Goal: Task Accomplishment & Management: Manage account settings

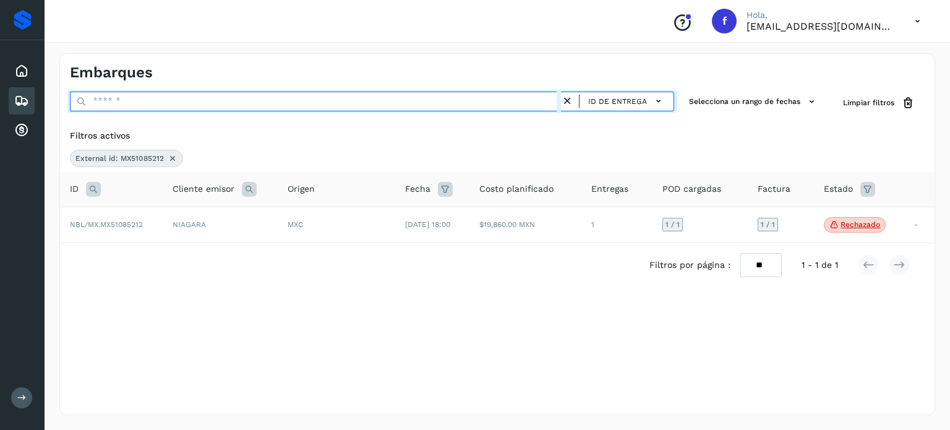
click at [109, 99] on input "text" at bounding box center [315, 102] width 491 height 20
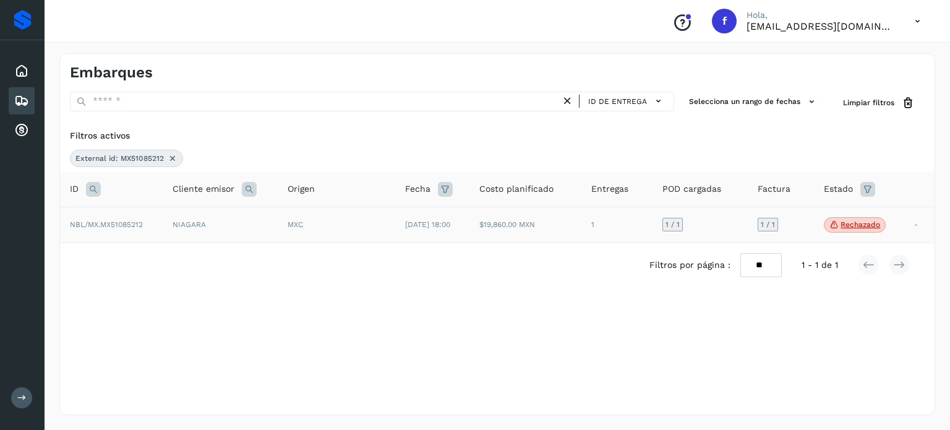
drag, startPoint x: 173, startPoint y: 157, endPoint x: 127, endPoint y: 177, distance: 50.7
click at [171, 156] on icon at bounding box center [173, 158] width 10 height 10
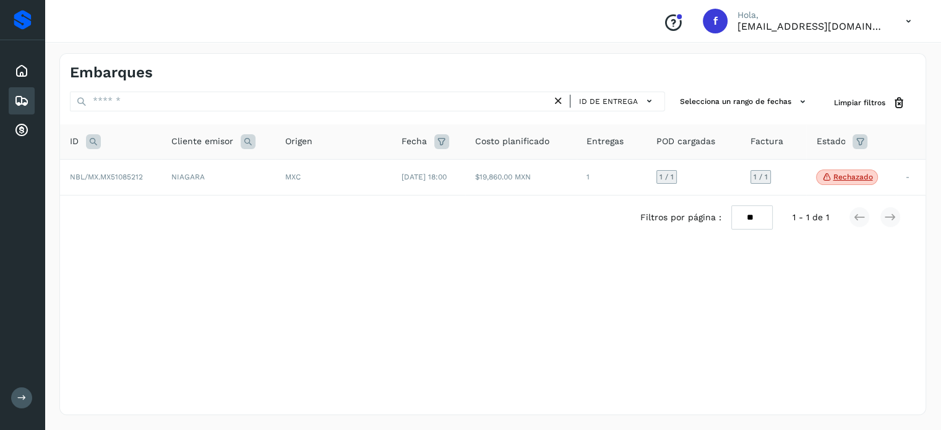
drag, startPoint x: 86, startPoint y: 144, endPoint x: 94, endPoint y: 140, distance: 9.1
click at [91, 140] on icon at bounding box center [93, 141] width 15 height 15
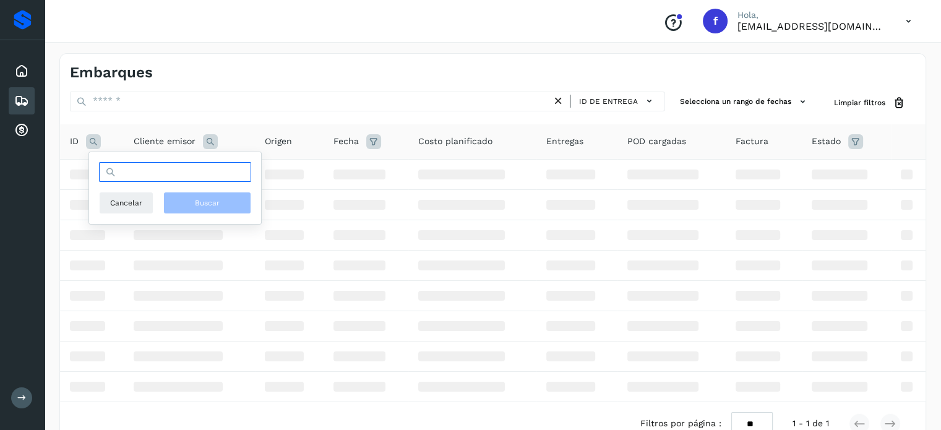
click at [134, 173] on input "text" at bounding box center [175, 172] width 152 height 20
paste input "**********"
type input "**********"
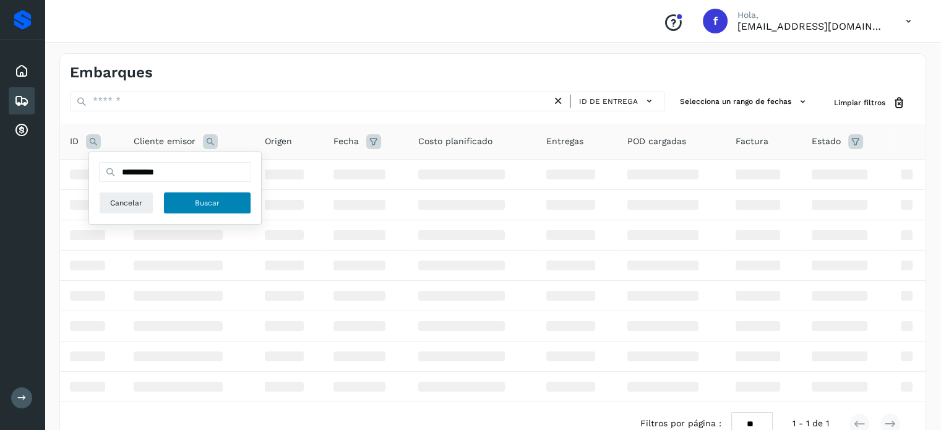
click at [197, 205] on span "Buscar" at bounding box center [207, 202] width 25 height 11
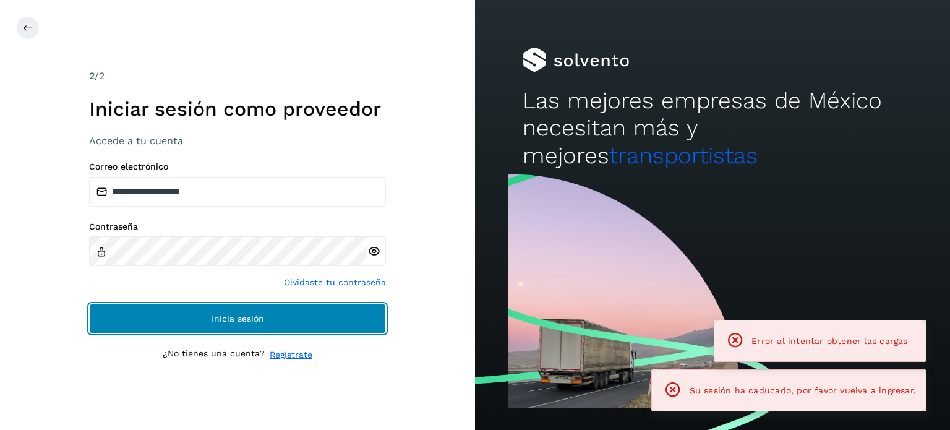
click at [267, 316] on button "Inicia sesión" at bounding box center [237, 319] width 297 height 30
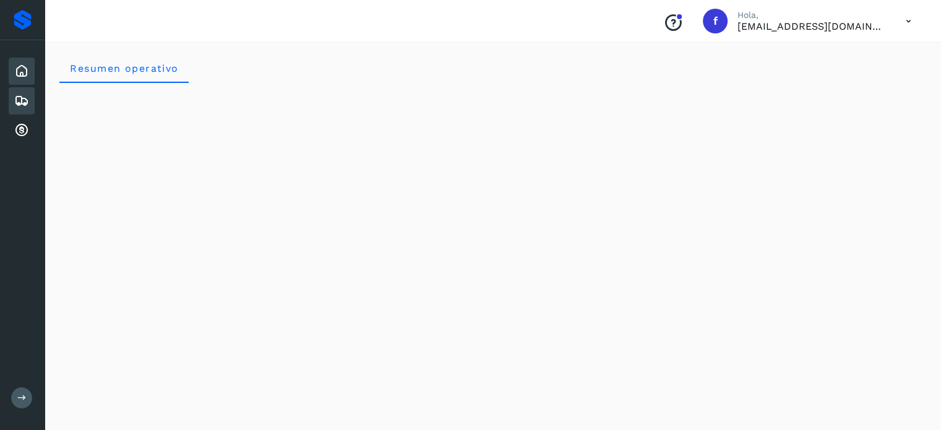
click at [25, 97] on icon at bounding box center [21, 100] width 15 height 15
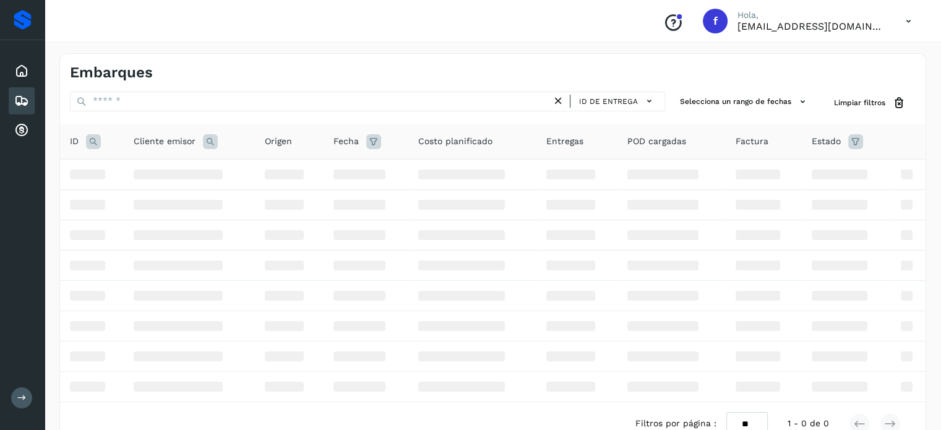
click at [86, 140] on icon at bounding box center [93, 141] width 15 height 15
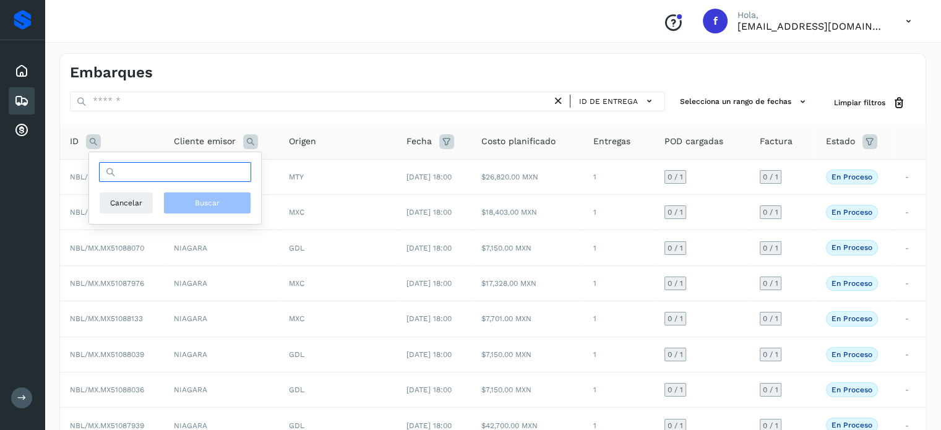
click at [134, 178] on input "text" at bounding box center [175, 172] width 152 height 20
paste input "**********"
type input "**********"
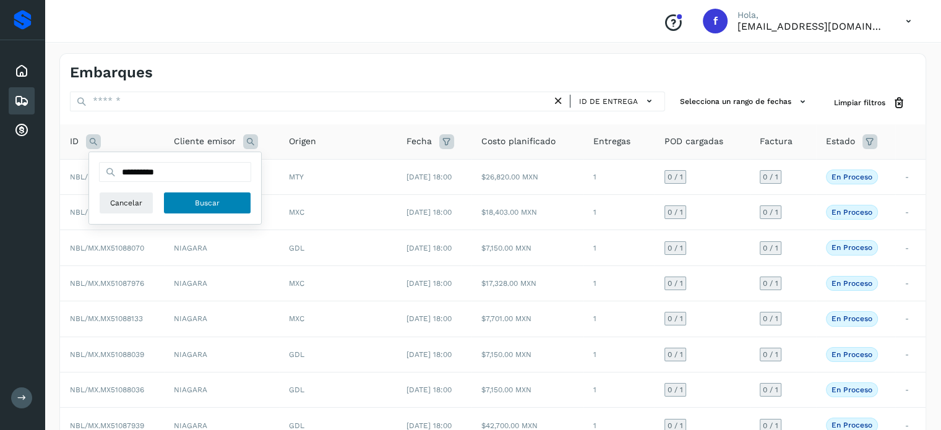
click at [212, 206] on span "Buscar" at bounding box center [207, 202] width 25 height 11
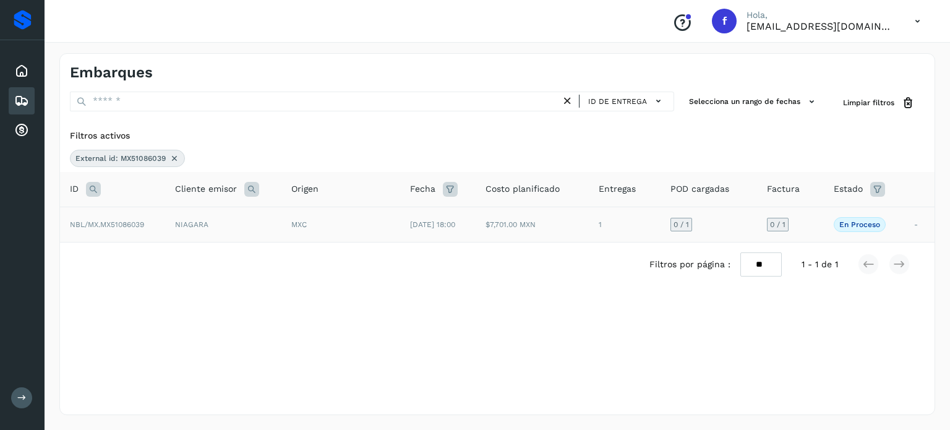
click at [580, 225] on td "$7,701.00 MXN" at bounding box center [532, 224] width 113 height 35
click at [579, 225] on td "$7,701.00 MXN" at bounding box center [532, 224] width 113 height 35
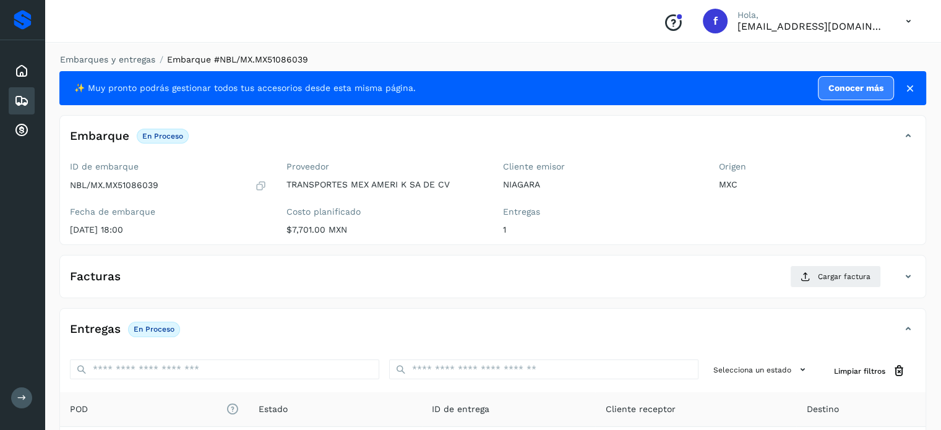
click at [908, 84] on icon at bounding box center [910, 88] width 12 height 12
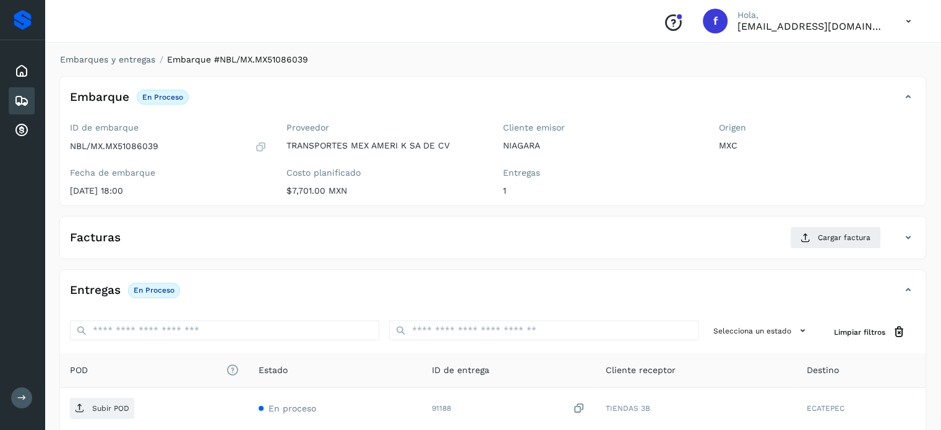
click at [911, 19] on icon at bounding box center [908, 21] width 25 height 25
click at [834, 59] on div "Cerrar sesión" at bounding box center [846, 56] width 147 height 24
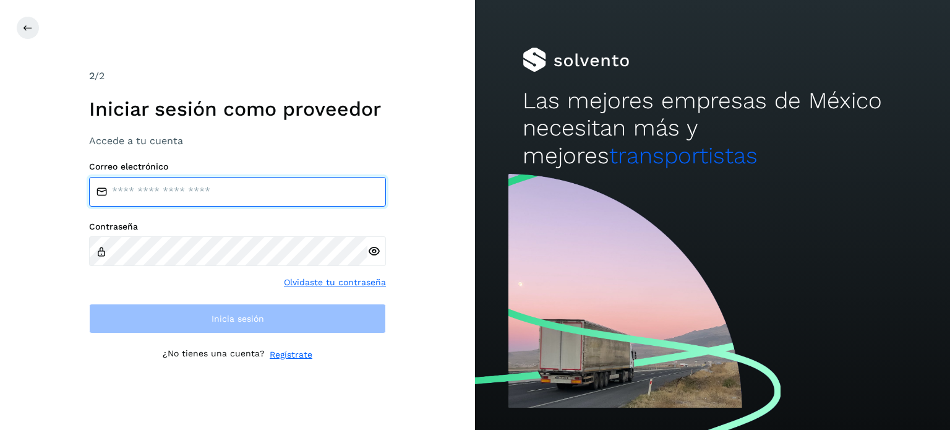
type input "**********"
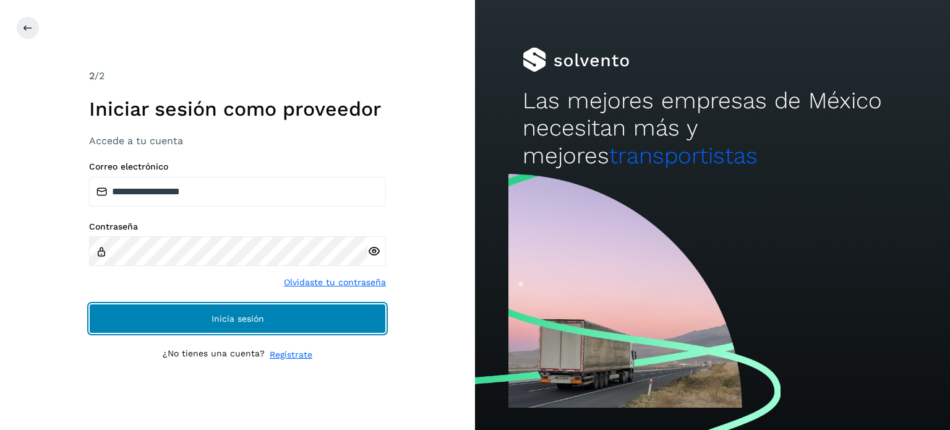
click at [302, 322] on button "Inicia sesión" at bounding box center [237, 319] width 297 height 30
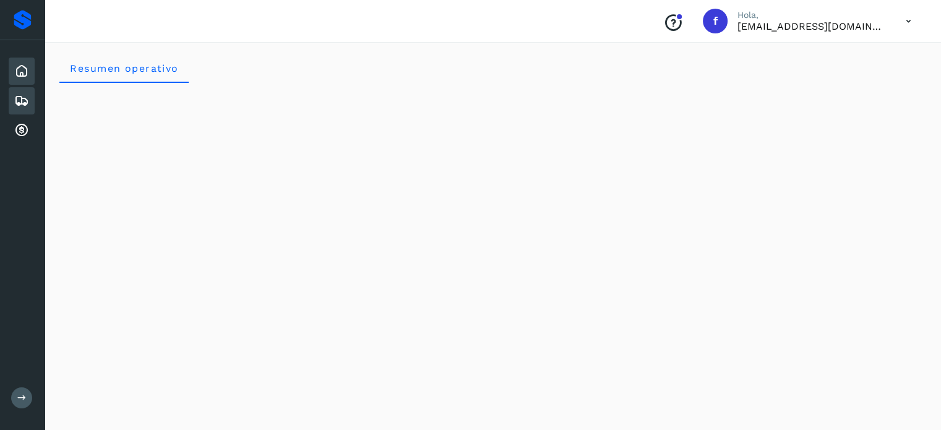
click at [20, 108] on div "Embarques" at bounding box center [22, 100] width 26 height 27
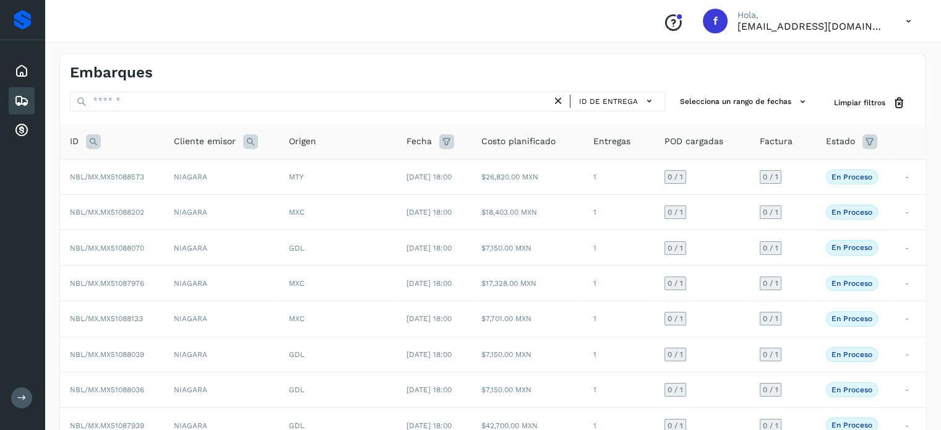
click at [87, 143] on icon at bounding box center [93, 141] width 15 height 15
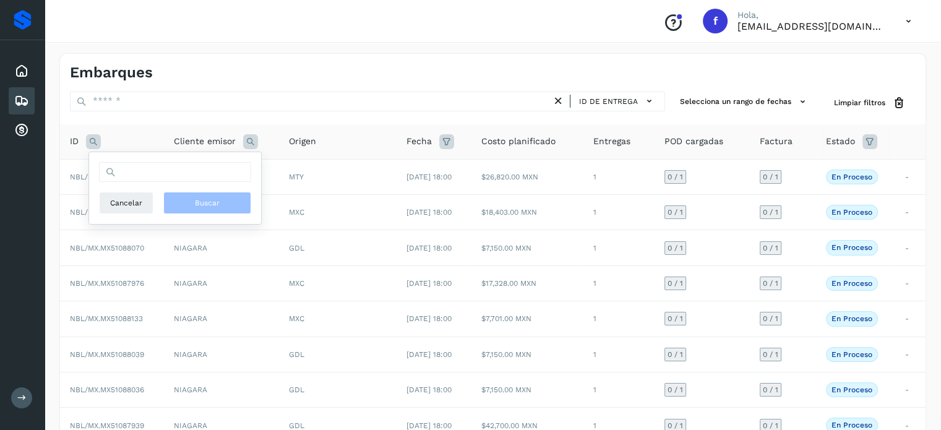
click at [95, 143] on icon at bounding box center [93, 141] width 15 height 15
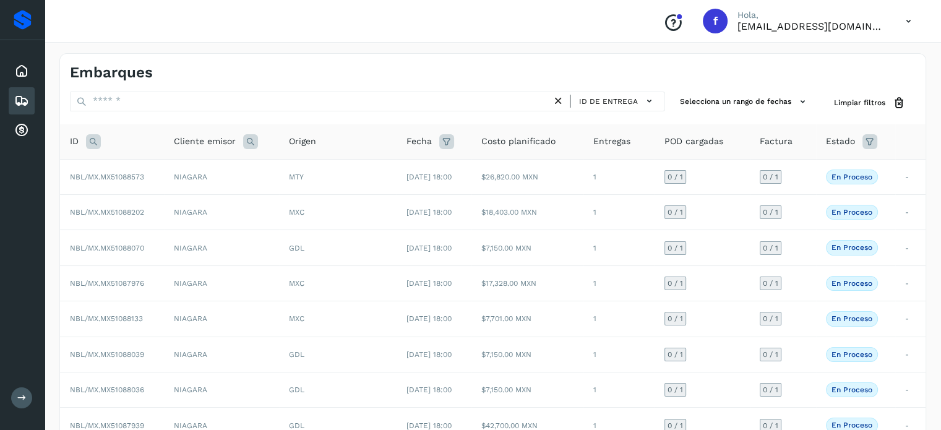
click at [91, 137] on icon at bounding box center [93, 141] width 15 height 15
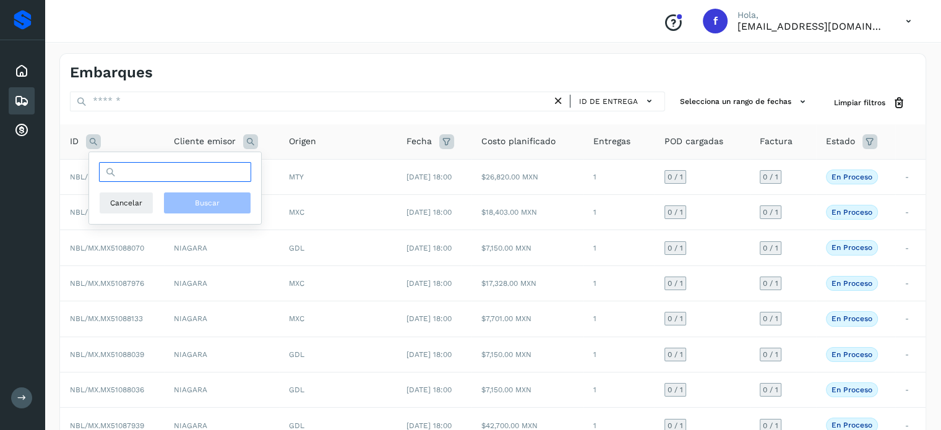
click at [160, 179] on input "text" at bounding box center [175, 172] width 152 height 20
paste input "**********"
type input "**********"
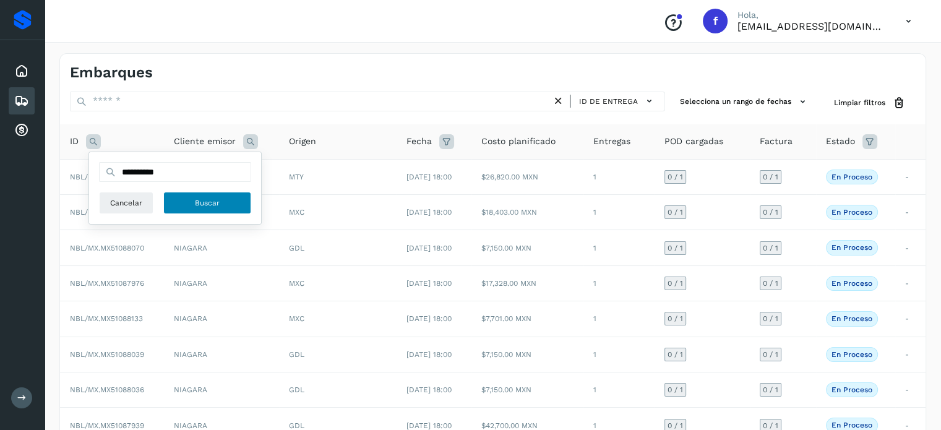
click at [179, 199] on button "Buscar" at bounding box center [207, 203] width 88 height 22
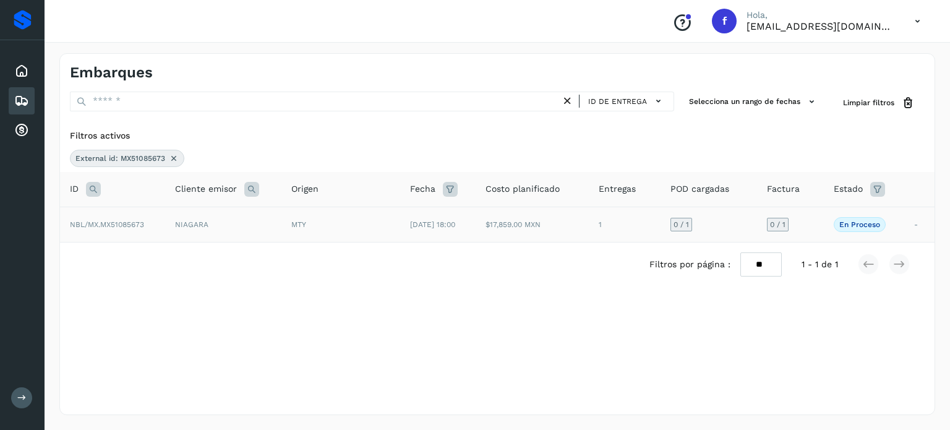
click at [476, 231] on td "[DATE] 18:00" at bounding box center [437, 224] width 75 height 35
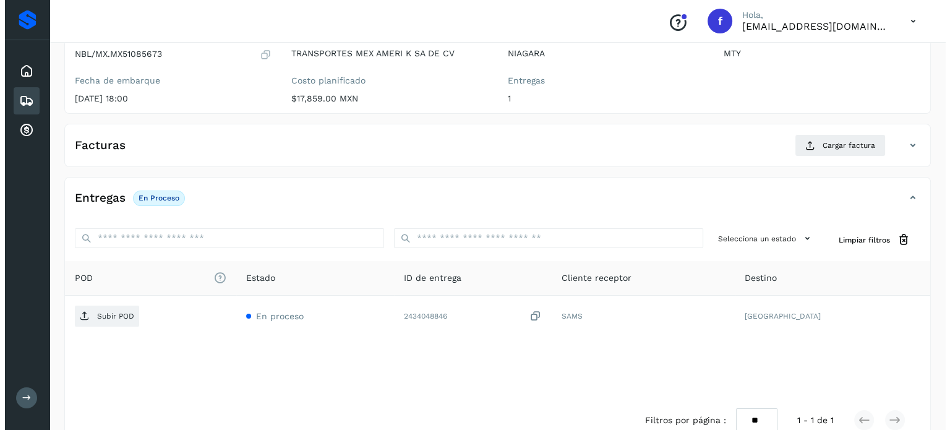
scroll to position [157, 0]
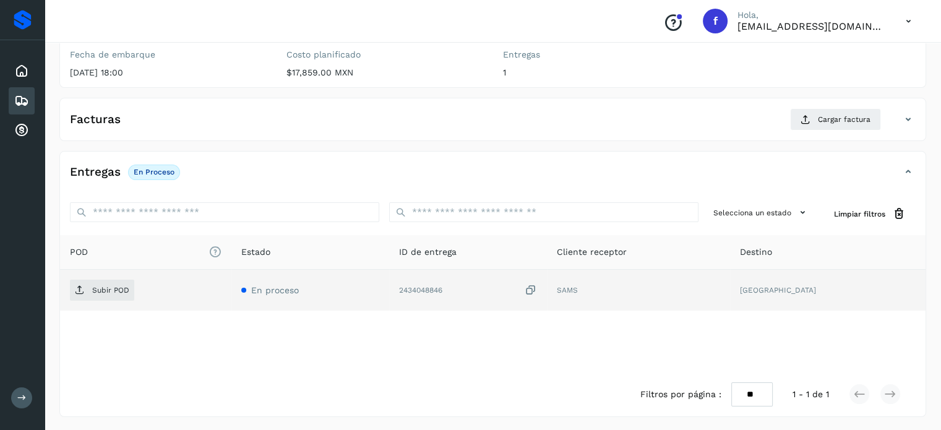
click at [537, 286] on icon at bounding box center [531, 290] width 12 height 13
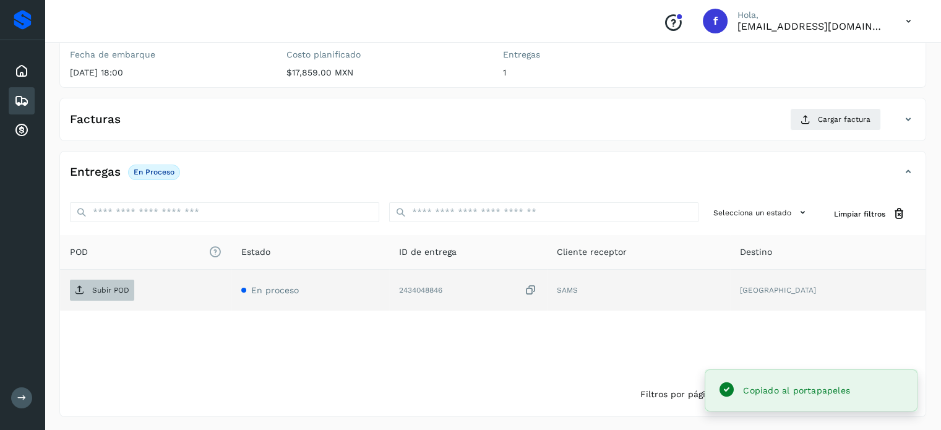
click at [121, 294] on span "Subir POD" at bounding box center [102, 290] width 64 height 20
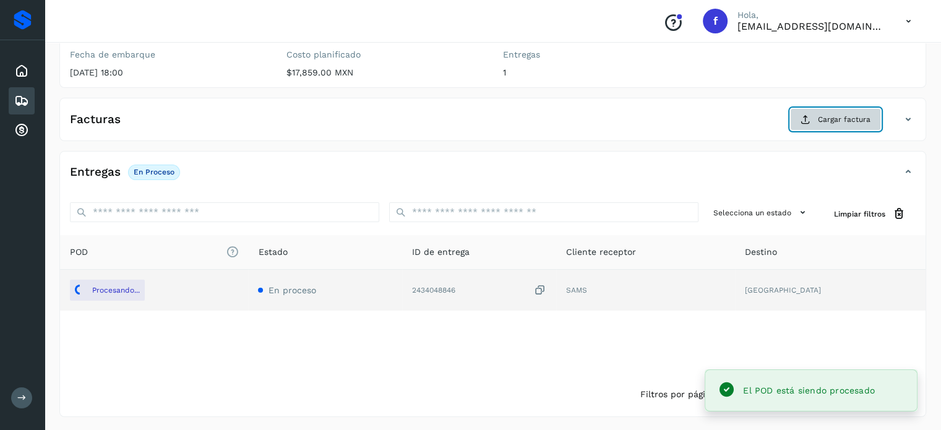
click at [803, 128] on button "Cargar factura" at bounding box center [835, 119] width 91 height 22
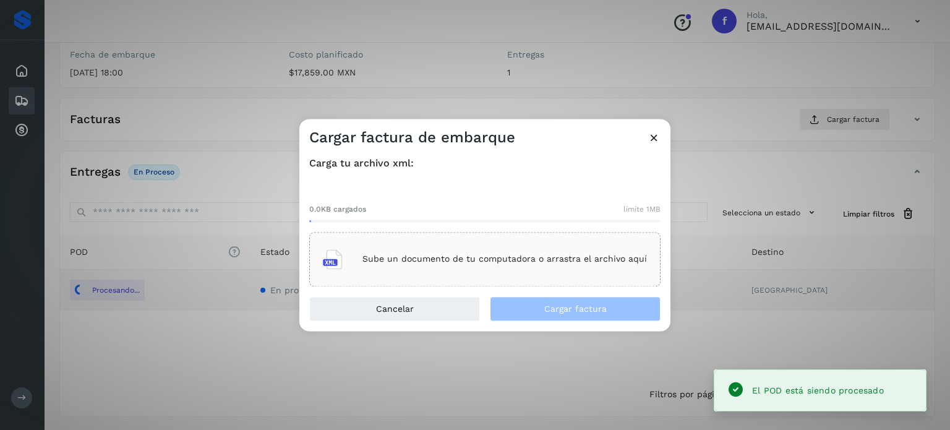
click at [544, 283] on div "Sube un documento de tu computadora o arrastra el archivo aquí" at bounding box center [484, 259] width 351 height 54
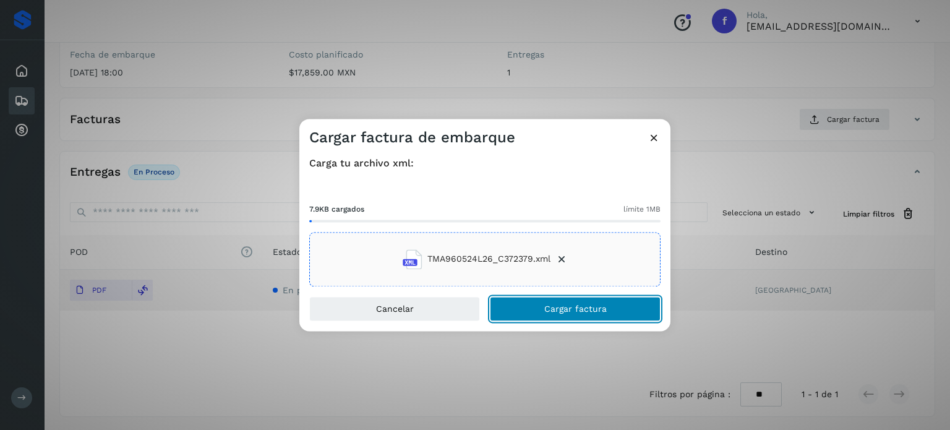
click at [549, 306] on span "Cargar factura" at bounding box center [575, 308] width 62 height 9
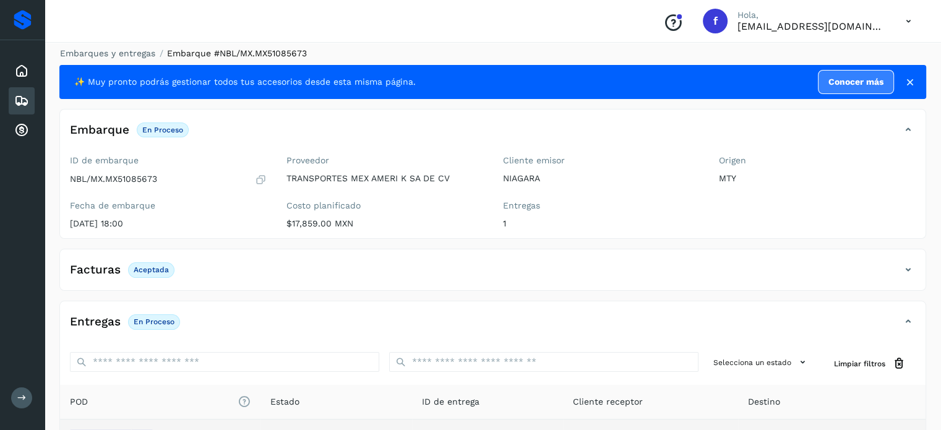
scroll to position [0, 0]
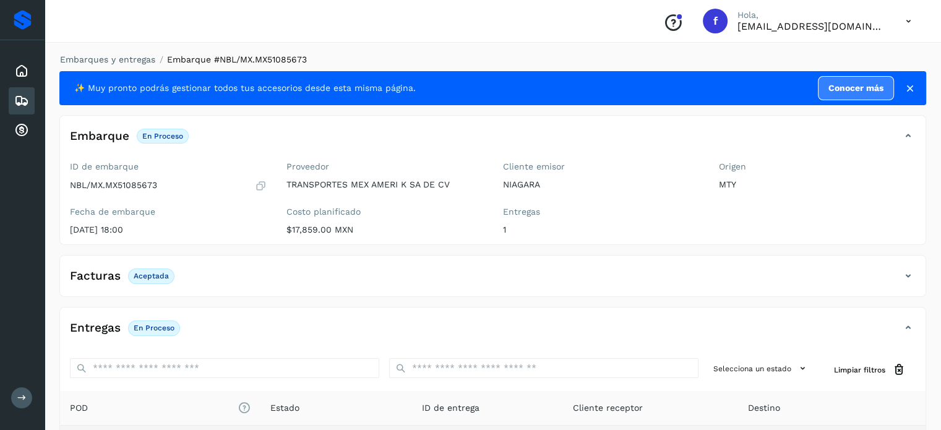
click at [95, 51] on div "Embarques y entregas Embarque #NBL/MX.MX51085673 ✨ Muy pronto podrás gestionar …" at bounding box center [493, 312] width 897 height 549
click at [100, 59] on link "Embarques y entregas" at bounding box center [107, 59] width 95 height 10
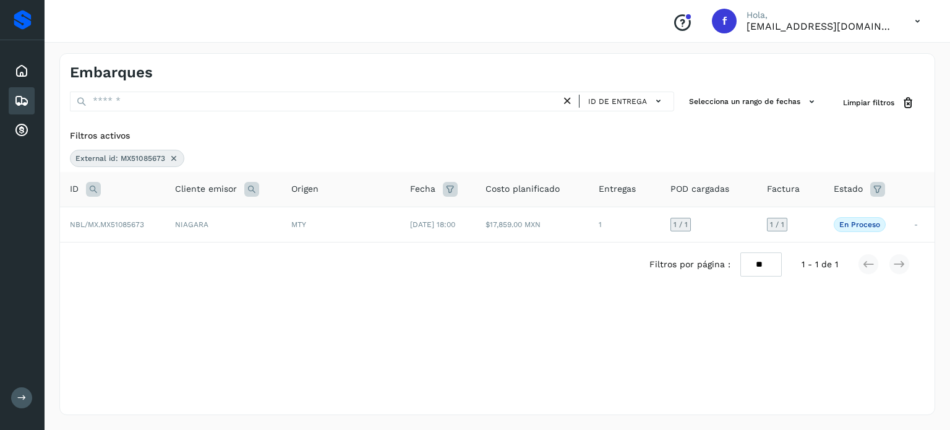
click at [171, 158] on icon at bounding box center [174, 158] width 10 height 10
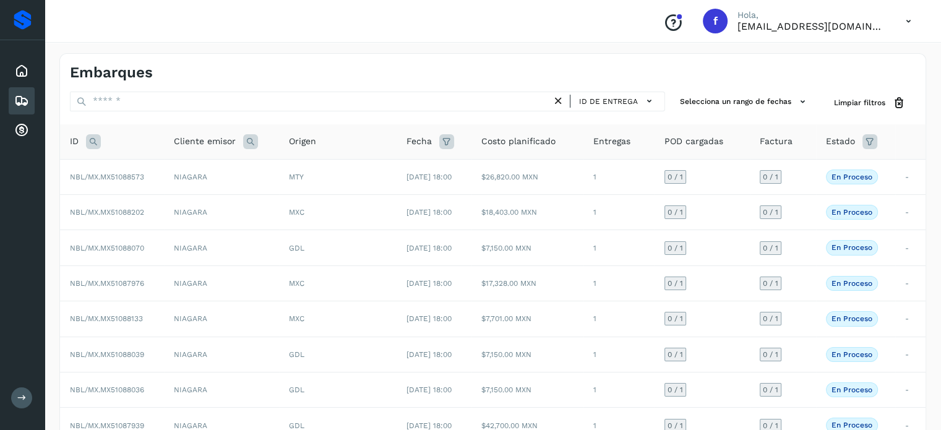
click at [89, 145] on icon at bounding box center [93, 141] width 15 height 15
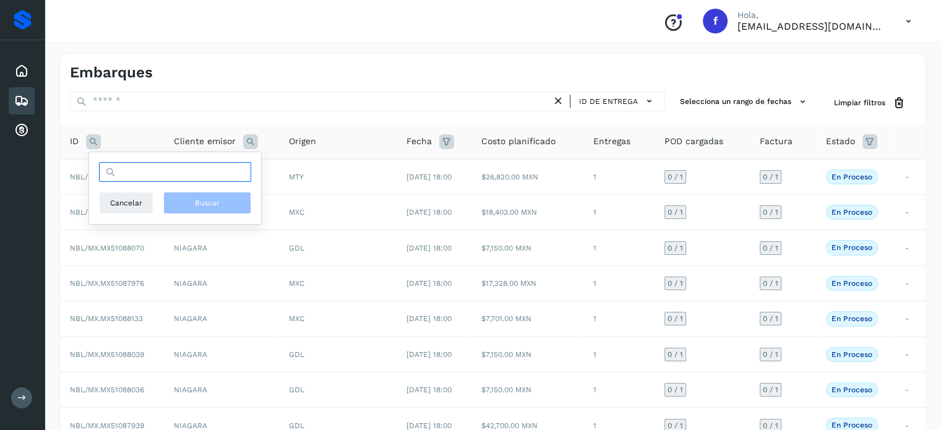
click at [126, 180] on input "text" at bounding box center [175, 172] width 152 height 20
paste input "**********"
type input "**********"
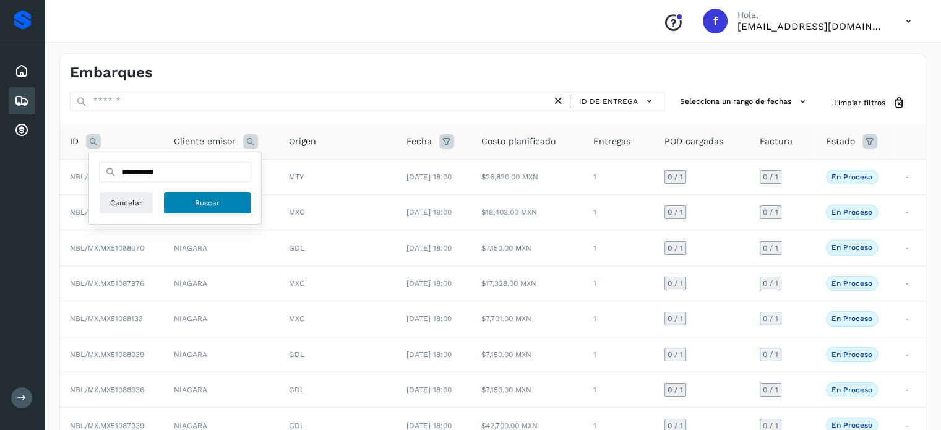
drag, startPoint x: 200, startPoint y: 212, endPoint x: 213, endPoint y: 212, distance: 12.4
click at [201, 212] on button "Buscar" at bounding box center [207, 203] width 88 height 22
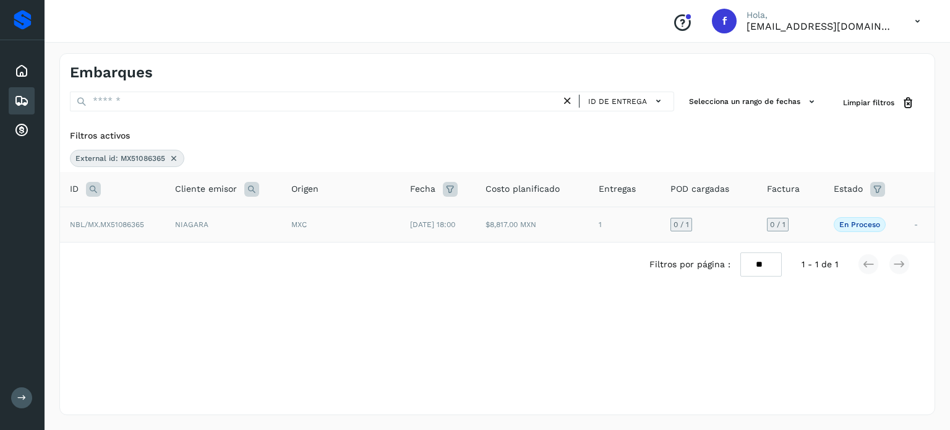
click at [355, 233] on td "MXC" at bounding box center [341, 224] width 119 height 35
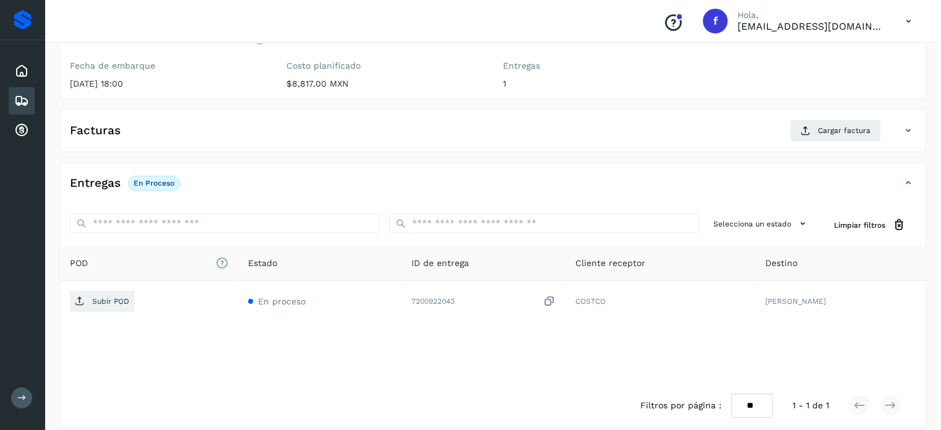
scroll to position [157, 0]
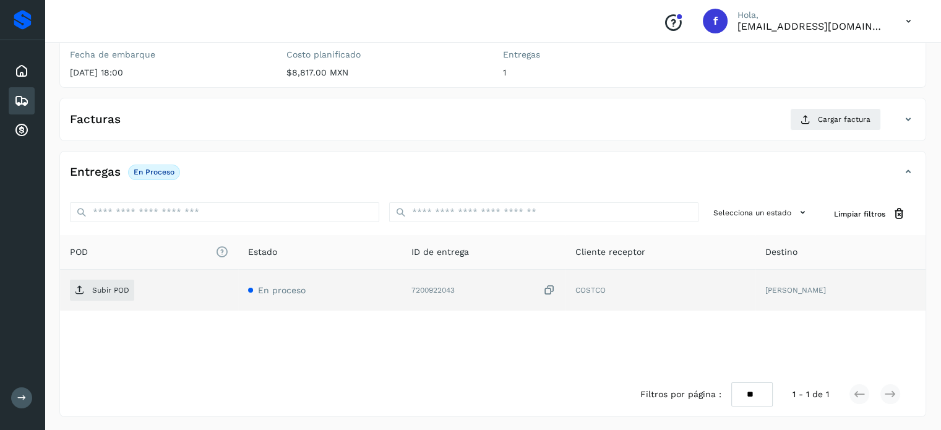
click at [546, 291] on icon at bounding box center [549, 290] width 12 height 13
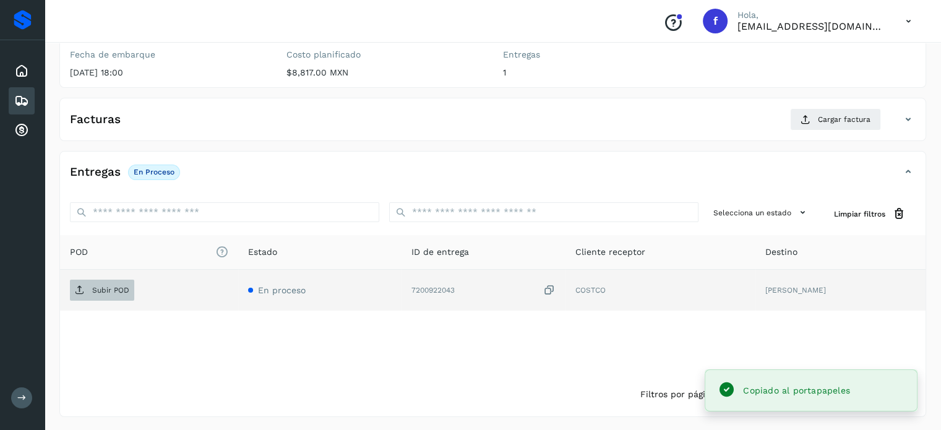
click at [116, 291] on p "Subir POD" at bounding box center [110, 290] width 37 height 9
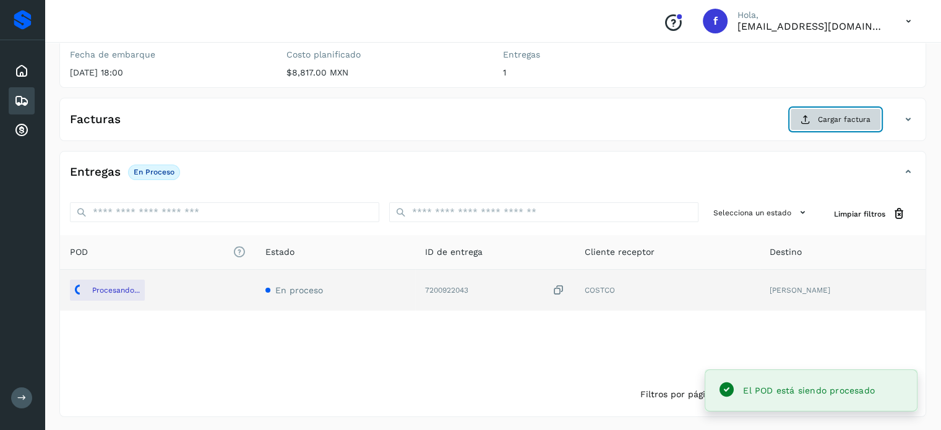
click at [819, 127] on button "Cargar factura" at bounding box center [835, 119] width 91 height 22
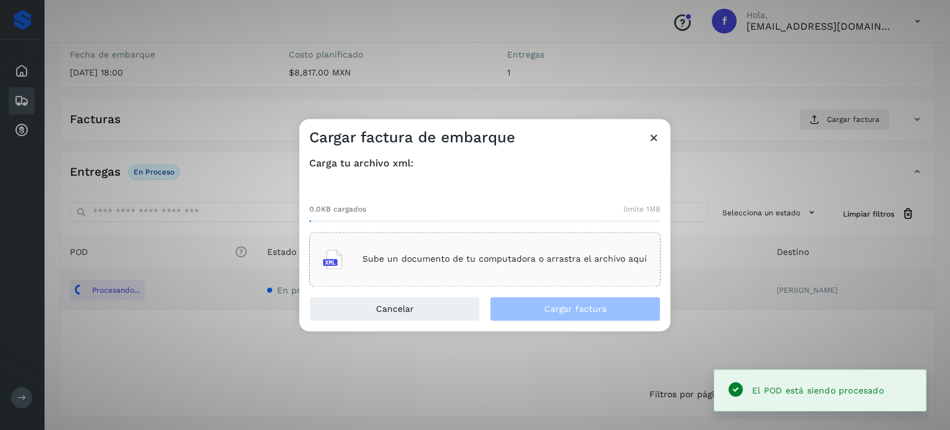
click at [626, 245] on div "Sube un documento de tu computadora o arrastra el archivo aquí" at bounding box center [485, 259] width 324 height 33
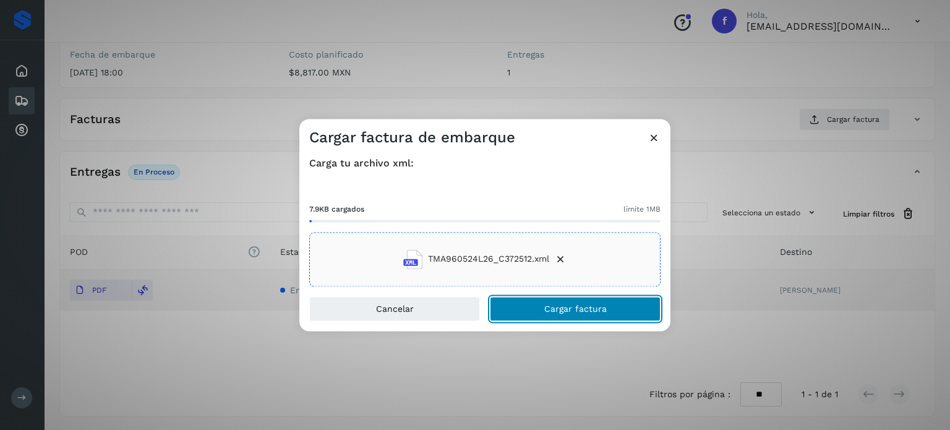
click at [601, 314] on button "Cargar factura" at bounding box center [575, 308] width 171 height 25
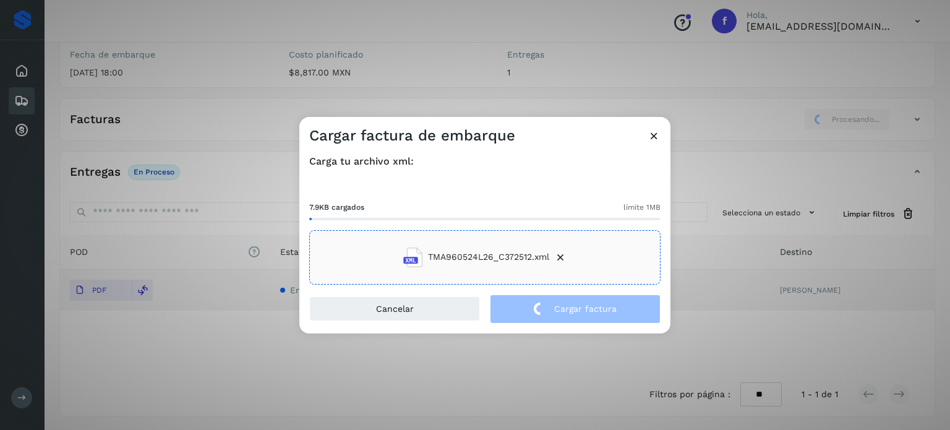
click at [411, 76] on div "Cargar factura de embarque Carga tu archivo xml: 7.9KB cargados límite 1MB TMA9…" at bounding box center [475, 215] width 950 height 430
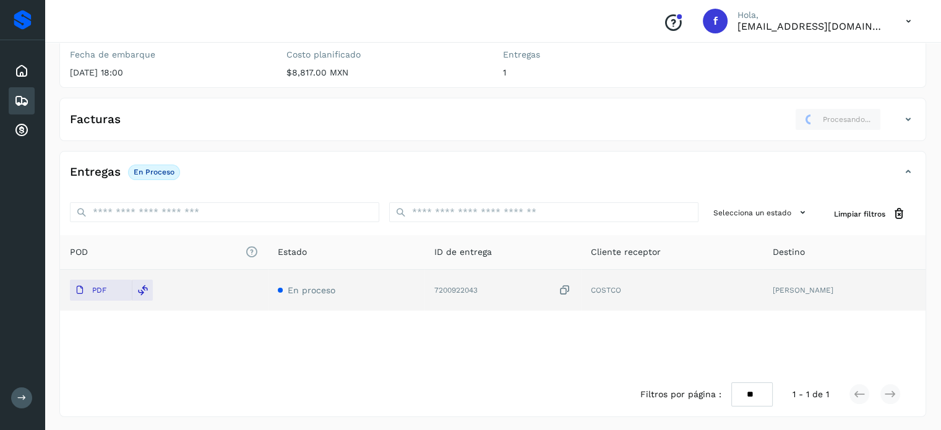
scroll to position [0, 0]
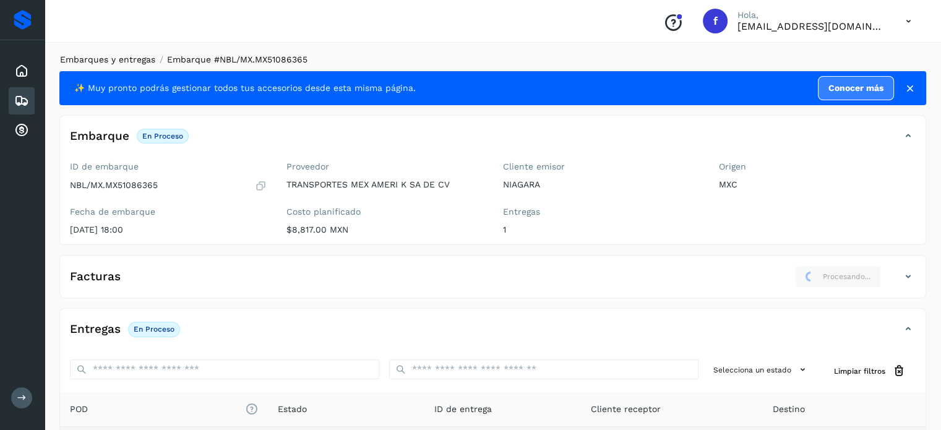
click at [121, 61] on link "Embarques y entregas" at bounding box center [107, 59] width 95 height 10
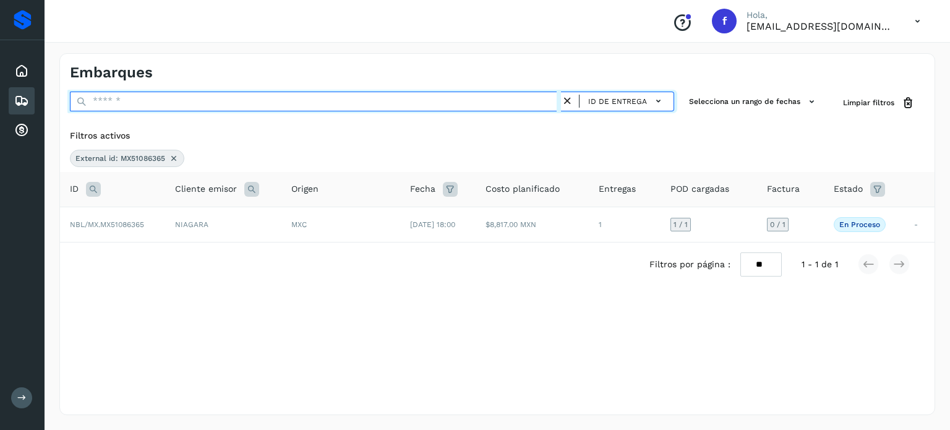
click at [131, 101] on input "text" at bounding box center [315, 102] width 491 height 20
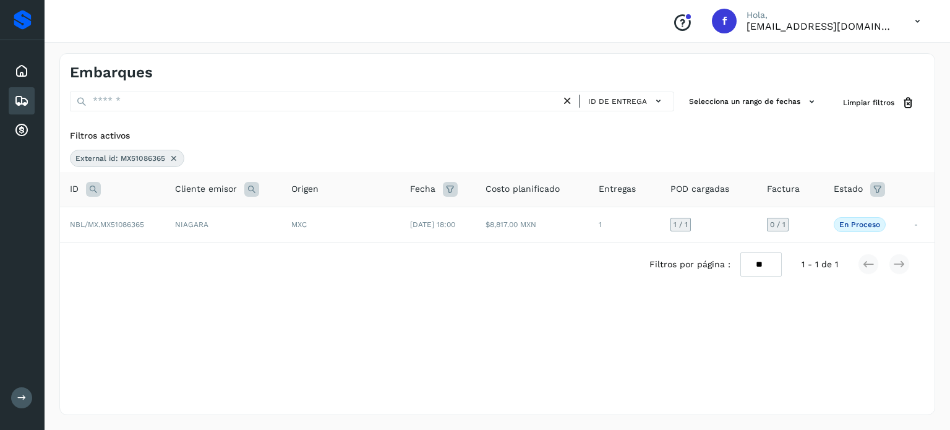
click at [99, 186] on icon at bounding box center [93, 189] width 15 height 15
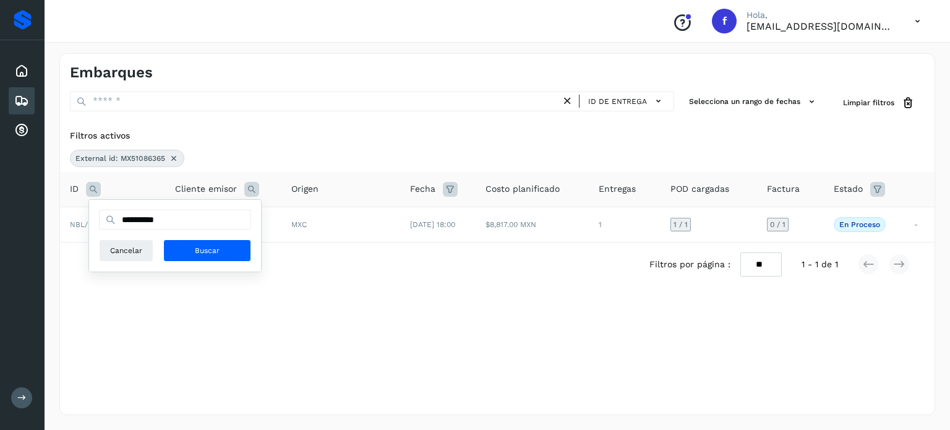
click at [97, 189] on icon at bounding box center [93, 189] width 15 height 15
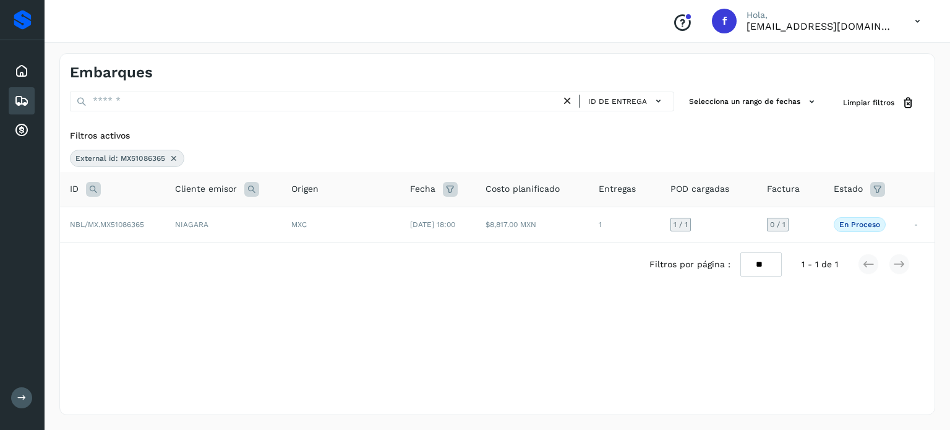
click at [97, 189] on icon at bounding box center [93, 189] width 15 height 15
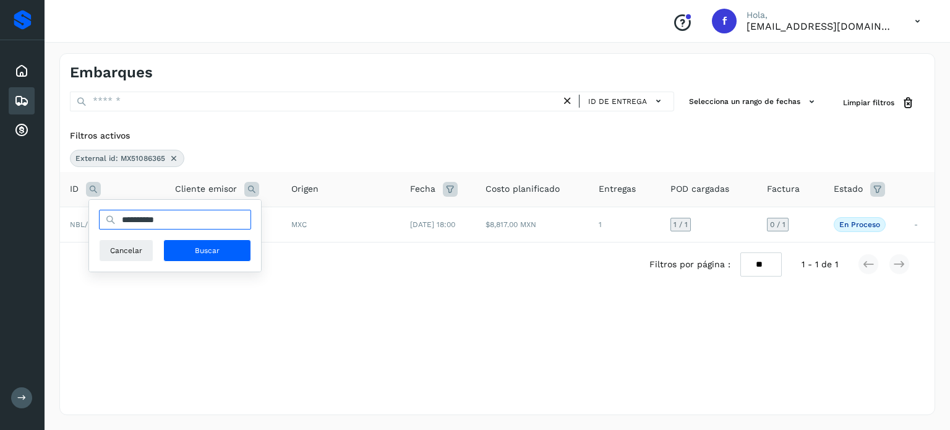
click at [146, 222] on input "**********" at bounding box center [175, 220] width 152 height 20
paste input "text"
type input "**********"
click at [213, 249] on span "Buscar" at bounding box center [207, 250] width 25 height 11
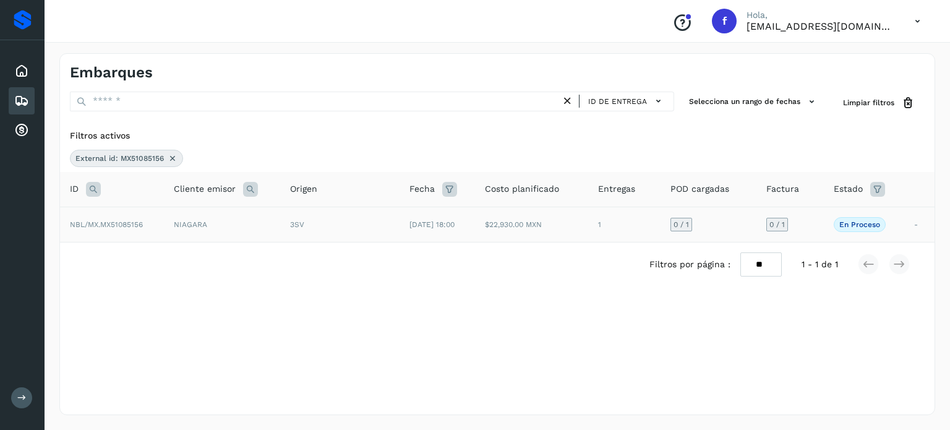
click at [400, 226] on td "[DATE] 18:00" at bounding box center [437, 224] width 75 height 35
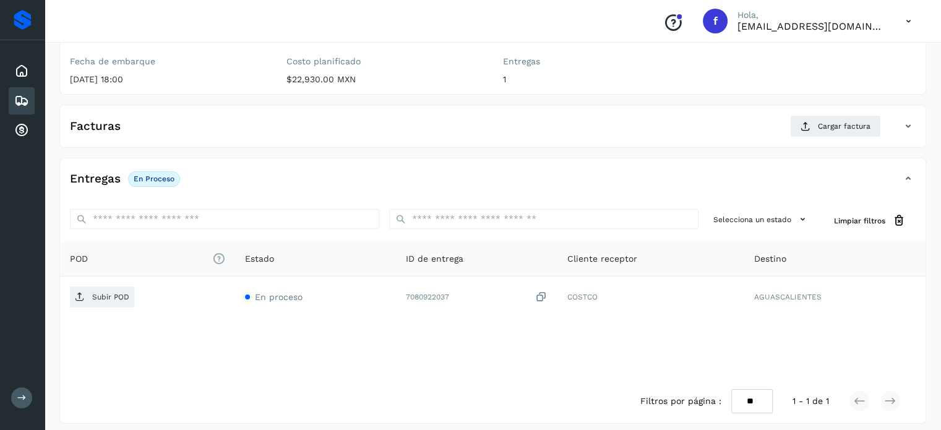
scroll to position [157, 0]
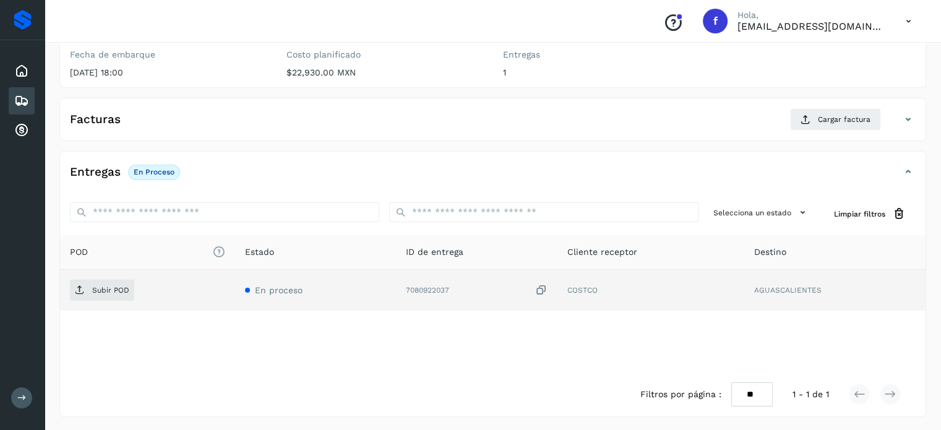
click at [540, 289] on icon at bounding box center [541, 290] width 12 height 13
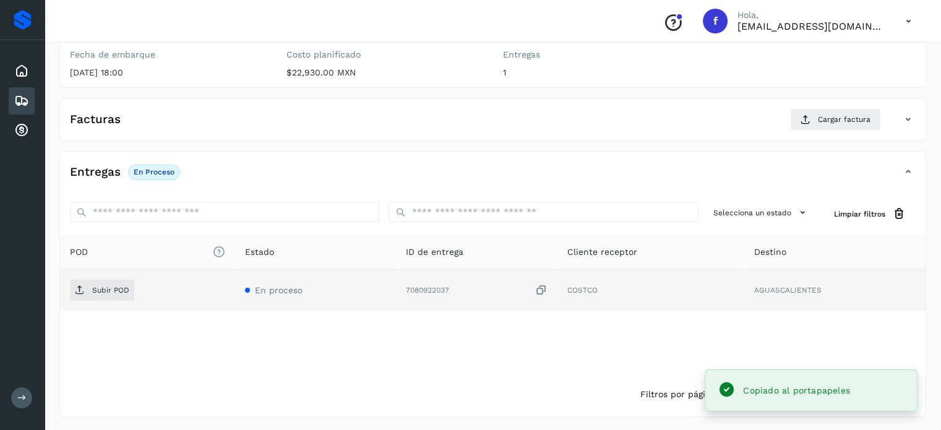
click at [93, 280] on div "Subir POD" at bounding box center [147, 290] width 155 height 21
click at [106, 286] on p "Subir POD" at bounding box center [110, 290] width 37 height 9
click at [820, 118] on span "Cargar factura" at bounding box center [844, 119] width 53 height 11
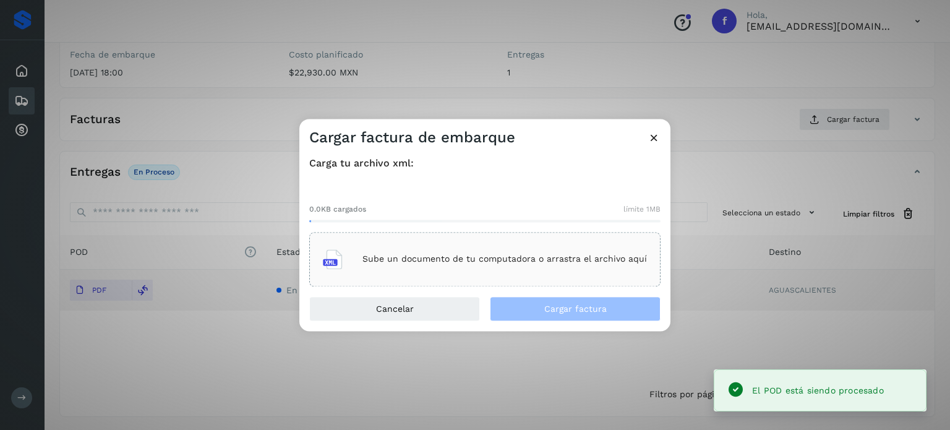
click at [539, 254] on p "Sube un documento de tu computadora o arrastra el archivo aquí" at bounding box center [505, 259] width 285 height 11
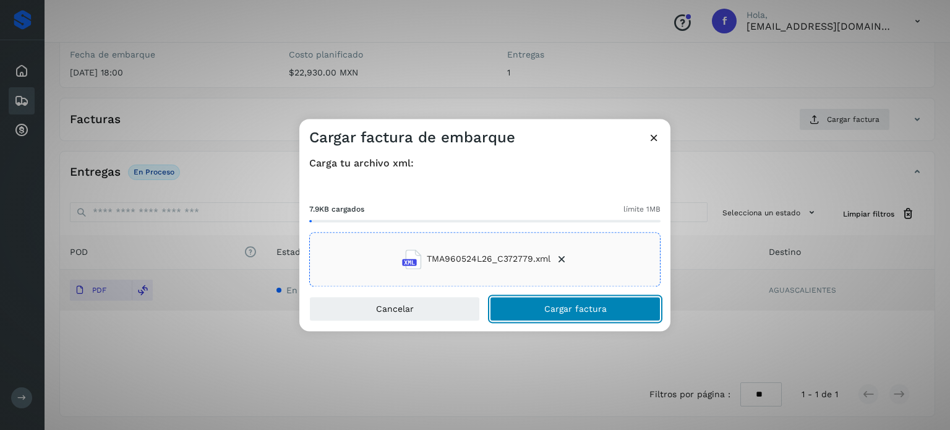
click at [569, 306] on span "Cargar factura" at bounding box center [575, 308] width 62 height 9
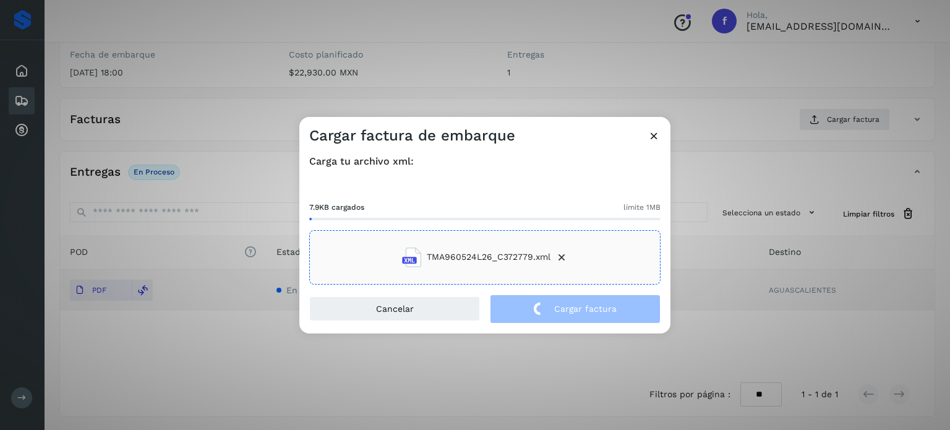
click at [270, 84] on div "Cargar factura de embarque Carga tu archivo xml: 7.9KB cargados límite 1MB TMA9…" at bounding box center [475, 215] width 950 height 430
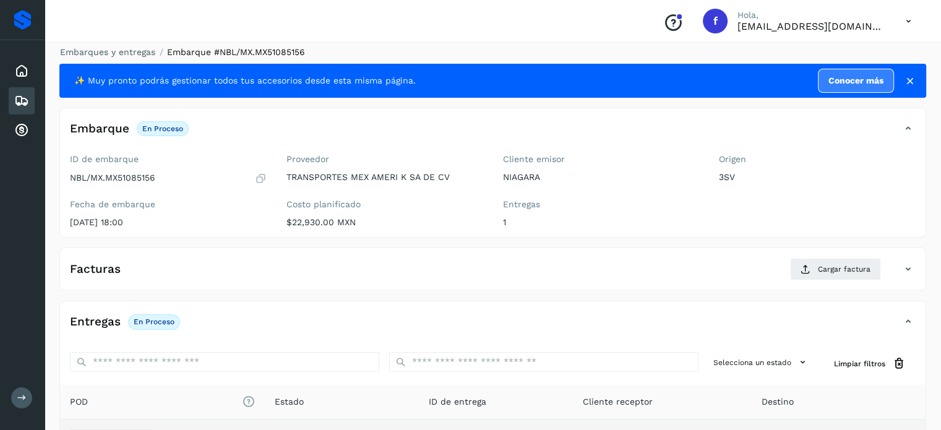
scroll to position [0, 0]
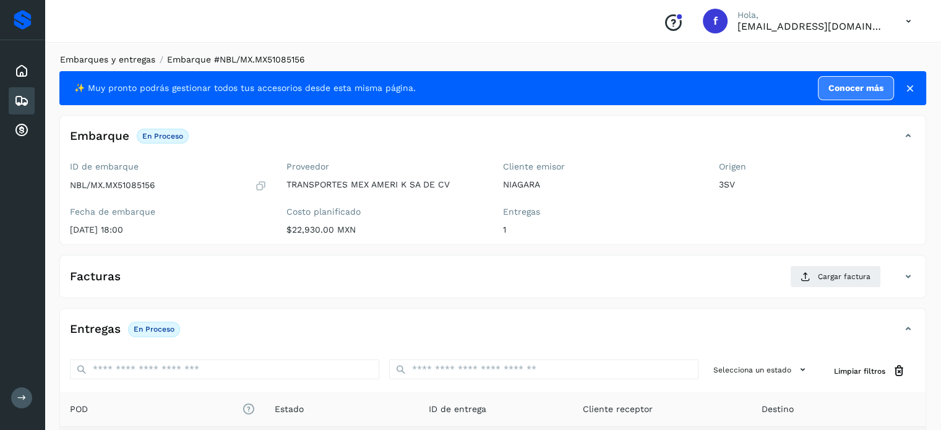
click at [116, 63] on link "Embarques y entregas" at bounding box center [107, 59] width 95 height 10
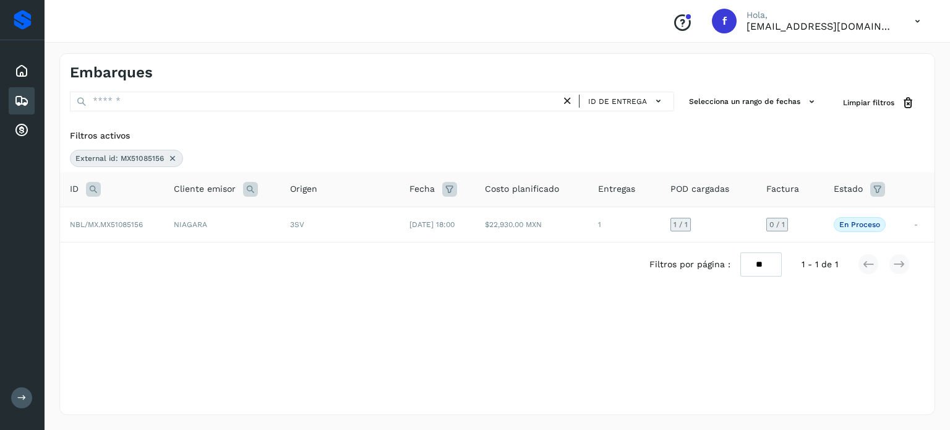
click at [97, 189] on icon at bounding box center [93, 189] width 15 height 15
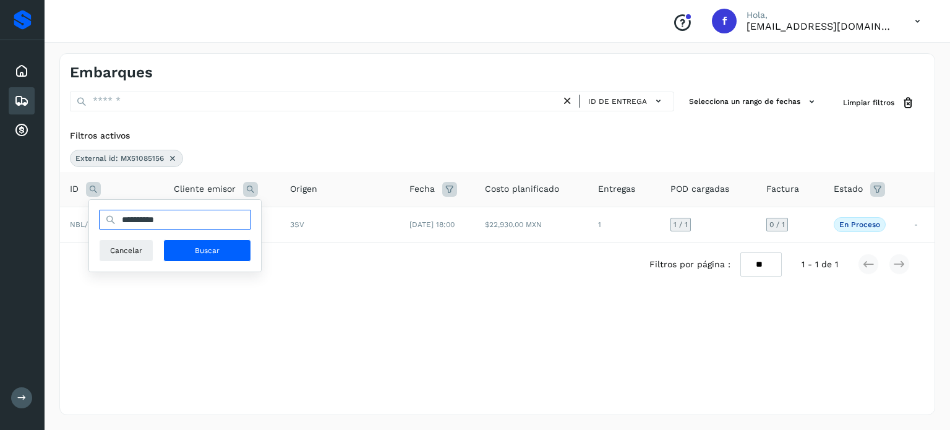
click at [140, 212] on input "**********" at bounding box center [175, 220] width 152 height 20
click at [141, 215] on input "**********" at bounding box center [175, 220] width 152 height 20
paste input "text"
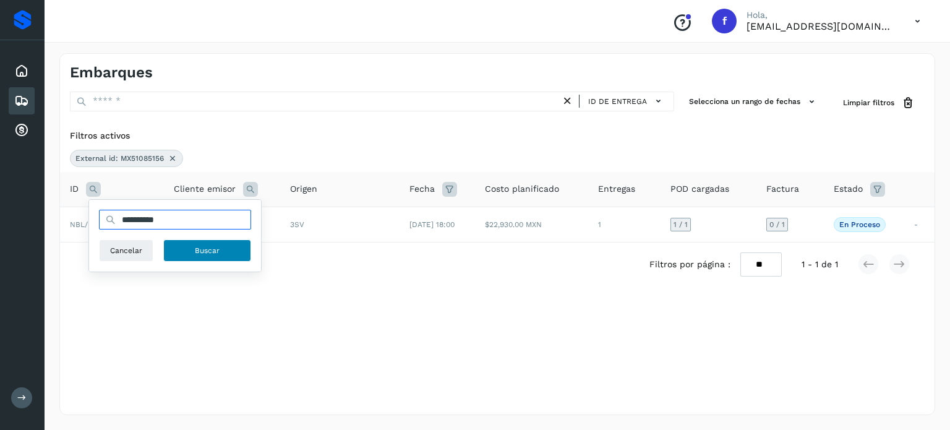
type input "**********"
click at [199, 250] on span "Buscar" at bounding box center [207, 250] width 25 height 11
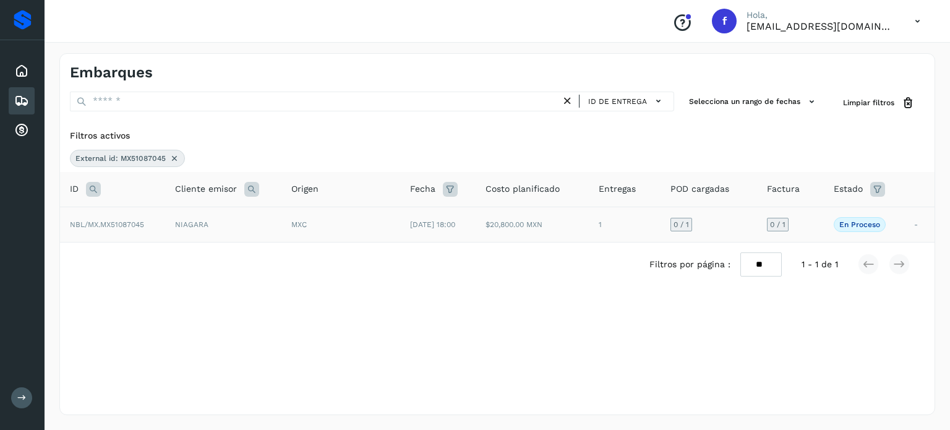
click at [358, 235] on td "MXC" at bounding box center [341, 224] width 119 height 35
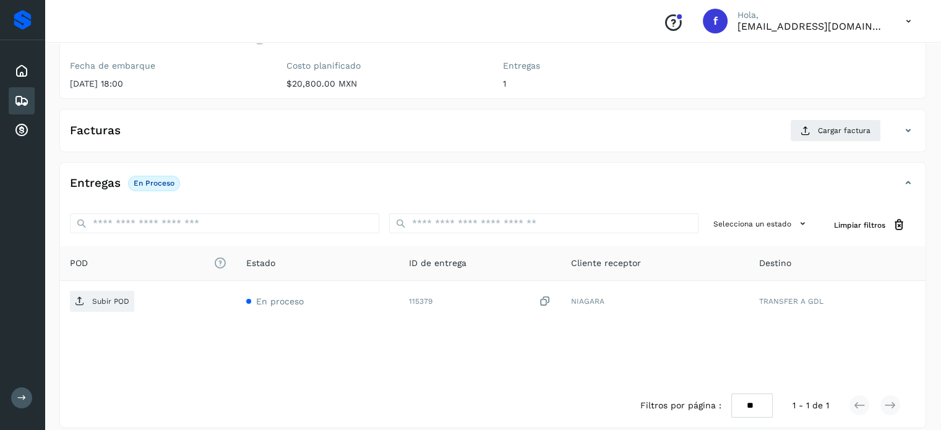
scroll to position [157, 0]
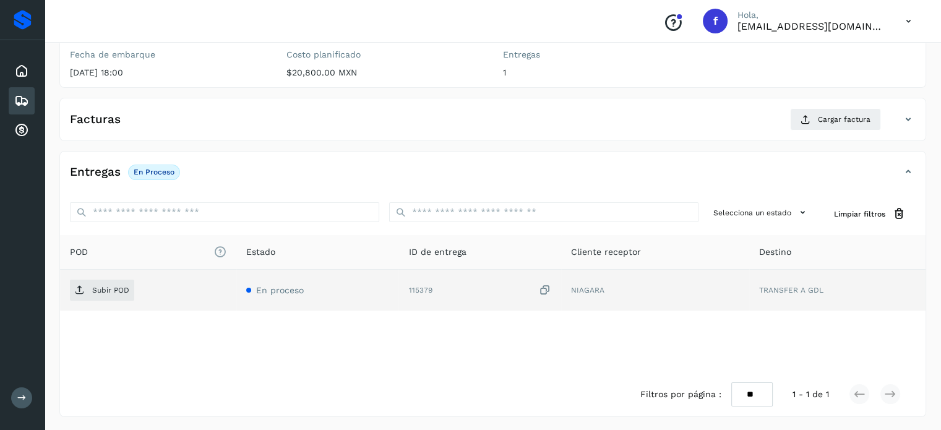
click at [547, 288] on icon at bounding box center [545, 290] width 12 height 13
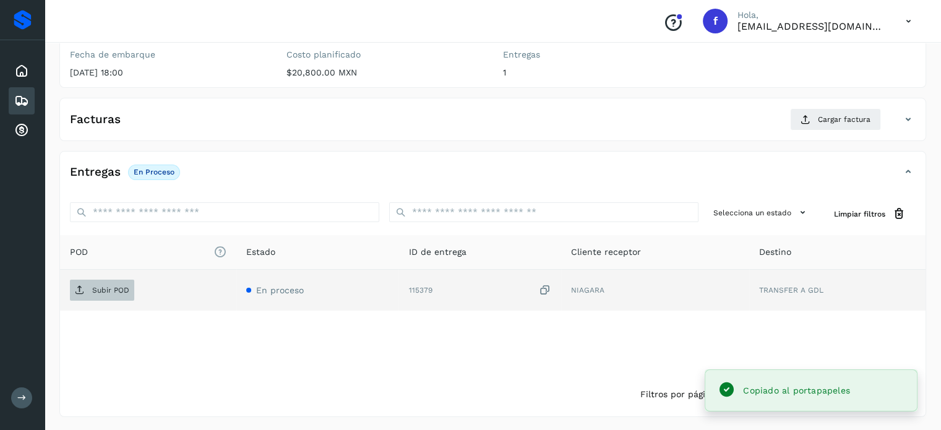
click at [114, 290] on p "Subir POD" at bounding box center [110, 290] width 37 height 9
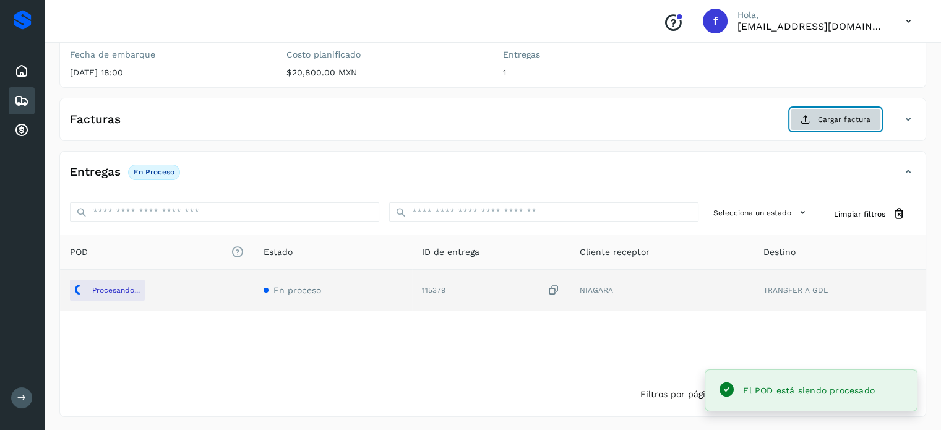
click at [809, 119] on icon at bounding box center [806, 119] width 10 height 10
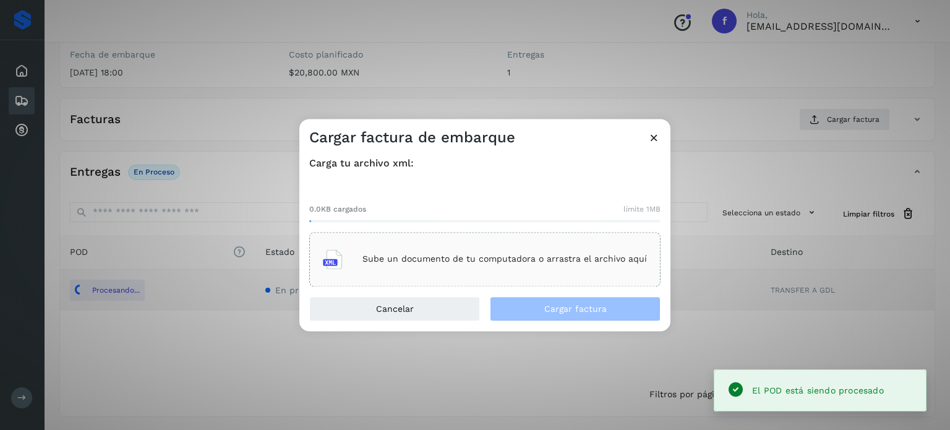
click at [522, 274] on div "Sube un documento de tu computadora o arrastra el archivo aquí" at bounding box center [485, 259] width 324 height 33
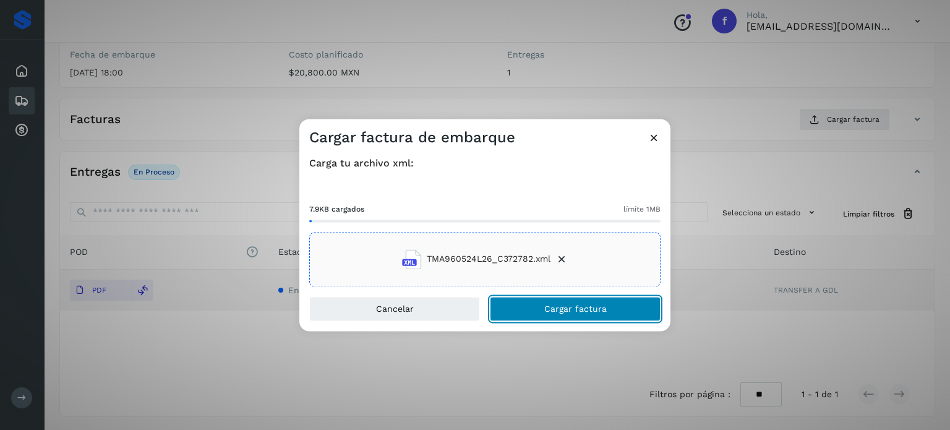
click at [621, 316] on button "Cargar factura" at bounding box center [575, 308] width 171 height 25
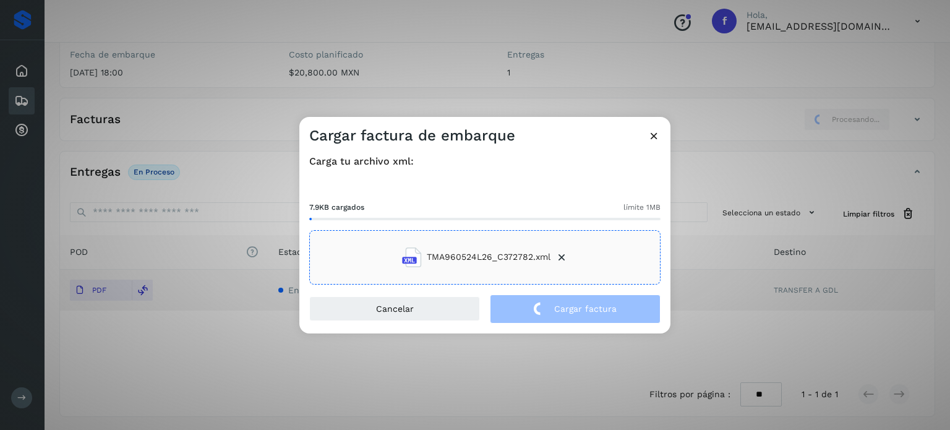
click at [203, 82] on div "Cargar factura de embarque Carga tu archivo xml: 7.9KB cargados límite 1MB TMA9…" at bounding box center [475, 215] width 950 height 430
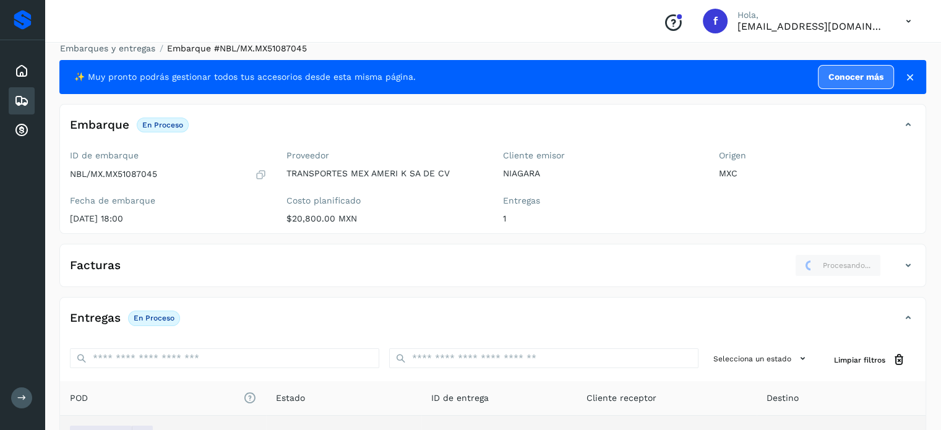
scroll to position [0, 0]
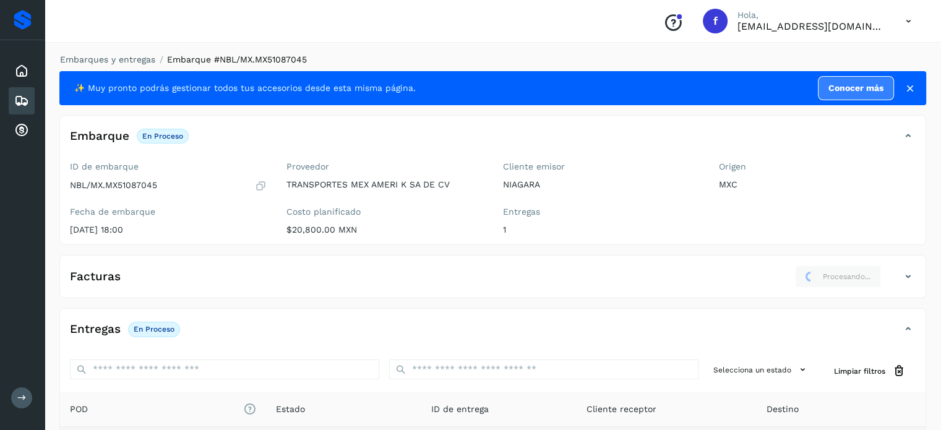
click at [126, 54] on li "Embarques y entregas" at bounding box center [103, 59] width 103 height 13
click at [129, 61] on link "Embarques y entregas" at bounding box center [107, 59] width 95 height 10
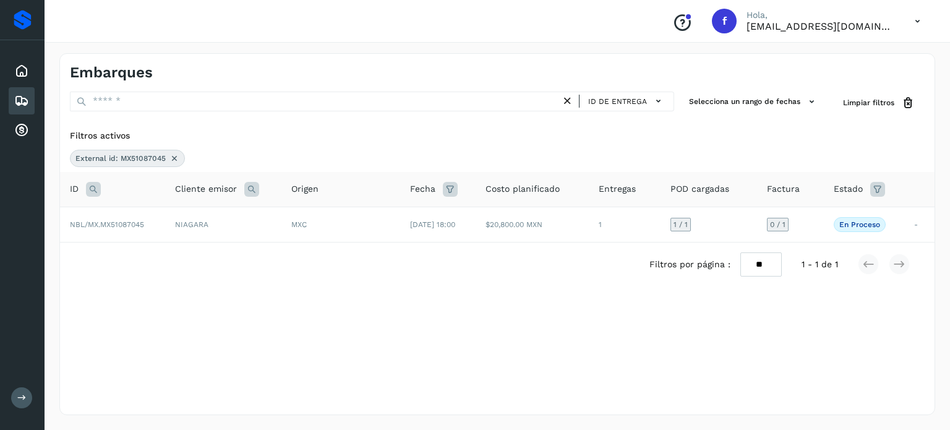
click at [98, 183] on icon at bounding box center [93, 189] width 15 height 15
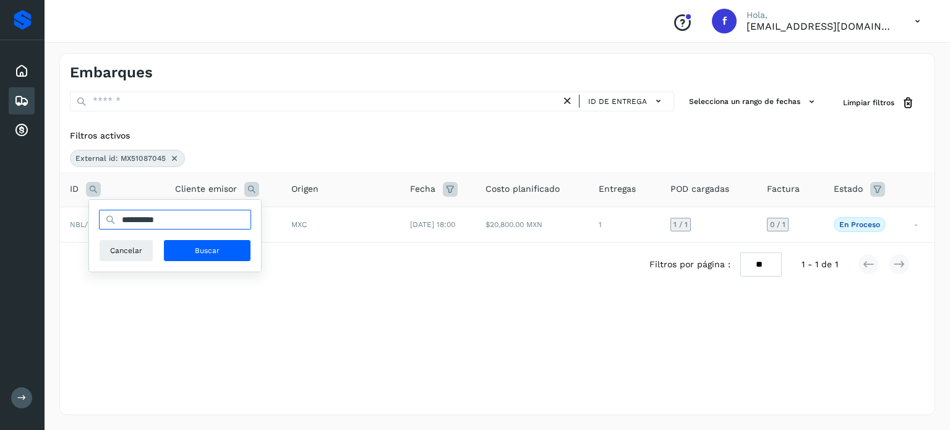
click at [144, 212] on input "**********" at bounding box center [175, 220] width 152 height 20
click at [145, 215] on input "**********" at bounding box center [175, 220] width 152 height 20
paste input "text"
type input "**********"
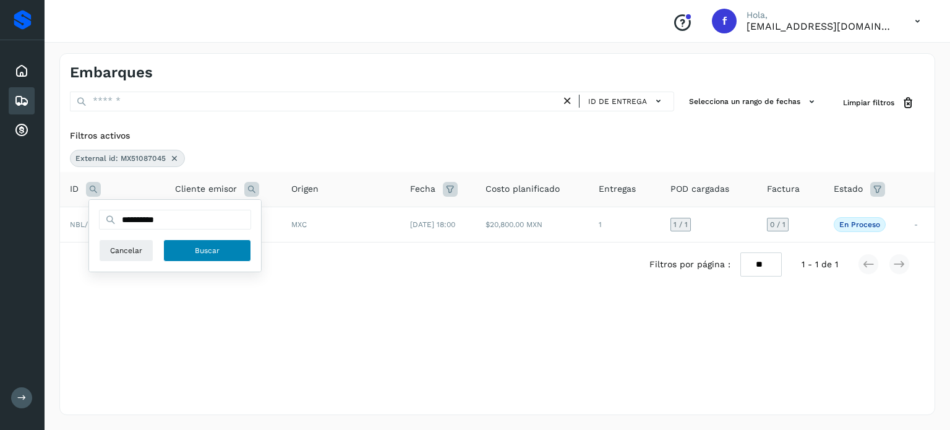
click at [204, 250] on span "Buscar" at bounding box center [207, 250] width 25 height 11
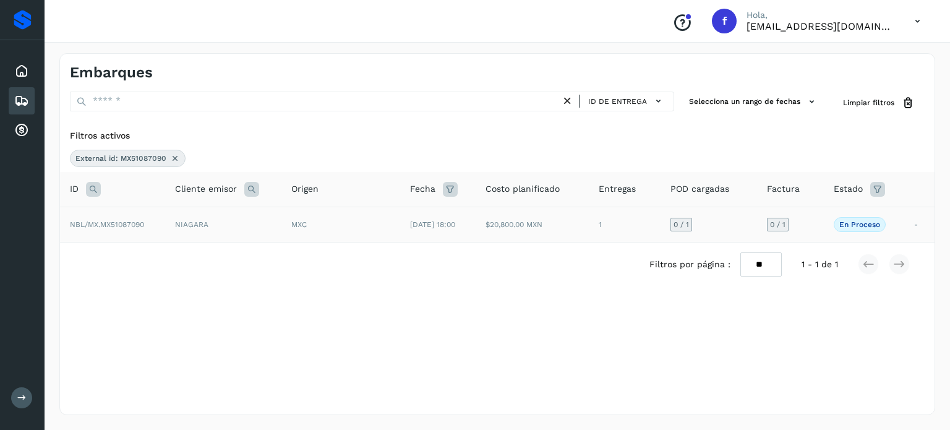
click at [262, 227] on td "NIAGARA" at bounding box center [223, 224] width 116 height 35
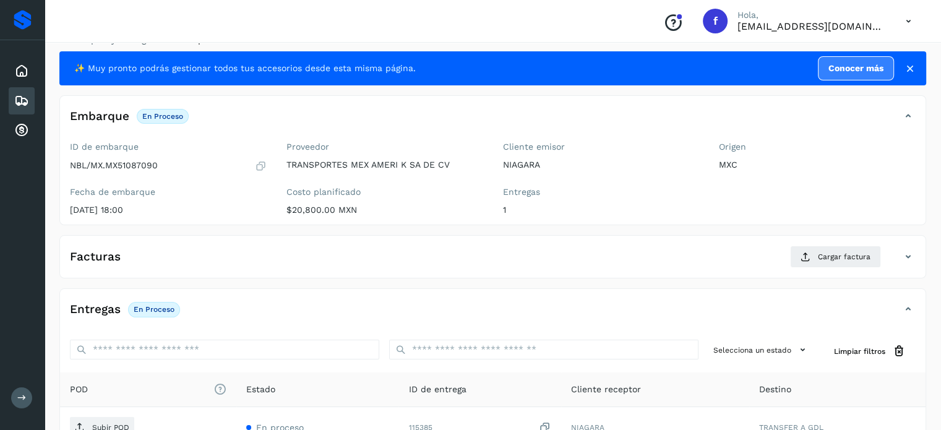
scroll to position [157, 0]
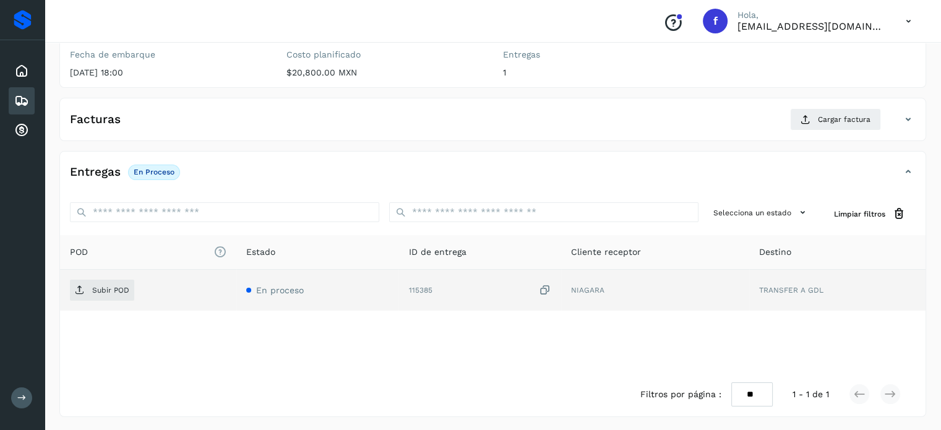
click at [546, 287] on icon at bounding box center [545, 290] width 12 height 13
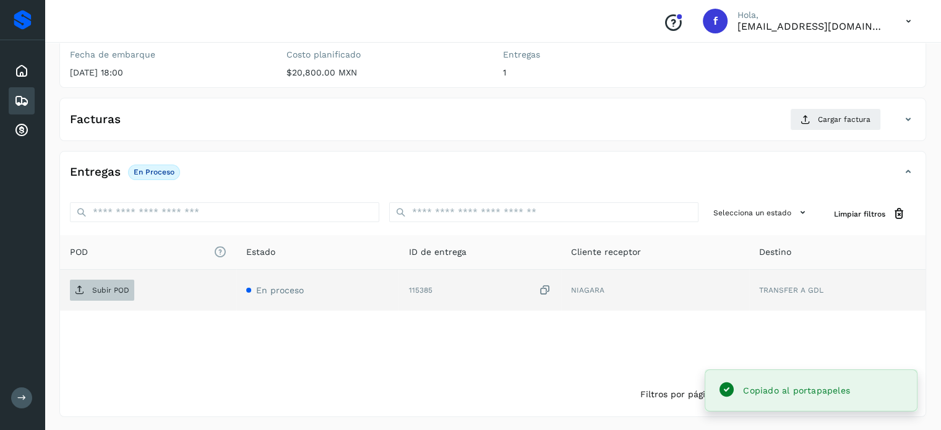
click at [123, 291] on p "Subir POD" at bounding box center [110, 290] width 37 height 9
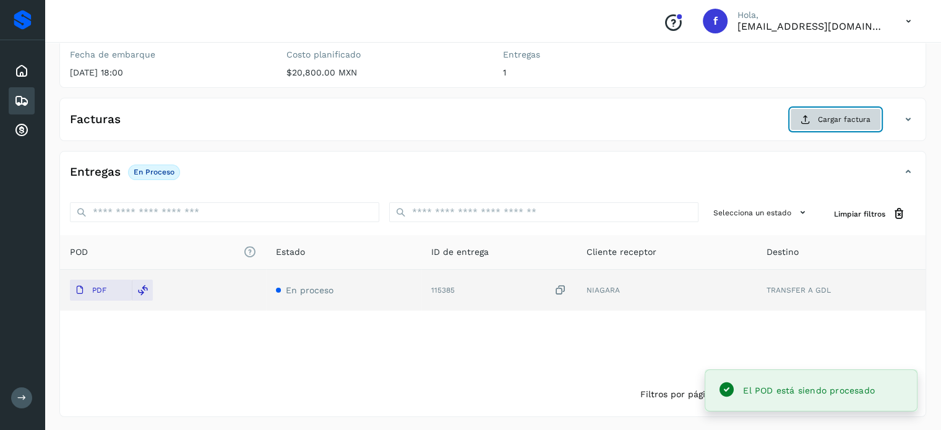
click at [816, 122] on button "Cargar factura" at bounding box center [835, 119] width 91 height 22
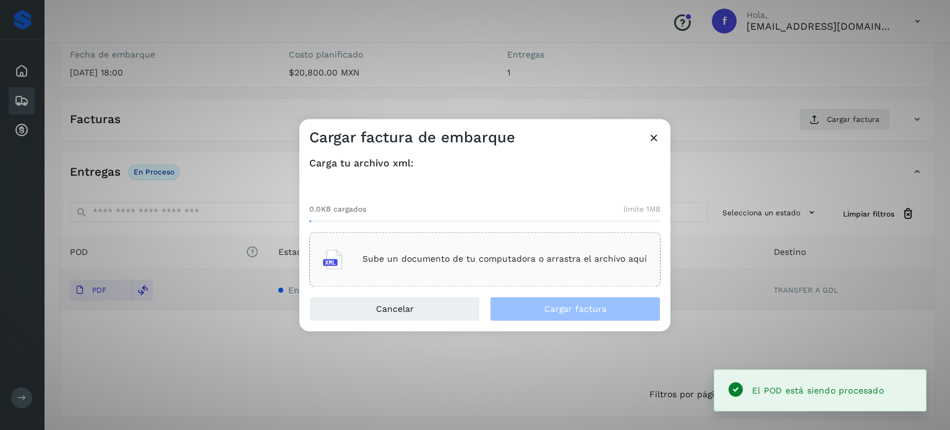
click at [497, 279] on div "Sube un documento de tu computadora o arrastra el archivo aquí" at bounding box center [484, 259] width 351 height 54
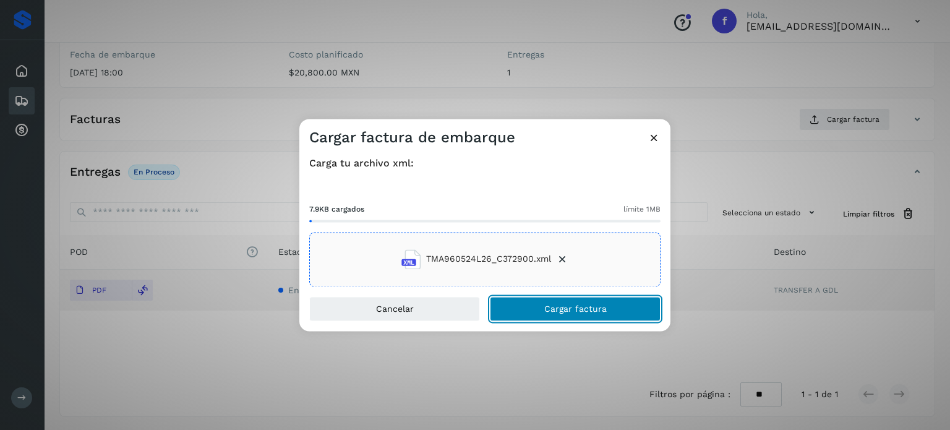
drag, startPoint x: 610, startPoint y: 313, endPoint x: 600, endPoint y: 193, distance: 120.4
click at [609, 312] on button "Cargar factura" at bounding box center [575, 308] width 171 height 25
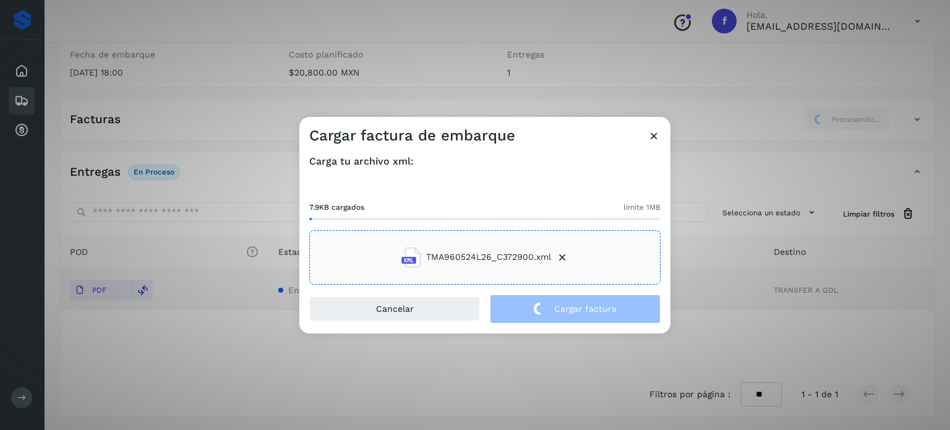
click at [214, 81] on div "Cargar factura de embarque Carga tu archivo xml: 7.9KB cargados límite 1MB TMA9…" at bounding box center [475, 215] width 950 height 430
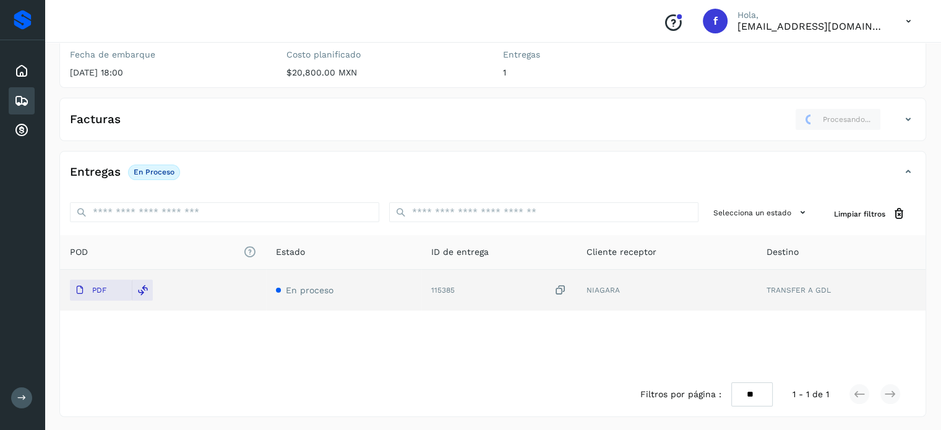
scroll to position [0, 0]
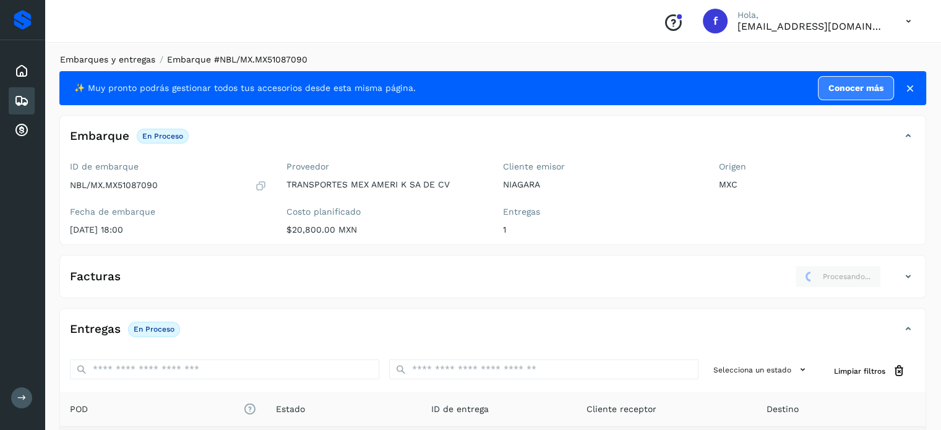
click at [126, 54] on link "Embarques y entregas" at bounding box center [107, 59] width 95 height 10
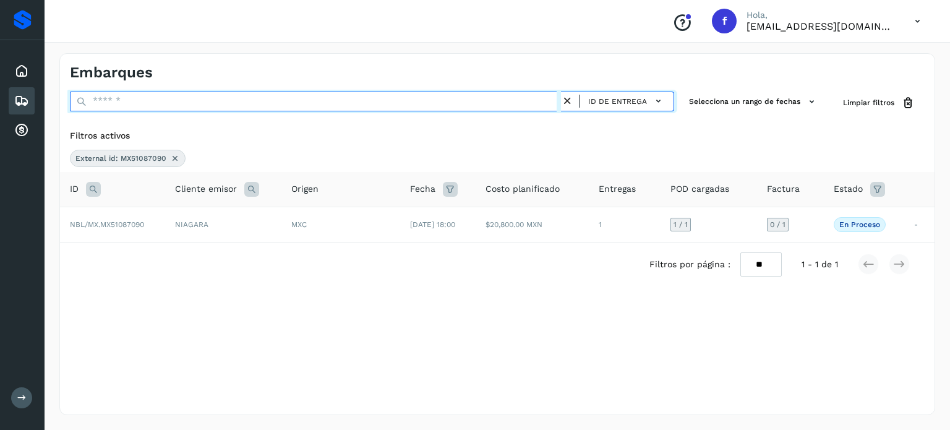
click at [144, 98] on input "text" at bounding box center [315, 102] width 491 height 20
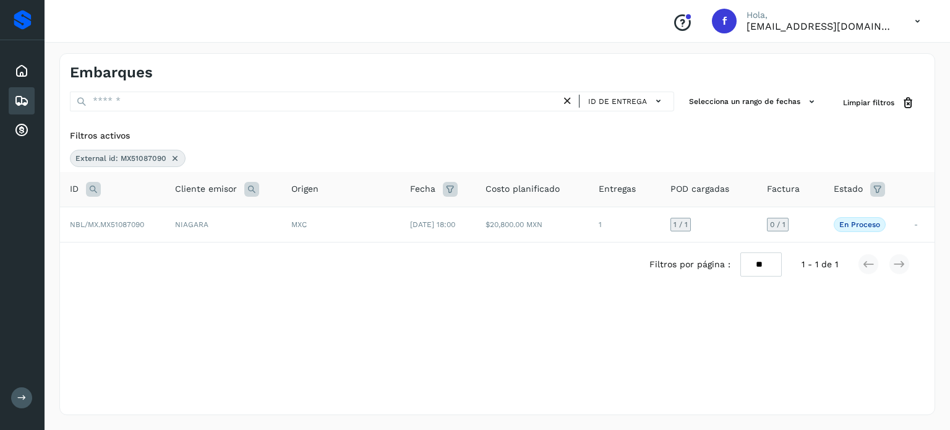
click at [92, 187] on icon at bounding box center [93, 189] width 15 height 15
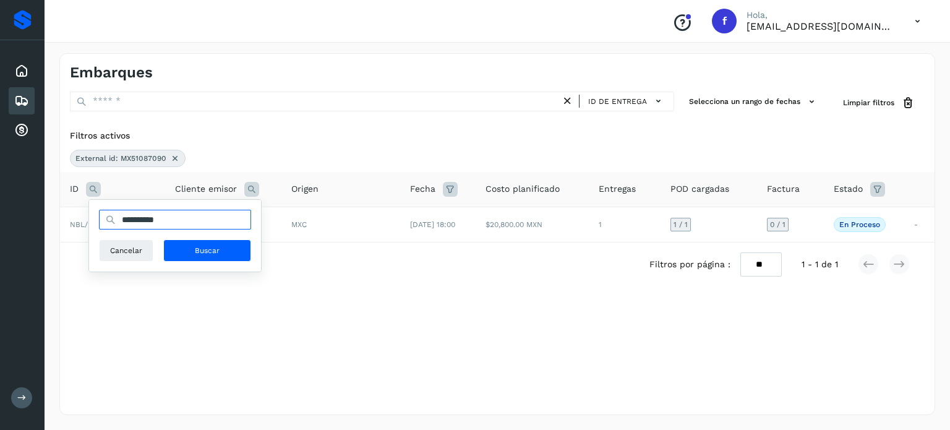
click at [144, 215] on input "**********" at bounding box center [175, 220] width 152 height 20
paste input "text"
type input "**********"
click at [193, 249] on button "Buscar" at bounding box center [207, 250] width 88 height 22
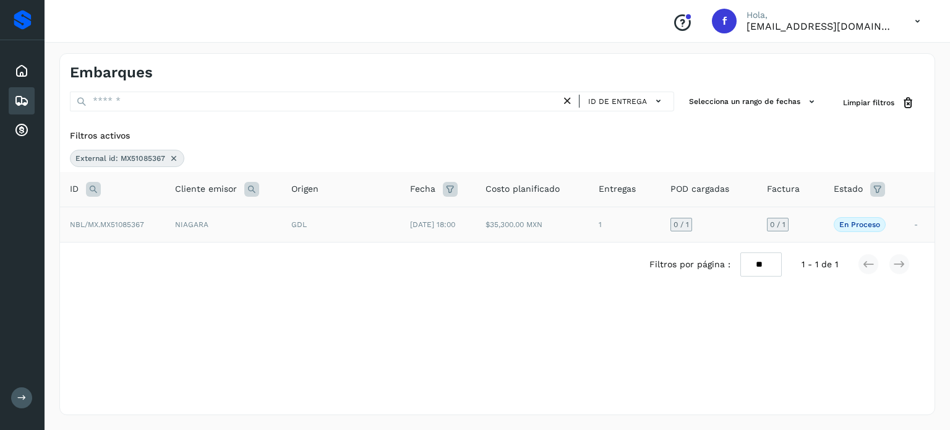
click at [309, 232] on td "GDL" at bounding box center [341, 224] width 119 height 35
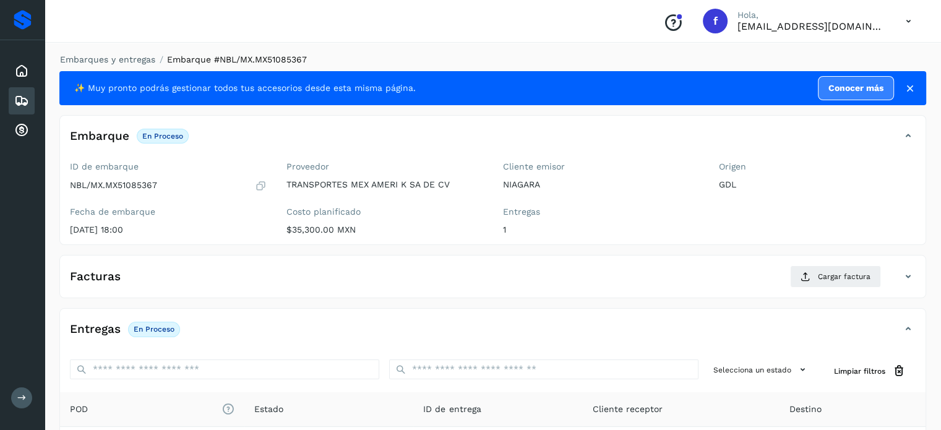
scroll to position [157, 0]
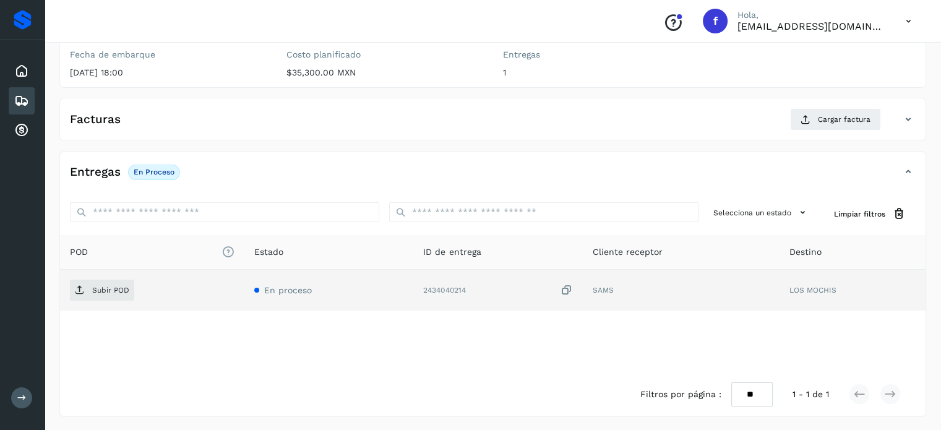
drag, startPoint x: 568, startPoint y: 288, endPoint x: 549, endPoint y: 294, distance: 19.6
click at [567, 288] on icon at bounding box center [567, 290] width 12 height 13
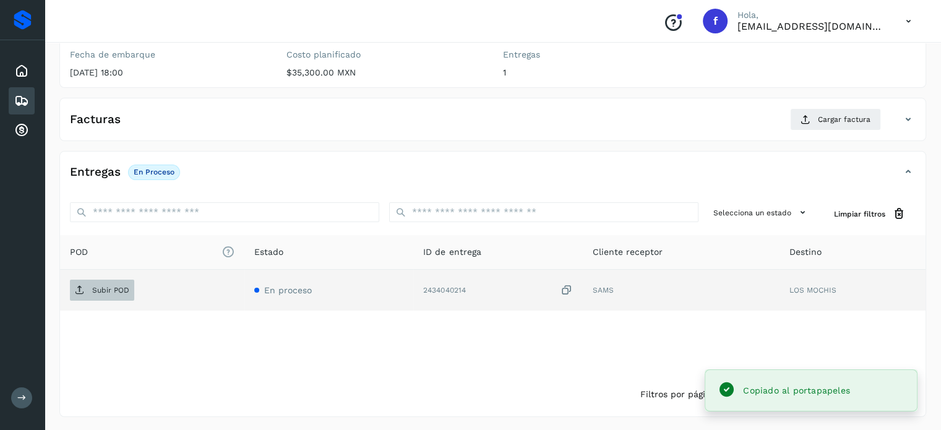
click at [87, 287] on span "Subir POD" at bounding box center [102, 290] width 64 height 20
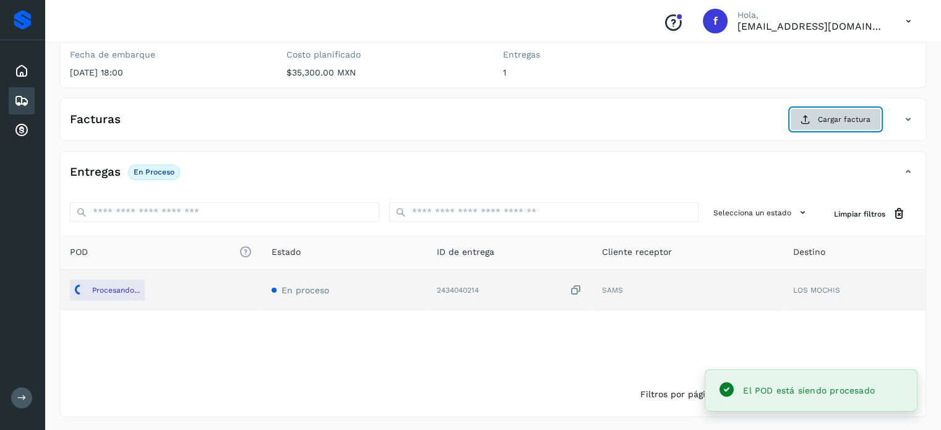
click at [825, 121] on span "Cargar factura" at bounding box center [844, 119] width 53 height 11
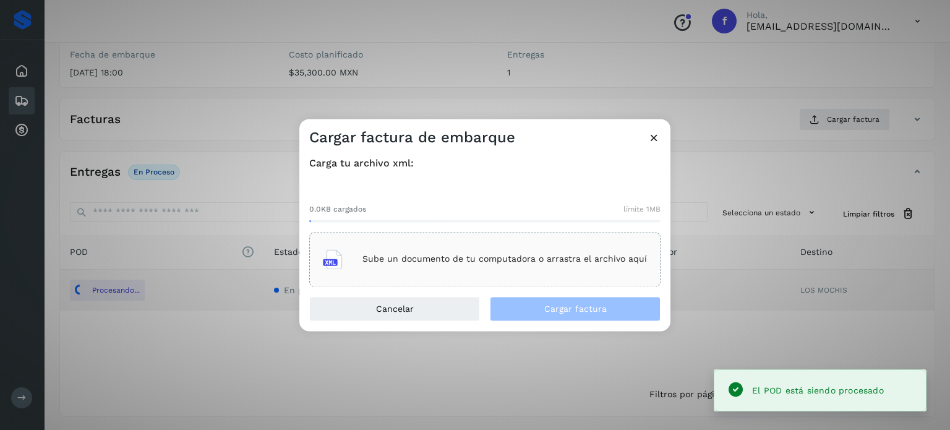
click at [485, 237] on div "Sube un documento de tu computadora o arrastra el archivo aquí" at bounding box center [484, 259] width 351 height 54
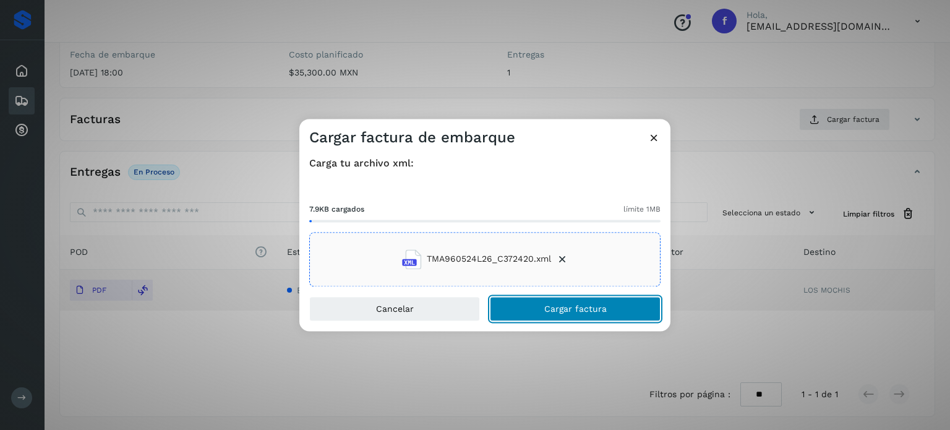
drag, startPoint x: 568, startPoint y: 317, endPoint x: 572, endPoint y: 309, distance: 9.4
click at [567, 317] on button "Cargar factura" at bounding box center [575, 308] width 171 height 25
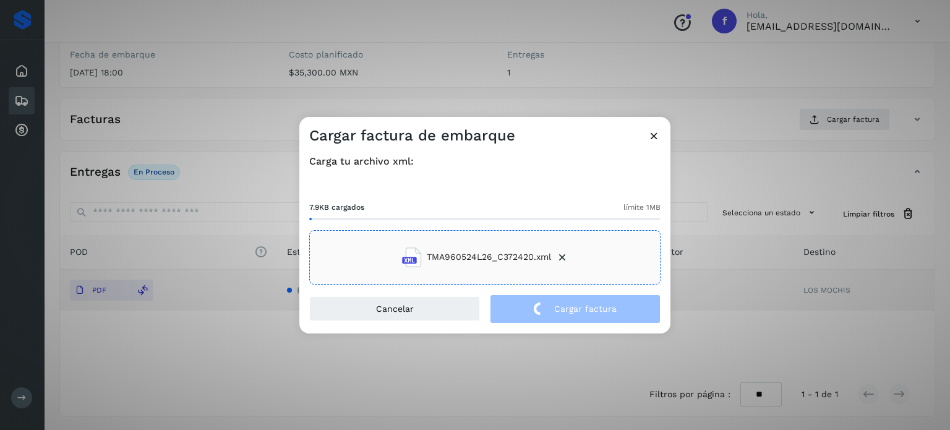
click at [138, 84] on div "Cargar factura de embarque Carga tu archivo xml: 7.9KB cargados límite 1MB TMA9…" at bounding box center [475, 215] width 950 height 430
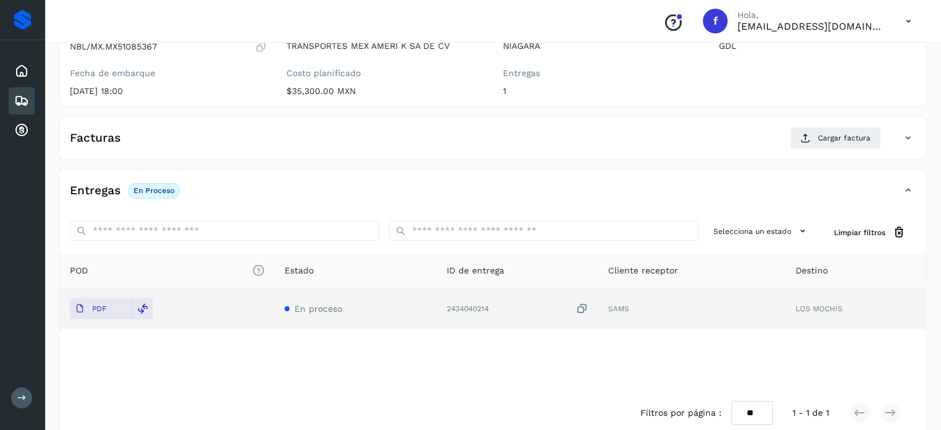
scroll to position [0, 0]
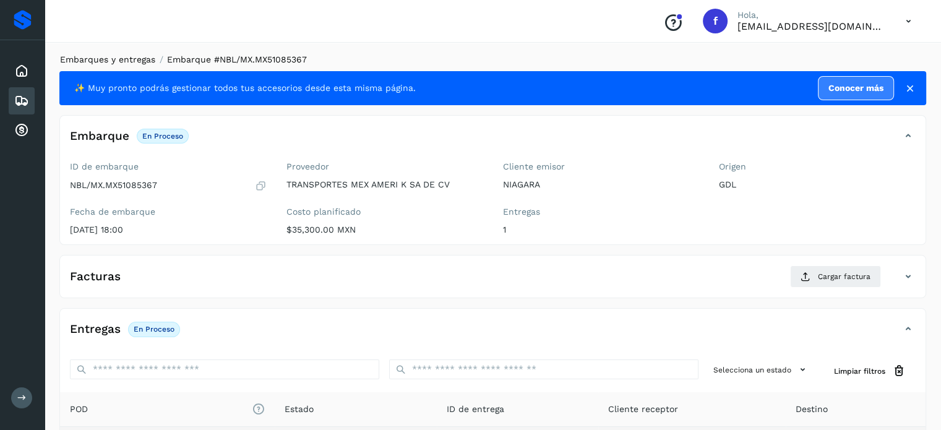
click at [126, 62] on link "Embarques y entregas" at bounding box center [107, 59] width 95 height 10
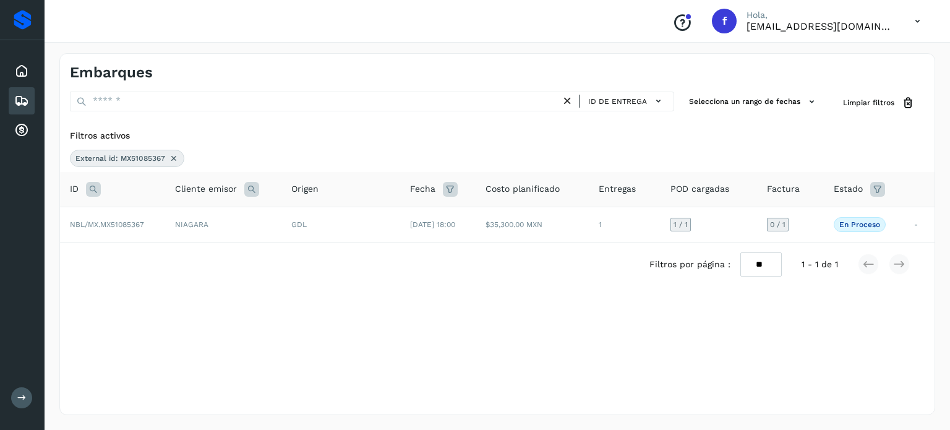
click at [97, 185] on icon at bounding box center [93, 189] width 15 height 15
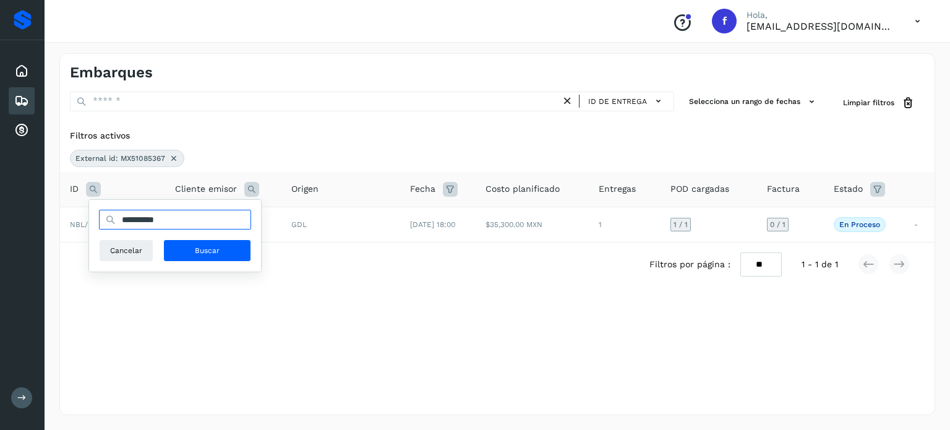
click at [136, 220] on input "**********" at bounding box center [175, 220] width 152 height 20
paste input "text"
type input "**********"
click at [202, 254] on span "Buscar" at bounding box center [207, 250] width 25 height 11
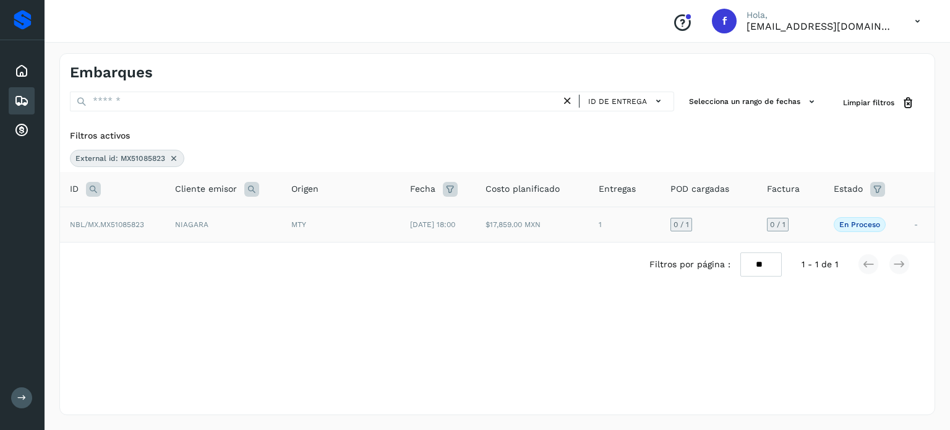
click at [350, 227] on div "MTY" at bounding box center [340, 224] width 99 height 11
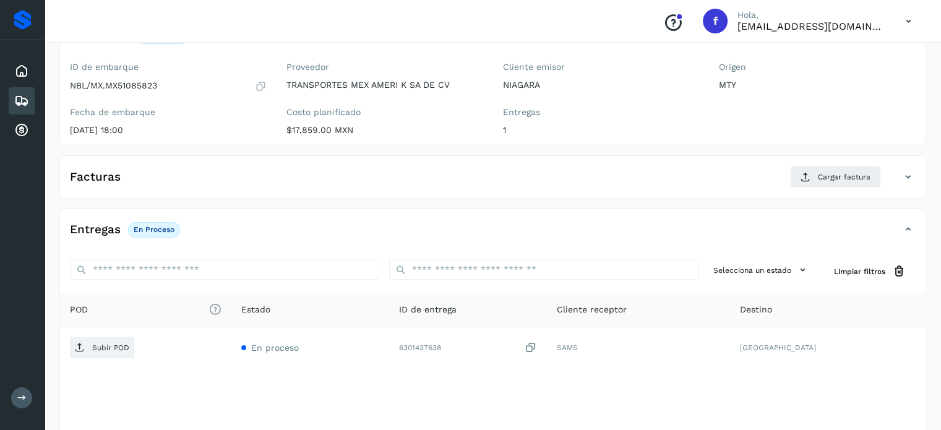
scroll to position [157, 0]
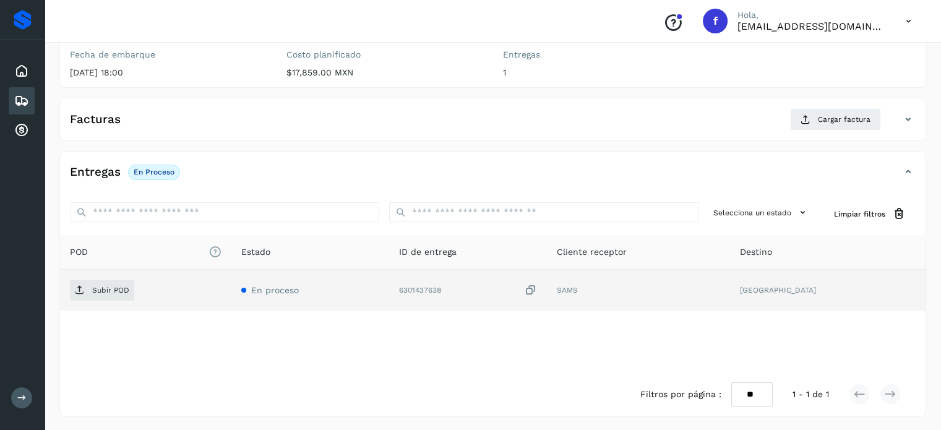
click at [537, 286] on icon at bounding box center [531, 290] width 12 height 13
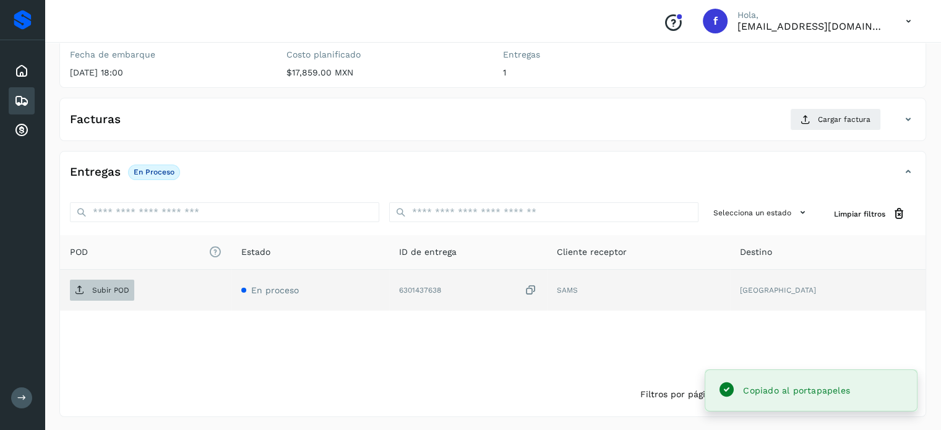
click at [94, 289] on p "Subir POD" at bounding box center [110, 290] width 37 height 9
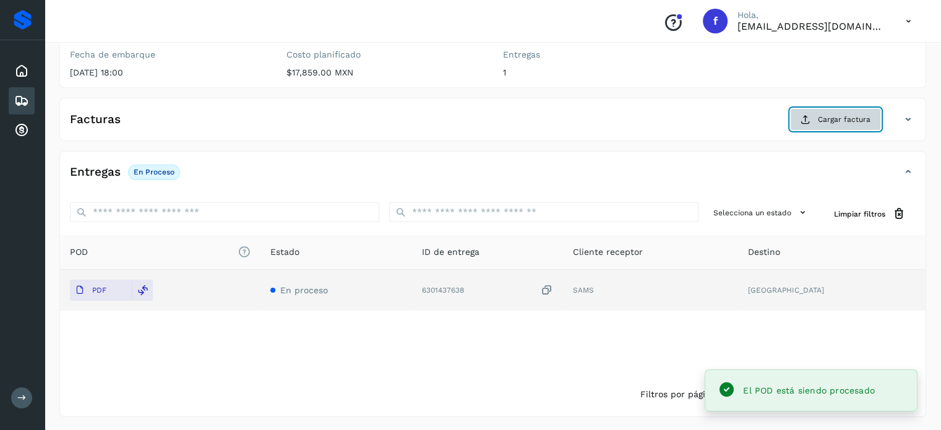
click at [800, 117] on button "Cargar factura" at bounding box center [835, 119] width 91 height 22
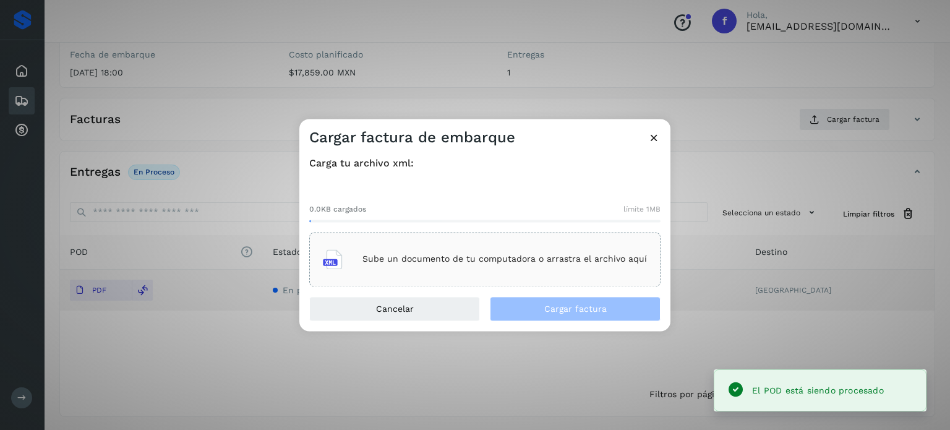
click at [528, 271] on div "Sube un documento de tu computadora o arrastra el archivo aquí" at bounding box center [485, 259] width 324 height 33
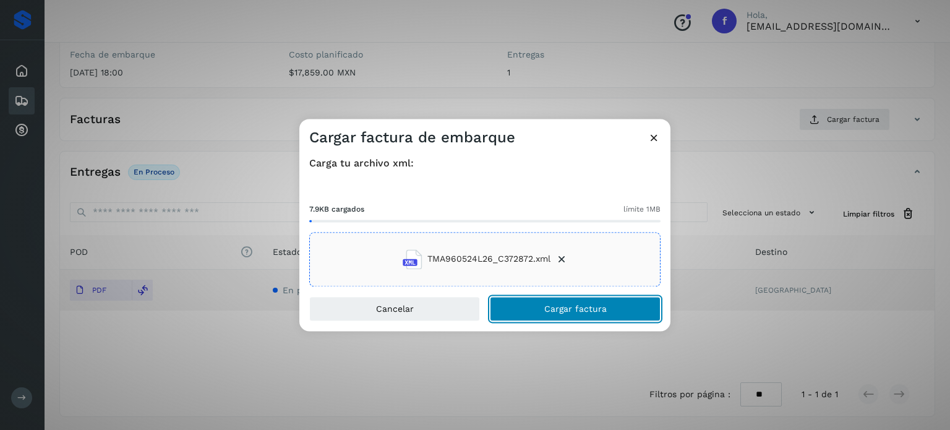
click at [594, 304] on span "Cargar factura" at bounding box center [575, 308] width 62 height 9
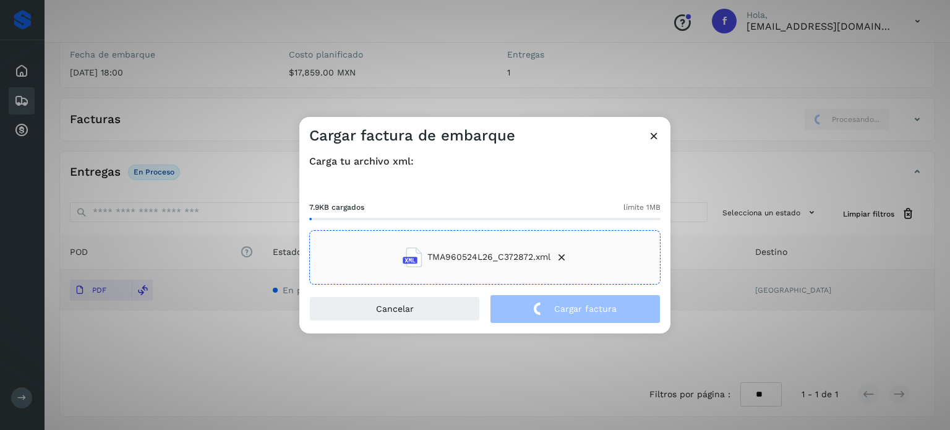
click at [202, 121] on div "Cargar factura de embarque Carga tu archivo xml: 7.9KB cargados límite 1MB TMA9…" at bounding box center [475, 215] width 950 height 430
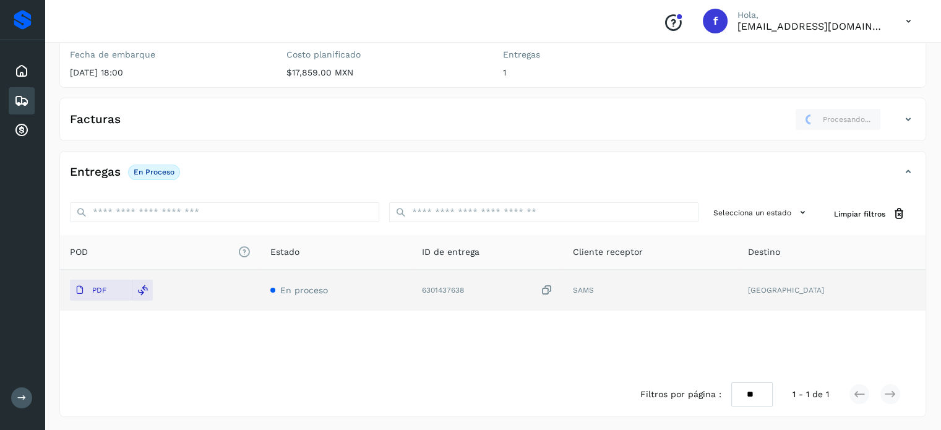
scroll to position [0, 0]
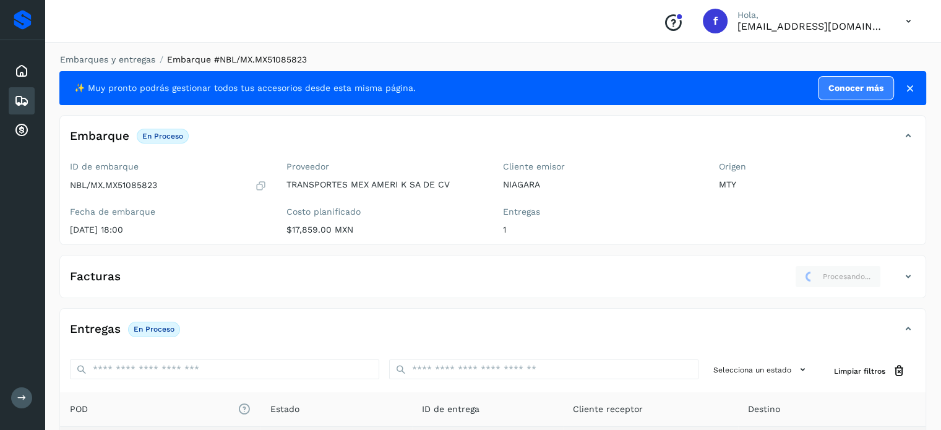
click at [126, 50] on div "Embarques y entregas Embarque #NBL/MX.MX51085823 ✨ Muy pronto podrás gestionar …" at bounding box center [493, 313] width 897 height 551
click at [126, 58] on link "Embarques y entregas" at bounding box center [107, 59] width 95 height 10
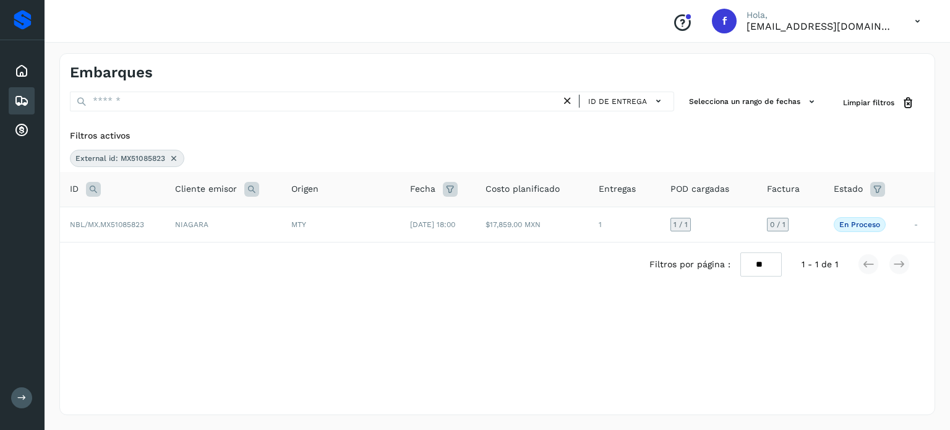
click at [92, 188] on icon at bounding box center [93, 189] width 15 height 15
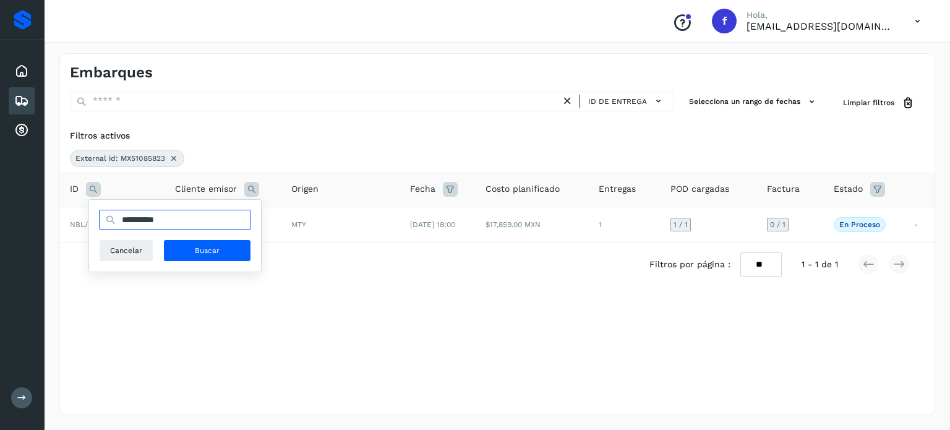
click at [158, 220] on input "**********" at bounding box center [175, 220] width 152 height 20
paste input "text"
type input "**********"
click at [206, 249] on span "Buscar" at bounding box center [207, 250] width 25 height 11
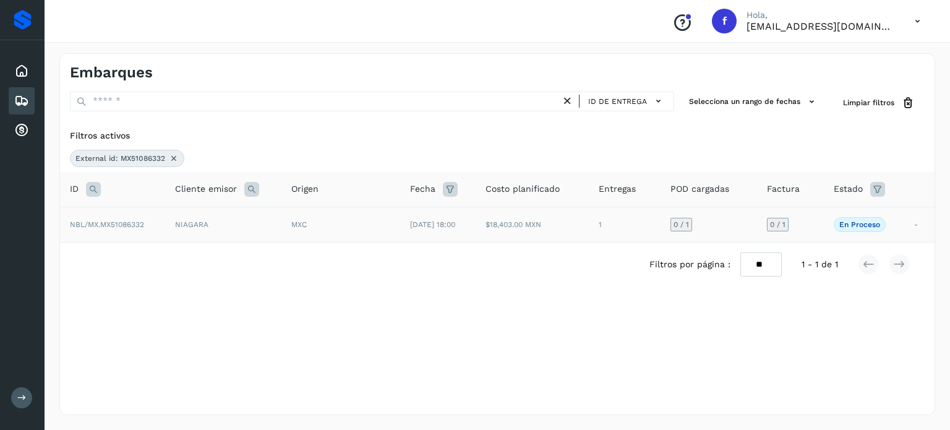
click at [292, 225] on span "MXC" at bounding box center [298, 224] width 15 height 9
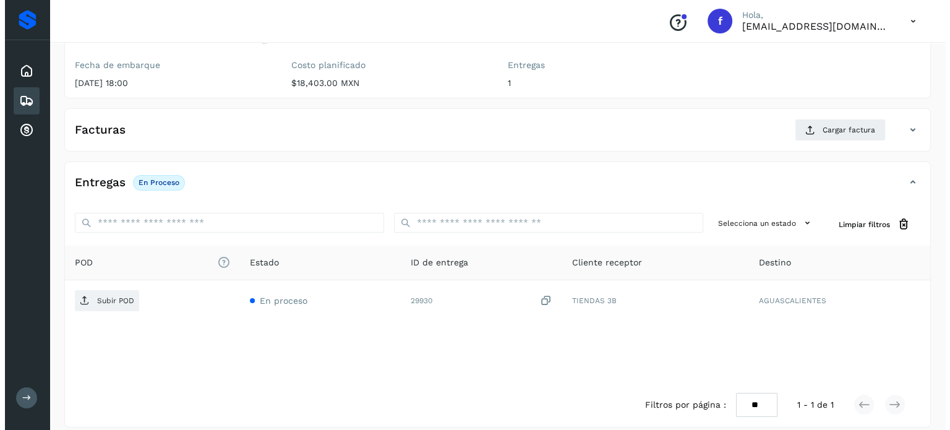
scroll to position [157, 0]
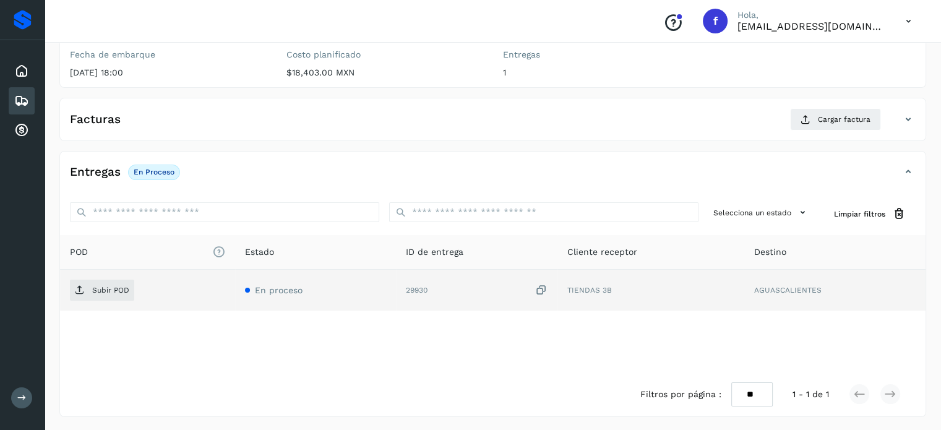
click at [541, 288] on icon at bounding box center [541, 290] width 12 height 13
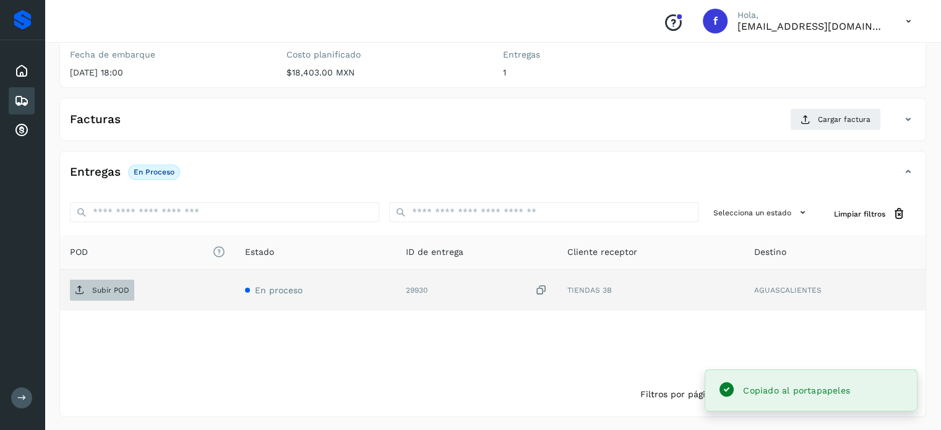
click at [111, 292] on p "Subir POD" at bounding box center [110, 290] width 37 height 9
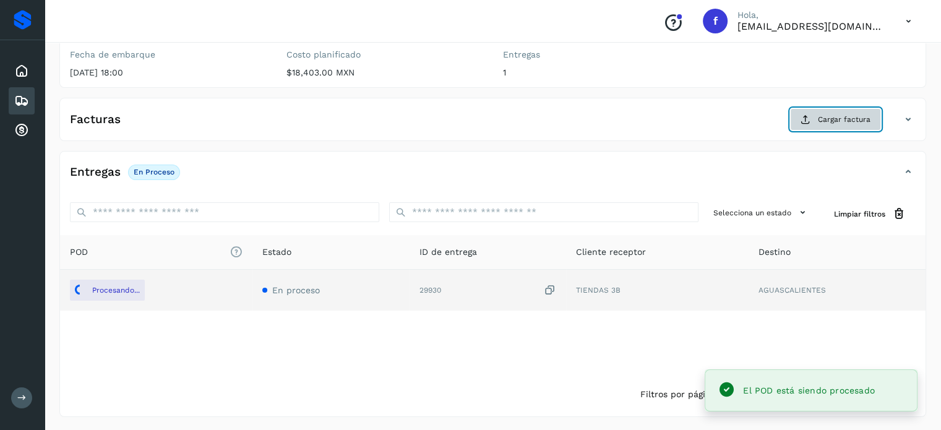
click at [817, 118] on button "Cargar factura" at bounding box center [835, 119] width 91 height 22
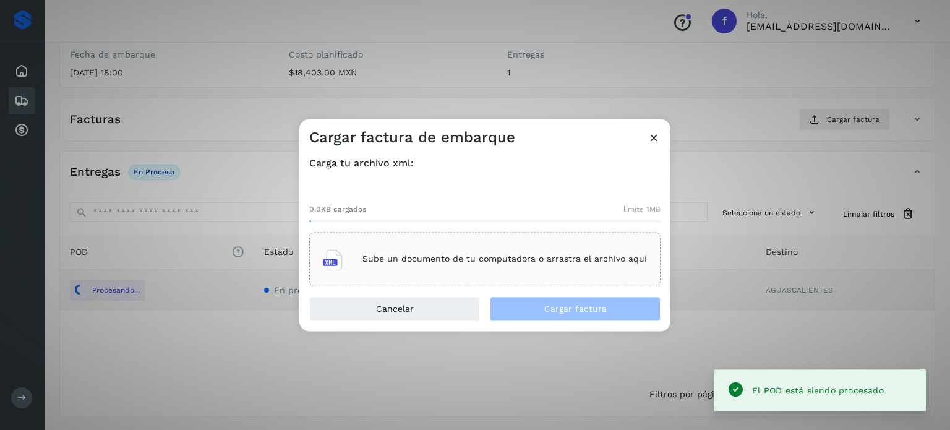
click at [540, 251] on div "Sube un documento de tu computadora o arrastra el archivo aquí" at bounding box center [485, 259] width 324 height 33
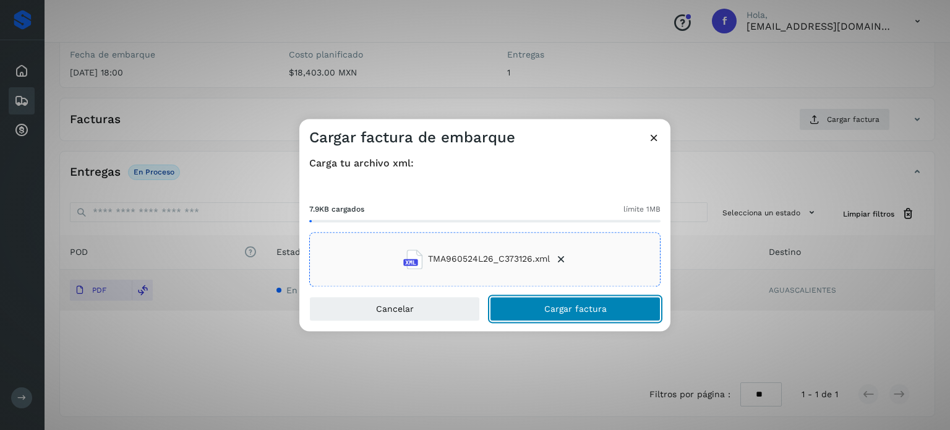
click at [582, 312] on span "Cargar factura" at bounding box center [575, 308] width 62 height 9
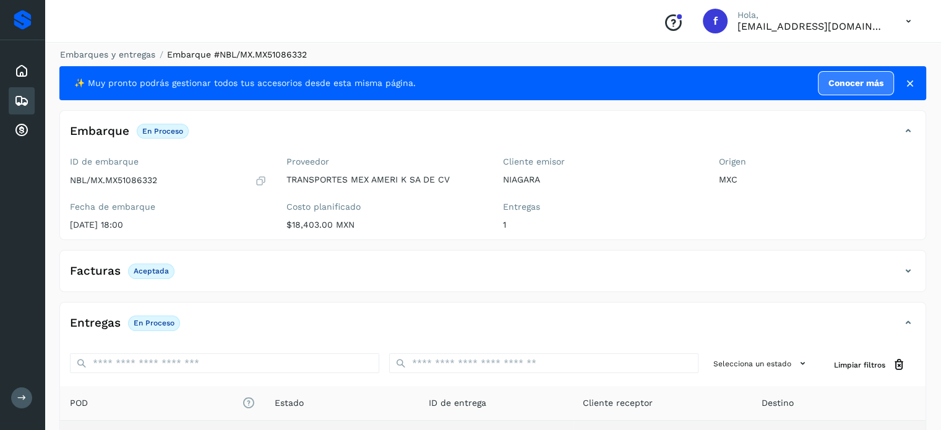
scroll to position [0, 0]
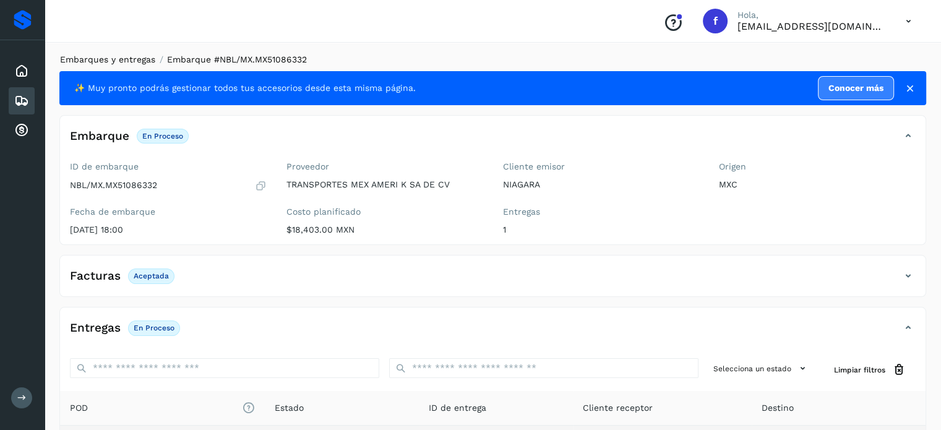
click at [124, 61] on link "Embarques y entregas" at bounding box center [107, 59] width 95 height 10
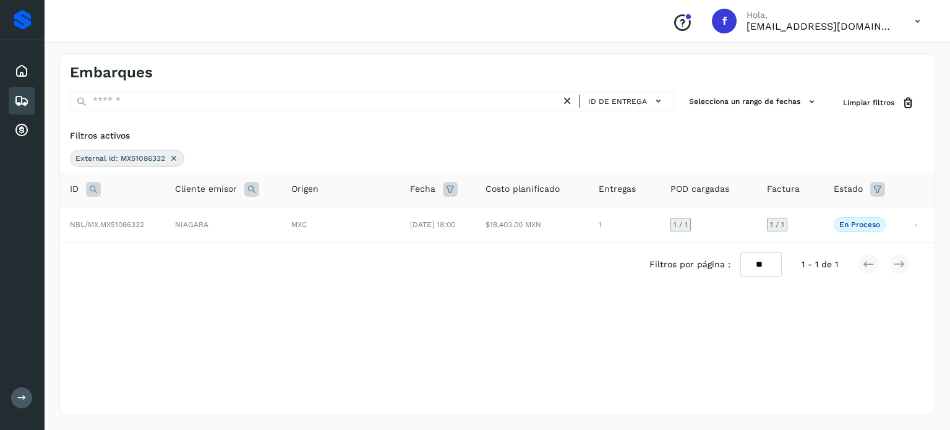
click at [97, 192] on icon at bounding box center [93, 189] width 15 height 15
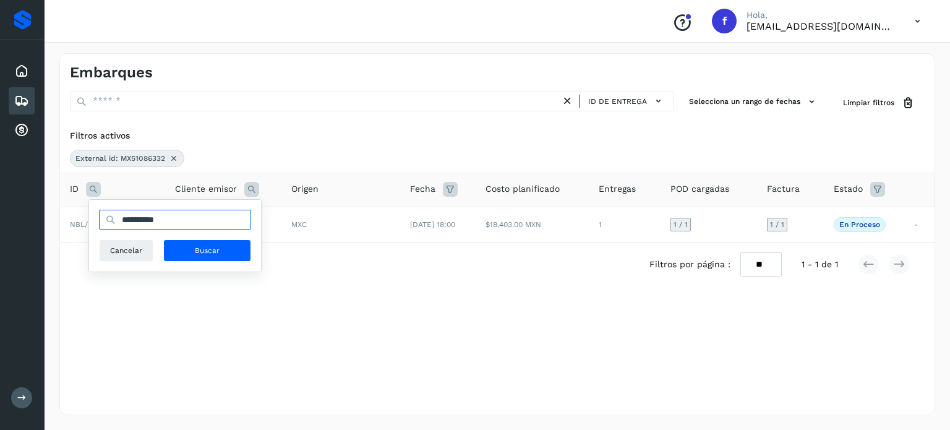
click at [142, 218] on input "**********" at bounding box center [175, 220] width 152 height 20
paste input "text"
type input "**********"
click at [197, 241] on button "Buscar" at bounding box center [207, 250] width 88 height 22
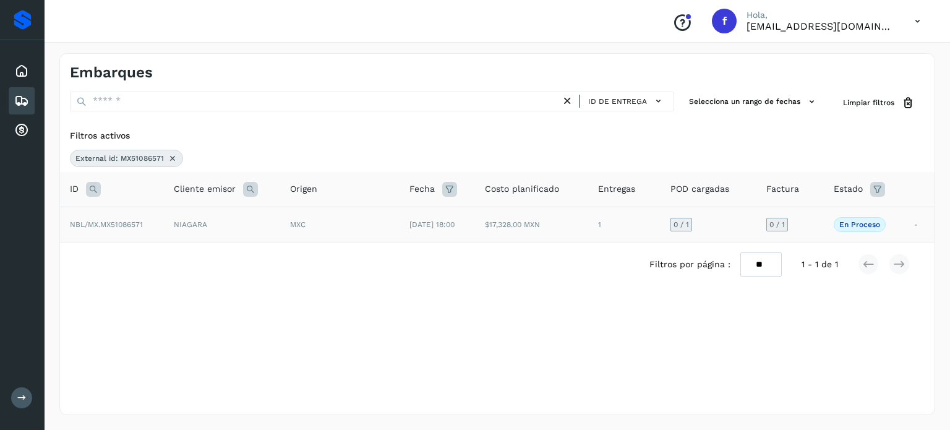
click at [487, 238] on td "$17,328.00 MXN" at bounding box center [532, 224] width 114 height 35
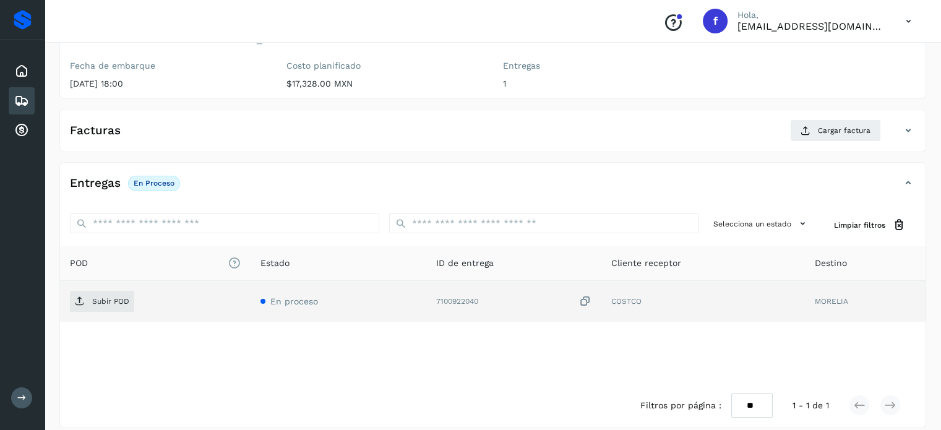
scroll to position [157, 0]
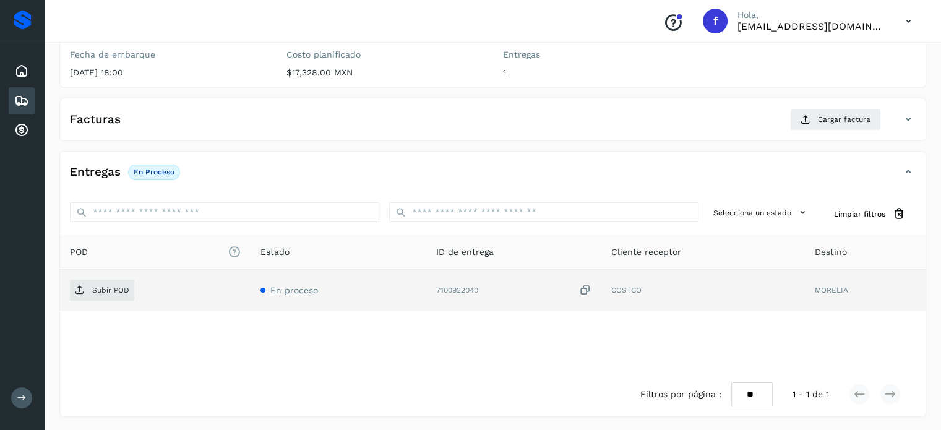
click at [584, 290] on icon at bounding box center [585, 290] width 12 height 13
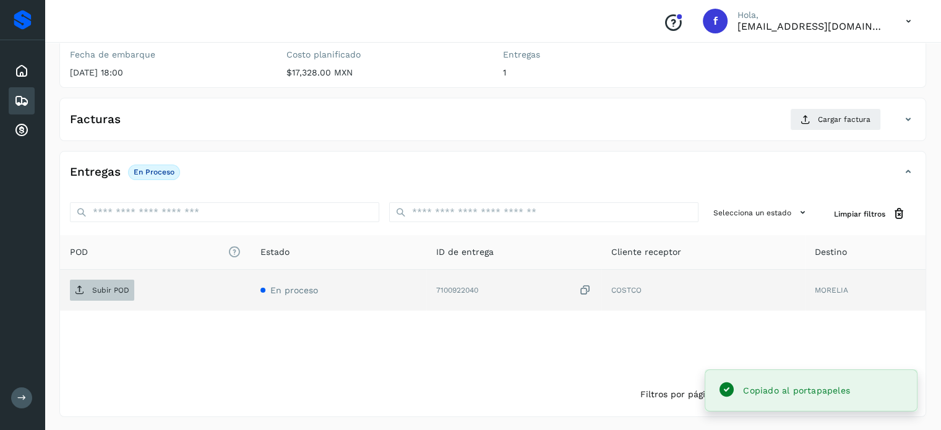
click at [116, 282] on span "Subir POD" at bounding box center [102, 290] width 64 height 20
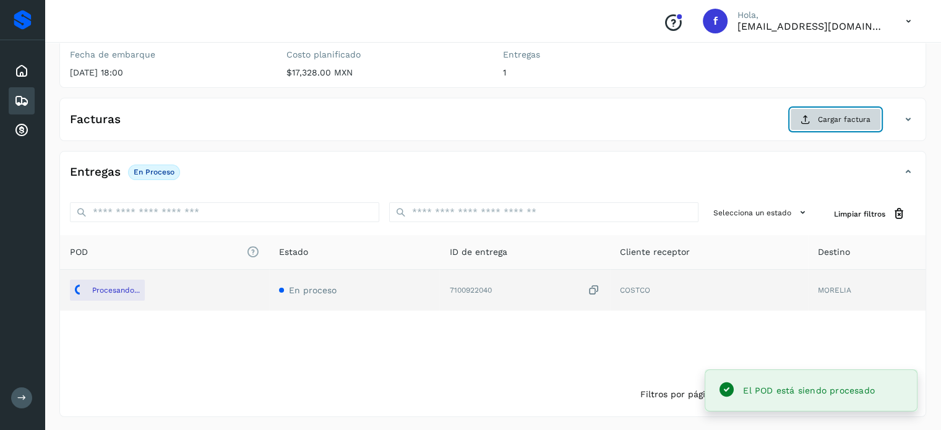
click at [822, 119] on span "Cargar factura" at bounding box center [844, 119] width 53 height 11
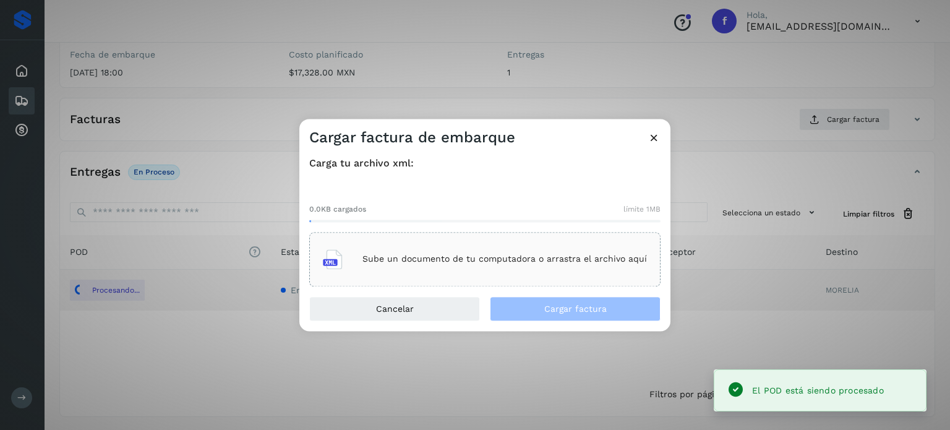
click at [523, 257] on p "Sube un documento de tu computadora o arrastra el archivo aquí" at bounding box center [505, 259] width 285 height 11
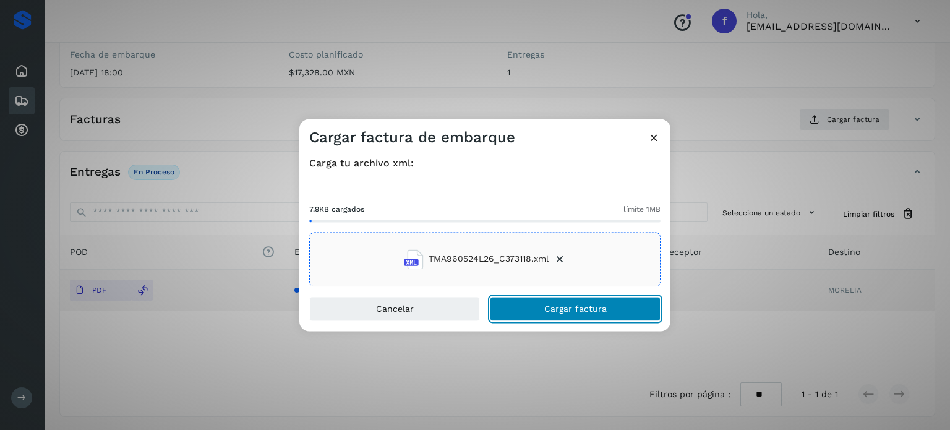
click at [550, 311] on span "Cargar factura" at bounding box center [575, 308] width 62 height 9
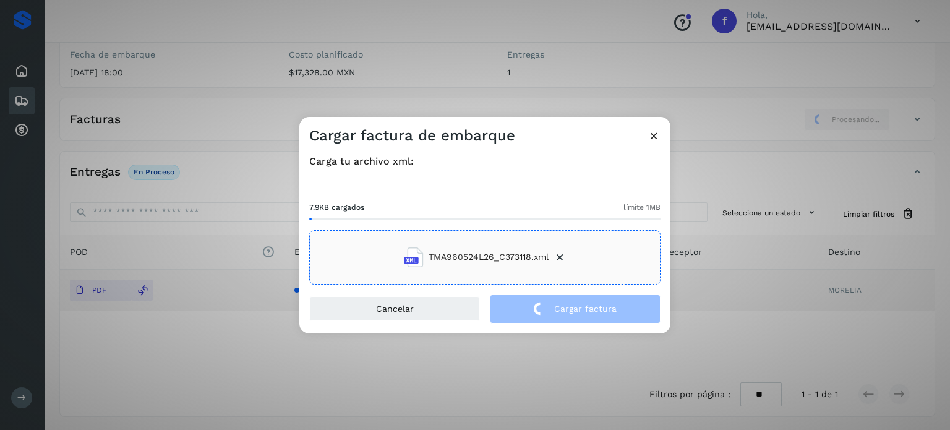
click at [191, 98] on div "Cargar factura de embarque Carga tu archivo xml: 7.9KB cargados límite 1MB TMA9…" at bounding box center [475, 215] width 950 height 430
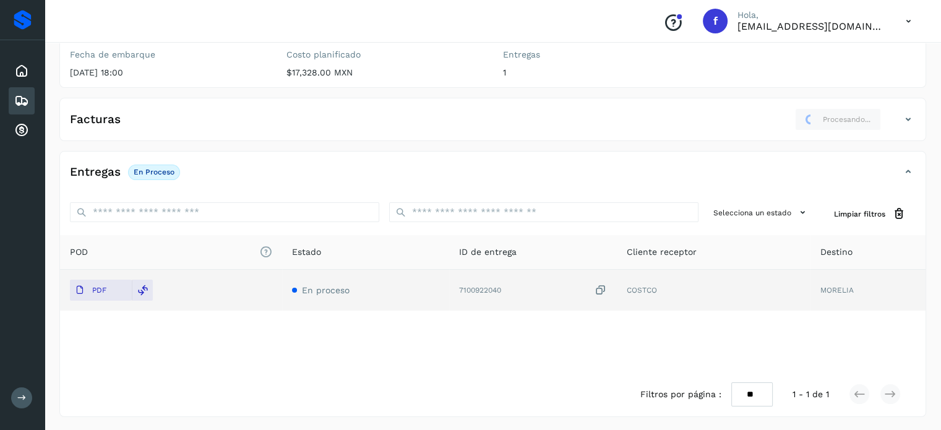
scroll to position [0, 0]
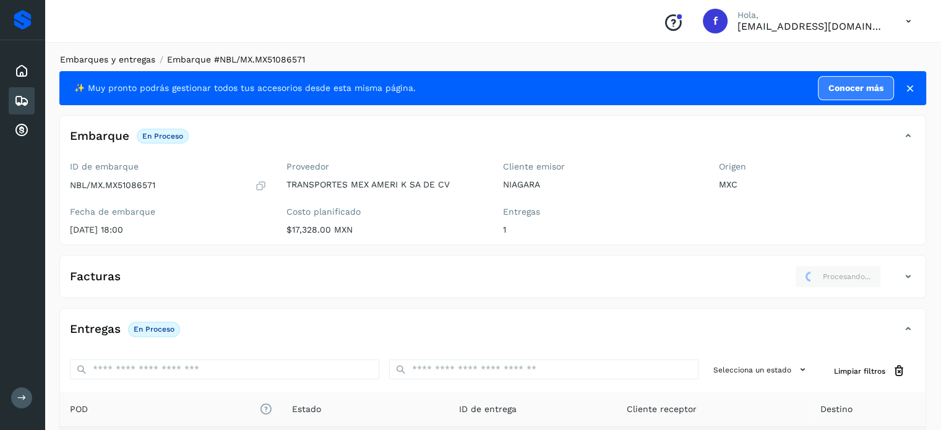
click at [124, 60] on link "Embarques y entregas" at bounding box center [107, 59] width 95 height 10
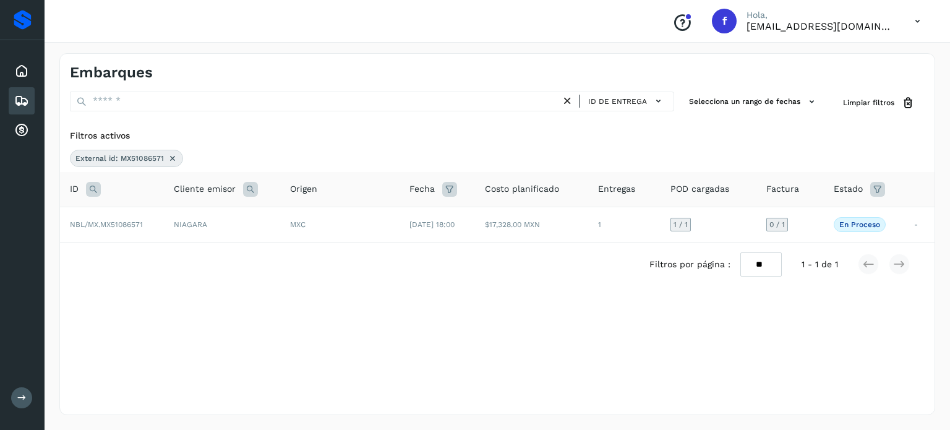
click at [87, 186] on icon at bounding box center [93, 189] width 15 height 15
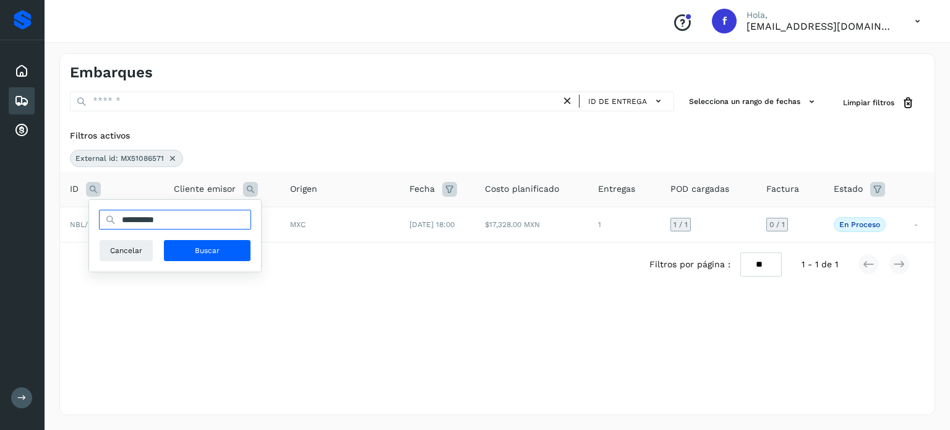
click at [145, 217] on input "**********" at bounding box center [175, 220] width 152 height 20
paste input "text"
type input "**********"
click at [207, 252] on span "Buscar" at bounding box center [207, 250] width 25 height 11
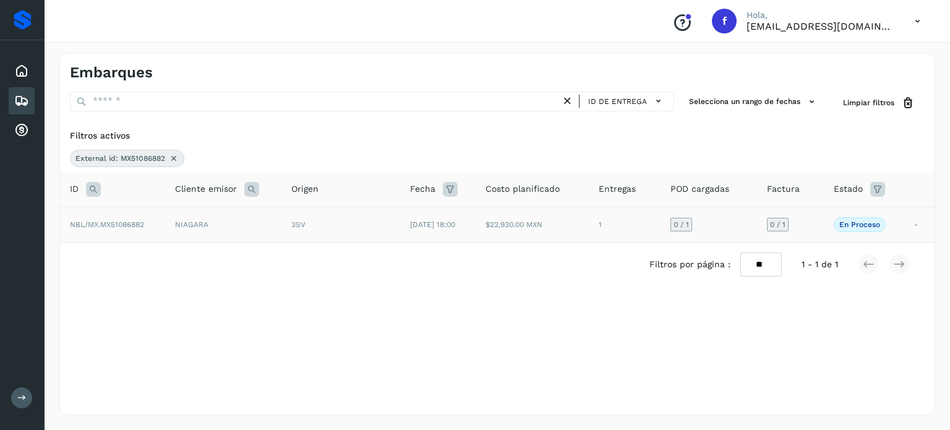
click at [535, 216] on td "$22,930.00 MXN" at bounding box center [532, 224] width 113 height 35
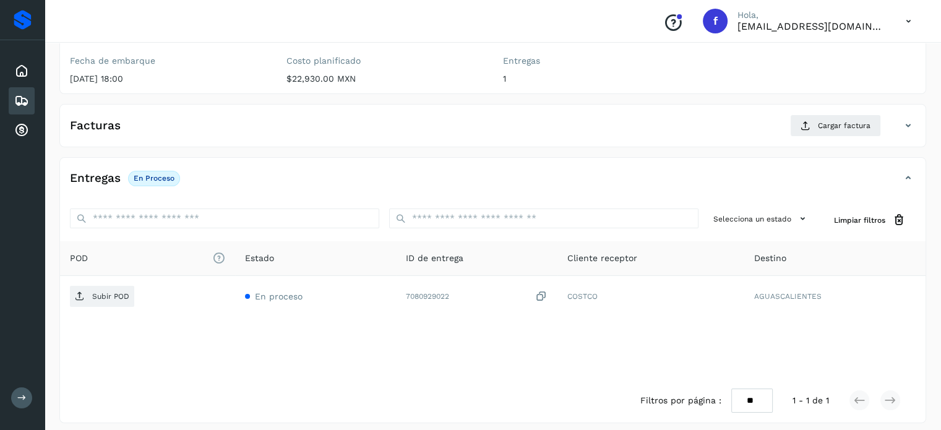
scroll to position [157, 0]
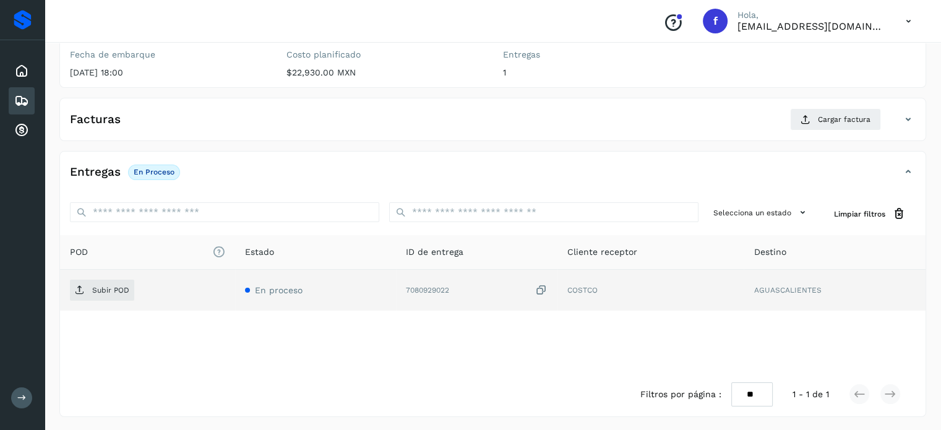
click at [548, 289] on icon at bounding box center [541, 290] width 12 height 13
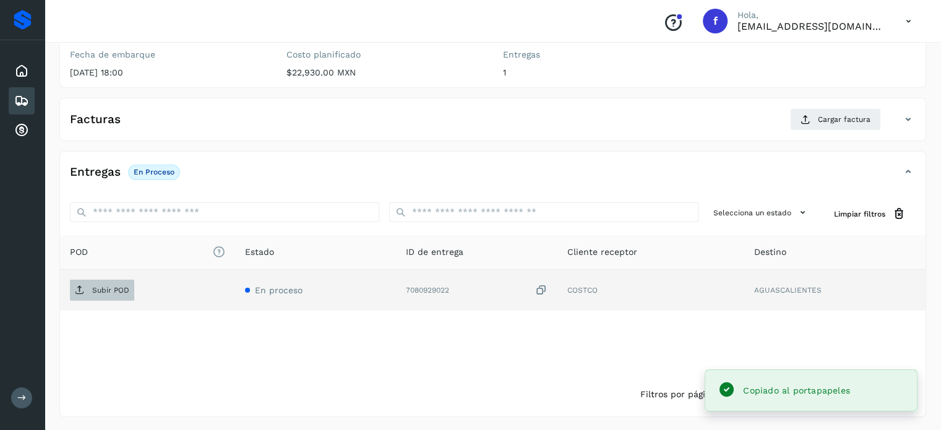
click at [123, 286] on p "Subir POD" at bounding box center [110, 290] width 37 height 9
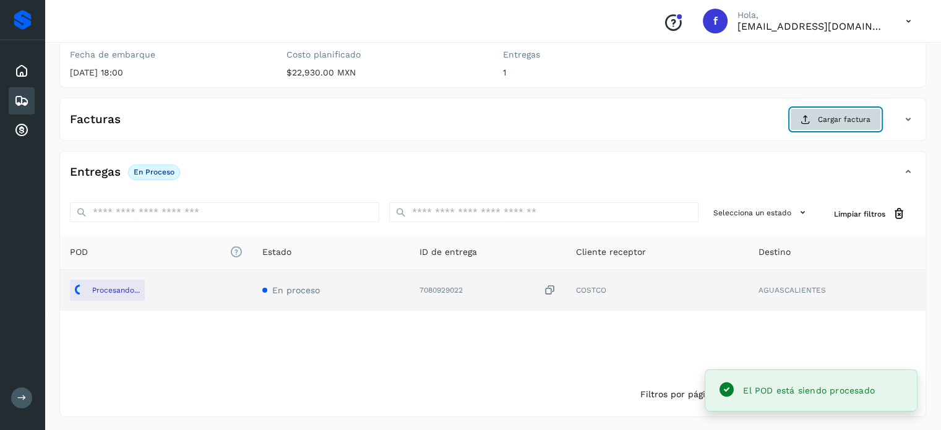
click at [828, 116] on span "Cargar factura" at bounding box center [844, 119] width 53 height 11
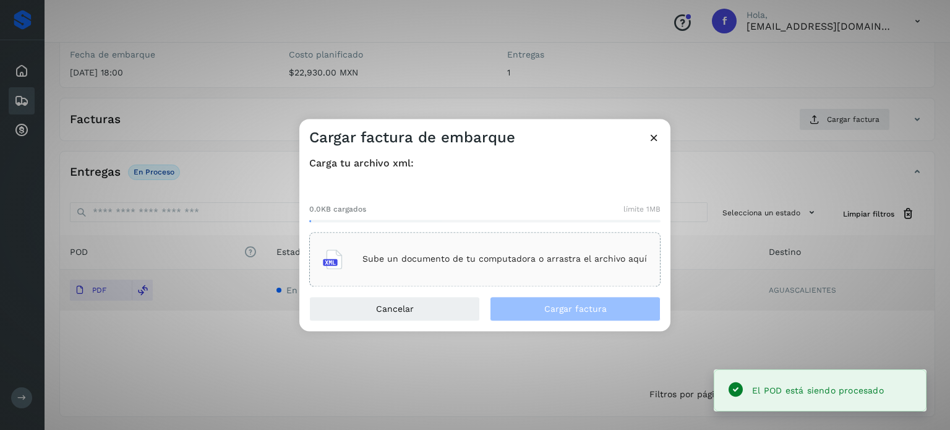
click at [448, 269] on div "Sube un documento de tu computadora o arrastra el archivo aquí" at bounding box center [485, 259] width 324 height 33
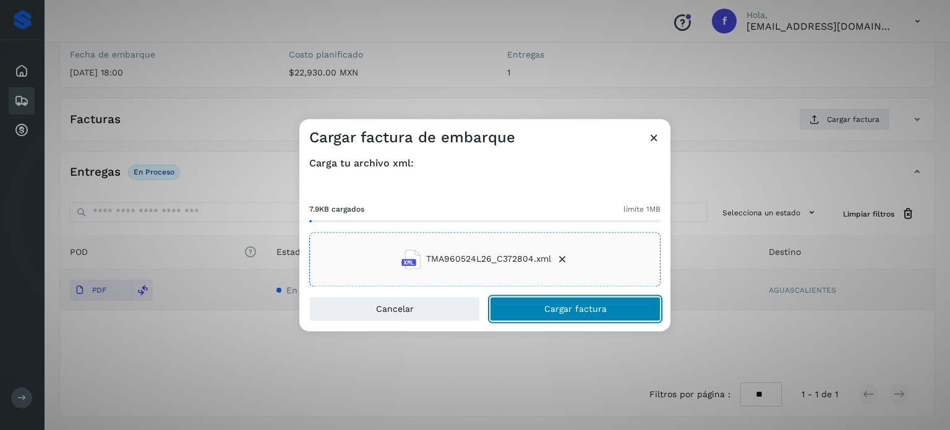
click at [578, 313] on span "Cargar factura" at bounding box center [575, 308] width 62 height 9
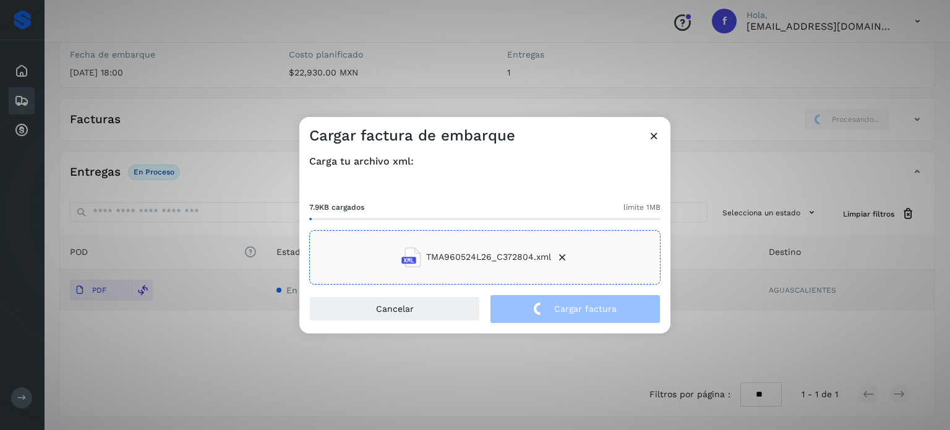
click at [200, 110] on div "Cargar factura de embarque Carga tu archivo xml: 7.9KB cargados límite 1MB TMA9…" at bounding box center [475, 215] width 950 height 430
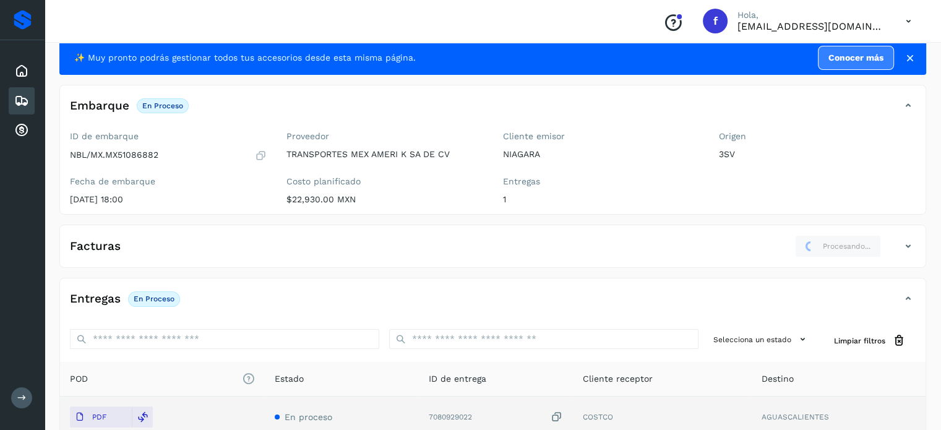
scroll to position [0, 0]
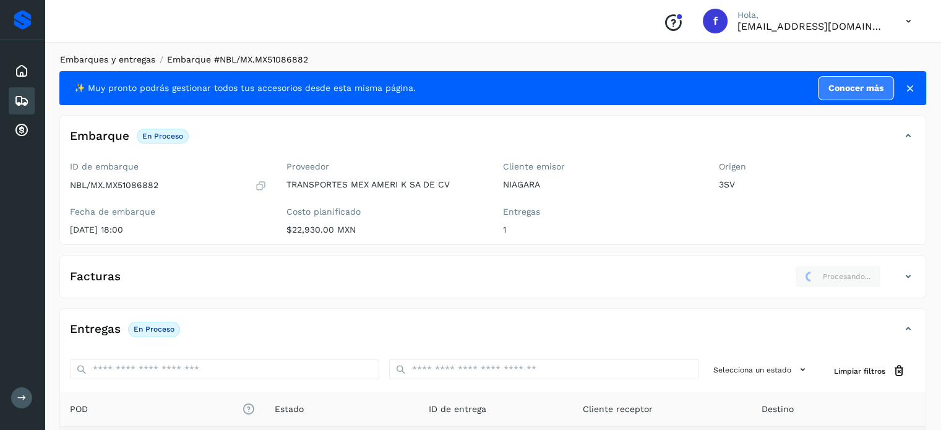
click at [123, 61] on link "Embarques y entregas" at bounding box center [107, 59] width 95 height 10
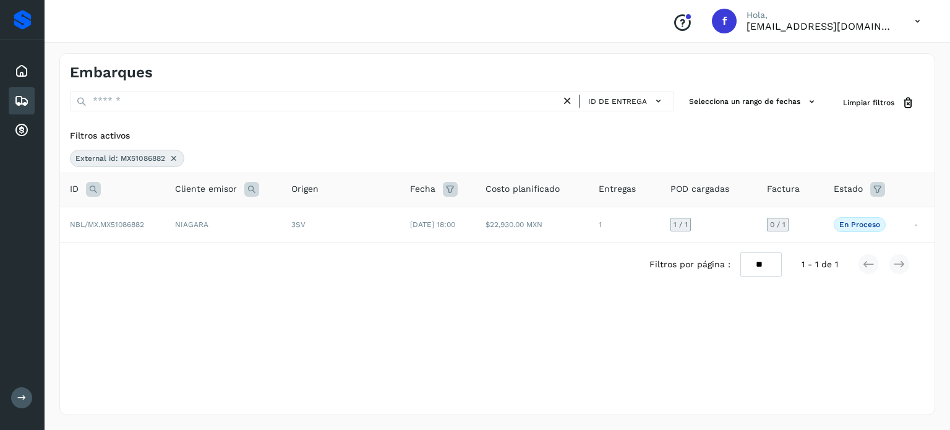
click at [95, 189] on icon at bounding box center [93, 189] width 15 height 15
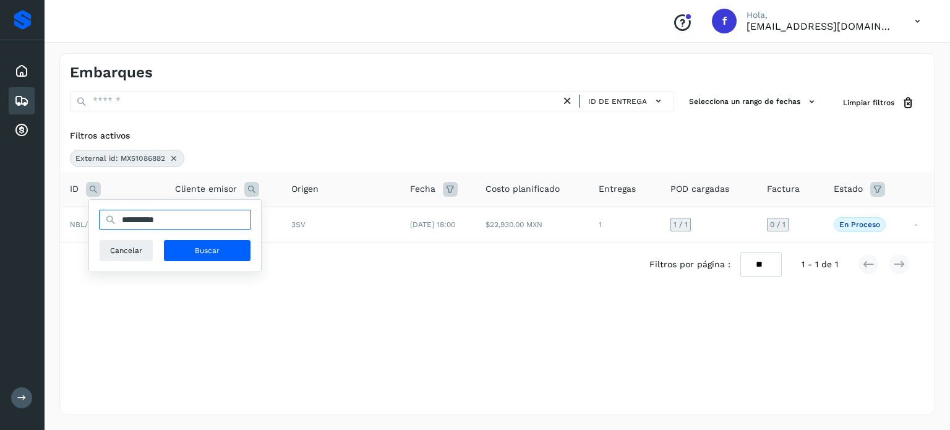
click at [153, 222] on input "**********" at bounding box center [175, 220] width 152 height 20
paste input "text"
type input "**********"
click at [218, 252] on span "Buscar" at bounding box center [207, 250] width 25 height 11
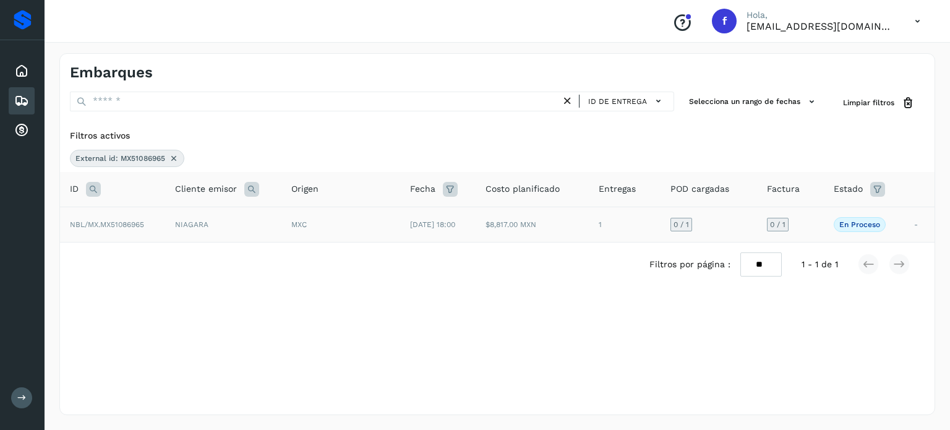
click at [371, 224] on div "MXC" at bounding box center [340, 224] width 99 height 11
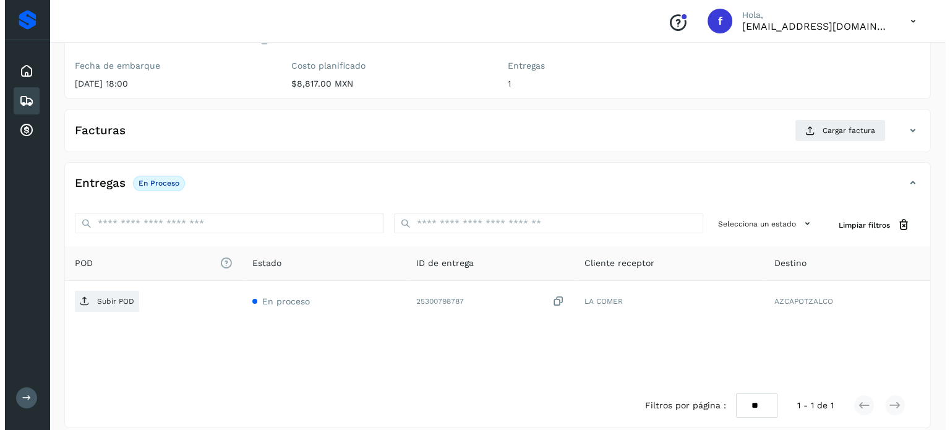
scroll to position [157, 0]
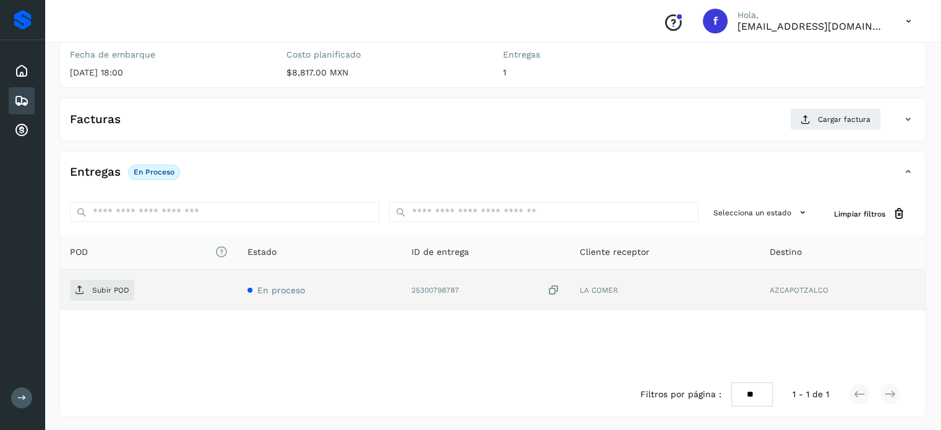
click at [553, 284] on icon at bounding box center [554, 290] width 12 height 13
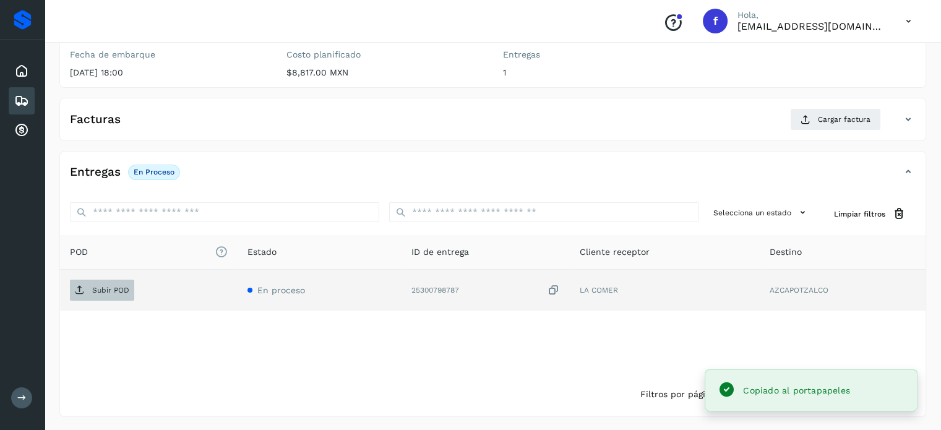
click at [77, 296] on span "Subir POD" at bounding box center [102, 290] width 64 height 20
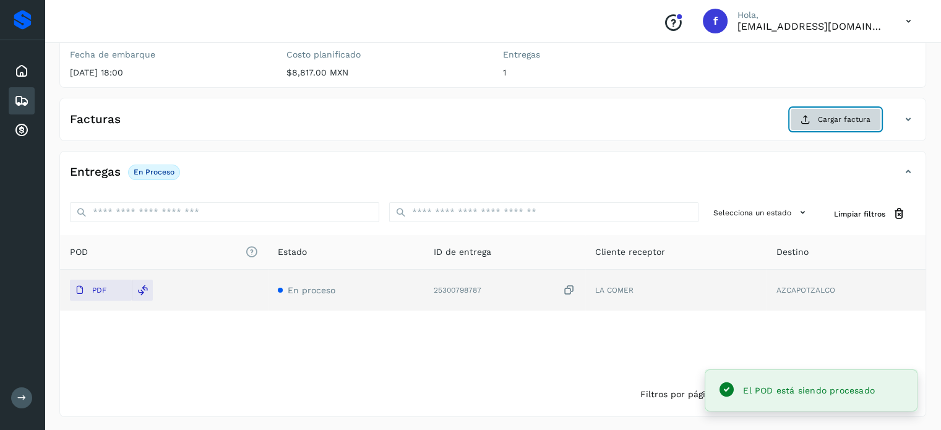
click at [834, 128] on button "Cargar factura" at bounding box center [835, 119] width 91 height 22
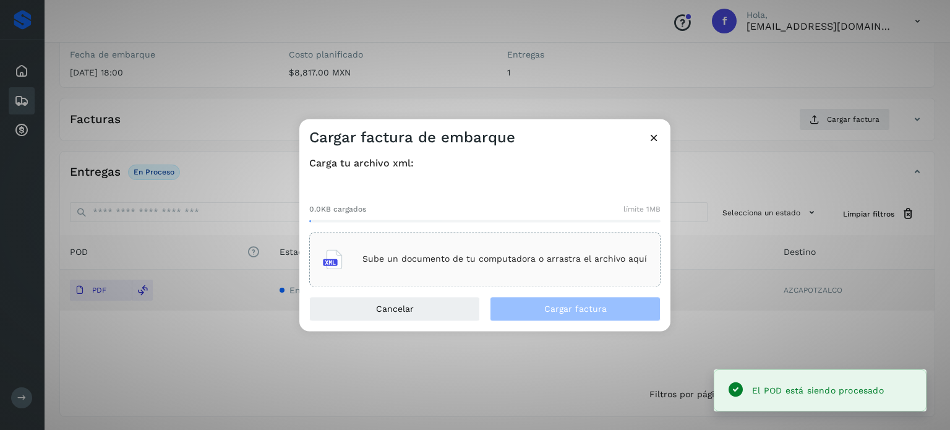
click at [579, 274] on div "Sube un documento de tu computadora o arrastra el archivo aquí" at bounding box center [485, 259] width 324 height 33
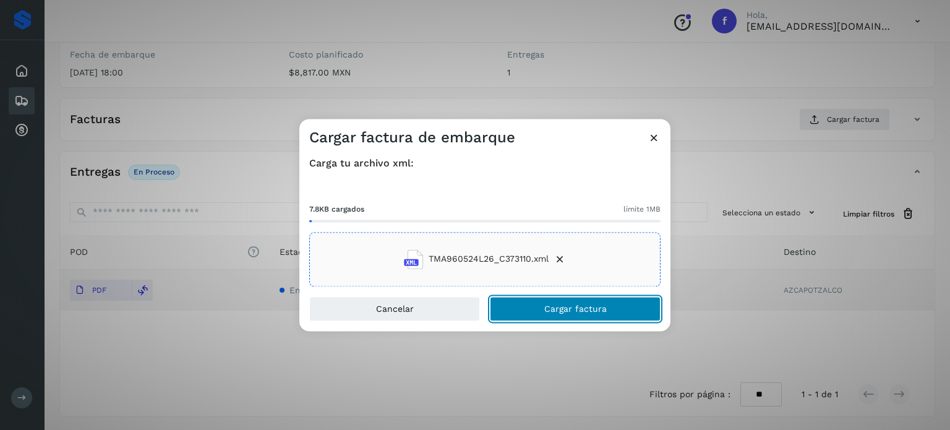
click at [568, 312] on span "Cargar factura" at bounding box center [575, 308] width 62 height 9
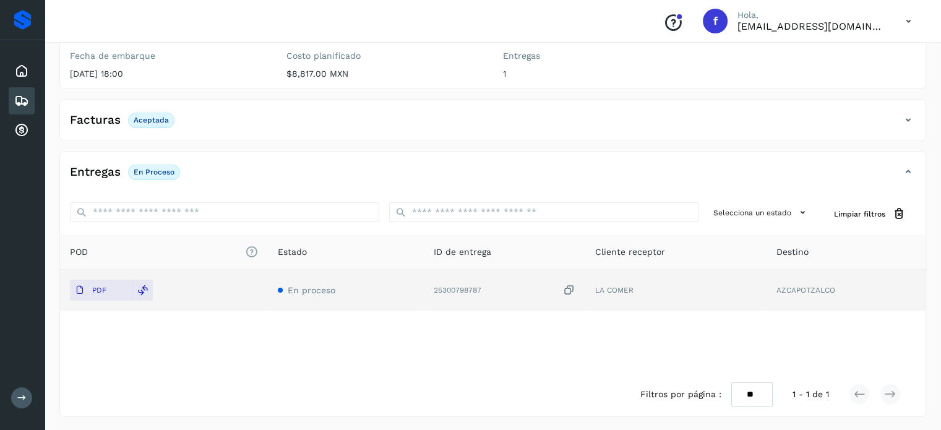
scroll to position [0, 0]
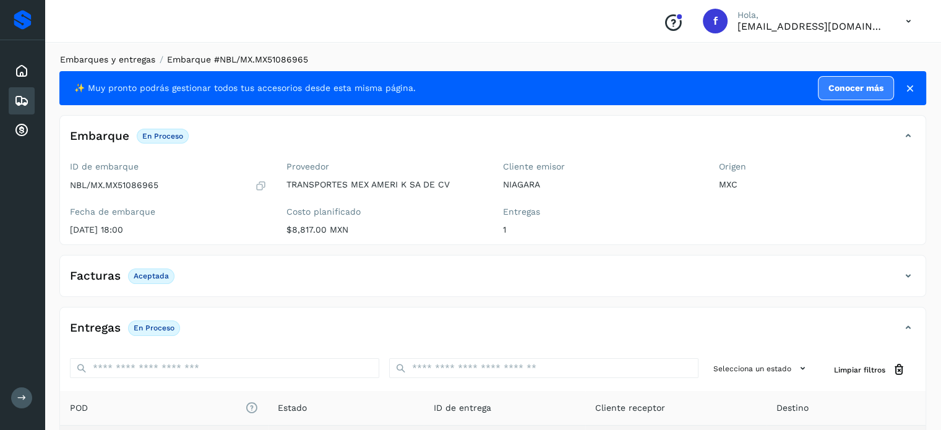
click at [114, 62] on link "Embarques y entregas" at bounding box center [107, 59] width 95 height 10
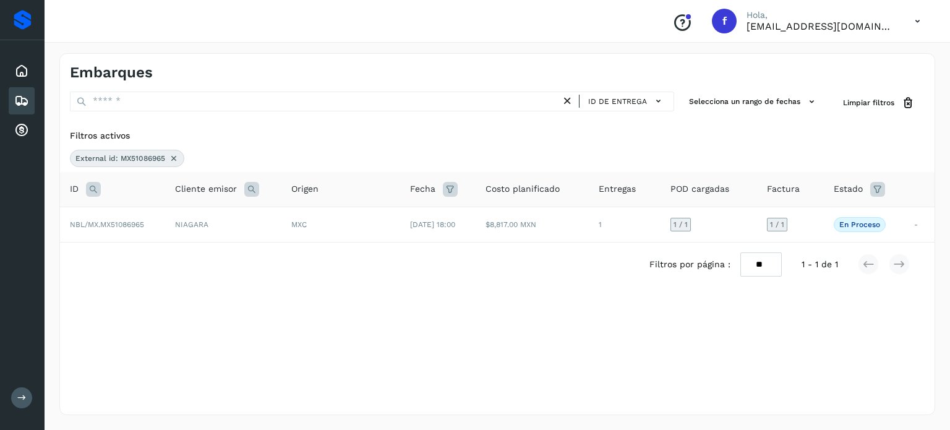
click at [87, 182] on icon at bounding box center [93, 189] width 15 height 15
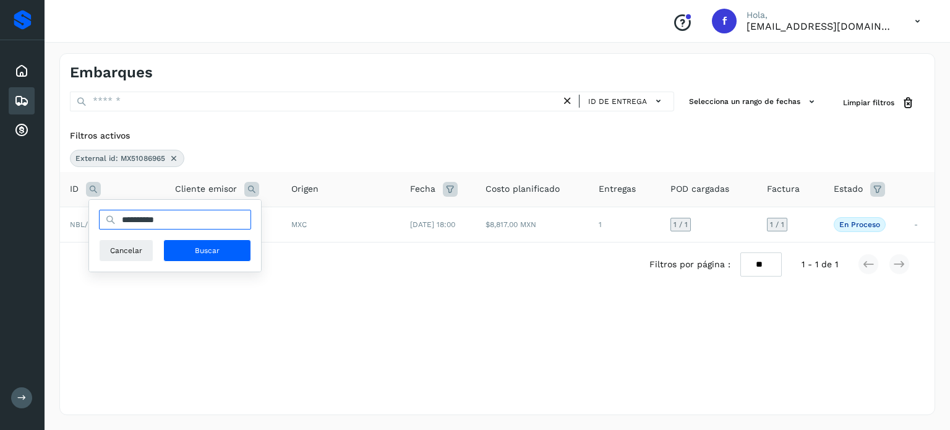
click at [156, 222] on input "**********" at bounding box center [175, 220] width 152 height 20
paste input "text"
type input "**********"
click at [213, 251] on span "Buscar" at bounding box center [207, 250] width 25 height 11
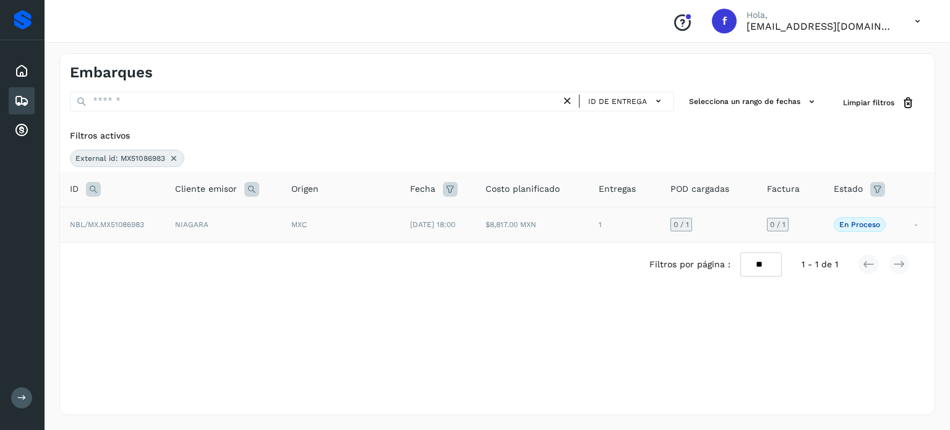
click at [357, 233] on td "MXC" at bounding box center [341, 224] width 119 height 35
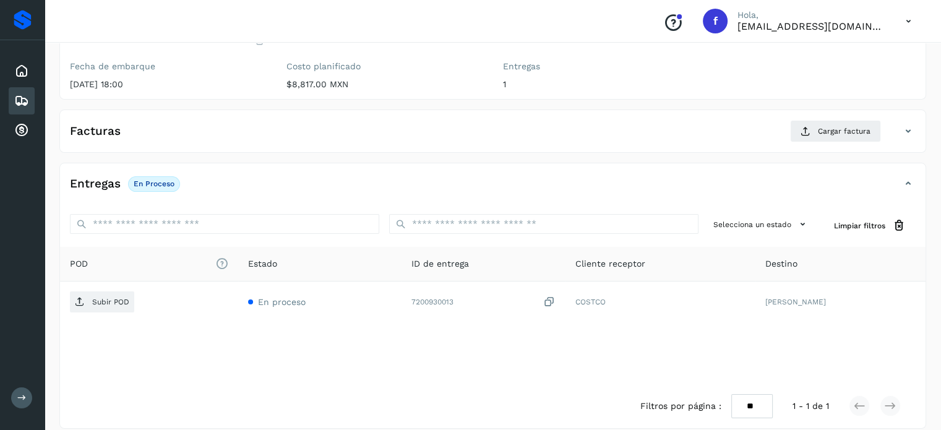
scroll to position [157, 0]
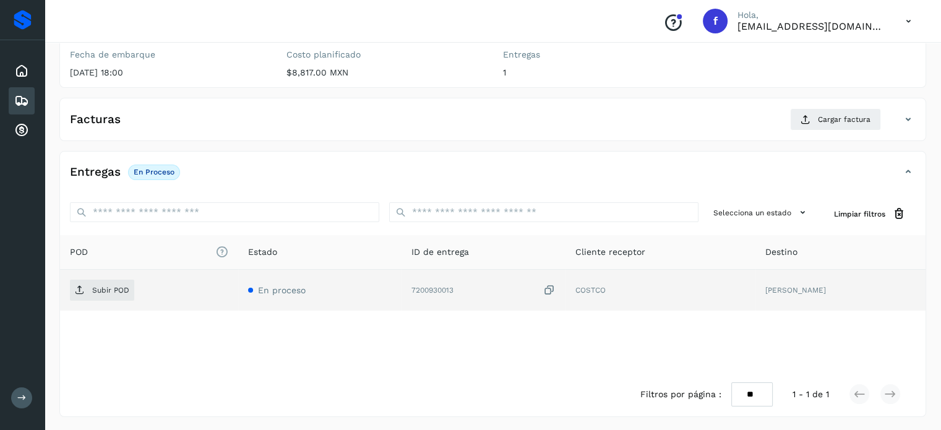
click at [547, 291] on icon at bounding box center [549, 290] width 12 height 13
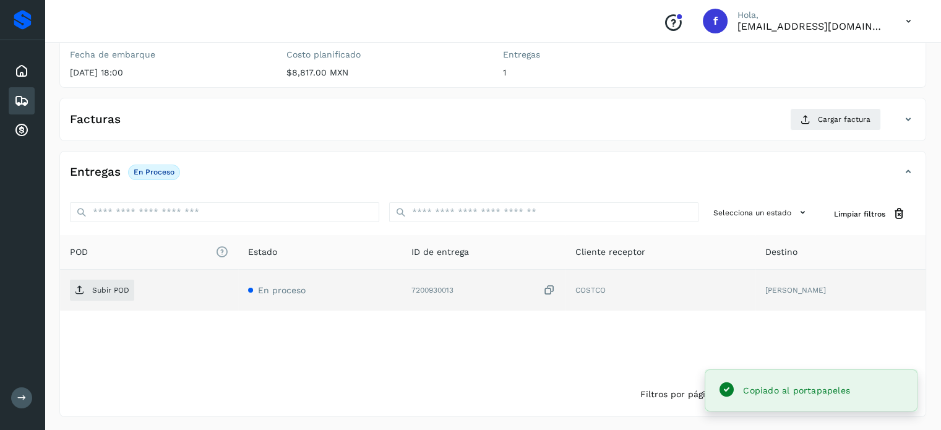
click at [135, 295] on div "Subir POD" at bounding box center [149, 290] width 158 height 21
click at [123, 294] on span "Subir POD" at bounding box center [102, 290] width 64 height 20
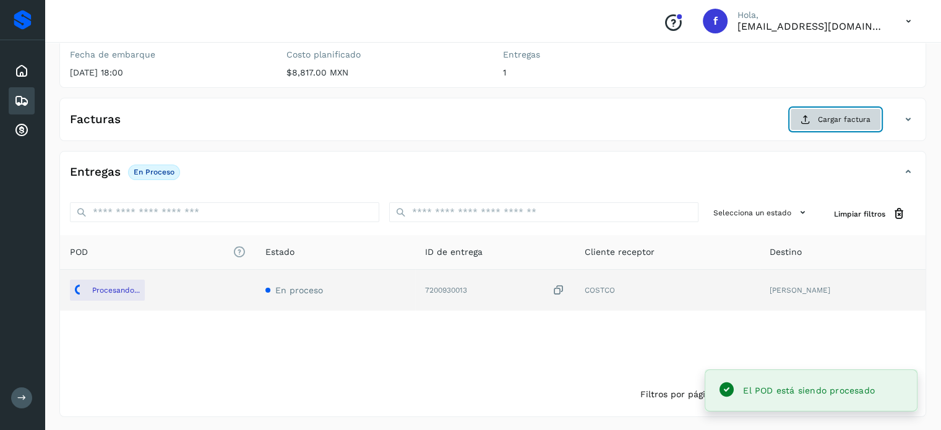
click at [846, 119] on span "Cargar factura" at bounding box center [844, 119] width 53 height 11
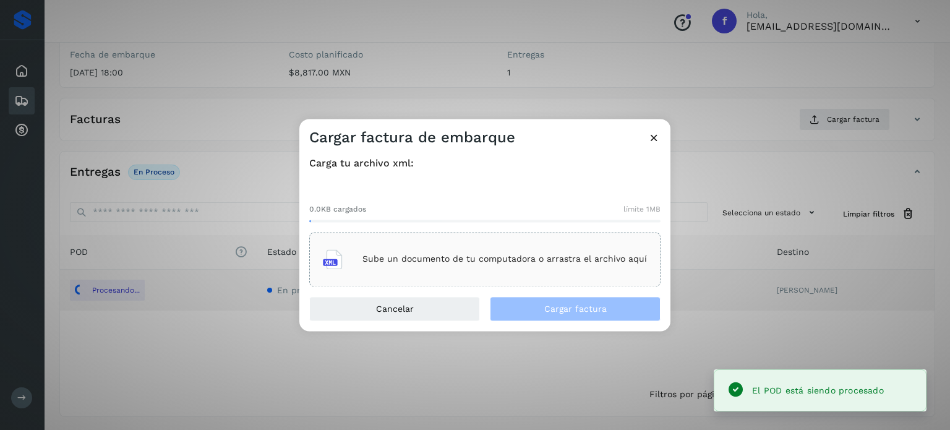
click at [422, 267] on div "Sube un documento de tu computadora o arrastra el archivo aquí" at bounding box center [485, 259] width 324 height 33
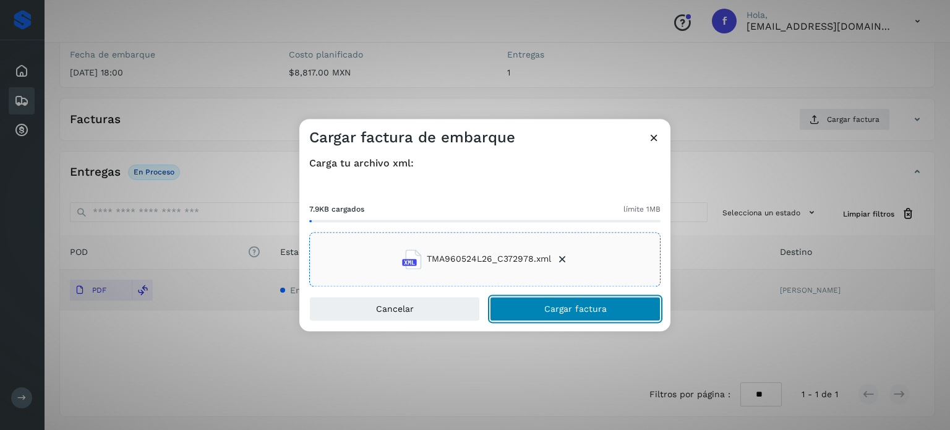
drag, startPoint x: 565, startPoint y: 307, endPoint x: 564, endPoint y: 299, distance: 8.1
click at [564, 307] on span "Cargar factura" at bounding box center [575, 308] width 62 height 9
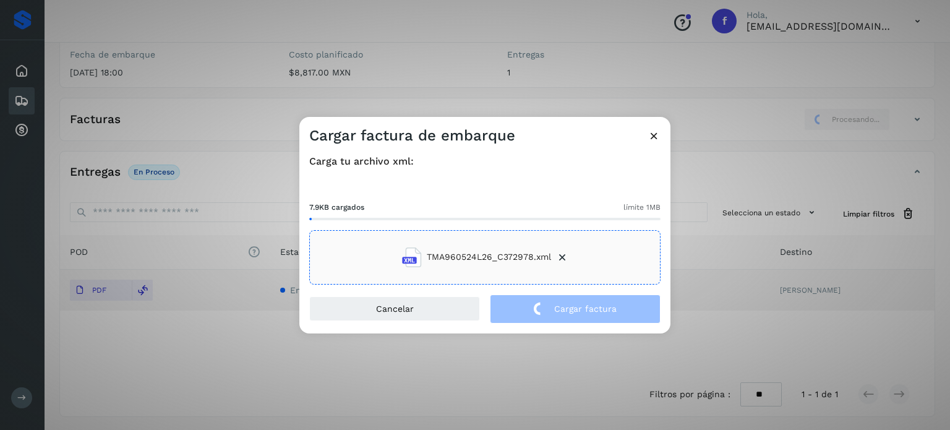
click at [215, 90] on div "Cargar factura de embarque Carga tu archivo xml: 7.9KB cargados límite 1MB TMA9…" at bounding box center [475, 215] width 950 height 430
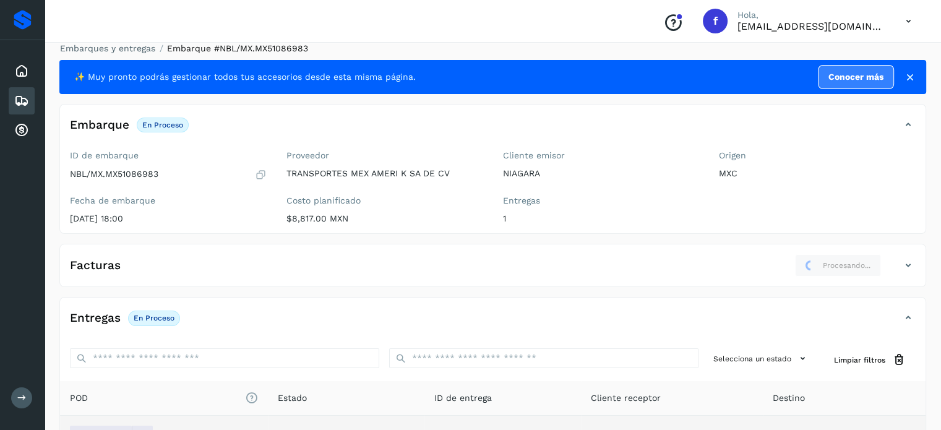
scroll to position [0, 0]
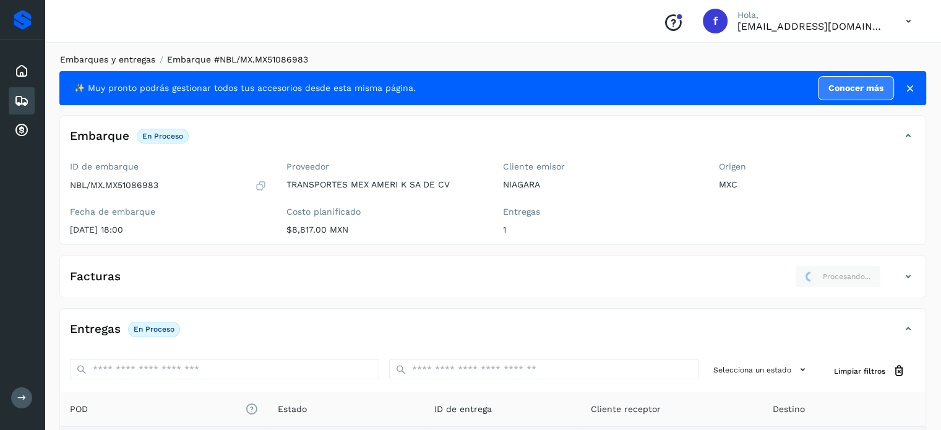
click at [106, 58] on link "Embarques y entregas" at bounding box center [107, 59] width 95 height 10
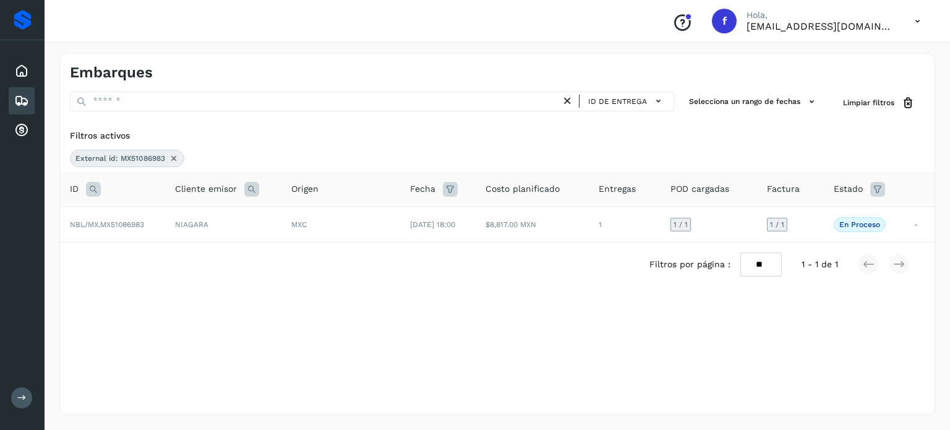
click at [173, 156] on icon at bounding box center [174, 158] width 10 height 10
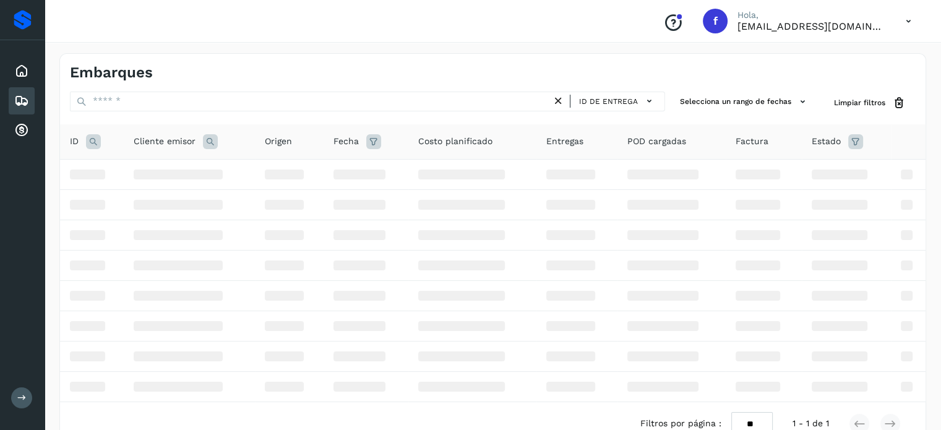
click at [90, 142] on icon at bounding box center [93, 141] width 15 height 15
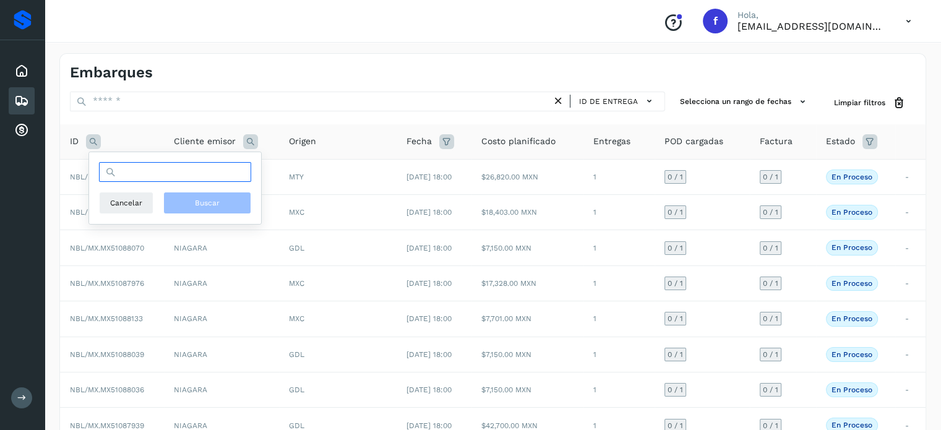
click at [126, 173] on input "text" at bounding box center [175, 172] width 152 height 20
paste input "**********"
type input "**********"
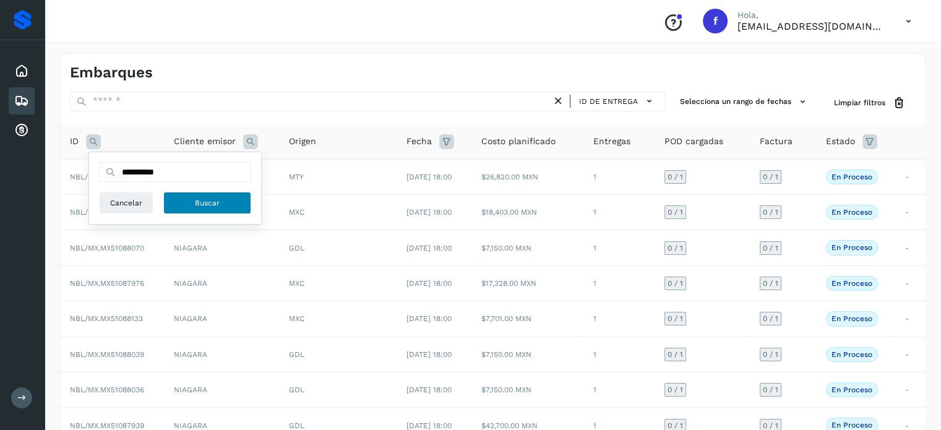
click at [182, 199] on button "Buscar" at bounding box center [207, 203] width 88 height 22
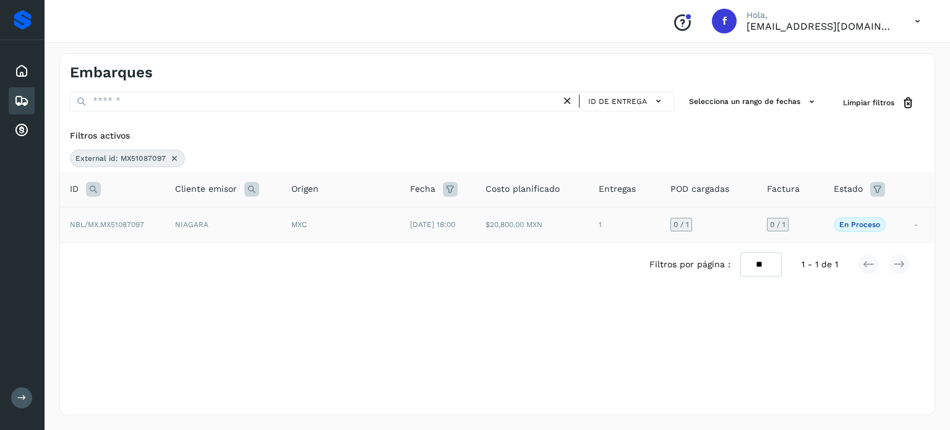
click at [476, 222] on td "[DATE] 18:00" at bounding box center [437, 224] width 75 height 35
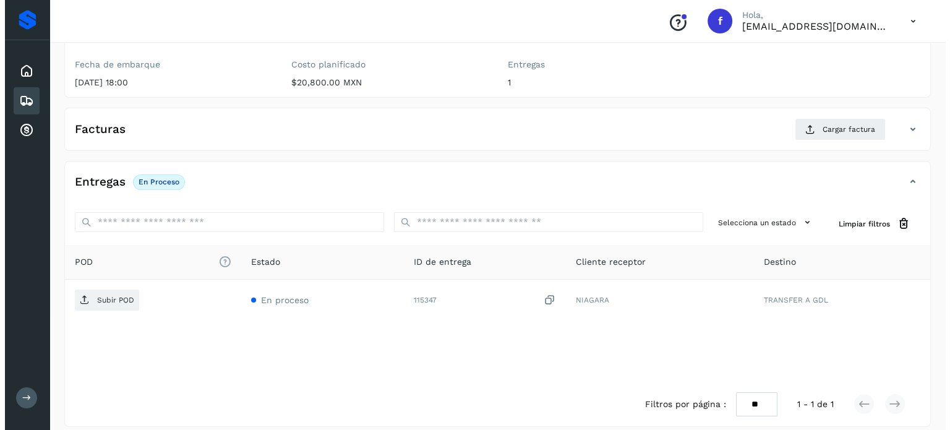
scroll to position [157, 0]
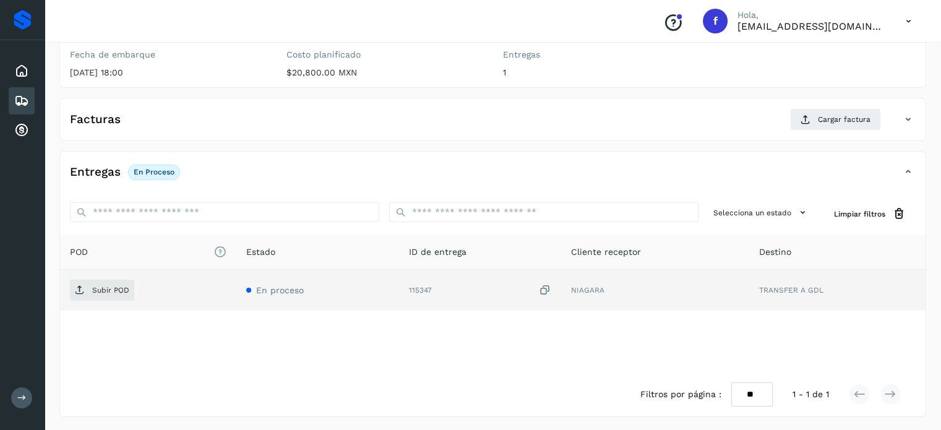
click at [546, 289] on icon at bounding box center [545, 290] width 12 height 13
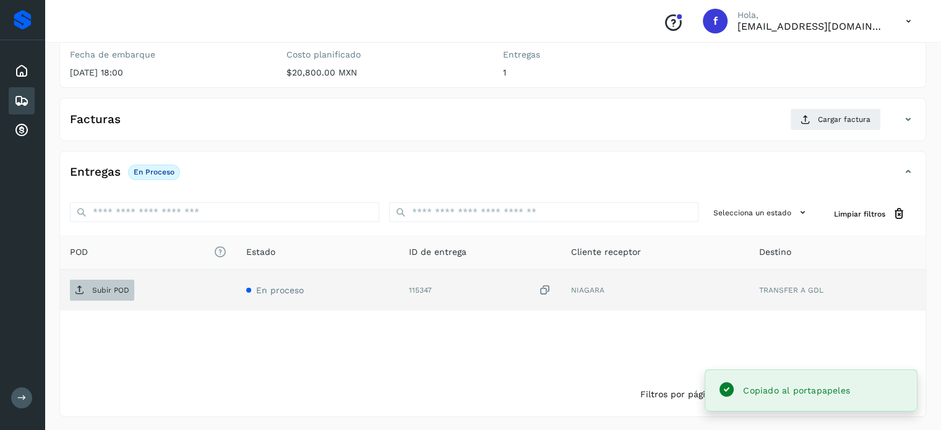
click at [118, 292] on p "Subir POD" at bounding box center [110, 290] width 37 height 9
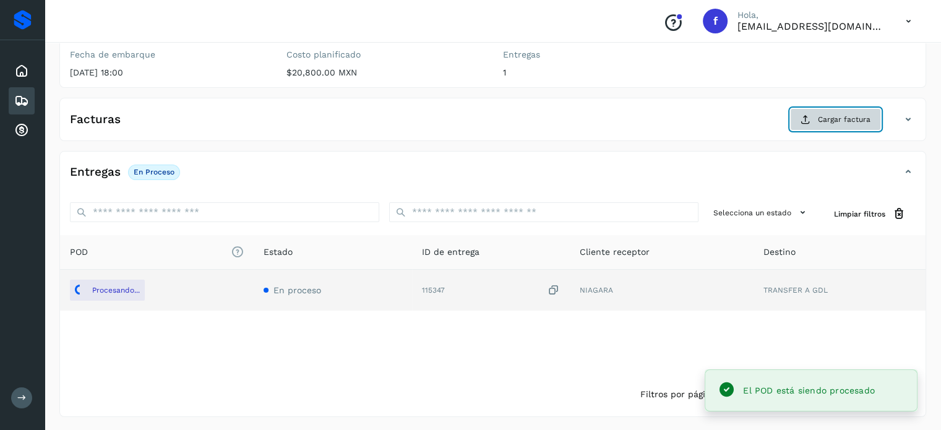
click at [803, 116] on icon at bounding box center [806, 119] width 10 height 10
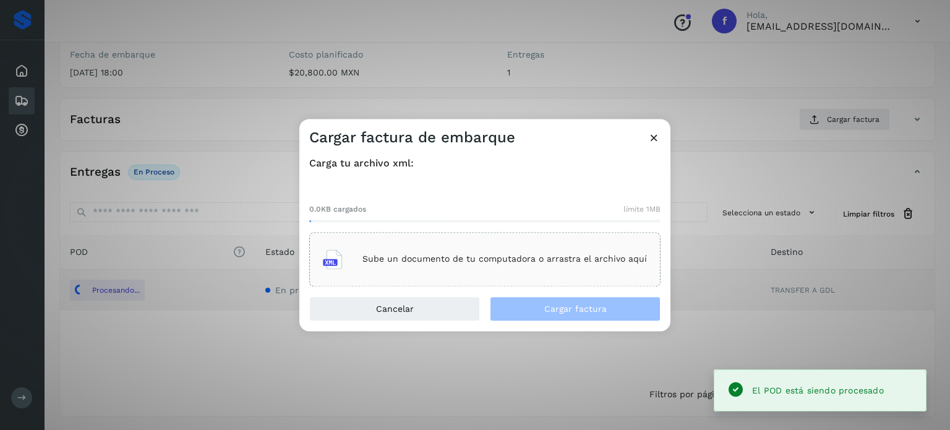
click at [455, 249] on div "Sube un documento de tu computadora o arrastra el archivo aquí" at bounding box center [485, 259] width 324 height 33
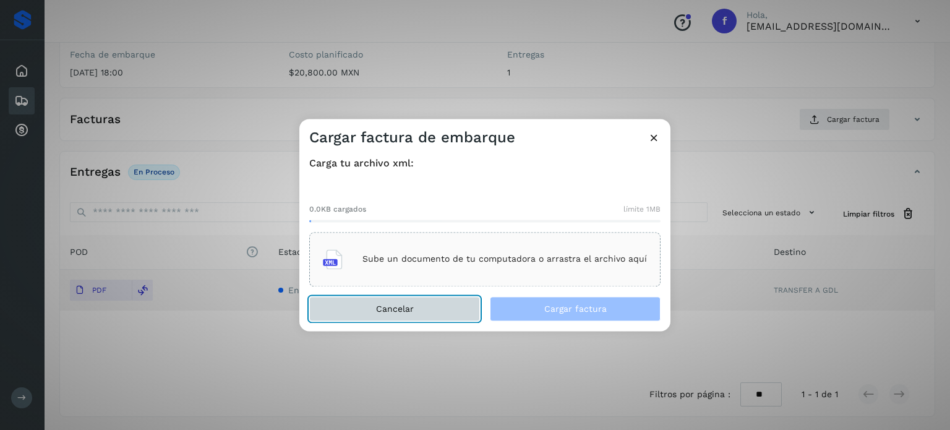
click at [428, 306] on button "Cancelar" at bounding box center [394, 308] width 171 height 25
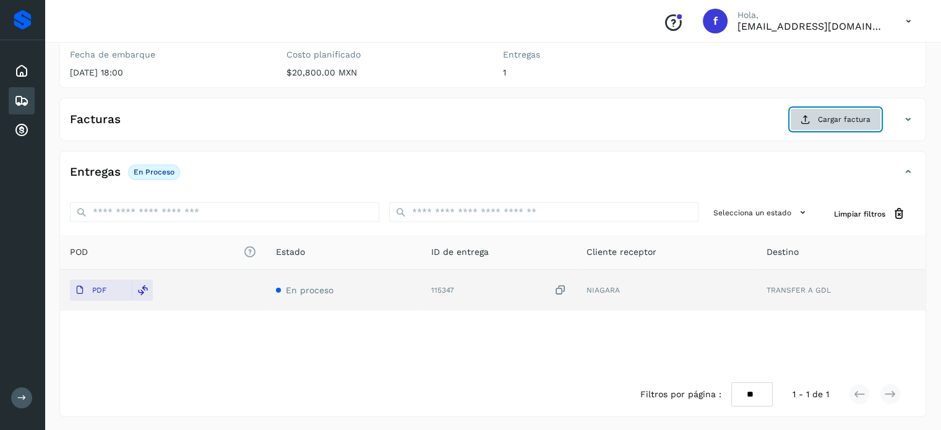
click at [841, 112] on button "Cargar factura" at bounding box center [835, 119] width 91 height 22
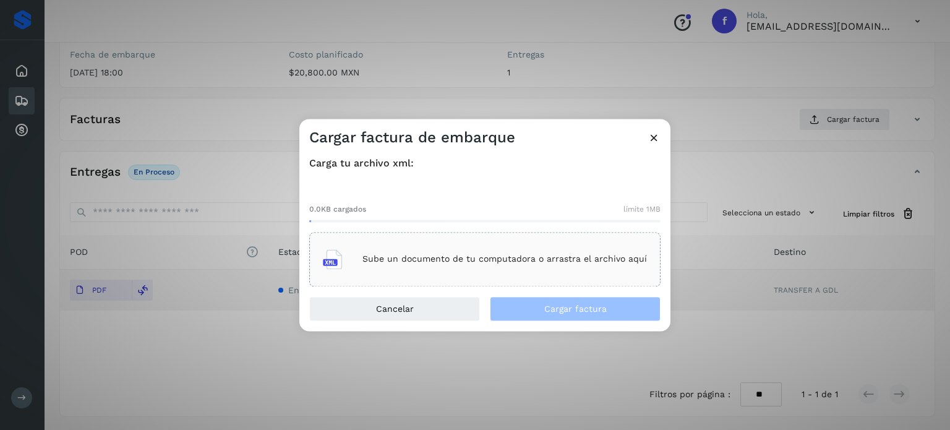
click at [494, 254] on div "Sube un documento de tu computadora o arrastra el archivo aquí" at bounding box center [485, 259] width 324 height 33
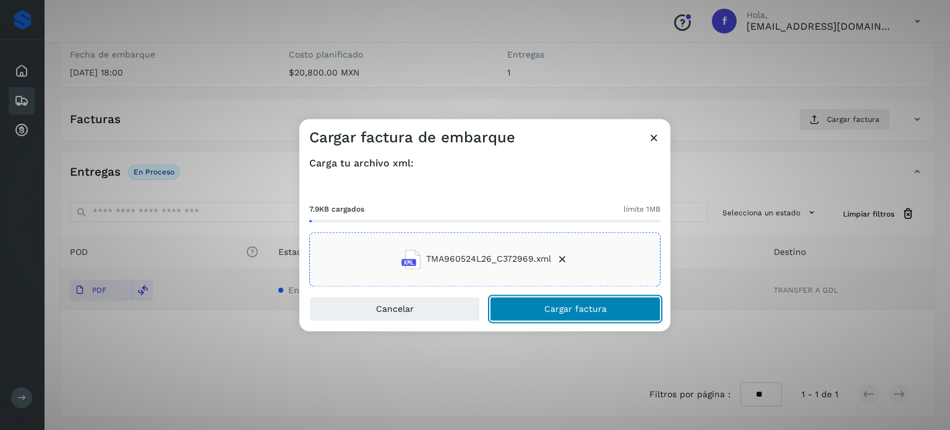
click at [567, 314] on button "Cargar factura" at bounding box center [575, 308] width 171 height 25
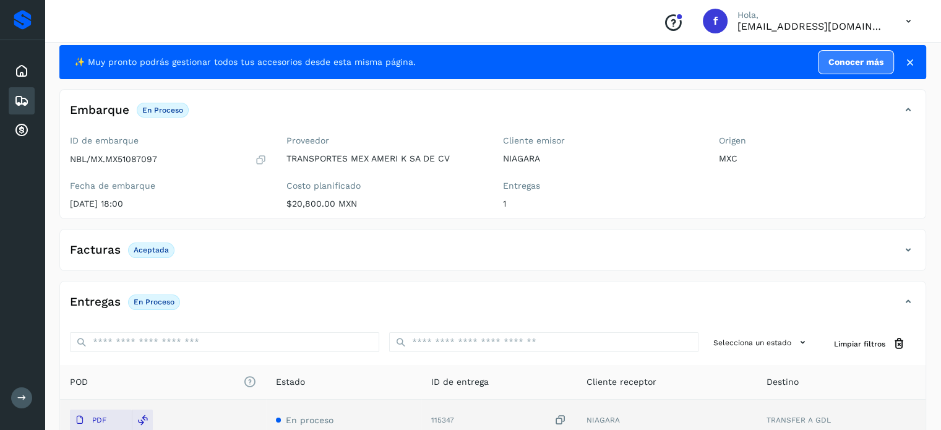
scroll to position [0, 0]
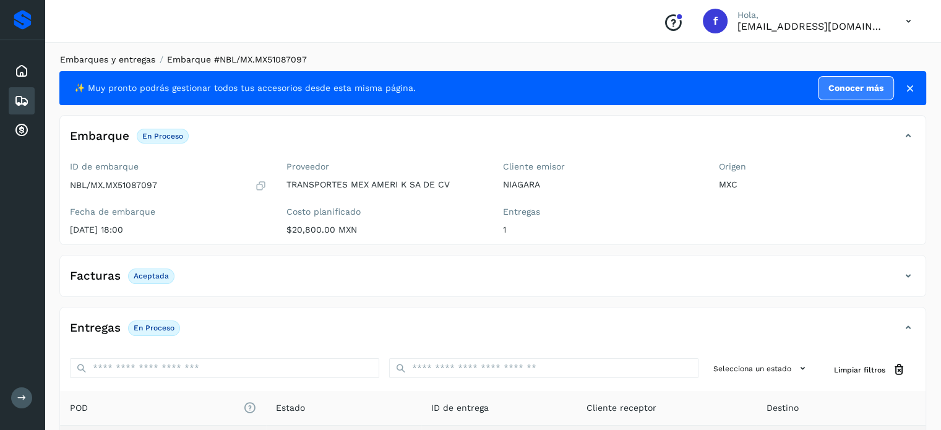
click at [123, 59] on link "Embarques y entregas" at bounding box center [107, 59] width 95 height 10
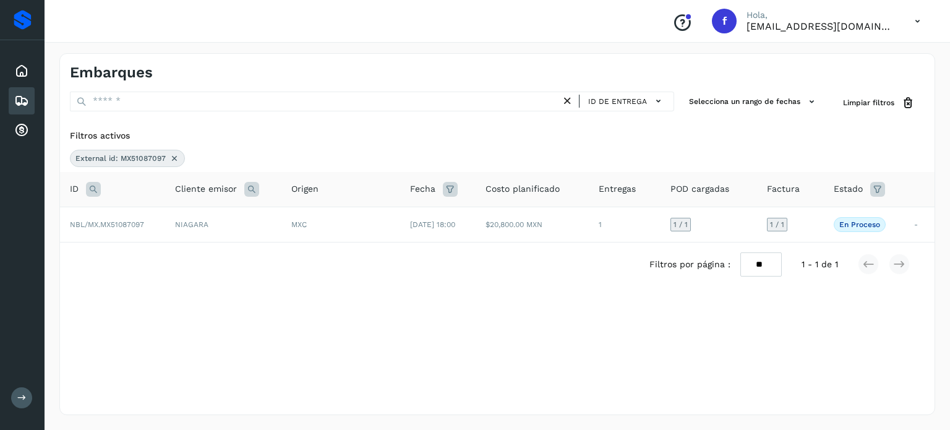
click at [99, 193] on icon at bounding box center [93, 189] width 15 height 15
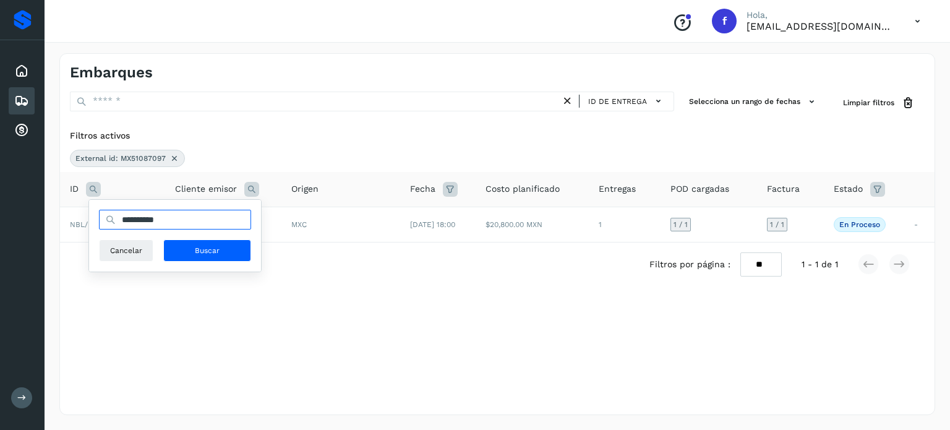
click at [166, 225] on input "**********" at bounding box center [175, 220] width 152 height 20
paste input "text"
type input "**********"
click at [212, 251] on span "Buscar" at bounding box center [207, 250] width 25 height 11
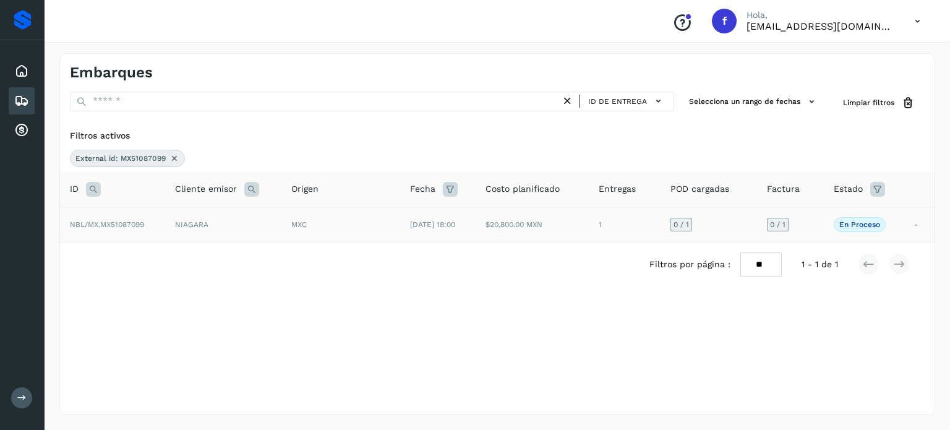
click at [523, 239] on td "$20,800.00 MXN" at bounding box center [532, 224] width 113 height 35
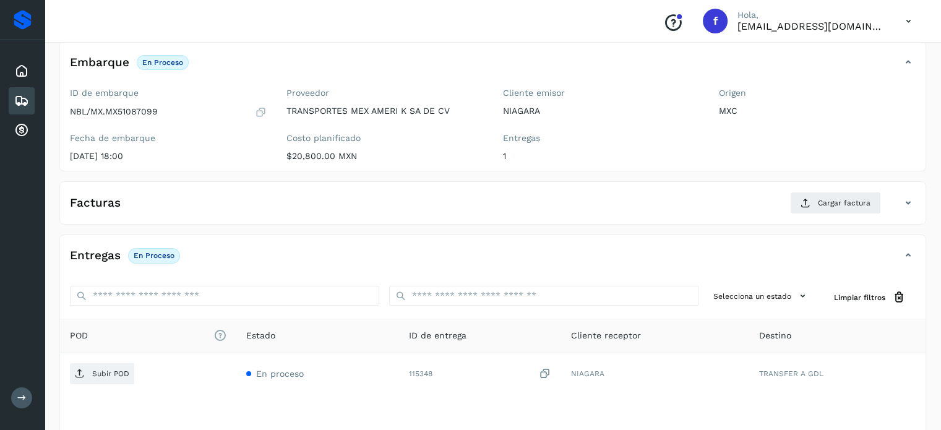
scroll to position [157, 0]
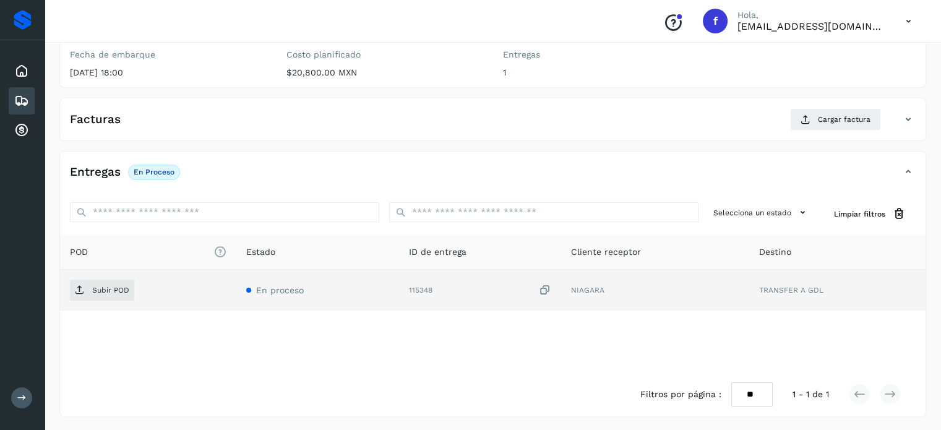
click at [544, 289] on icon at bounding box center [545, 290] width 12 height 13
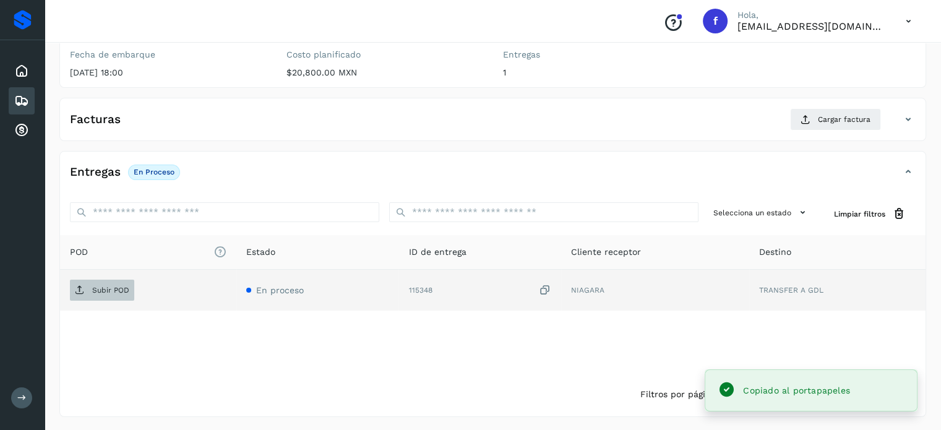
click at [111, 296] on span "Subir POD" at bounding box center [102, 290] width 64 height 20
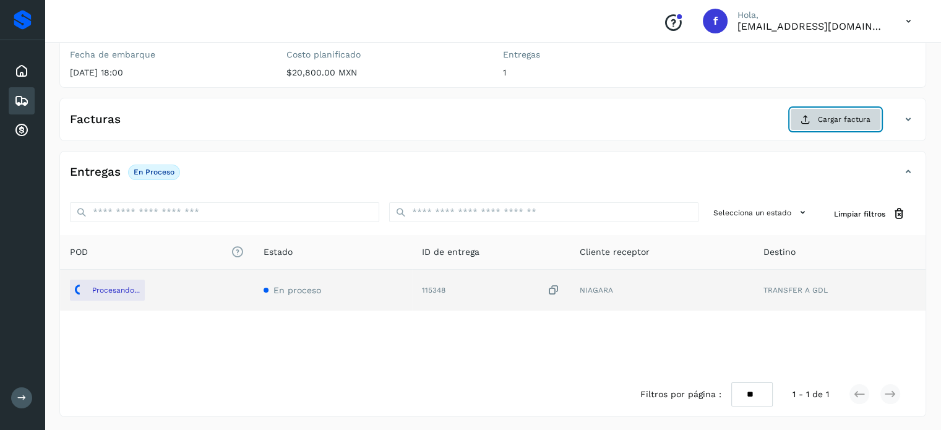
click at [816, 118] on button "Cargar factura" at bounding box center [835, 119] width 91 height 22
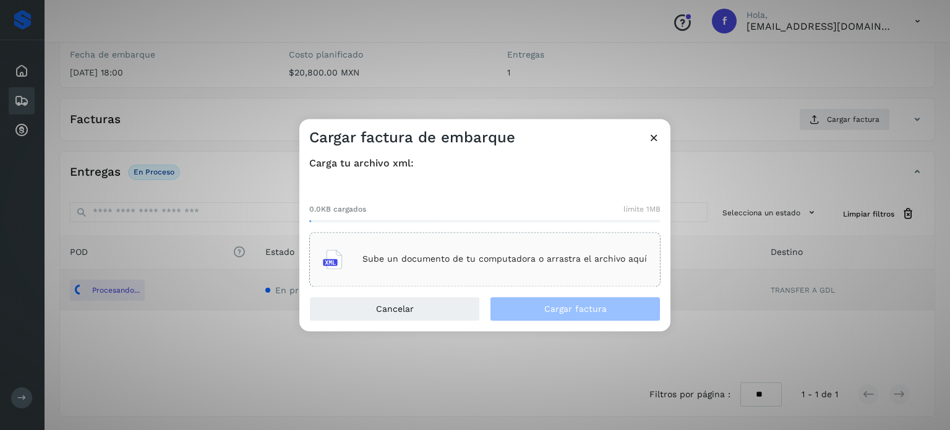
click at [580, 274] on div "Sube un documento de tu computadora o arrastra el archivo aquí" at bounding box center [485, 259] width 324 height 33
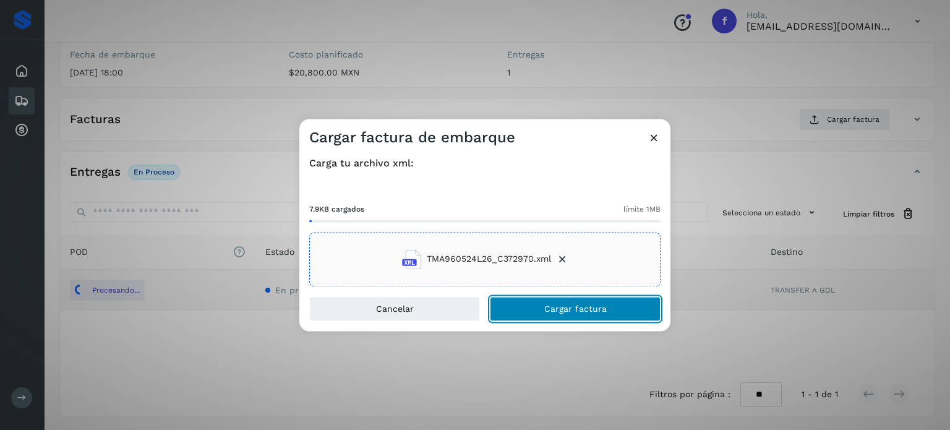
click at [590, 311] on span "Cargar factura" at bounding box center [575, 308] width 62 height 9
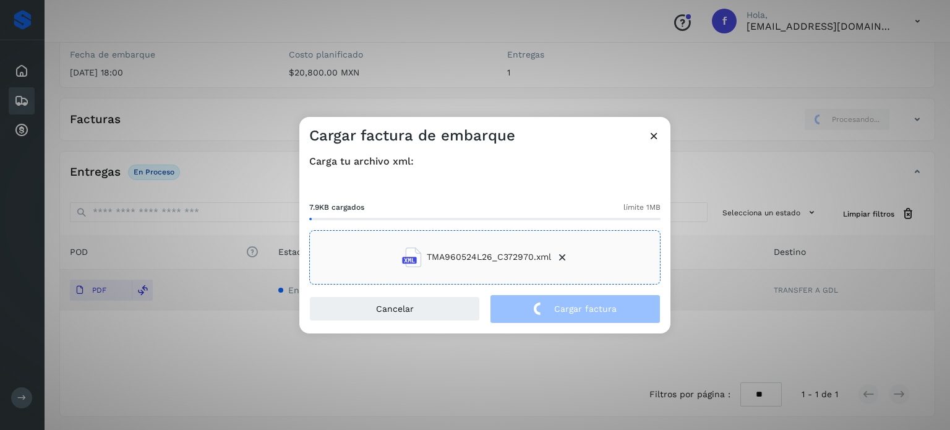
click at [236, 51] on div "Cargar factura de embarque Carga tu archivo xml: 7.9KB cargados límite 1MB TMA9…" at bounding box center [475, 215] width 950 height 430
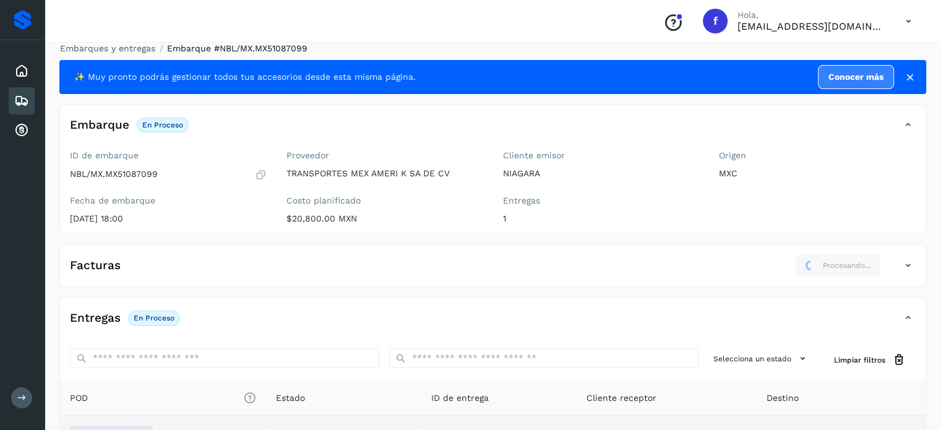
scroll to position [0, 0]
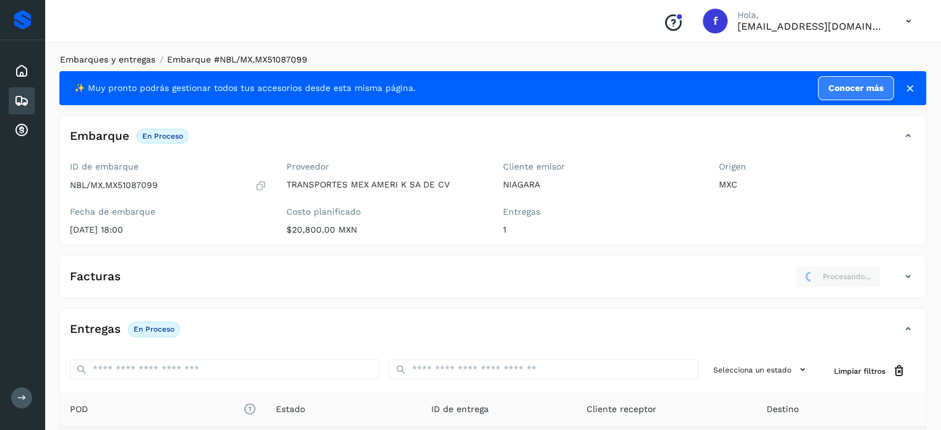
click at [121, 60] on link "Embarques y entregas" at bounding box center [107, 59] width 95 height 10
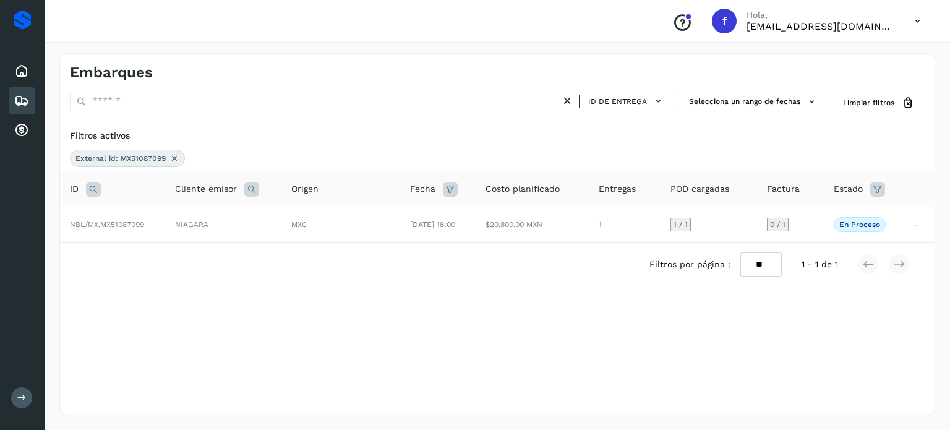
click at [171, 158] on icon at bounding box center [175, 158] width 10 height 10
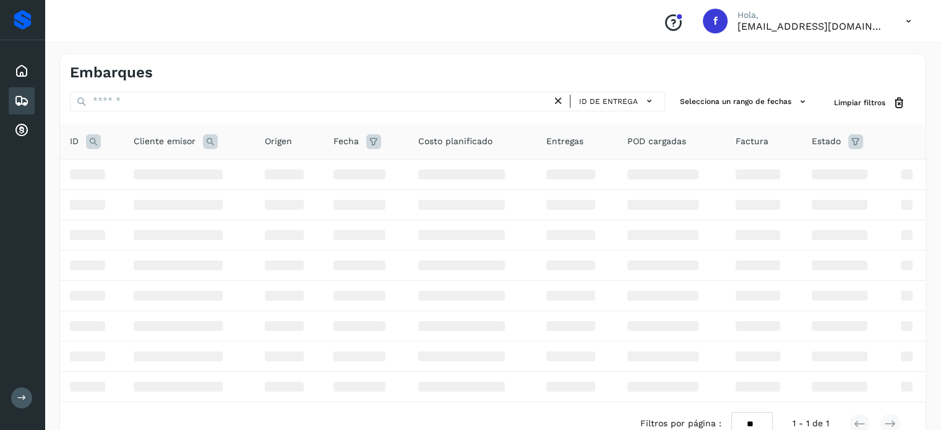
click at [87, 141] on icon at bounding box center [93, 141] width 15 height 15
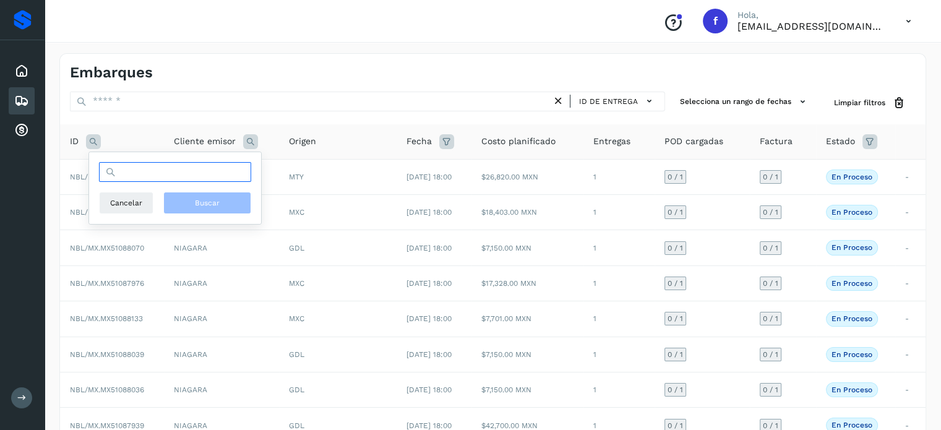
click at [119, 174] on input "text" at bounding box center [175, 172] width 152 height 20
paste input "**********"
type input "**********"
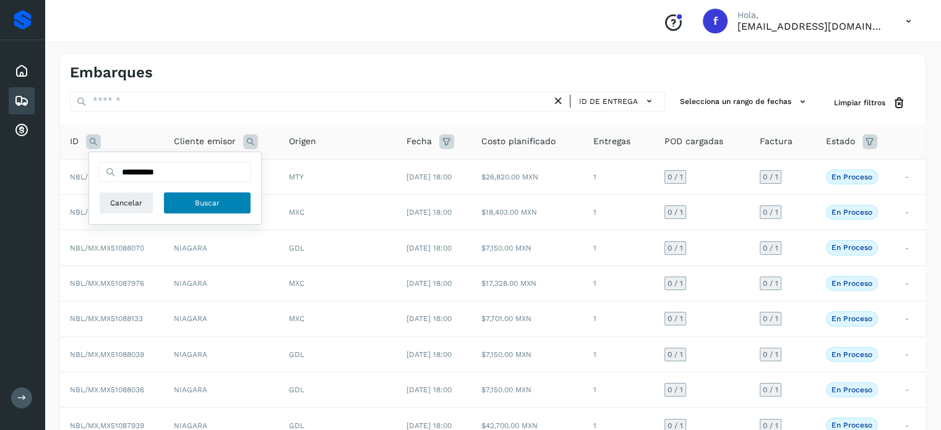
click at [192, 204] on button "Buscar" at bounding box center [207, 203] width 88 height 22
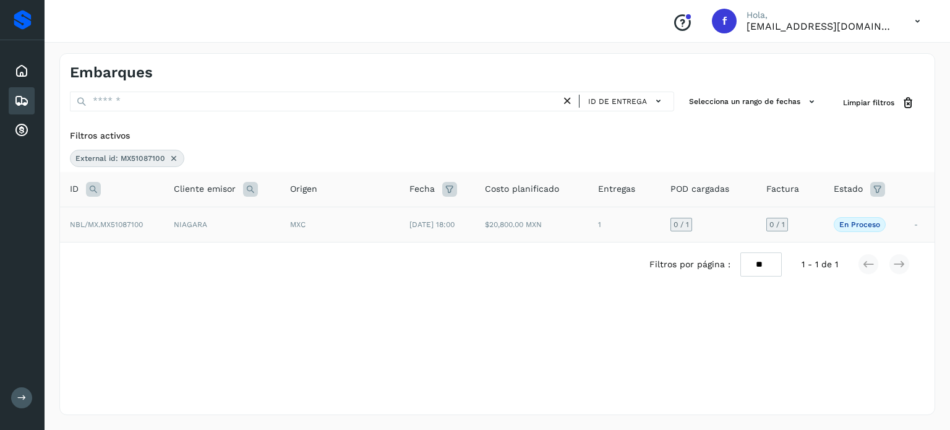
click at [284, 227] on td "MXC" at bounding box center [339, 224] width 119 height 35
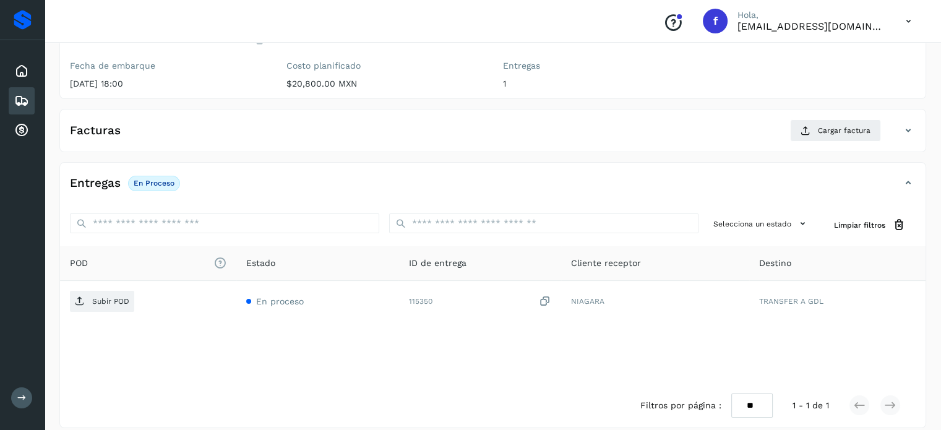
scroll to position [157, 0]
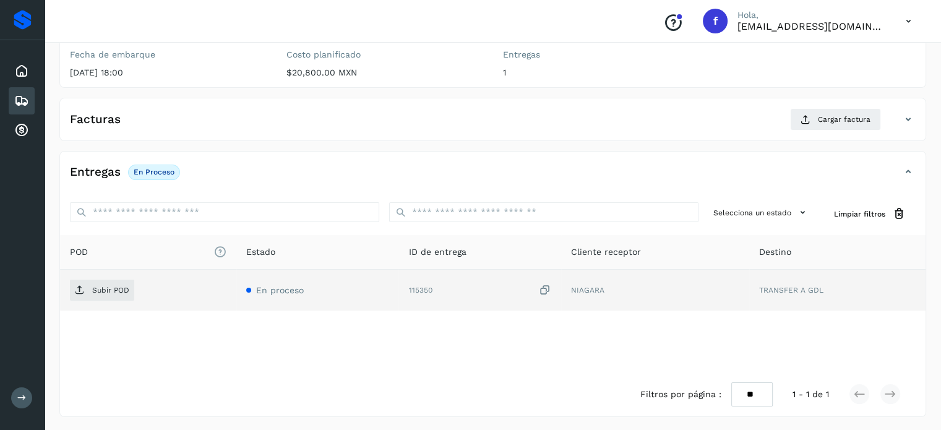
click at [544, 289] on icon at bounding box center [545, 290] width 12 height 13
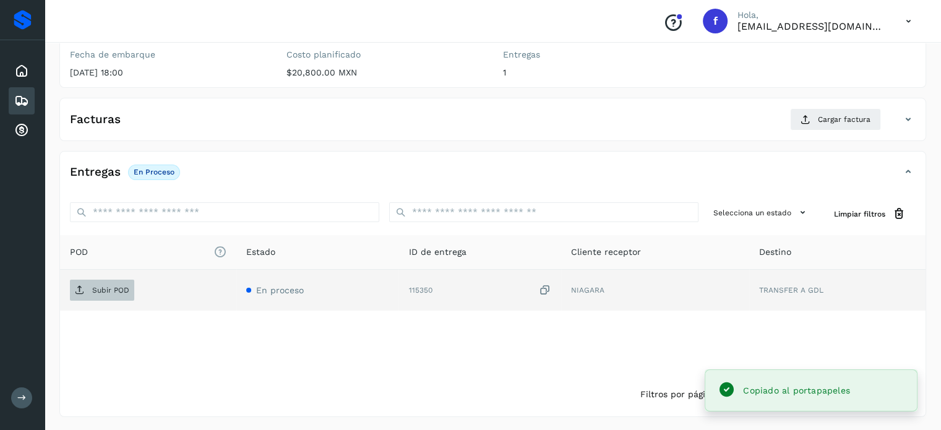
click at [126, 296] on span "Subir POD" at bounding box center [102, 290] width 64 height 20
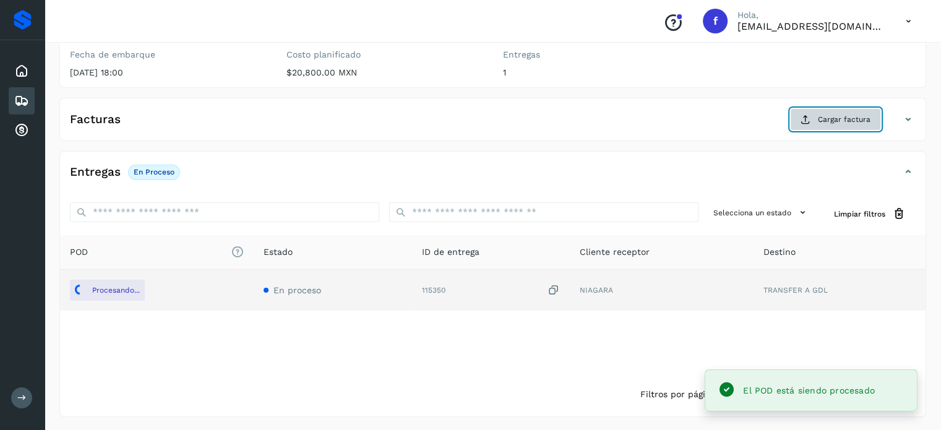
click at [835, 121] on span "Cargar factura" at bounding box center [844, 119] width 53 height 11
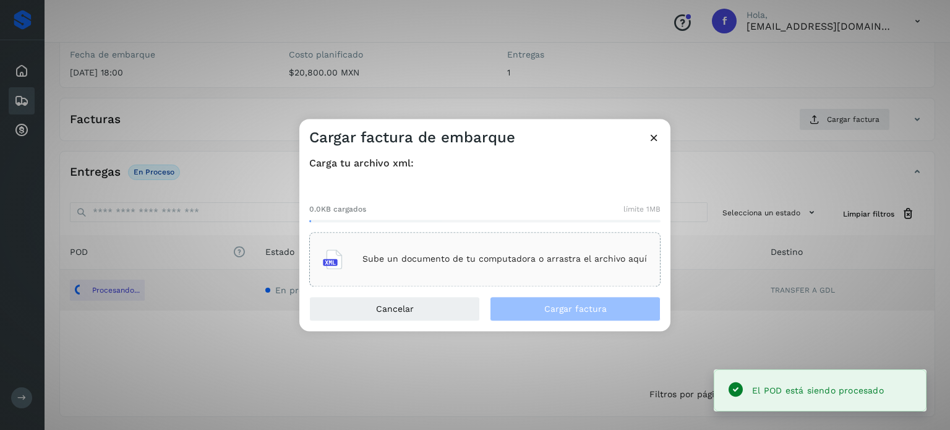
click at [326, 255] on icon at bounding box center [333, 259] width 20 height 20
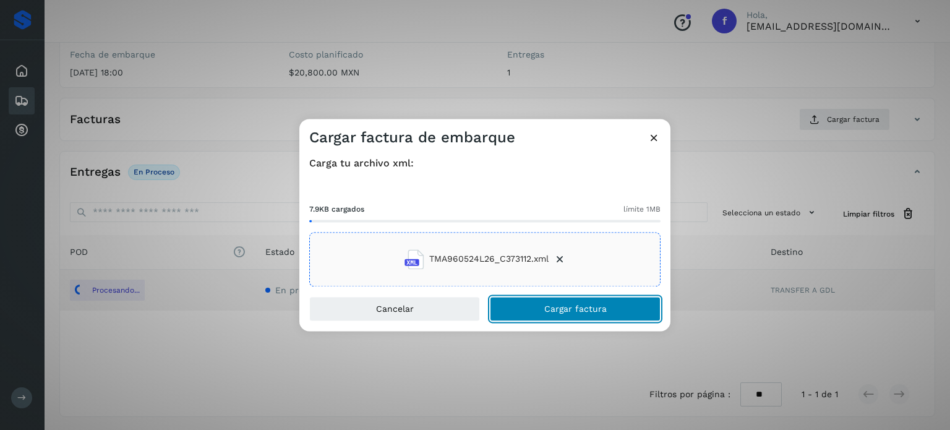
drag, startPoint x: 574, startPoint y: 309, endPoint x: 578, endPoint y: 289, distance: 20.8
click at [574, 309] on span "Cargar factura" at bounding box center [575, 308] width 62 height 9
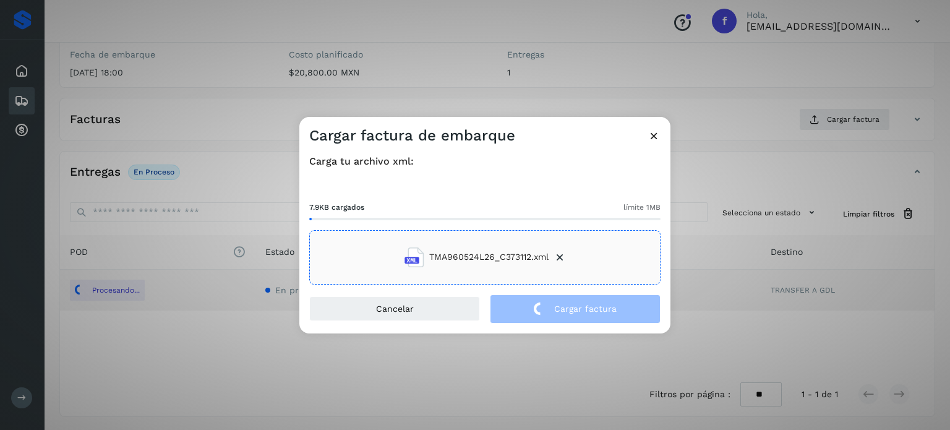
click at [223, 140] on div "Cargar factura de embarque Carga tu archivo xml: 7.9KB cargados límite 1MB TMA9…" at bounding box center [475, 215] width 950 height 430
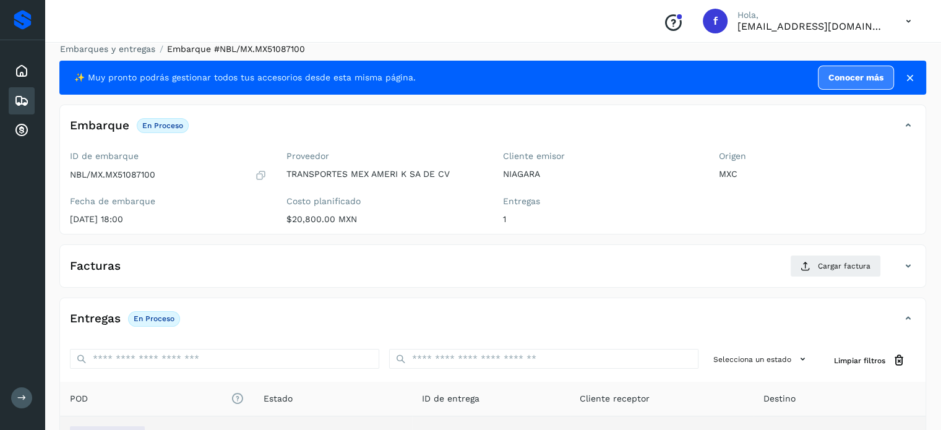
scroll to position [0, 0]
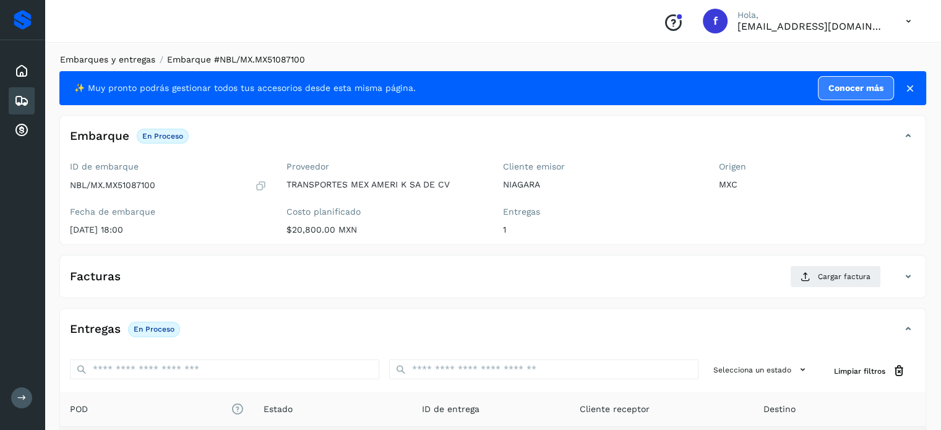
click at [131, 62] on link "Embarques y entregas" at bounding box center [107, 59] width 95 height 10
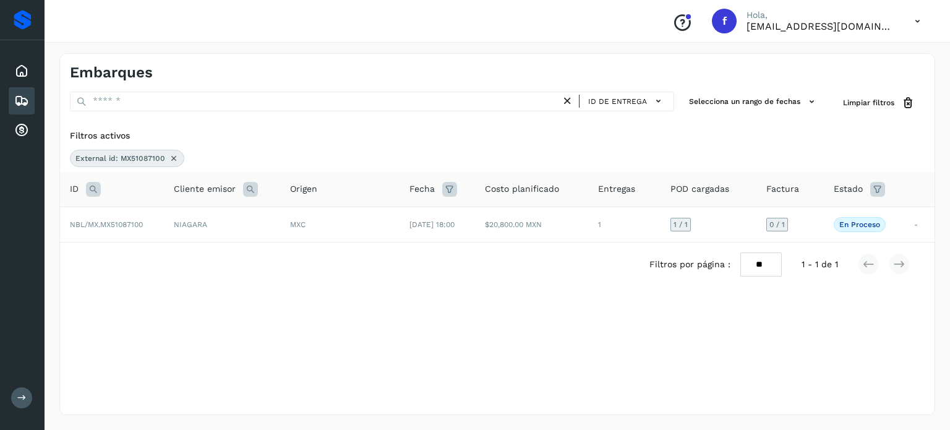
click at [173, 160] on icon at bounding box center [174, 158] width 10 height 10
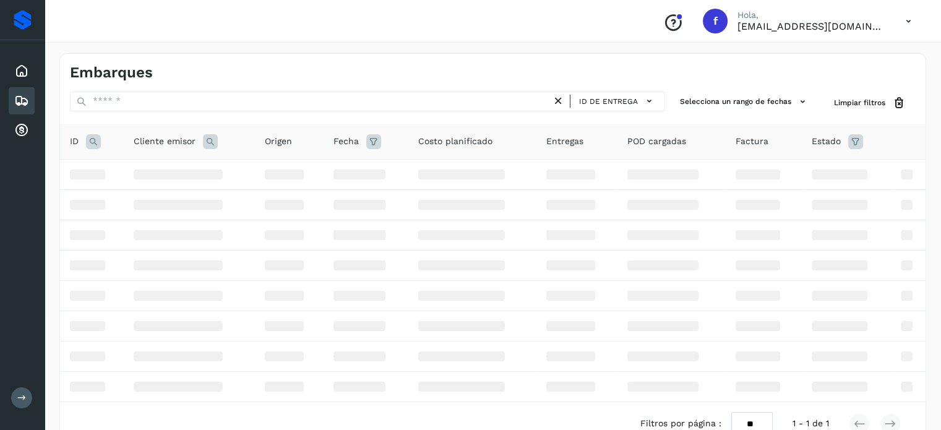
click at [88, 147] on icon at bounding box center [93, 141] width 15 height 15
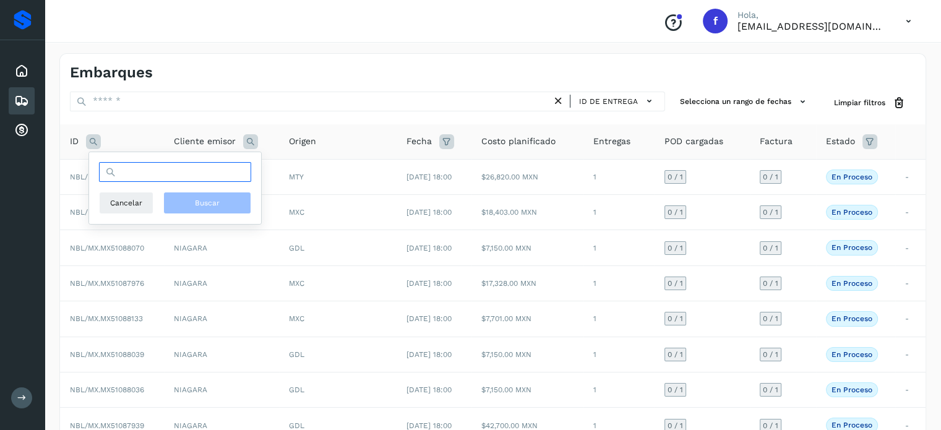
click at [123, 171] on input "text" at bounding box center [175, 172] width 152 height 20
paste input "**********"
type input "**********"
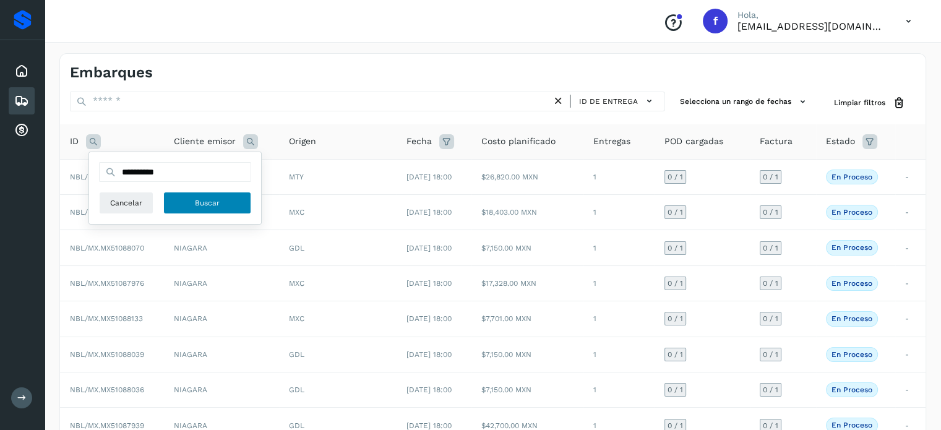
click at [217, 207] on span "Buscar" at bounding box center [207, 202] width 25 height 11
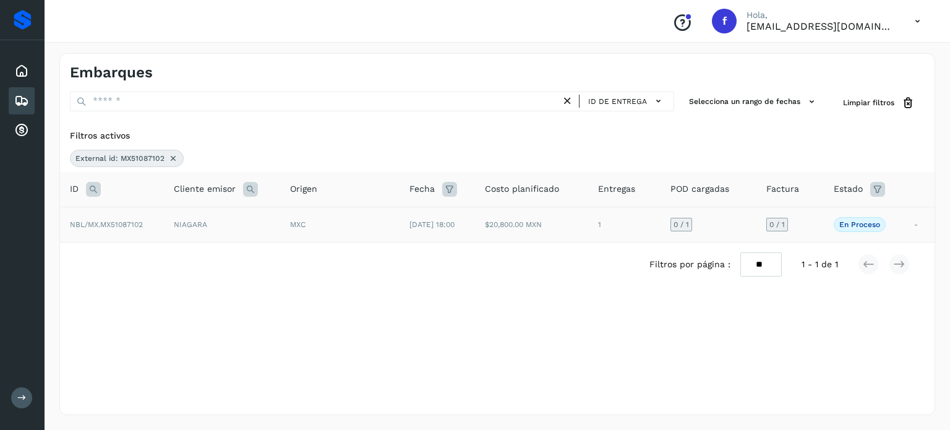
click at [293, 227] on span "MXC" at bounding box center [297, 224] width 15 height 9
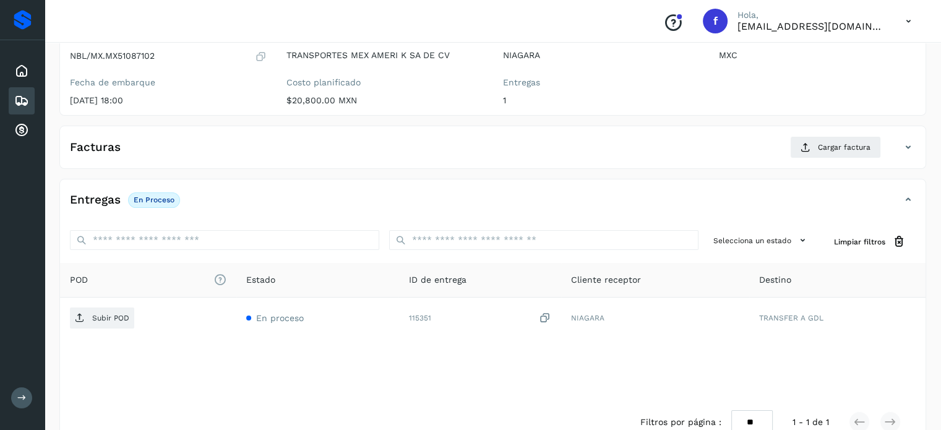
scroll to position [157, 0]
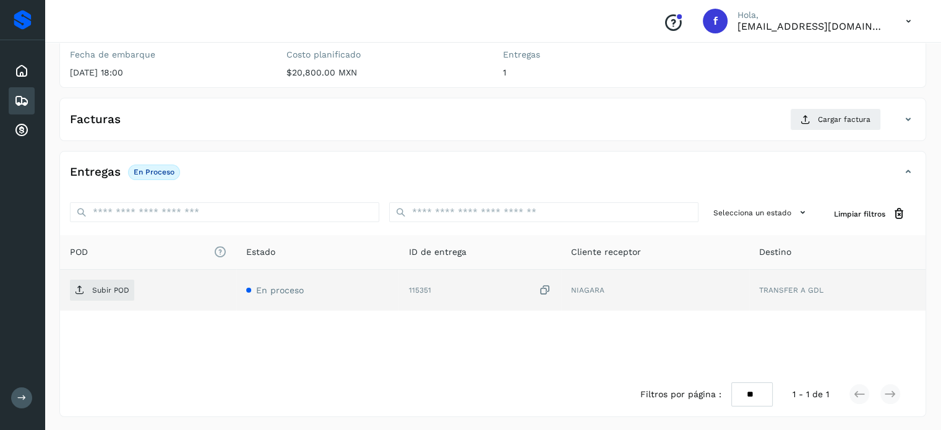
click at [548, 289] on icon at bounding box center [545, 290] width 12 height 13
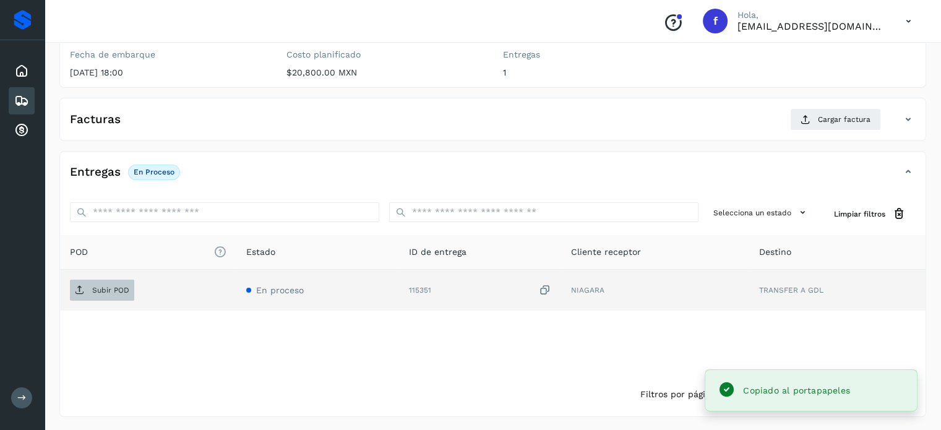
click at [115, 295] on span "Subir POD" at bounding box center [102, 290] width 64 height 20
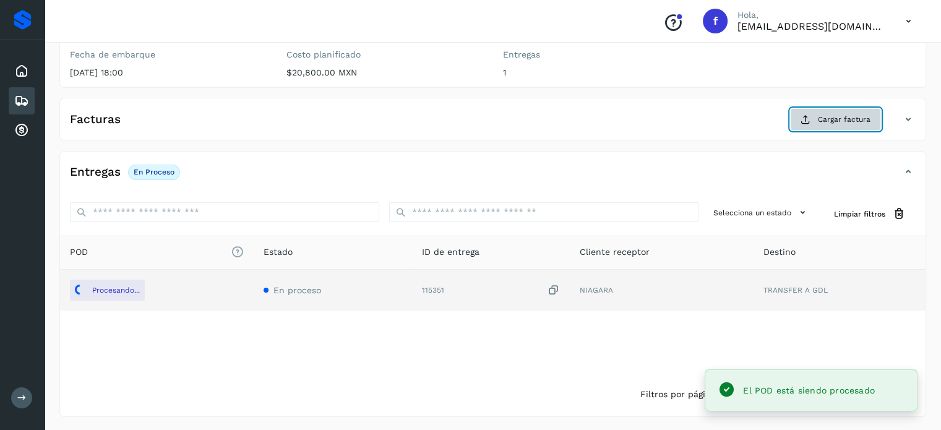
click at [832, 116] on span "Cargar factura" at bounding box center [844, 119] width 53 height 11
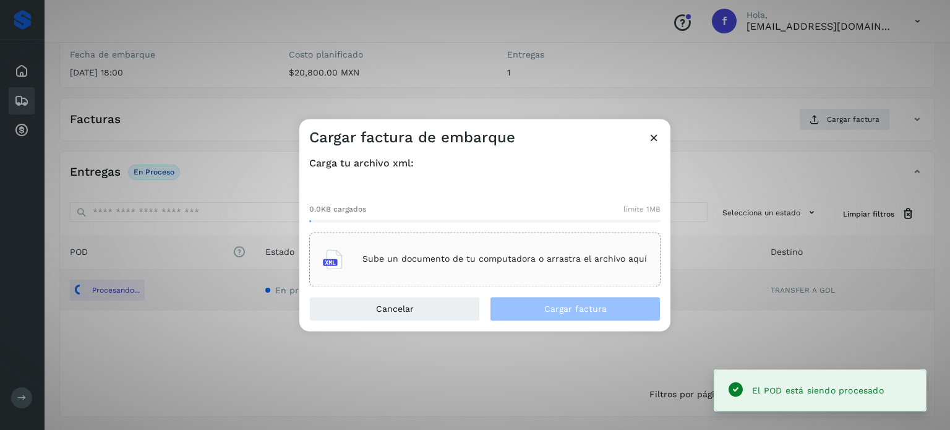
click at [418, 259] on p "Sube un documento de tu computadora o arrastra el archivo aquí" at bounding box center [505, 259] width 285 height 11
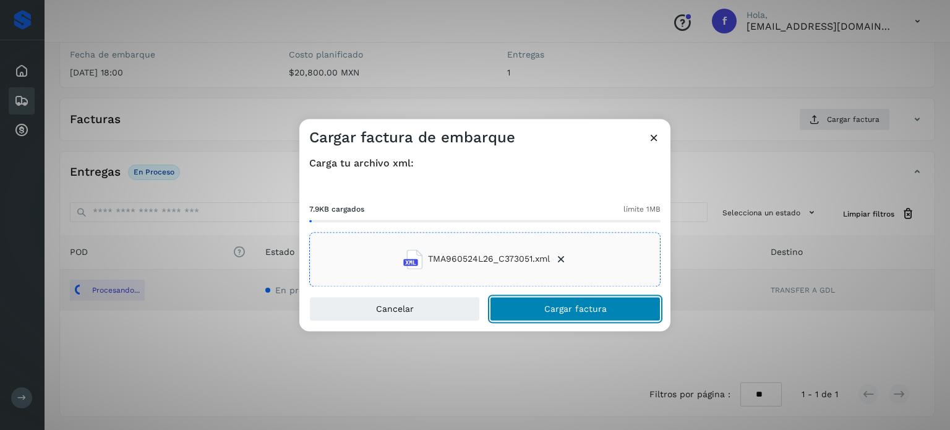
click at [602, 316] on button "Cargar factura" at bounding box center [575, 308] width 171 height 25
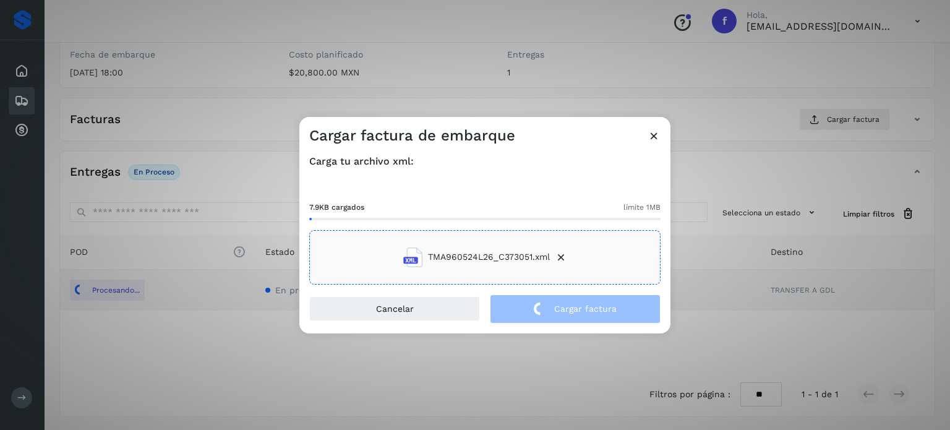
click at [205, 59] on div "Cargar factura de embarque Carga tu archivo xml: 7.9KB cargados límite 1MB TMA9…" at bounding box center [475, 215] width 950 height 430
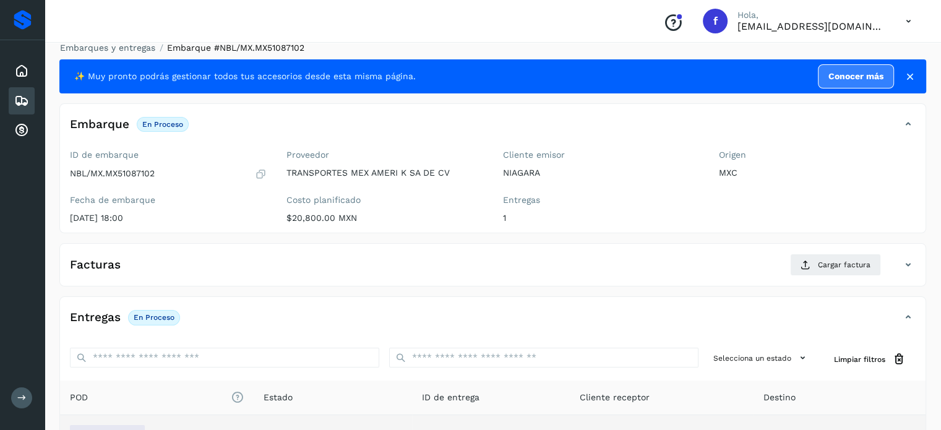
scroll to position [0, 0]
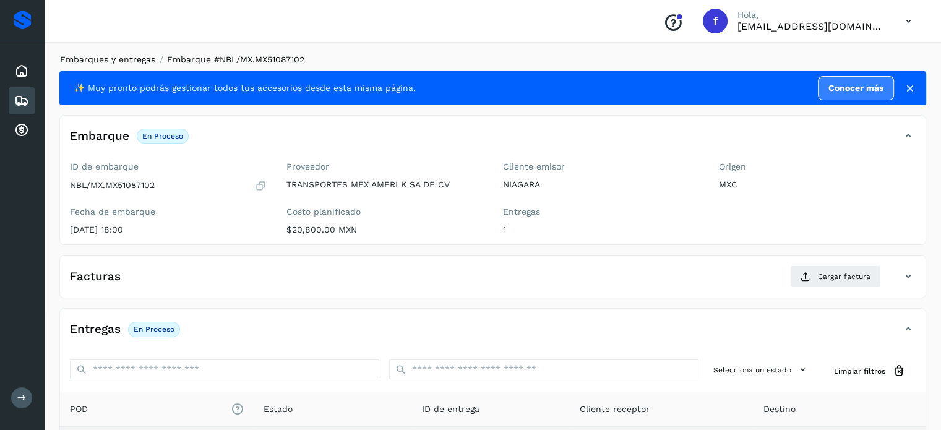
click at [114, 59] on link "Embarques y entregas" at bounding box center [107, 59] width 95 height 10
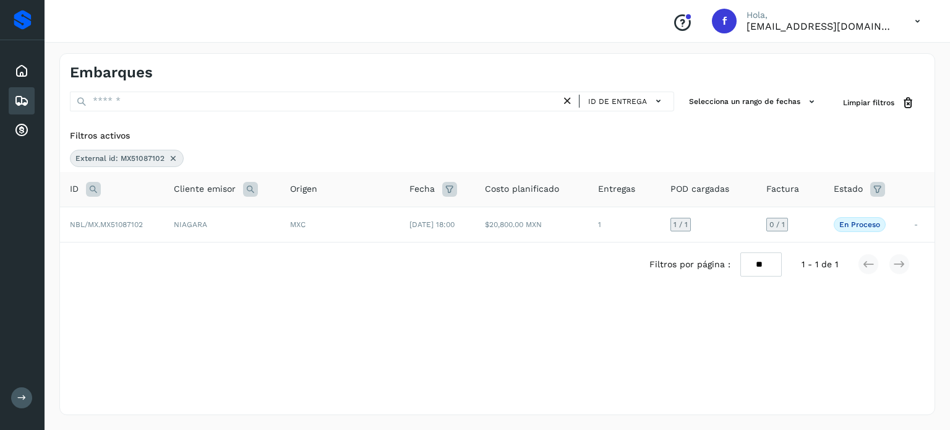
click at [168, 160] on icon at bounding box center [173, 158] width 10 height 10
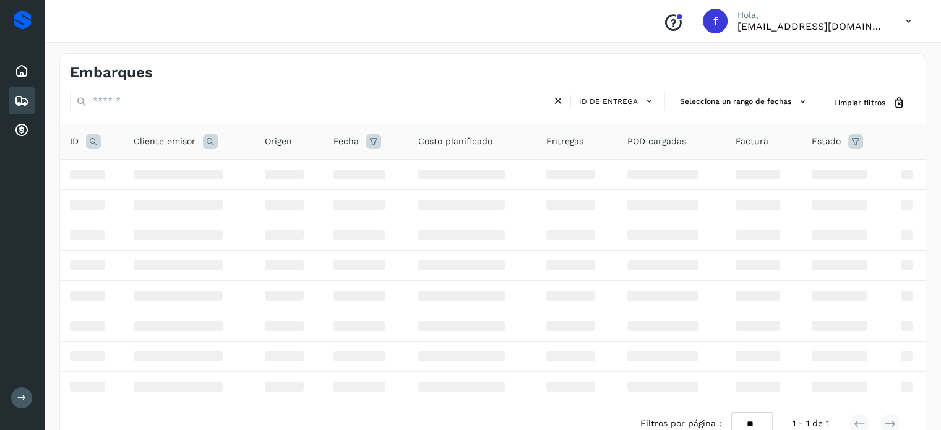
click at [92, 139] on icon at bounding box center [93, 141] width 15 height 15
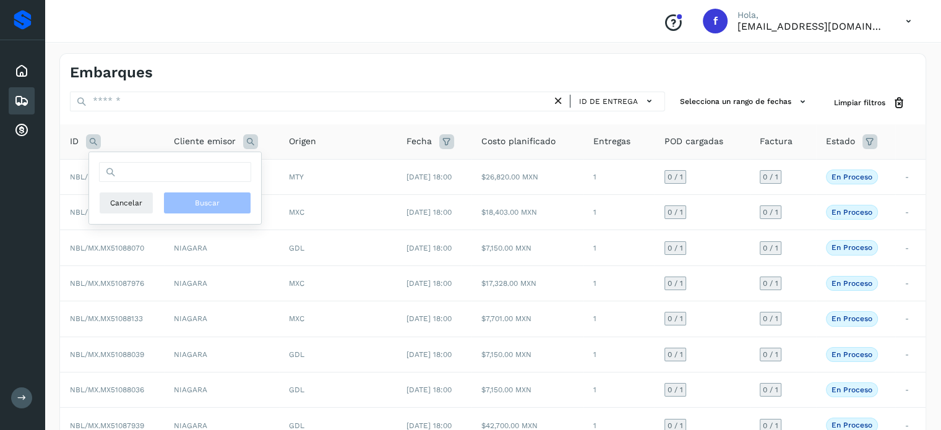
drag, startPoint x: 163, startPoint y: 183, endPoint x: 161, endPoint y: 173, distance: 10.1
click at [161, 181] on div "Cancelar Buscar" at bounding box center [175, 188] width 152 height 52
click at [156, 170] on input "text" at bounding box center [175, 172] width 152 height 20
paste input "**********"
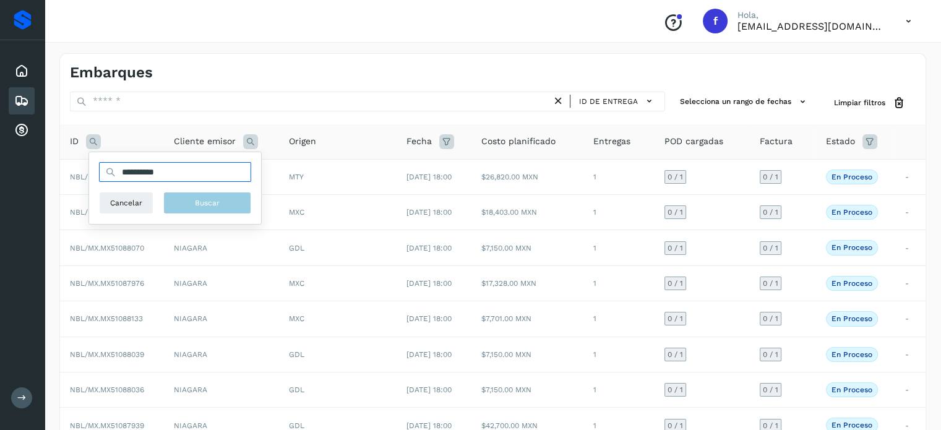
type input "**********"
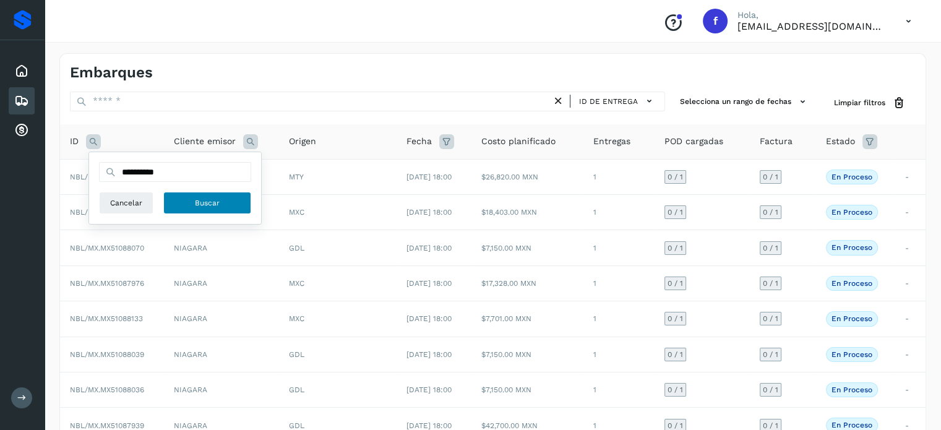
click at [205, 207] on span "Buscar" at bounding box center [207, 202] width 25 height 11
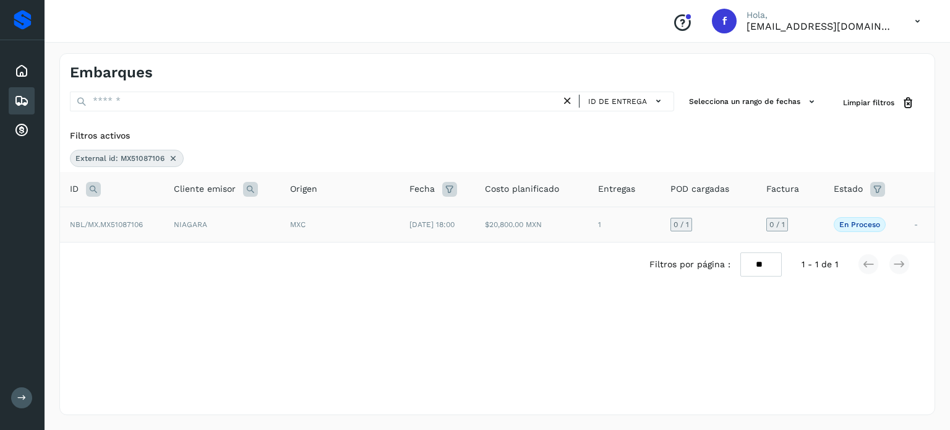
click at [266, 233] on td "NIAGARA" at bounding box center [222, 224] width 116 height 35
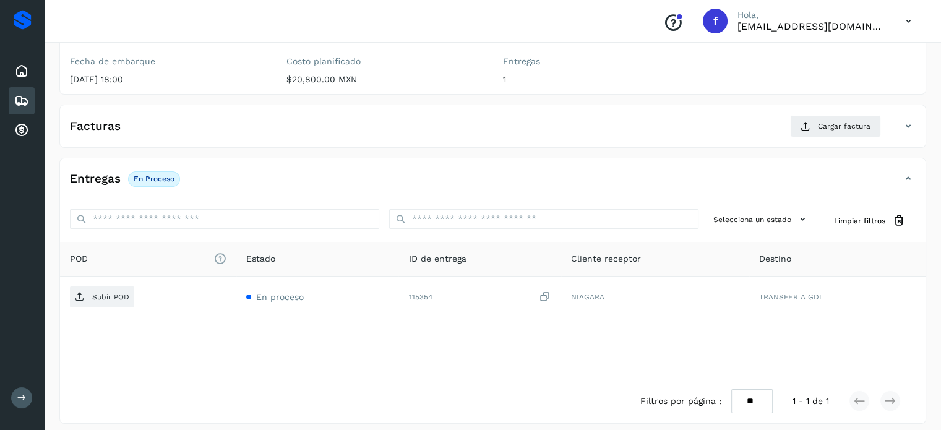
scroll to position [157, 0]
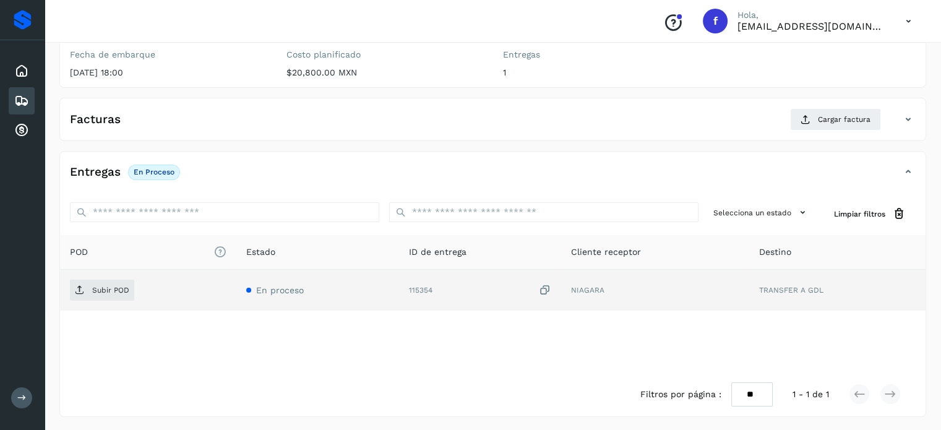
click at [549, 286] on icon at bounding box center [545, 290] width 12 height 13
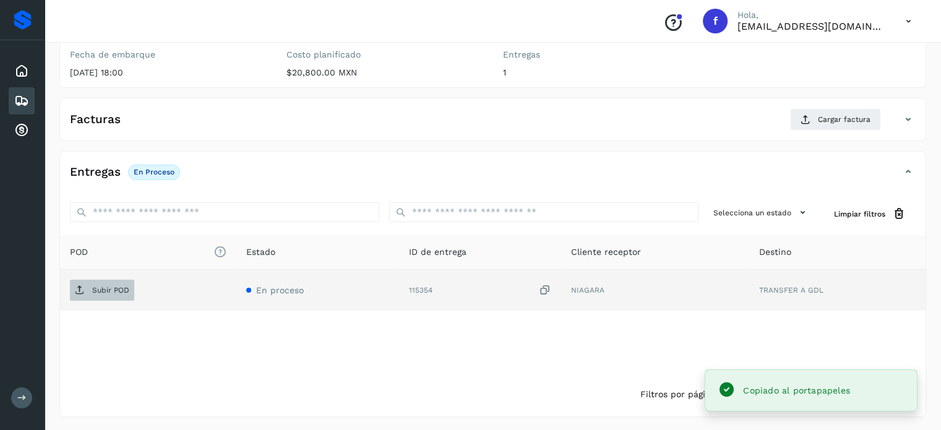
click at [119, 291] on p "Subir POD" at bounding box center [110, 290] width 37 height 9
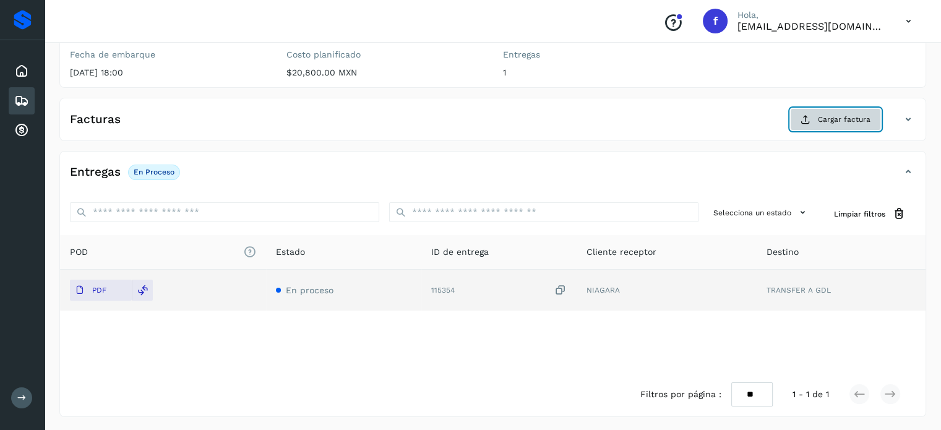
click at [819, 125] on button "Cargar factura" at bounding box center [835, 119] width 91 height 22
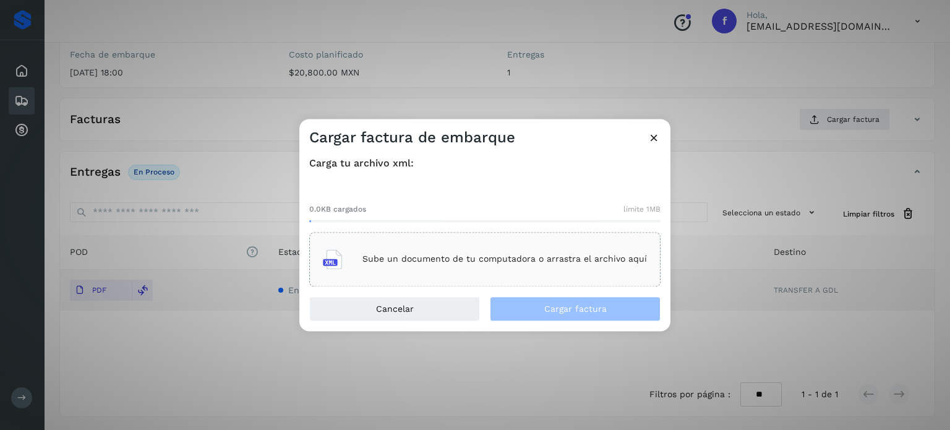
click at [569, 267] on div "Sube un documento de tu computadora o arrastra el archivo aquí" at bounding box center [485, 259] width 324 height 33
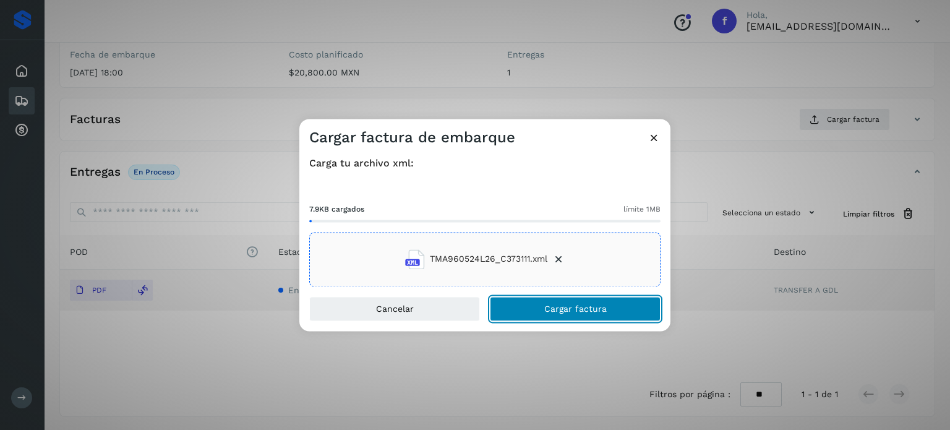
click at [550, 306] on span "Cargar factura" at bounding box center [575, 308] width 62 height 9
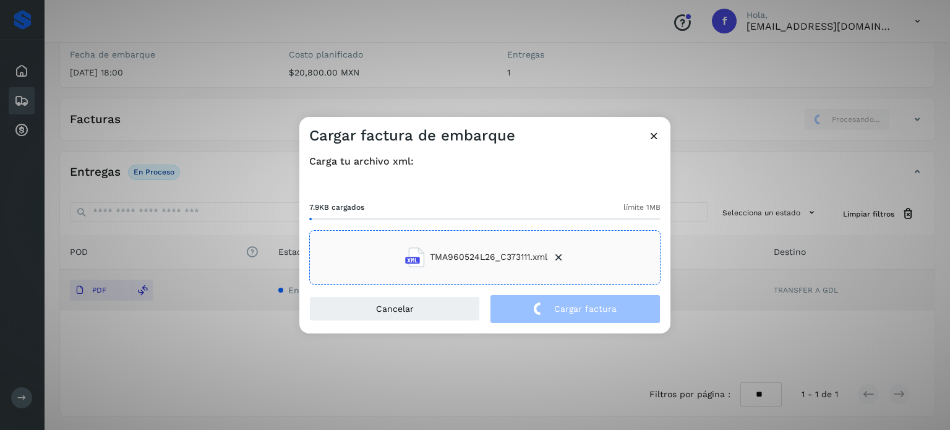
click at [277, 49] on div "Cargar factura de embarque Carga tu archivo xml: 7.9KB cargados límite 1MB TMA9…" at bounding box center [475, 215] width 950 height 430
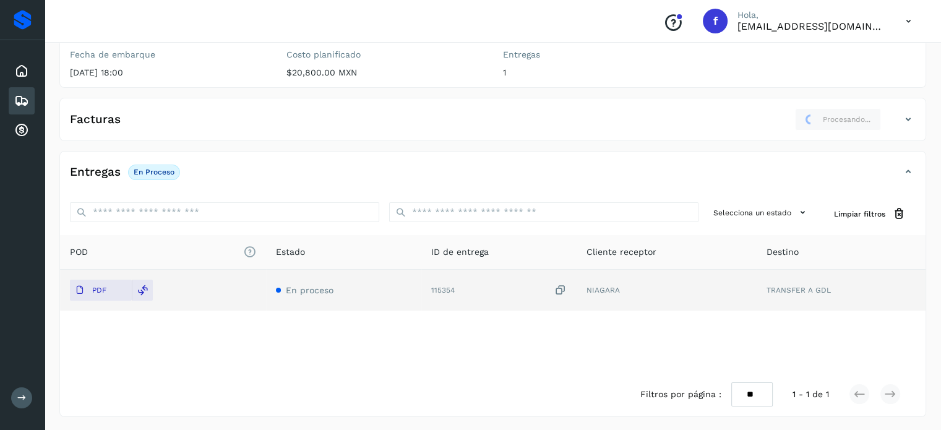
scroll to position [0, 0]
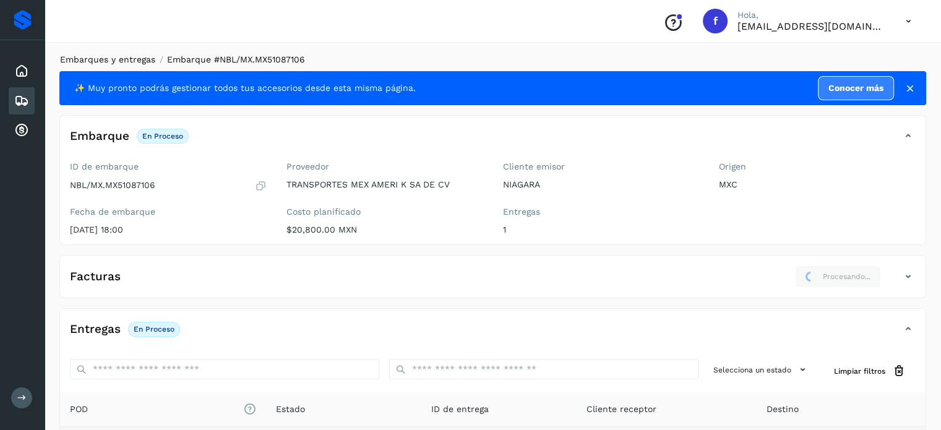
click at [118, 58] on link "Embarques y entregas" at bounding box center [107, 59] width 95 height 10
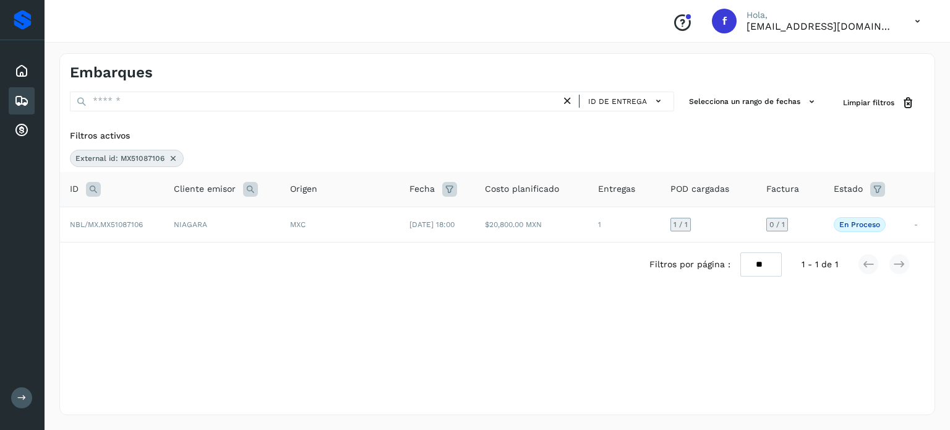
click at [165, 155] on div "External id: MX51087106" at bounding box center [127, 158] width 114 height 17
click at [168, 160] on icon at bounding box center [173, 158] width 10 height 10
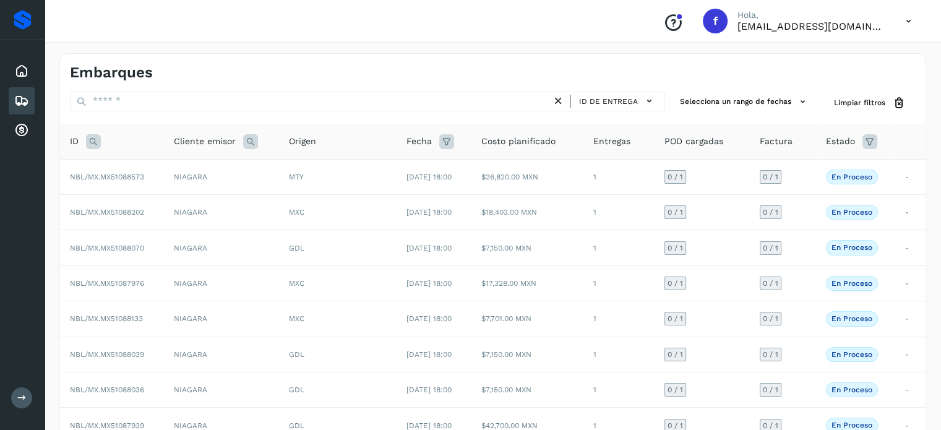
click at [91, 145] on icon at bounding box center [93, 141] width 15 height 15
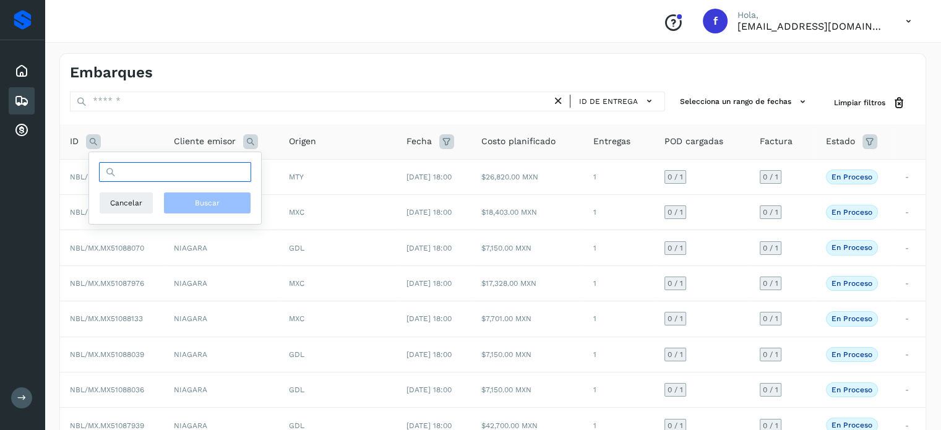
click at [134, 178] on input "text" at bounding box center [175, 172] width 152 height 20
paste input "**********"
type input "**********"
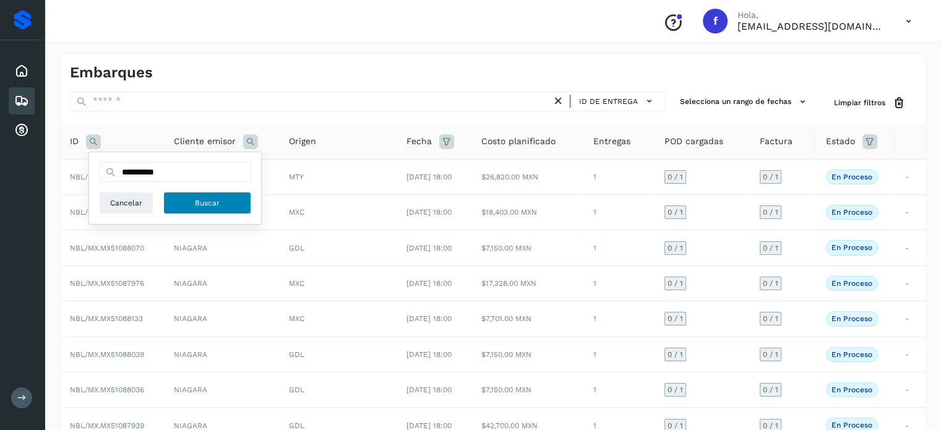
drag, startPoint x: 207, startPoint y: 205, endPoint x: 213, endPoint y: 195, distance: 11.7
click at [207, 202] on span "Buscar" at bounding box center [207, 202] width 25 height 11
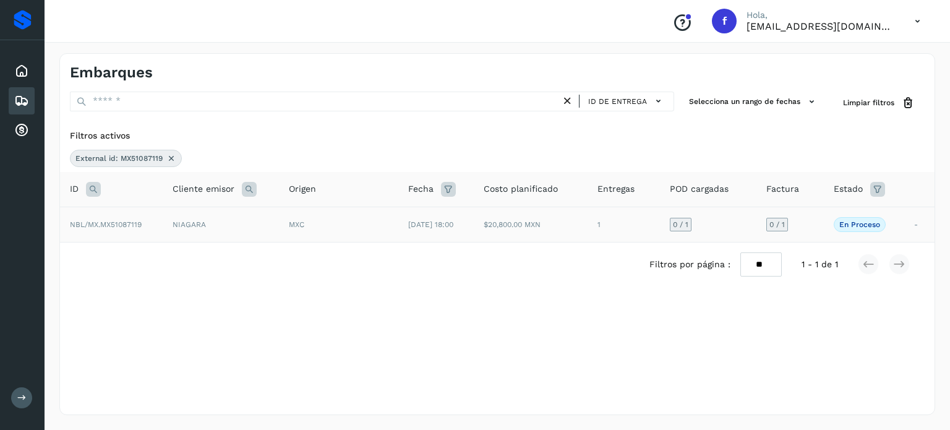
click at [366, 233] on td "MXC" at bounding box center [338, 224] width 119 height 35
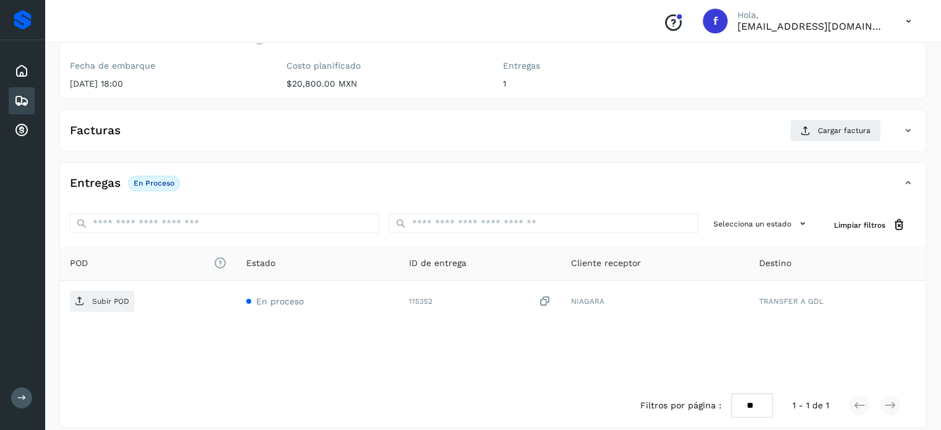
scroll to position [157, 0]
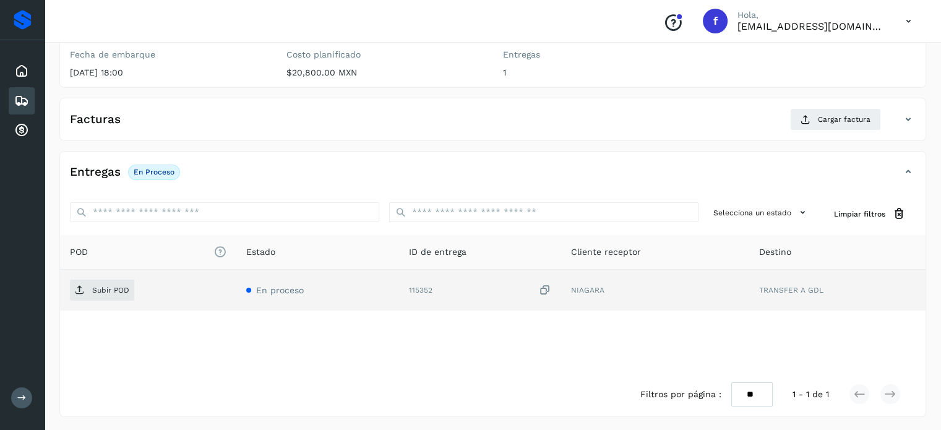
click at [546, 286] on icon at bounding box center [545, 290] width 12 height 13
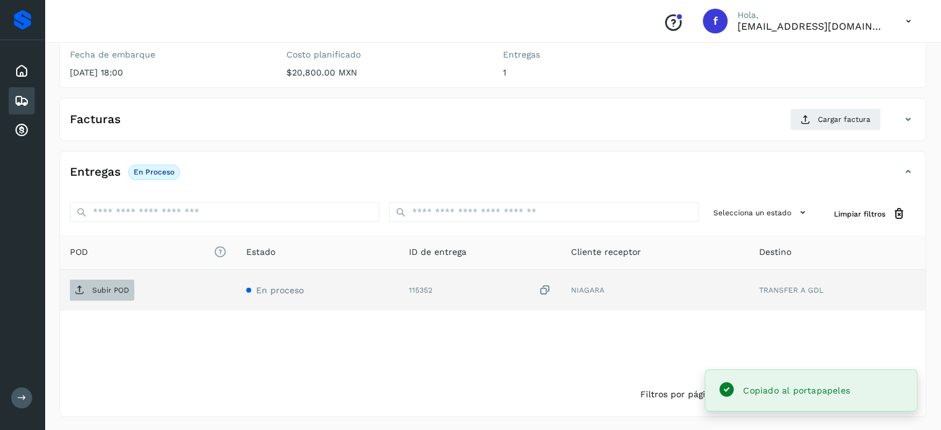
click at [69, 299] on td "Subir POD" at bounding box center [148, 290] width 176 height 41
click at [88, 298] on span "Subir POD" at bounding box center [102, 290] width 64 height 20
click at [790, 121] on div "Facturas Cargar factura" at bounding box center [480, 119] width 841 height 22
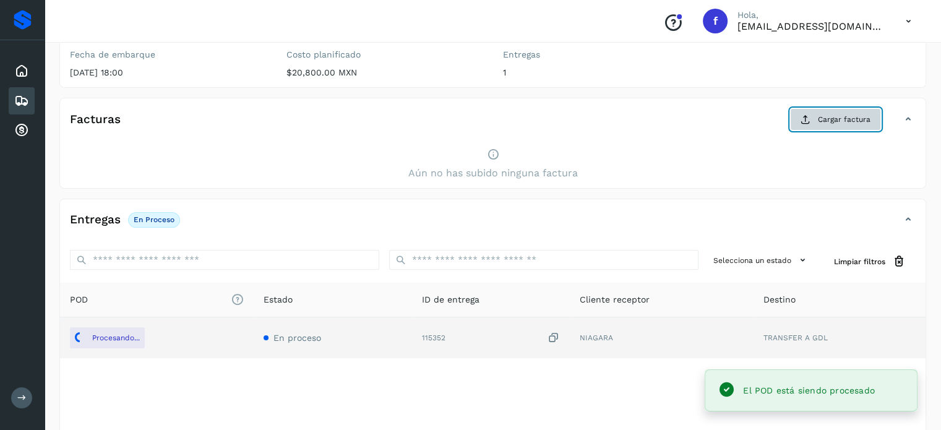
click at [794, 118] on button "Cargar factura" at bounding box center [835, 119] width 91 height 22
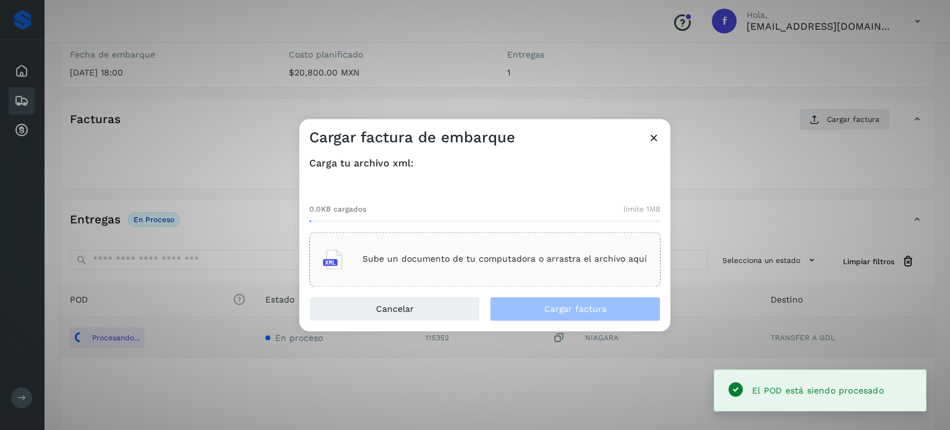
click at [468, 277] on div "Sube un documento de tu computadora o arrastra el archivo aquí" at bounding box center [484, 259] width 351 height 54
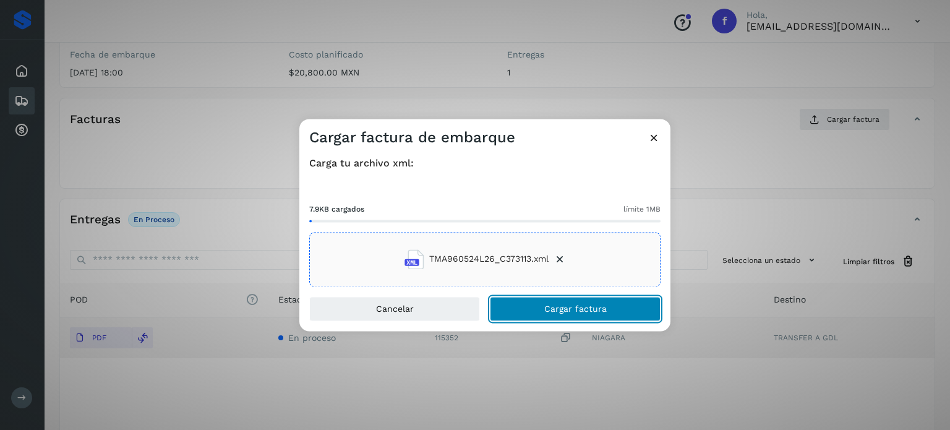
click at [554, 303] on button "Cargar factura" at bounding box center [575, 308] width 171 height 25
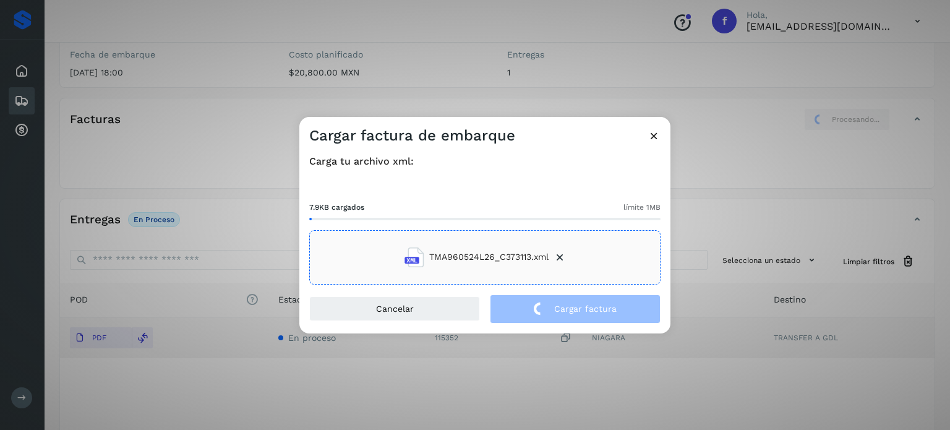
click at [154, 64] on div "Cargar factura de embarque Carga tu archivo xml: 7.9KB cargados límite 1MB TMA9…" at bounding box center [475, 215] width 950 height 430
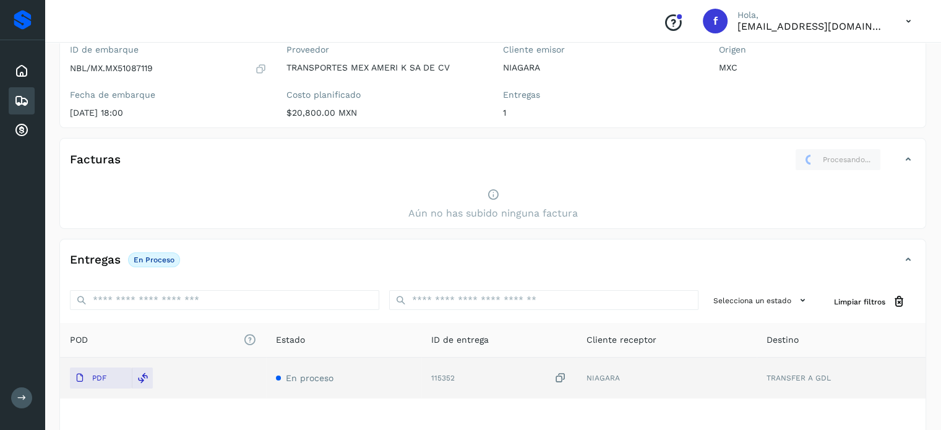
scroll to position [0, 0]
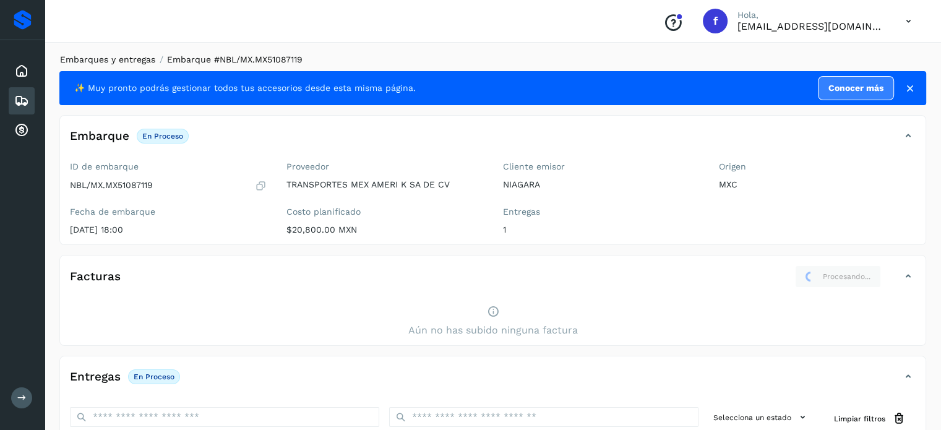
click at [99, 64] on link "Embarques y entregas" at bounding box center [107, 59] width 95 height 10
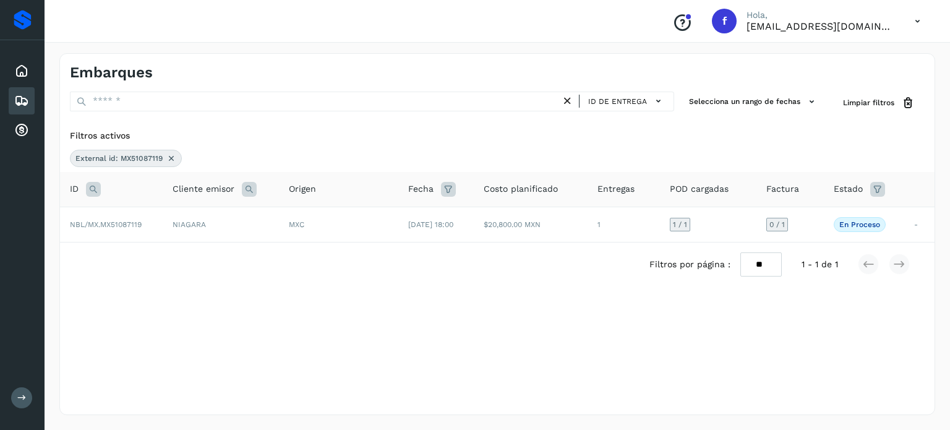
click at [92, 191] on icon at bounding box center [93, 189] width 15 height 15
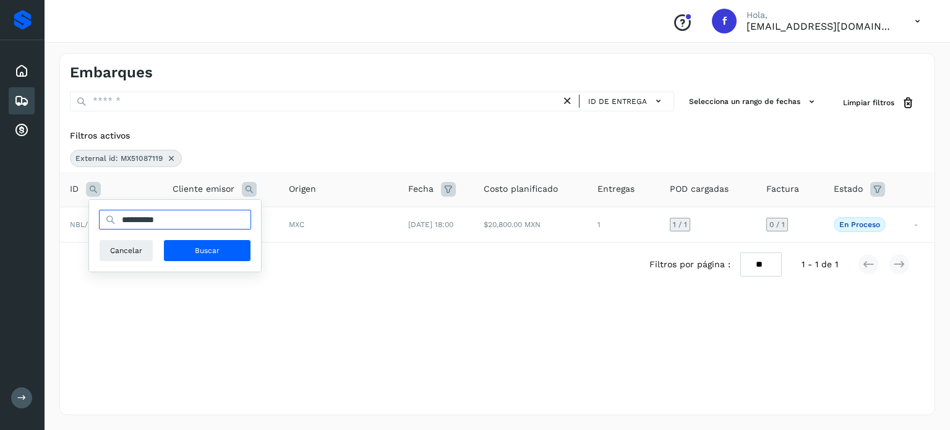
click at [144, 222] on input "**********" at bounding box center [175, 220] width 152 height 20
paste input "text"
type input "**********"
click at [199, 252] on span "Buscar" at bounding box center [207, 250] width 25 height 11
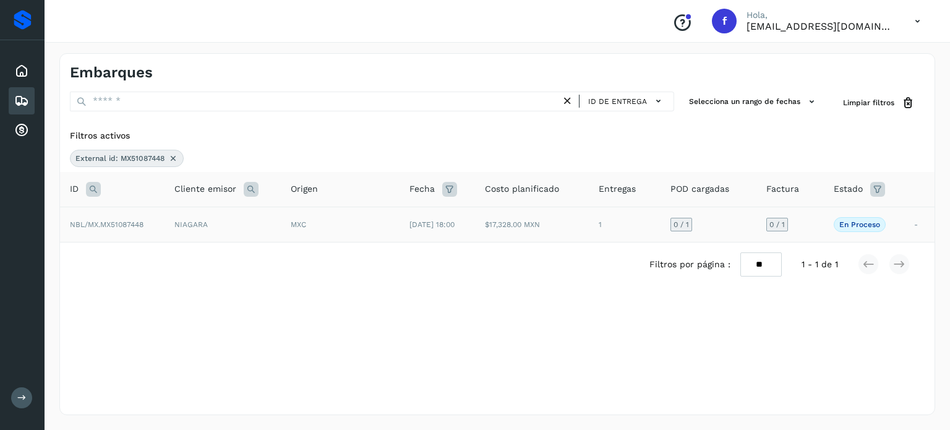
click at [343, 230] on td "MXC" at bounding box center [340, 224] width 119 height 35
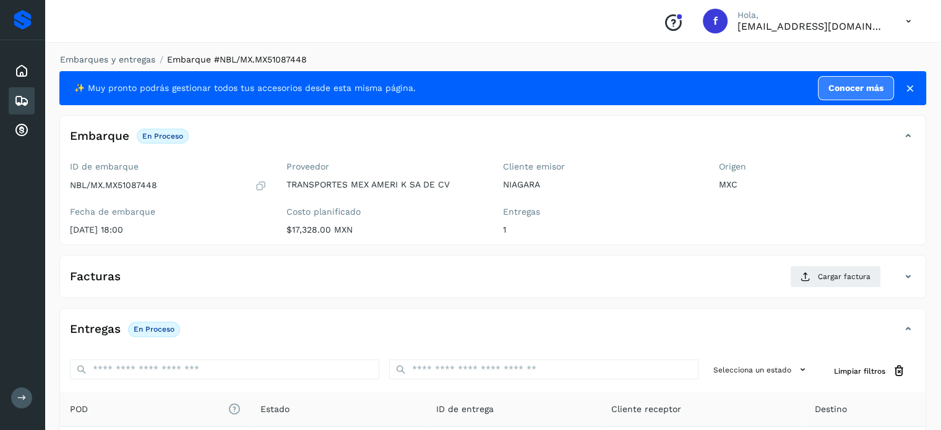
scroll to position [157, 0]
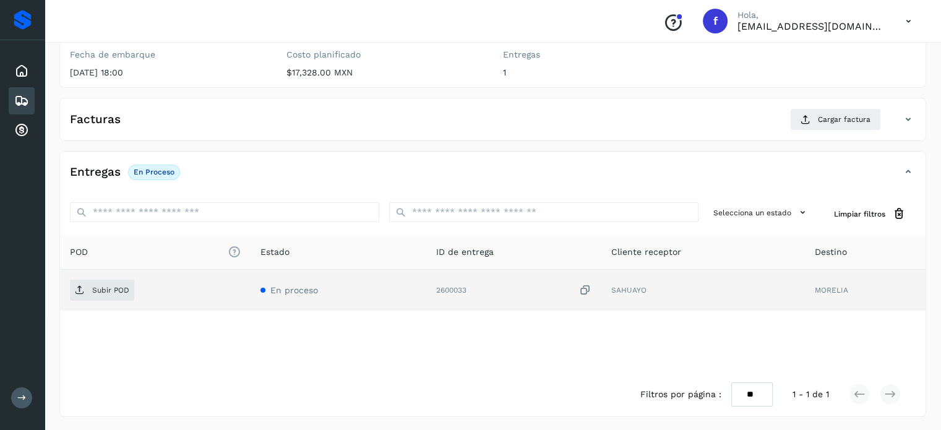
click at [588, 286] on icon at bounding box center [585, 290] width 12 height 13
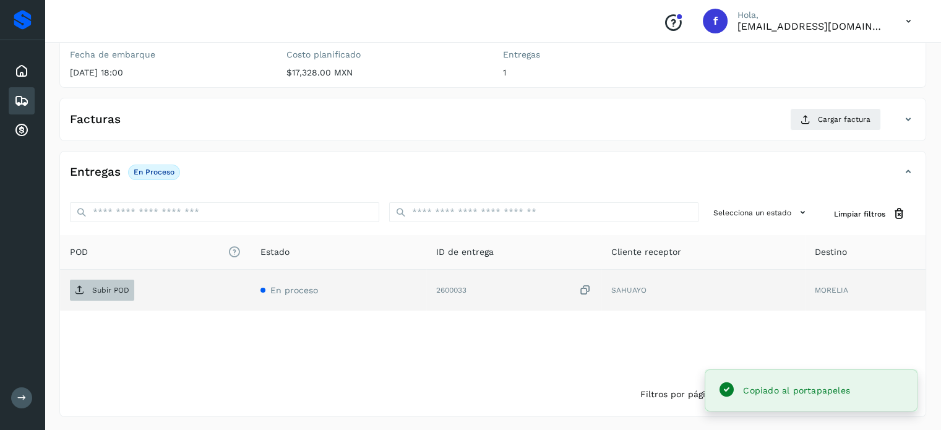
click at [100, 293] on span "Subir POD" at bounding box center [102, 290] width 64 height 20
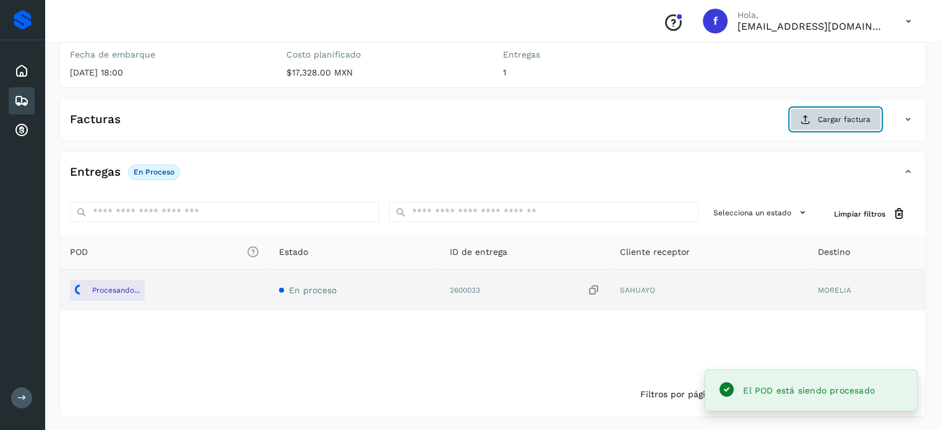
click at [820, 126] on button "Cargar factura" at bounding box center [835, 119] width 91 height 22
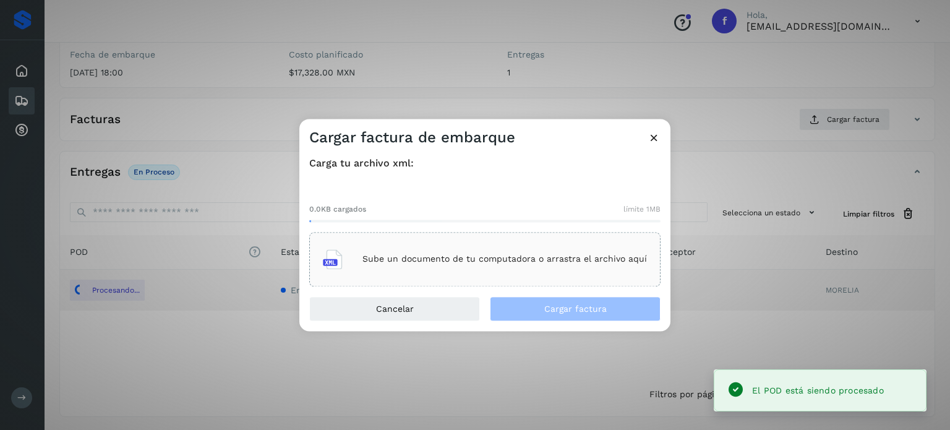
click at [527, 258] on p "Sube un documento de tu computadora o arrastra el archivo aquí" at bounding box center [505, 259] width 285 height 11
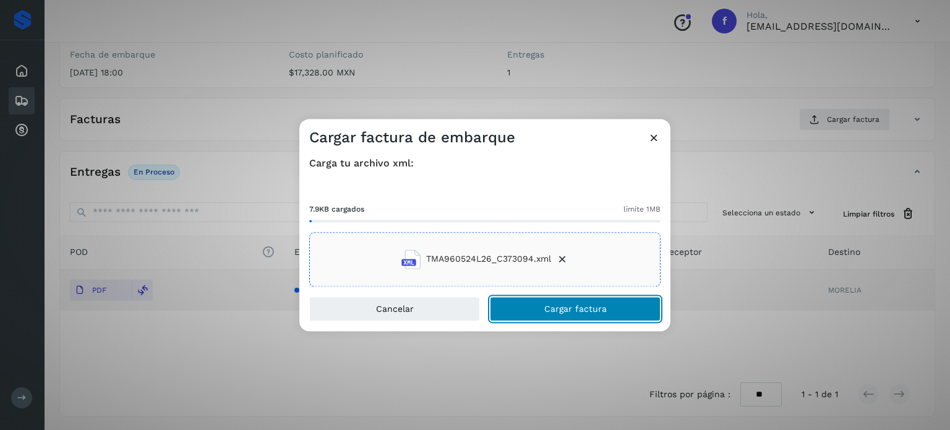
click at [559, 304] on span "Cargar factura" at bounding box center [575, 308] width 62 height 9
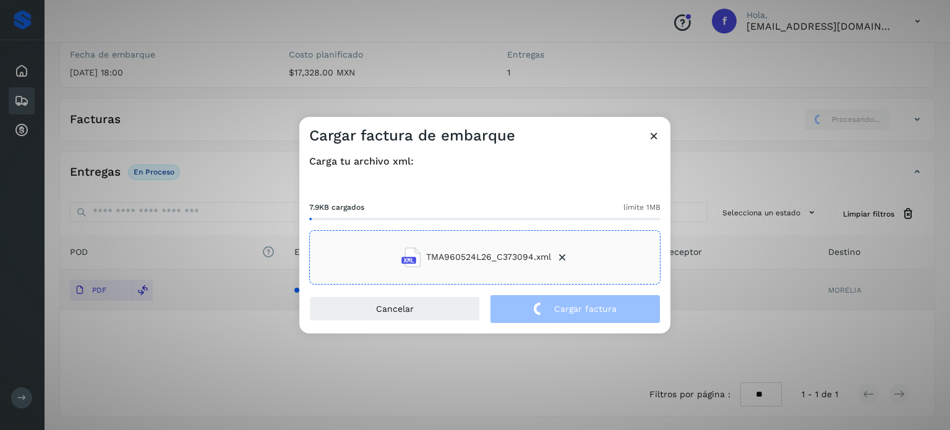
click at [150, 76] on div "Cargar factura de embarque Carga tu archivo xml: 7.9KB cargados límite 1MB TMA9…" at bounding box center [475, 215] width 950 height 430
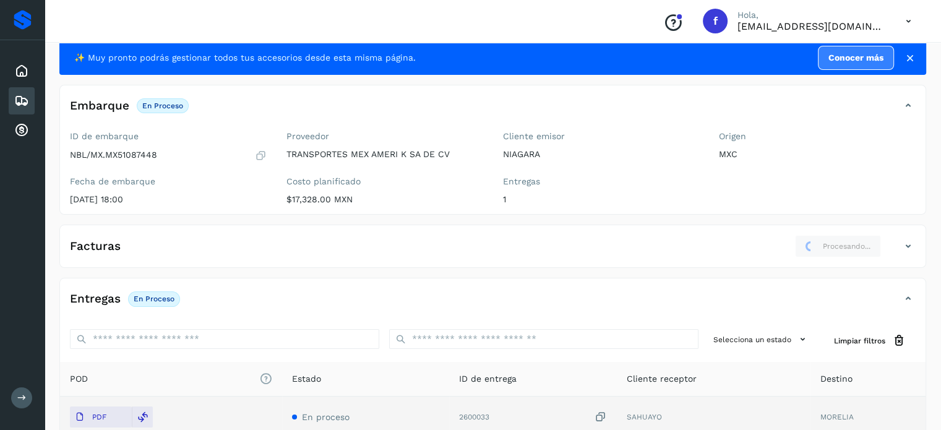
scroll to position [0, 0]
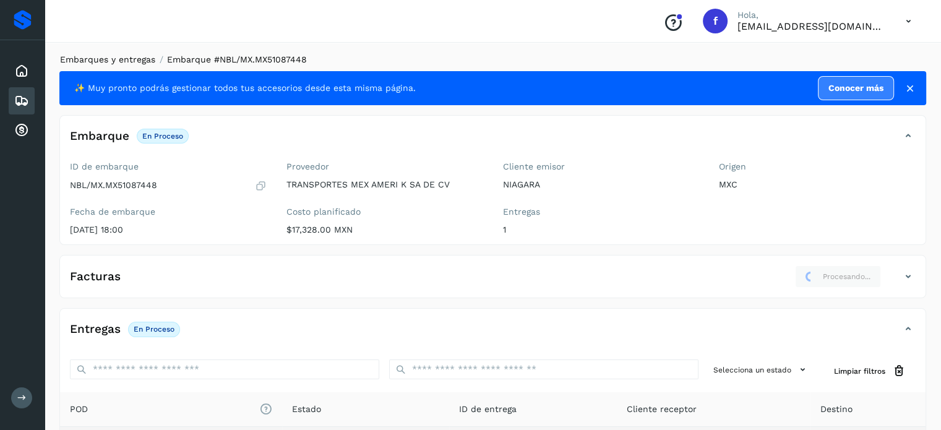
click at [117, 64] on link "Embarques y entregas" at bounding box center [107, 59] width 95 height 10
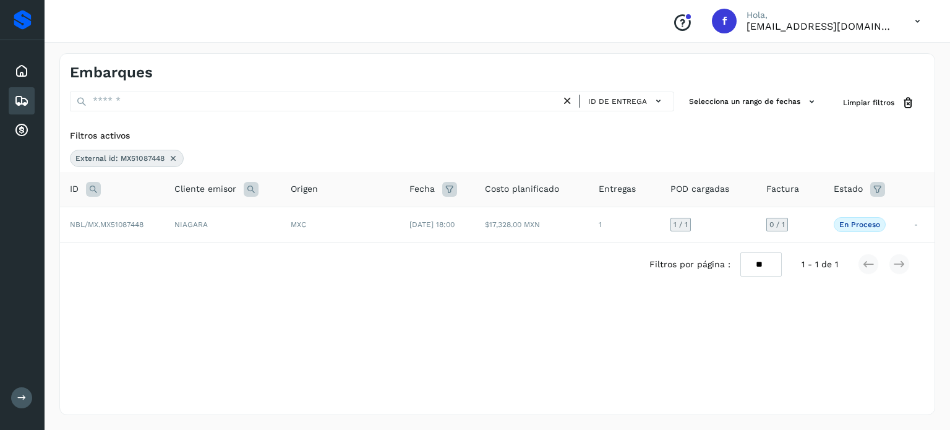
click at [91, 194] on icon at bounding box center [93, 189] width 15 height 15
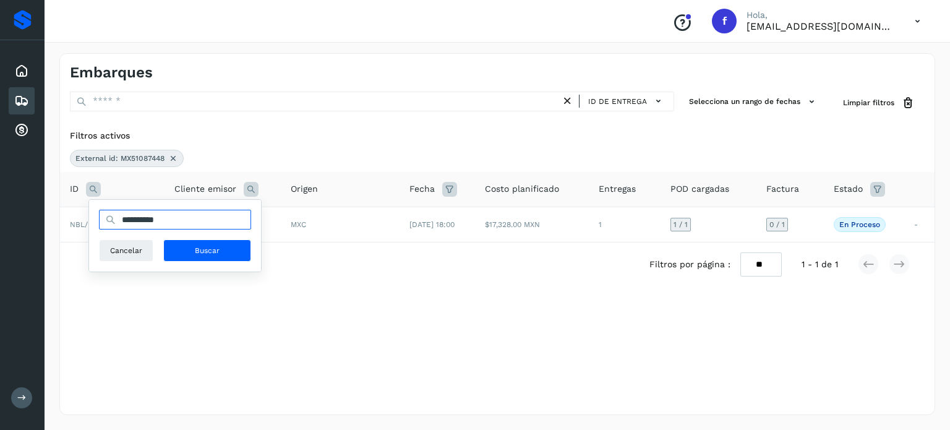
click at [129, 217] on input "**********" at bounding box center [175, 220] width 152 height 20
click at [130, 217] on input "**********" at bounding box center [175, 220] width 152 height 20
paste input "text"
type input "**********"
click at [179, 244] on button "Buscar" at bounding box center [207, 250] width 88 height 22
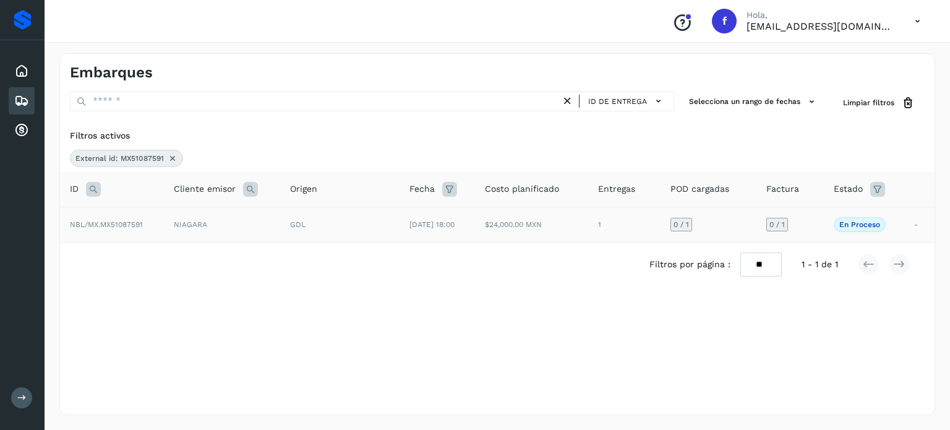
click at [352, 217] on td "GDL" at bounding box center [339, 224] width 119 height 35
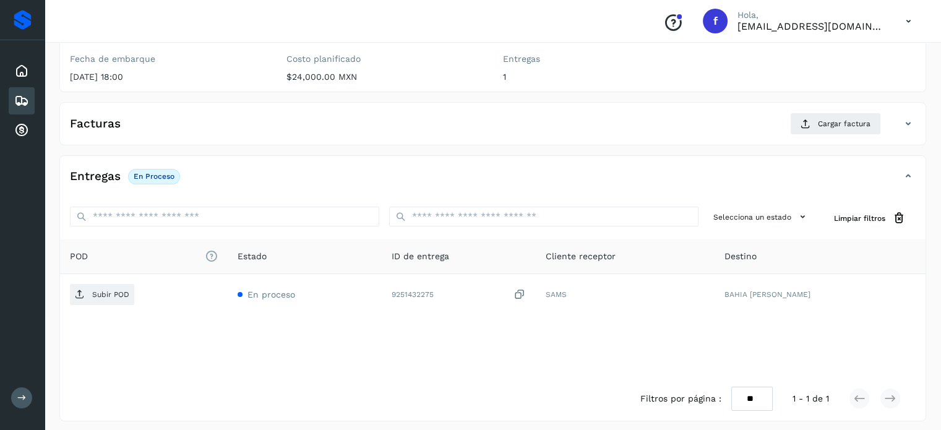
scroll to position [157, 0]
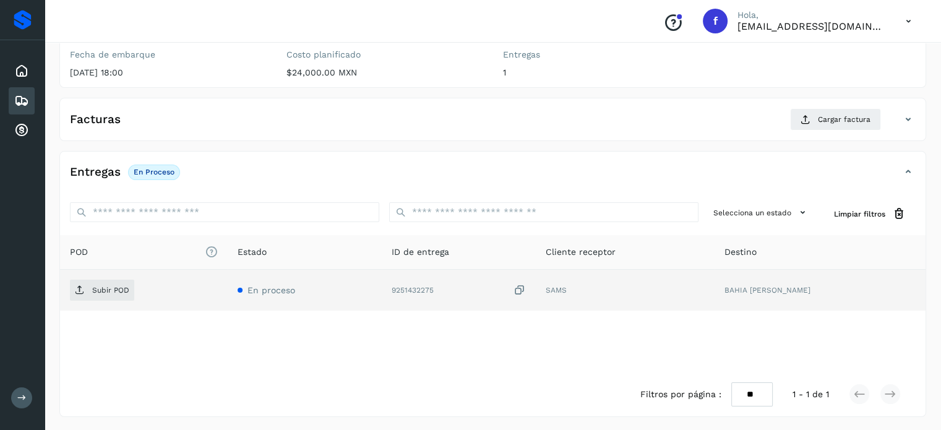
click at [526, 287] on icon at bounding box center [520, 290] width 12 height 13
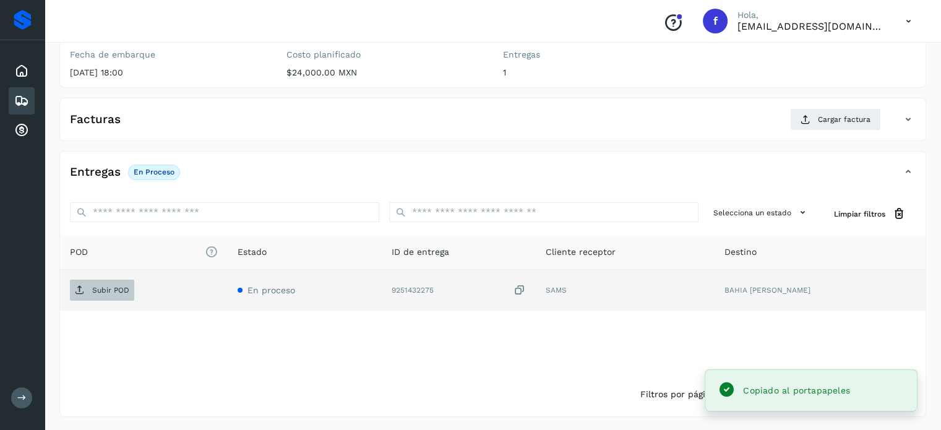
click at [106, 282] on span "Subir POD" at bounding box center [102, 290] width 64 height 20
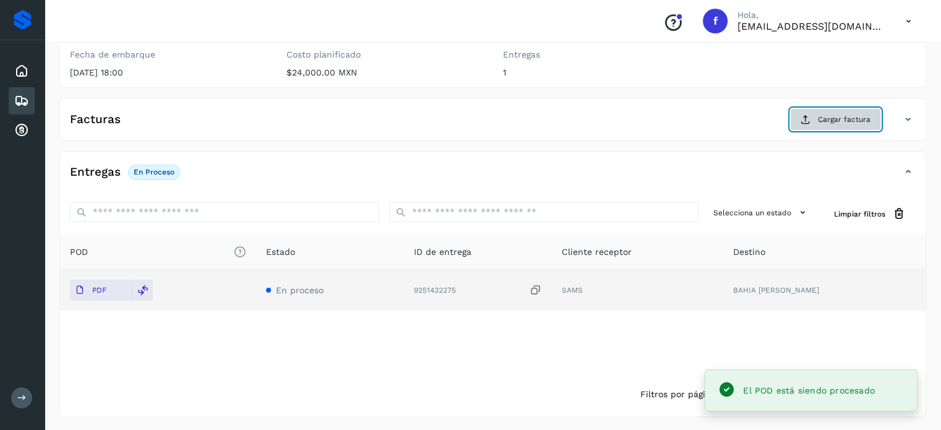
click at [835, 128] on button "Cargar factura" at bounding box center [835, 119] width 91 height 22
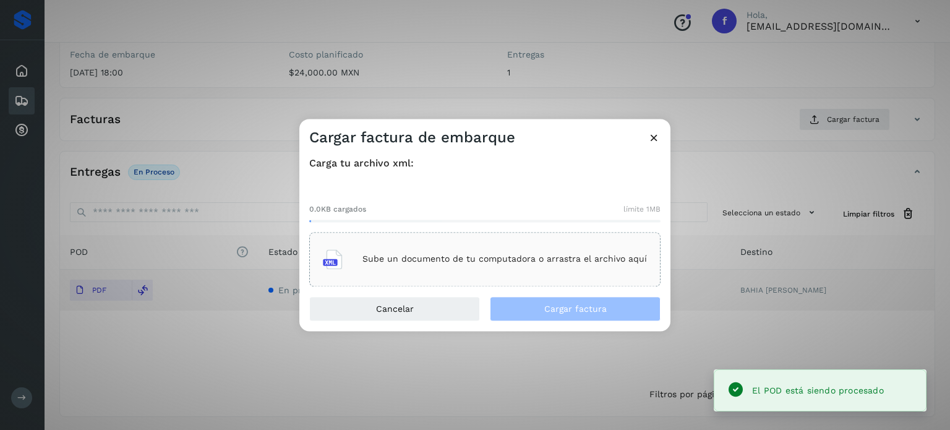
click at [362, 260] on div "Sube un documento de tu computadora o arrastra el archivo aquí" at bounding box center [485, 259] width 324 height 33
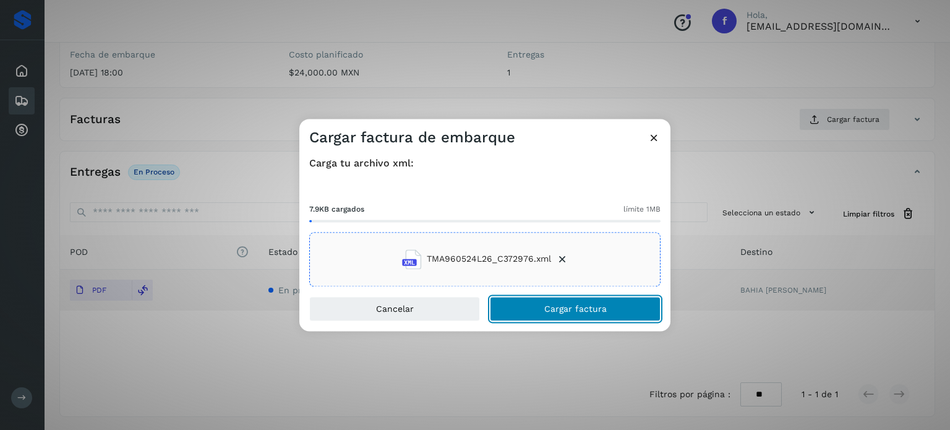
click at [567, 304] on span "Cargar factura" at bounding box center [575, 308] width 62 height 9
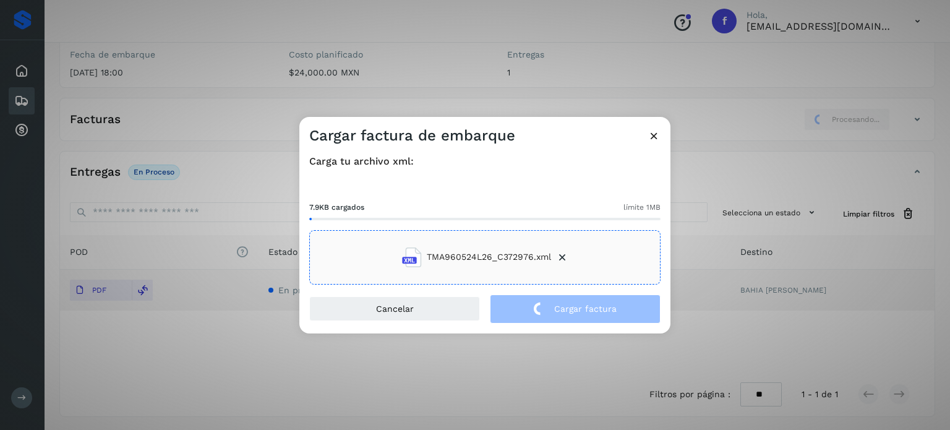
click at [303, 81] on div "Cargar factura de embarque Carga tu archivo xml: 7.9KB cargados límite 1MB TMA9…" at bounding box center [475, 215] width 950 height 430
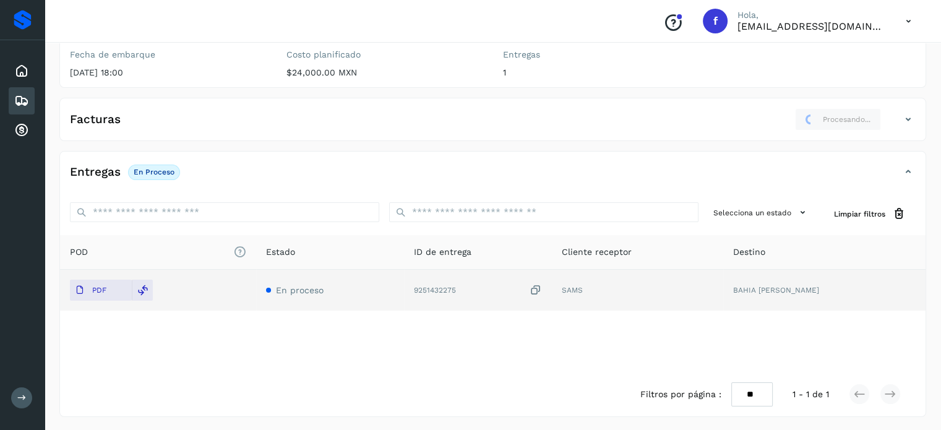
scroll to position [0, 0]
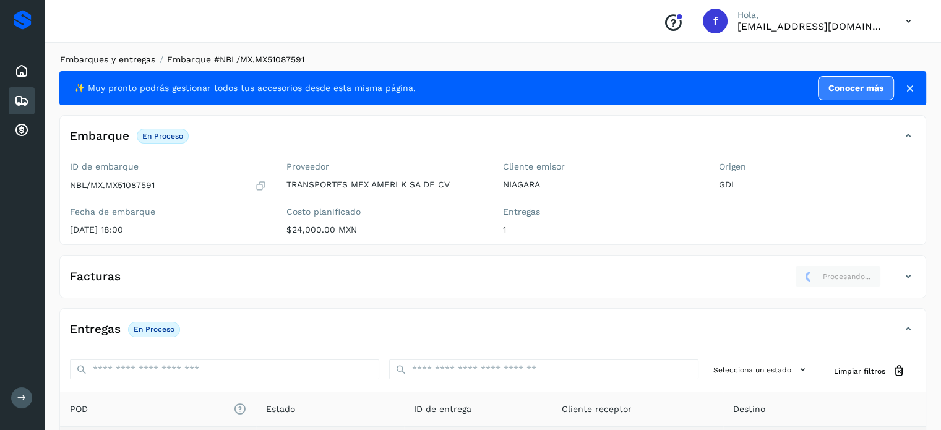
click at [73, 56] on link "Embarques y entregas" at bounding box center [107, 59] width 95 height 10
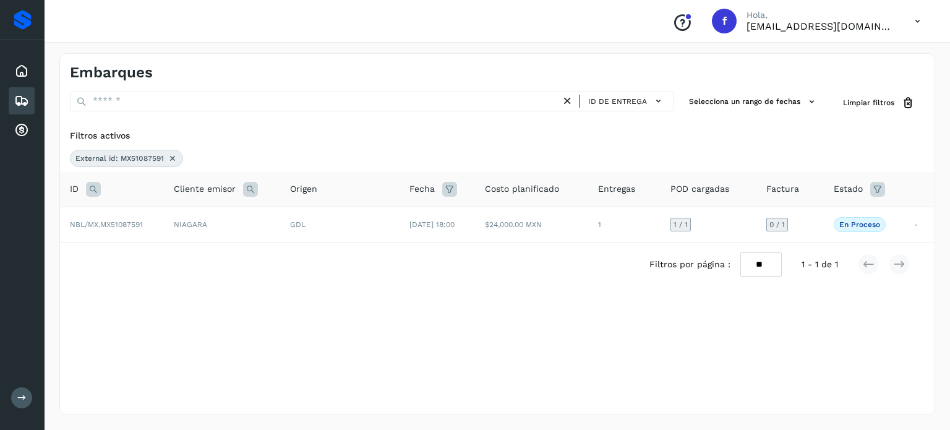
click at [171, 160] on icon at bounding box center [173, 158] width 10 height 10
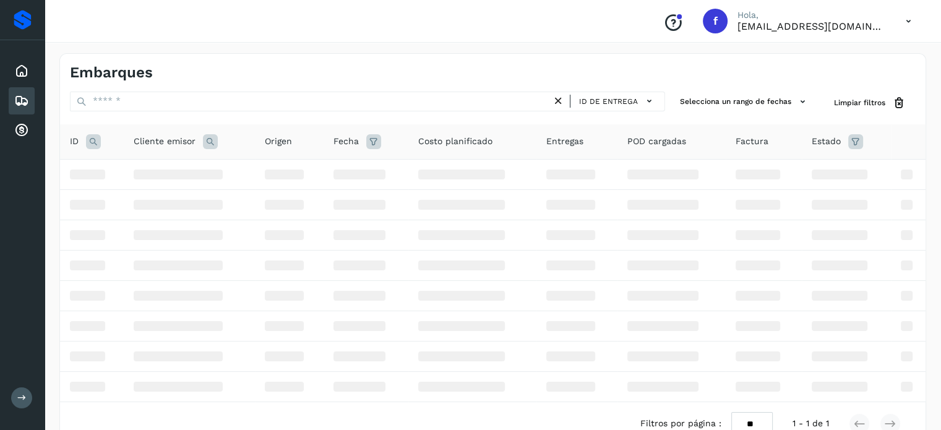
click at [93, 143] on icon at bounding box center [93, 141] width 15 height 15
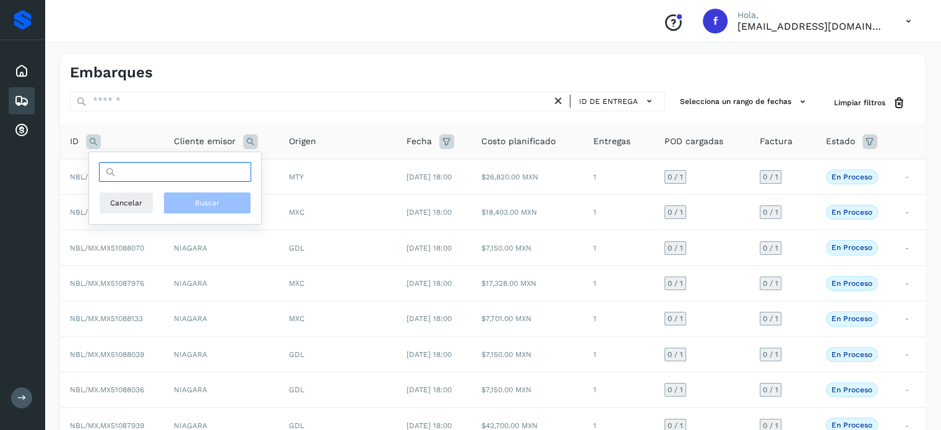
click at [133, 180] on input "text" at bounding box center [175, 172] width 152 height 20
paste input "**********"
type input "**********"
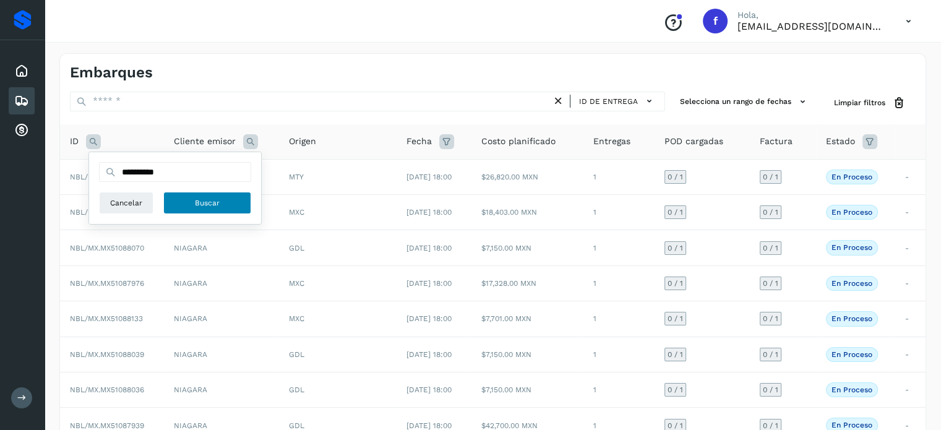
click at [183, 198] on button "Buscar" at bounding box center [207, 203] width 88 height 22
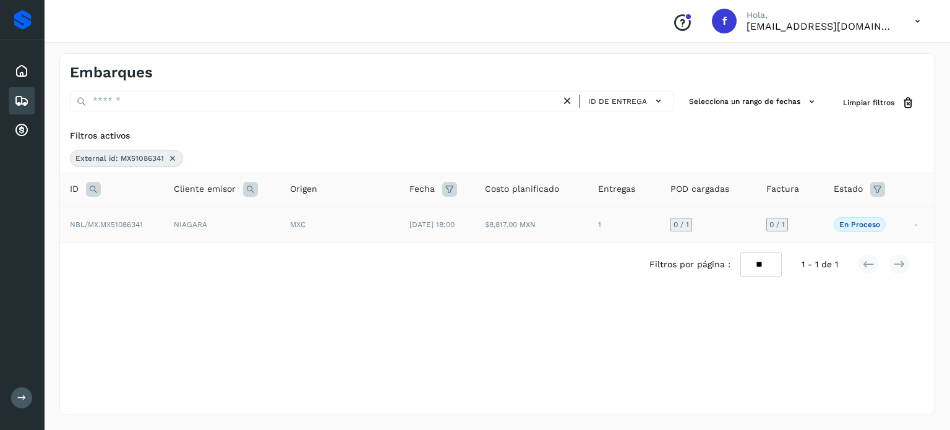
click at [219, 233] on td "NIAGARA" at bounding box center [222, 224] width 116 height 35
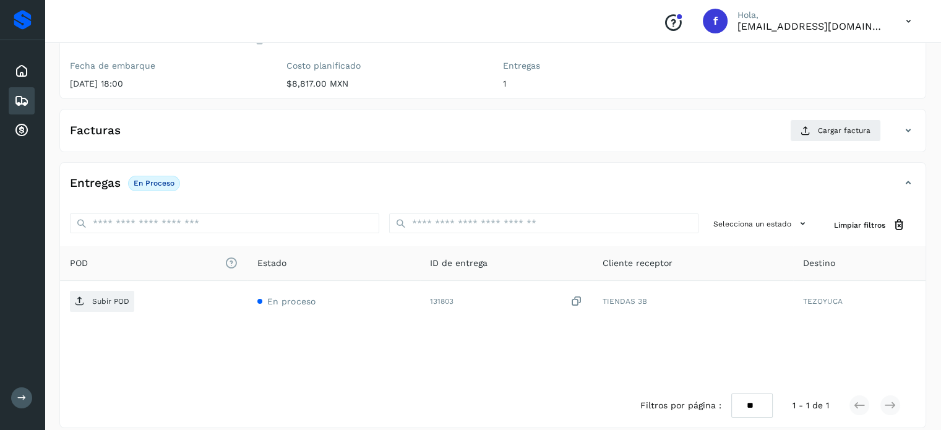
scroll to position [157, 0]
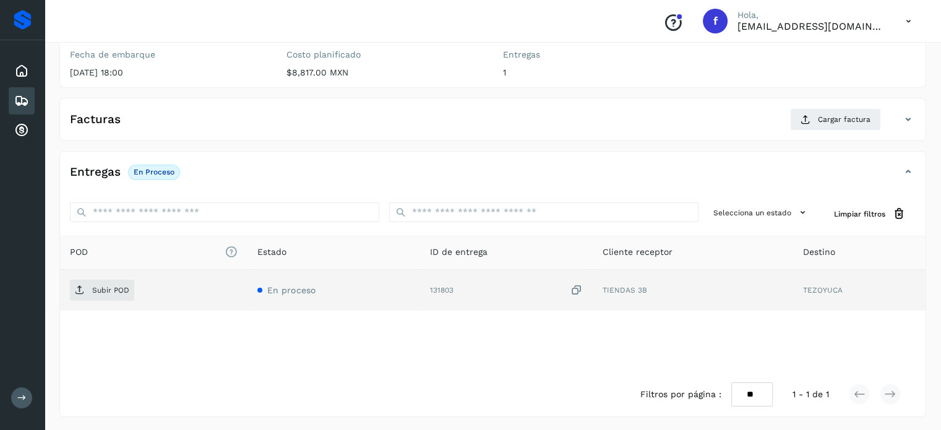
click at [575, 290] on icon at bounding box center [576, 290] width 12 height 13
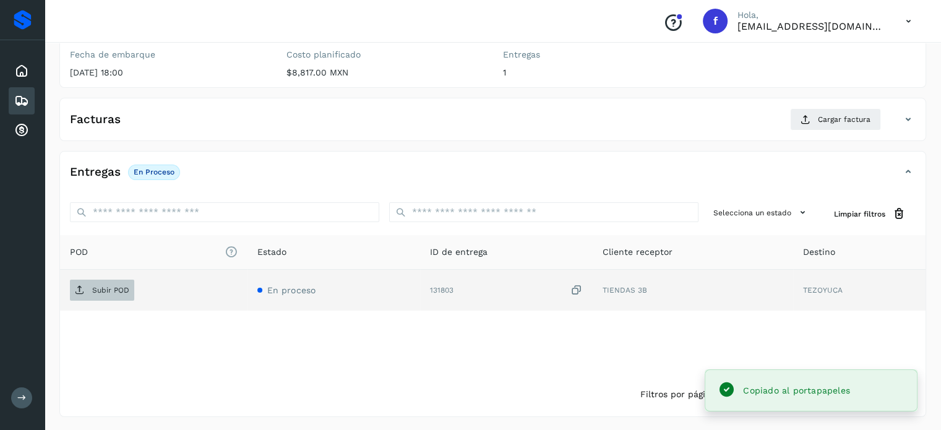
click at [109, 286] on p "Subir POD" at bounding box center [110, 290] width 37 height 9
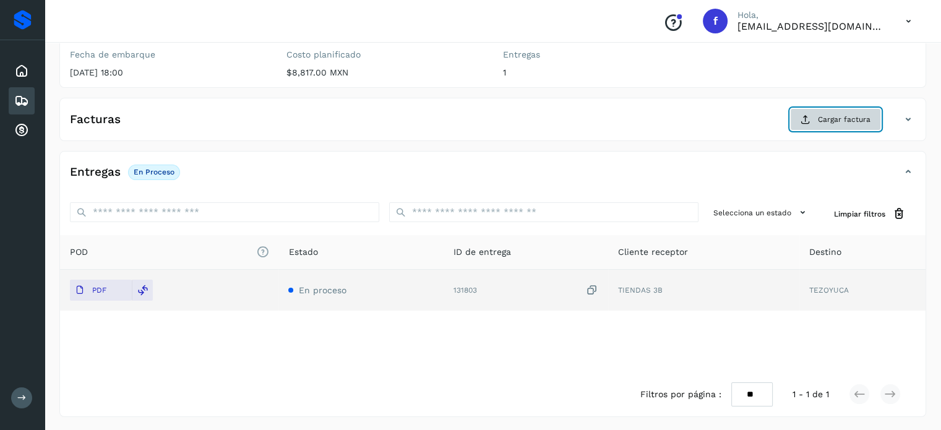
click at [837, 124] on span "Cargar factura" at bounding box center [844, 119] width 53 height 11
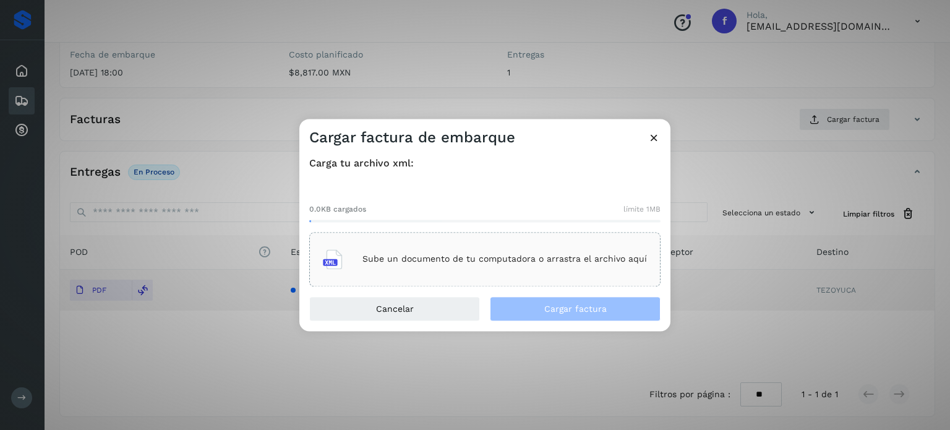
click at [435, 252] on div "Sube un documento de tu computadora o arrastra el archivo aquí" at bounding box center [485, 259] width 324 height 33
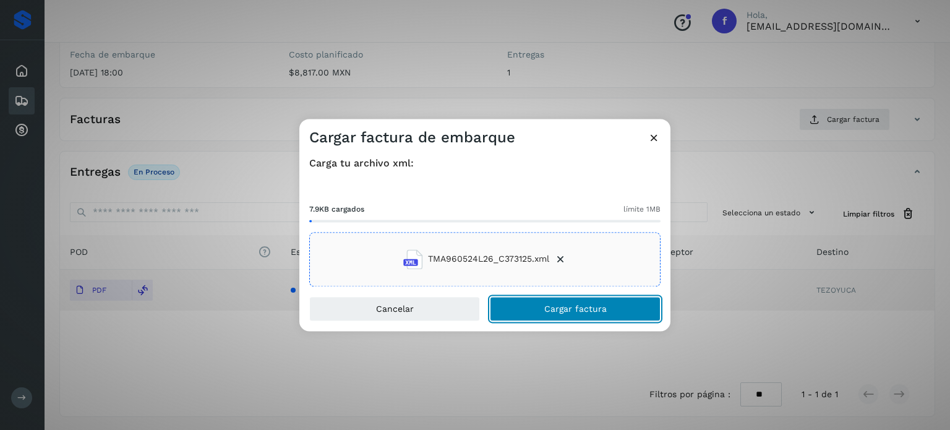
click at [580, 312] on span "Cargar factura" at bounding box center [575, 308] width 62 height 9
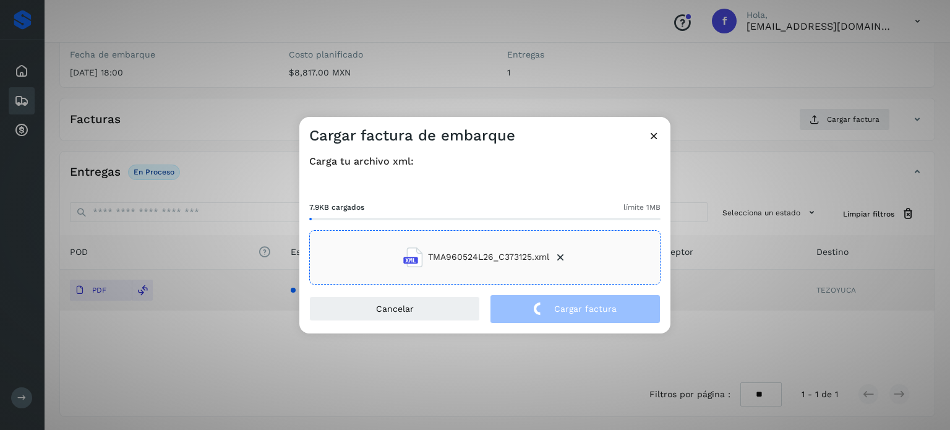
click at [285, 76] on div "Cargar factura de embarque Carga tu archivo xml: 7.9KB cargados límite 1MB TMA9…" at bounding box center [475, 215] width 950 height 430
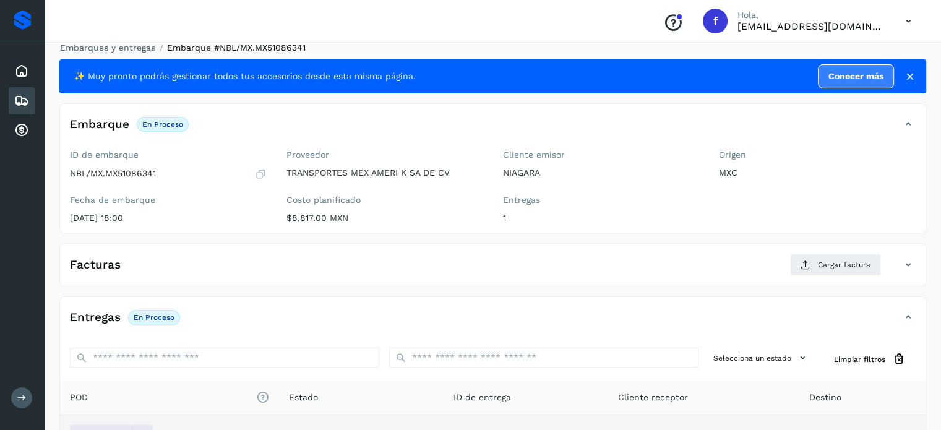
scroll to position [0, 0]
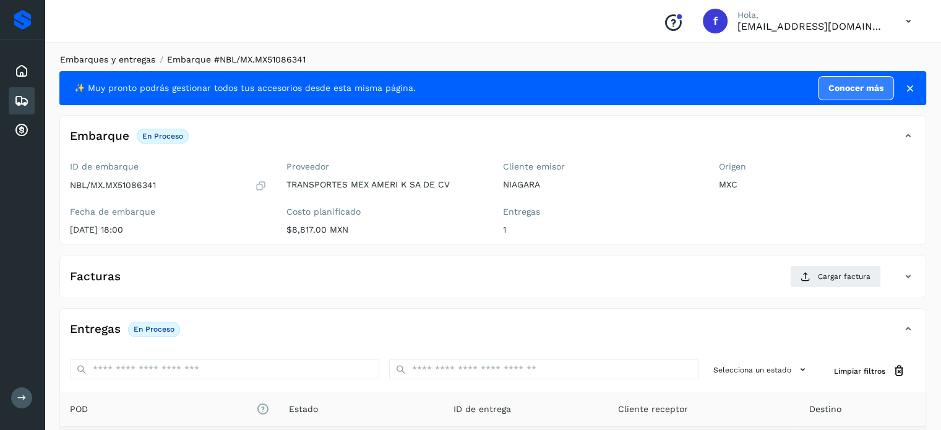
click at [128, 63] on link "Embarques y entregas" at bounding box center [107, 59] width 95 height 10
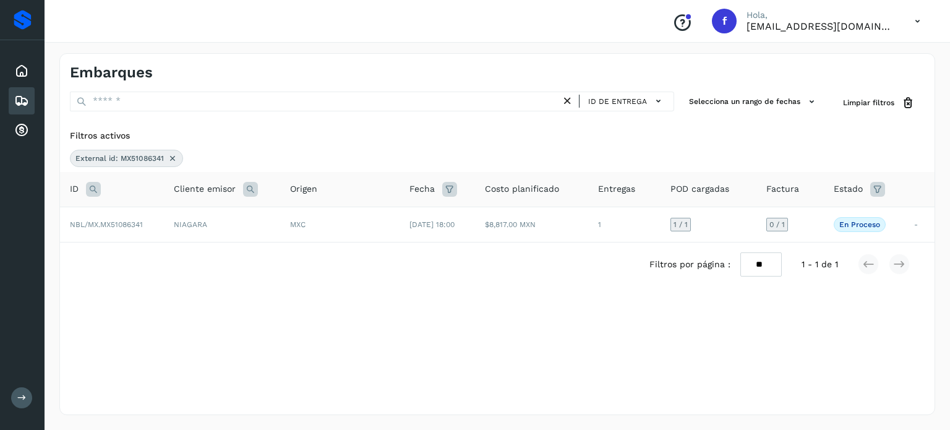
drag, startPoint x: 97, startPoint y: 186, endPoint x: 108, endPoint y: 192, distance: 12.7
click at [97, 187] on icon at bounding box center [93, 189] width 15 height 15
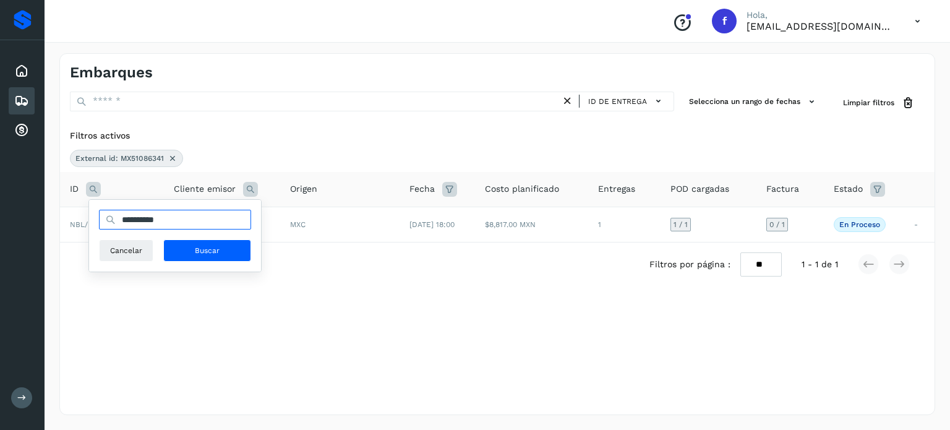
click at [132, 221] on input "**********" at bounding box center [175, 220] width 152 height 20
paste input "text"
type input "**********"
click at [196, 247] on span "Buscar" at bounding box center [207, 250] width 25 height 11
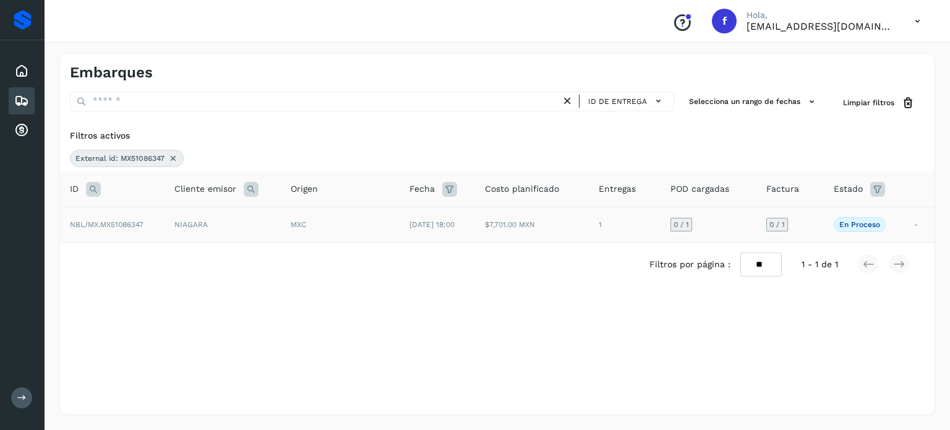
click at [568, 218] on td "$7,701.00 MXN" at bounding box center [531, 224] width 113 height 35
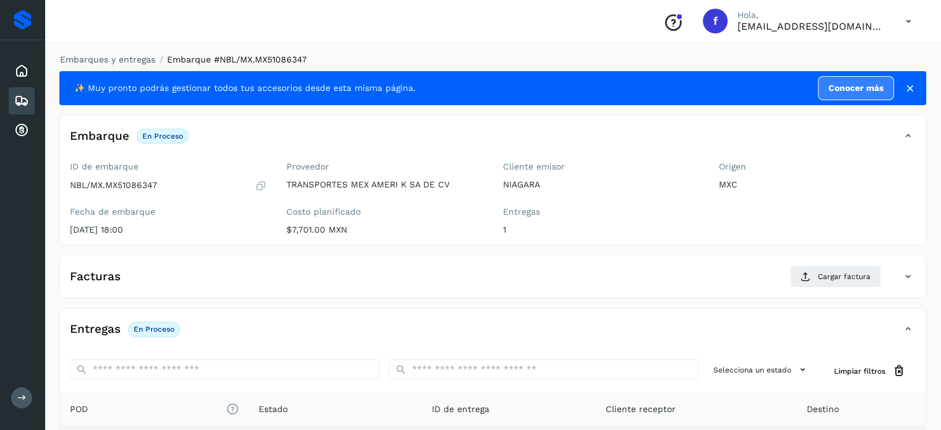
scroll to position [157, 0]
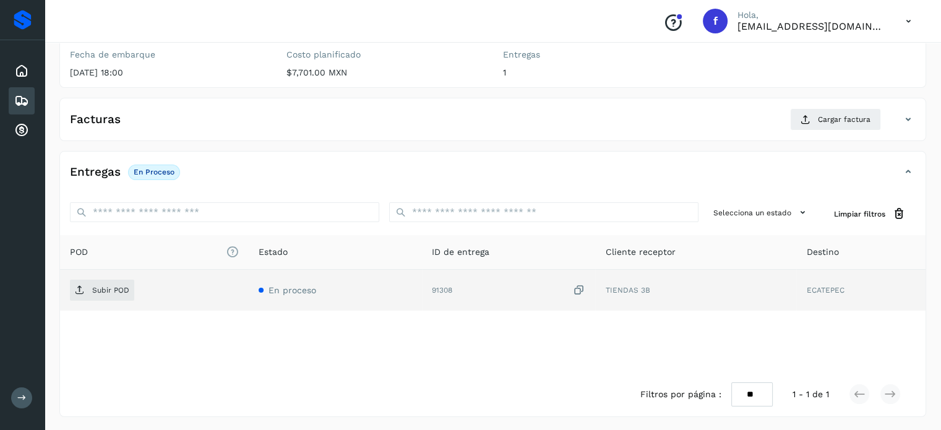
click at [580, 287] on icon at bounding box center [579, 290] width 12 height 13
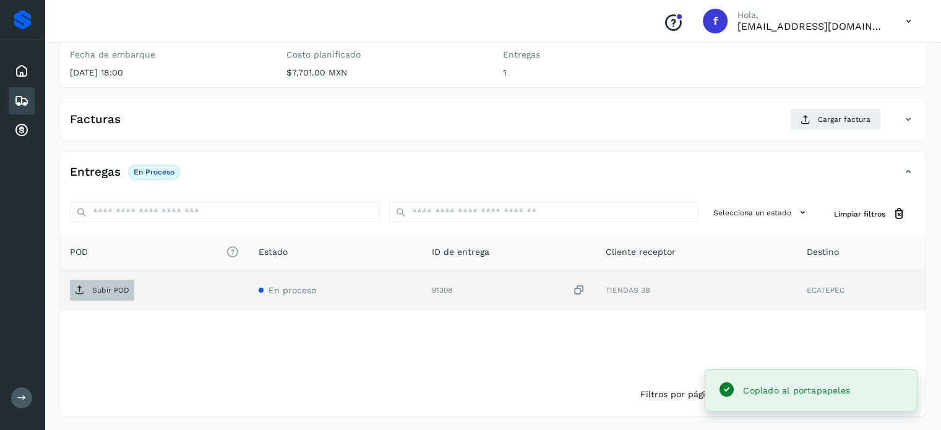
click at [103, 290] on p "Subir POD" at bounding box center [110, 290] width 37 height 9
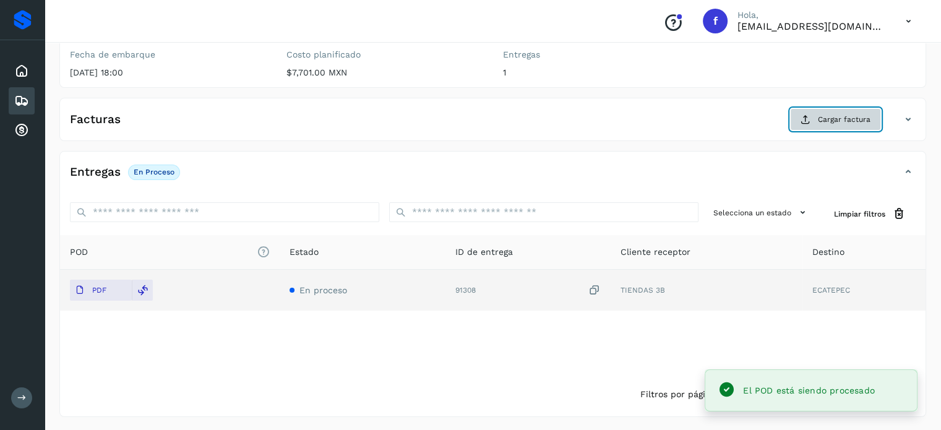
click at [854, 127] on button "Cargar factura" at bounding box center [835, 119] width 91 height 22
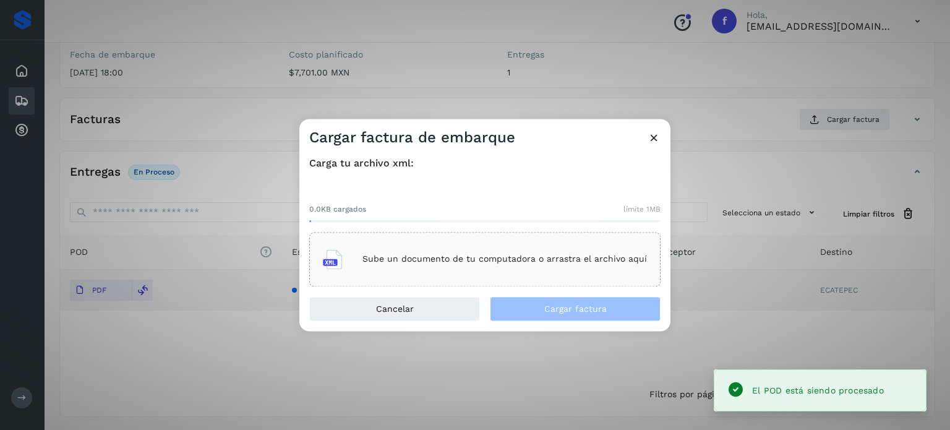
click at [459, 267] on div "Sube un documento de tu computadora o arrastra el archivo aquí" at bounding box center [485, 259] width 324 height 33
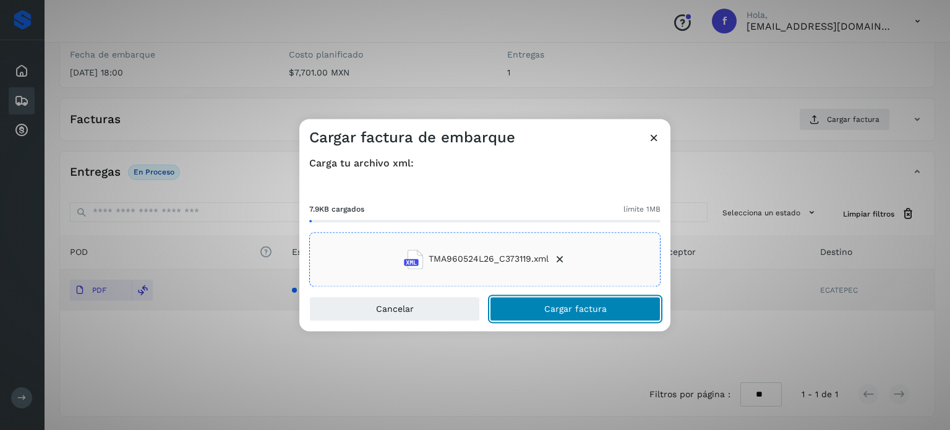
click at [552, 307] on span "Cargar factura" at bounding box center [575, 308] width 62 height 9
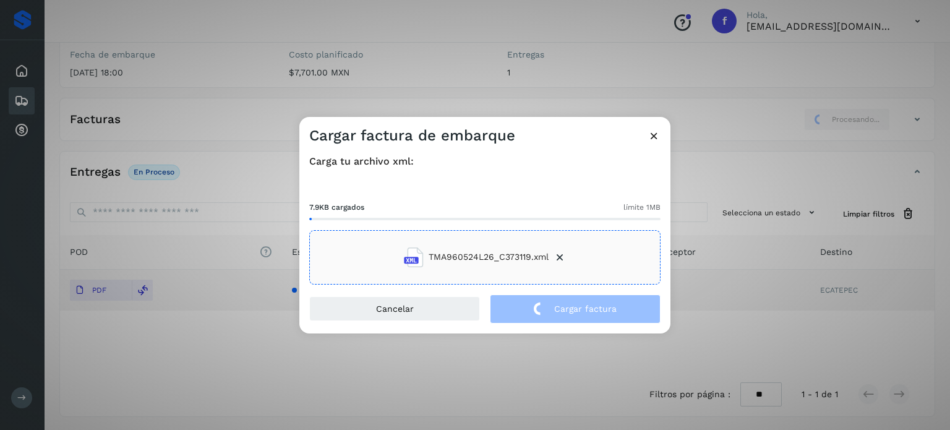
click at [230, 132] on div "Cargar factura de embarque Carga tu archivo xml: 7.9KB cargados límite 1MB TMA9…" at bounding box center [475, 215] width 950 height 430
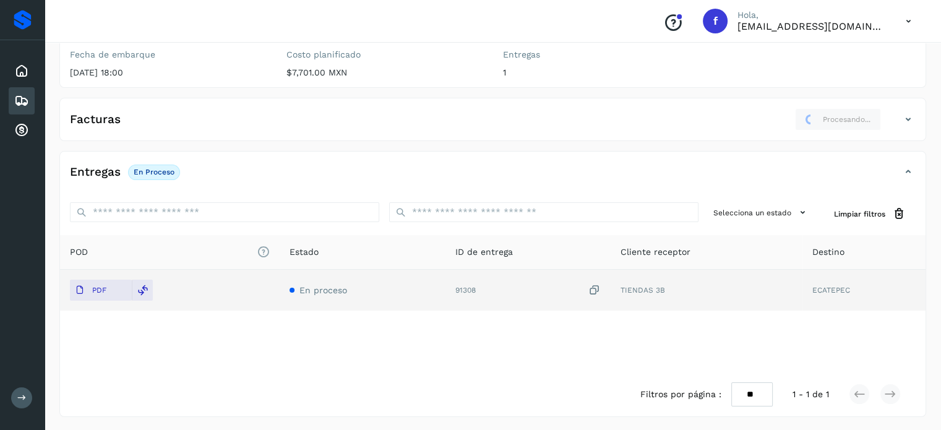
scroll to position [0, 0]
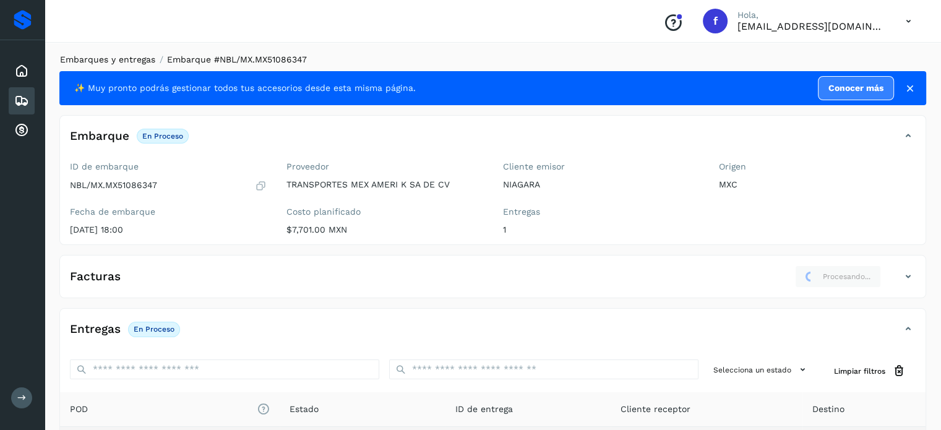
click at [121, 61] on link "Embarques y entregas" at bounding box center [107, 59] width 95 height 10
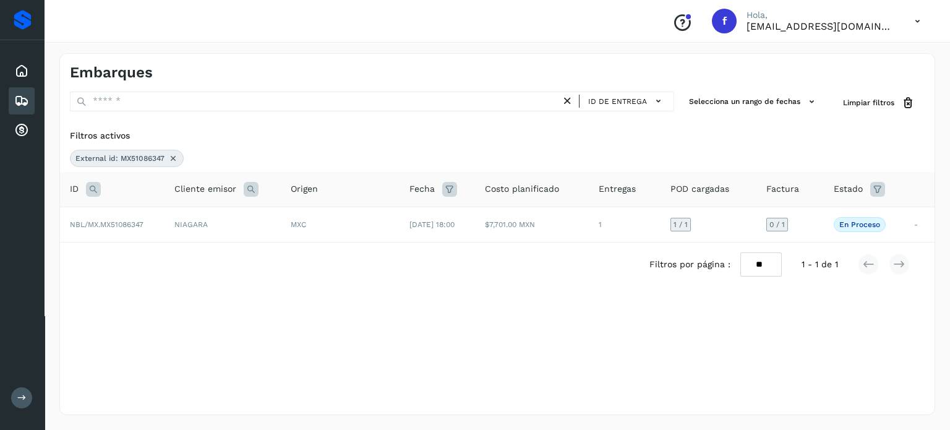
click at [175, 160] on icon at bounding box center [173, 158] width 10 height 10
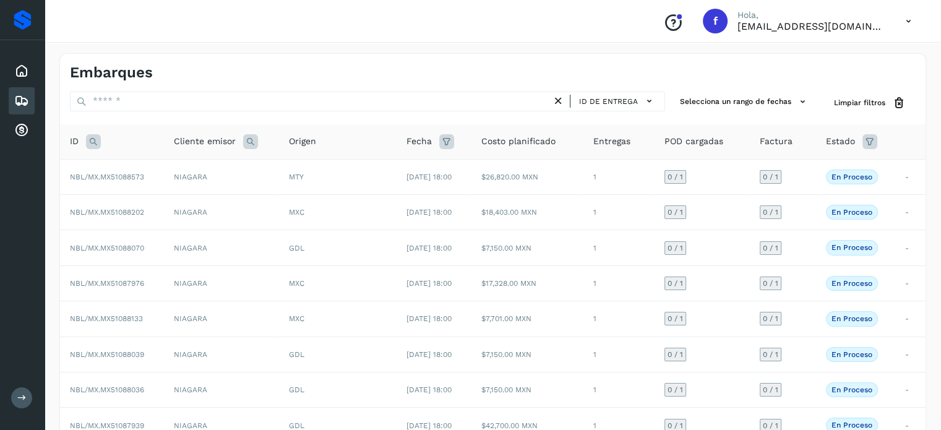
click at [88, 144] on icon at bounding box center [93, 141] width 15 height 15
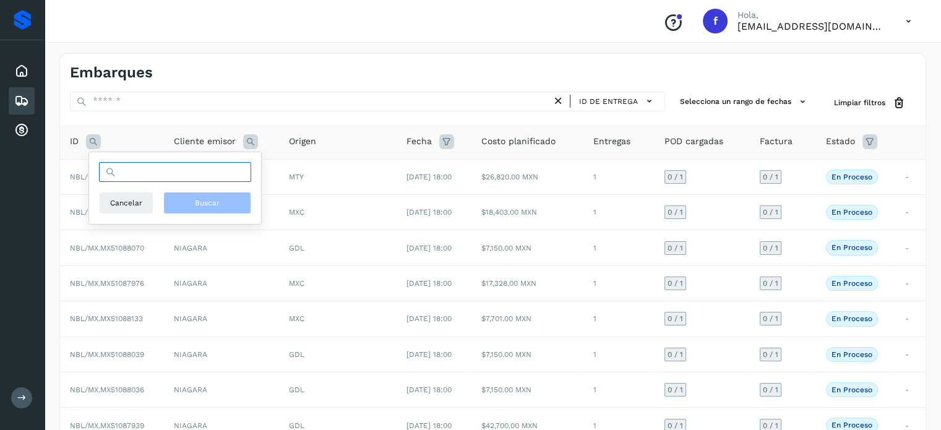
click at [151, 179] on input "text" at bounding box center [175, 172] width 152 height 20
paste input "**********"
type input "**********"
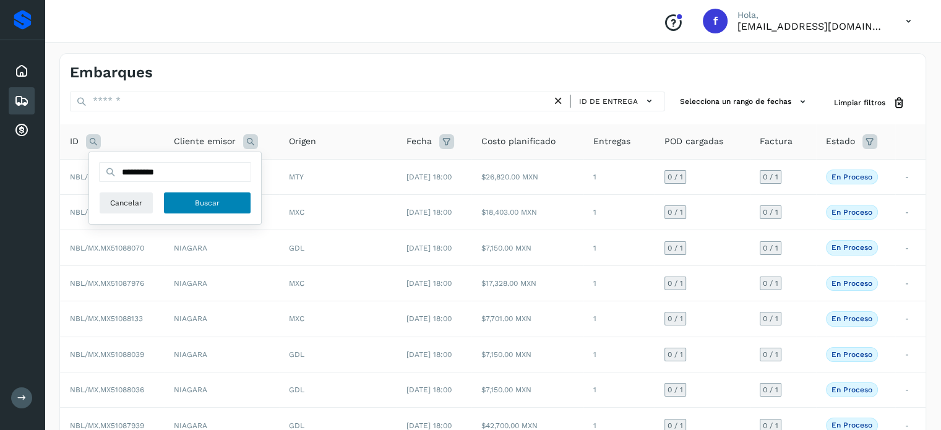
click at [187, 206] on button "Buscar" at bounding box center [207, 203] width 88 height 22
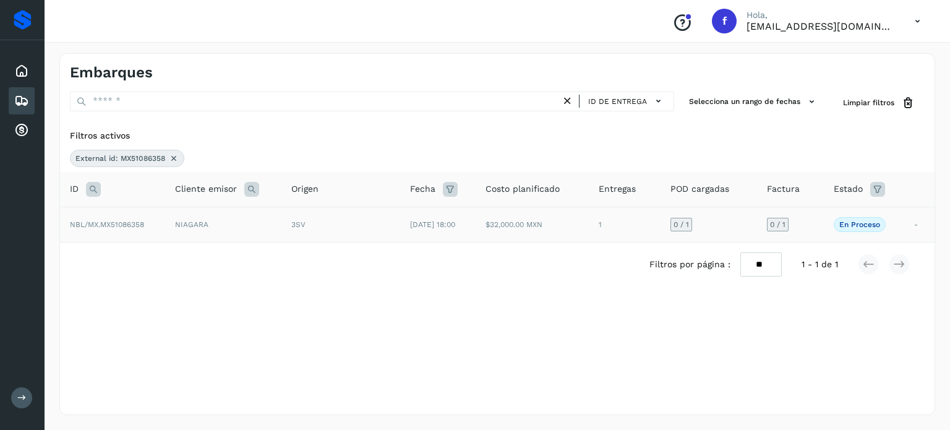
click at [356, 234] on td "3SV" at bounding box center [341, 224] width 119 height 35
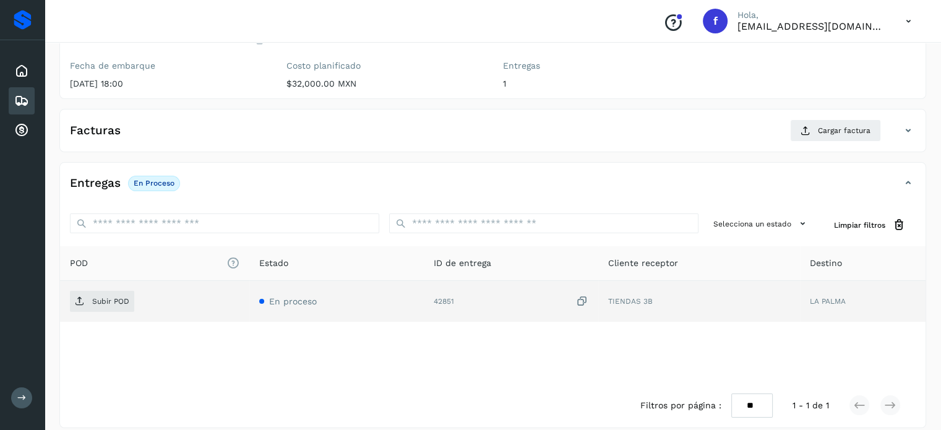
scroll to position [157, 0]
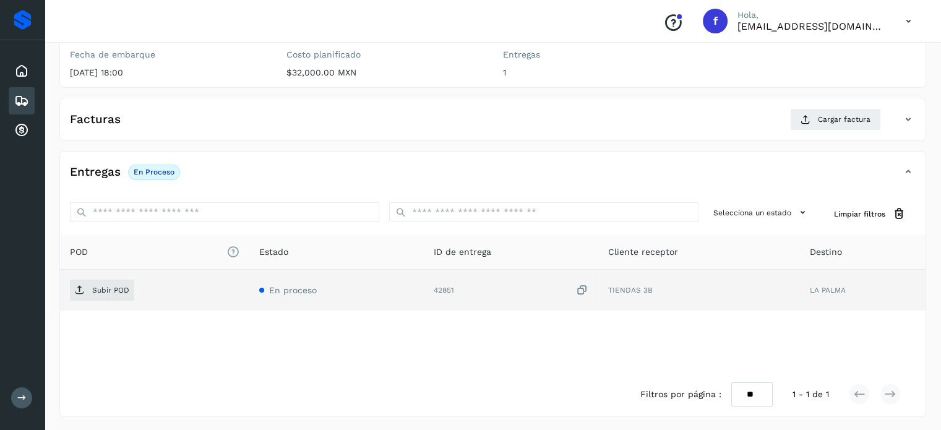
drag, startPoint x: 582, startPoint y: 288, endPoint x: 482, endPoint y: 293, distance: 100.4
click at [582, 288] on icon at bounding box center [582, 290] width 12 height 13
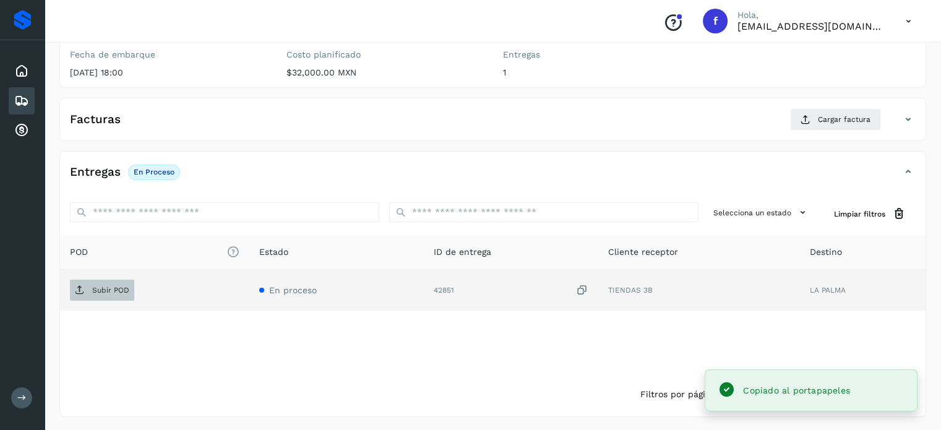
click at [97, 295] on span "Subir POD" at bounding box center [102, 290] width 64 height 20
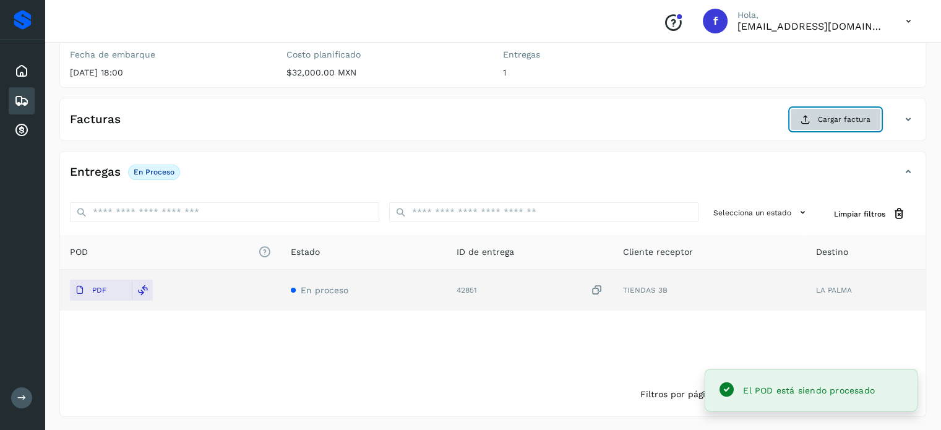
click at [820, 123] on span "Cargar factura" at bounding box center [844, 119] width 53 height 11
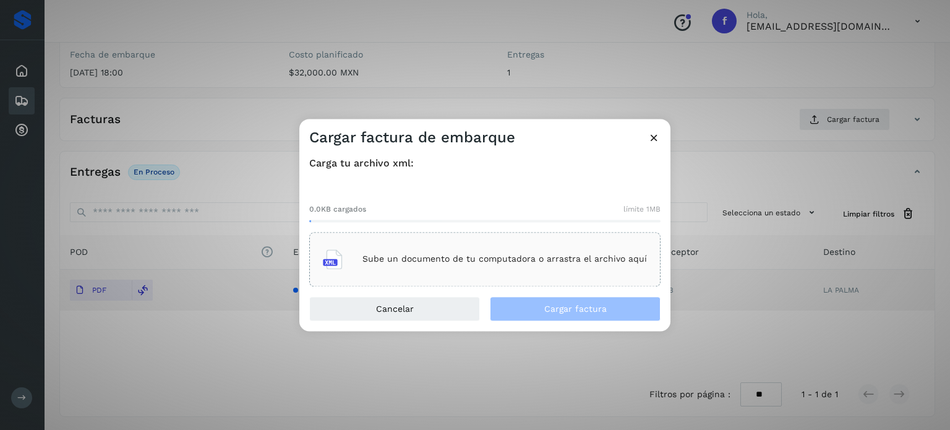
click at [536, 276] on div "Sube un documento de tu computadora o arrastra el archivo aquí" at bounding box center [485, 259] width 324 height 33
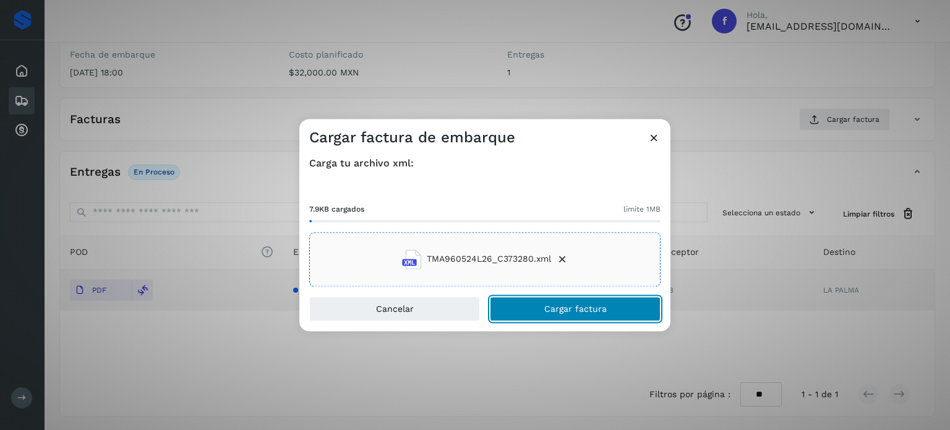
click at [553, 309] on span "Cargar factura" at bounding box center [575, 308] width 62 height 9
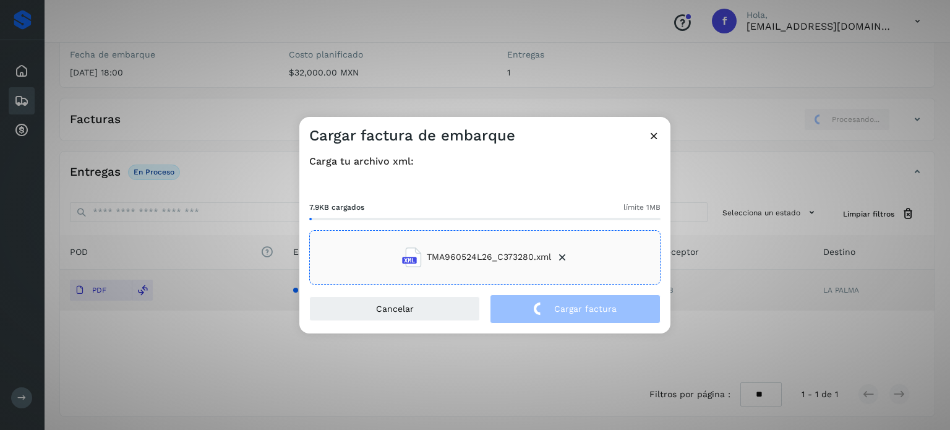
click at [174, 99] on div "Cargar factura de embarque Carga tu archivo xml: 7.9KB cargados límite 1MB TMA9…" at bounding box center [475, 215] width 950 height 430
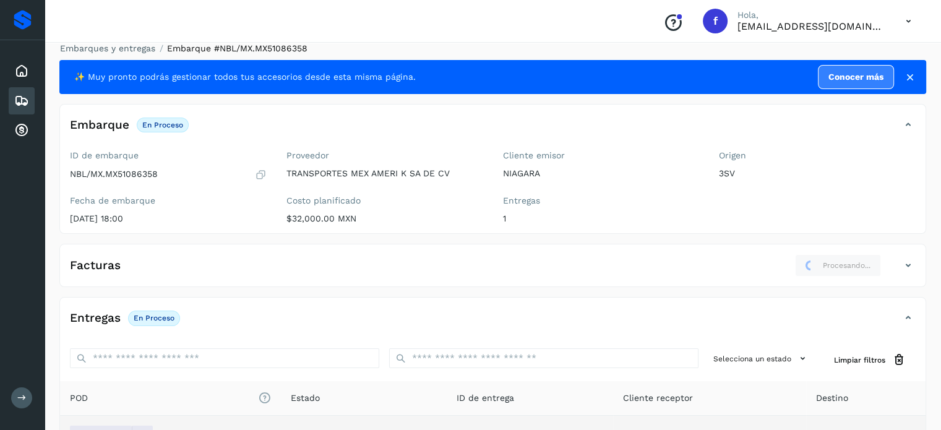
scroll to position [0, 0]
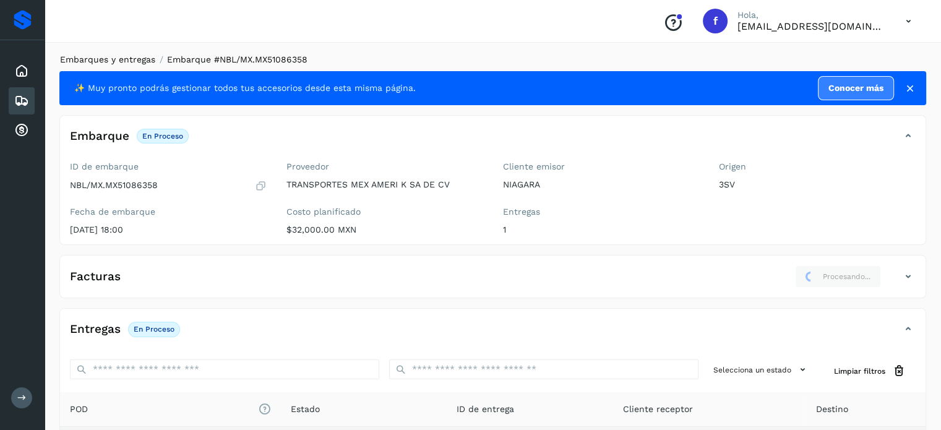
click at [134, 60] on link "Embarques y entregas" at bounding box center [107, 59] width 95 height 10
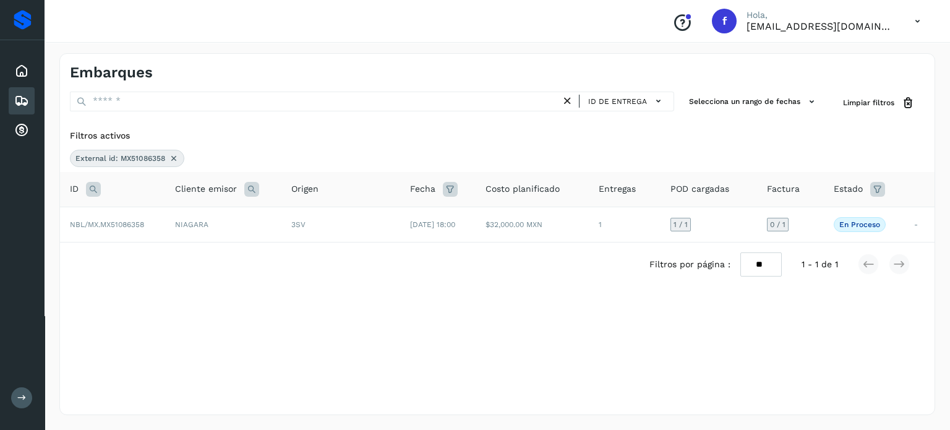
click at [170, 156] on icon at bounding box center [174, 158] width 10 height 10
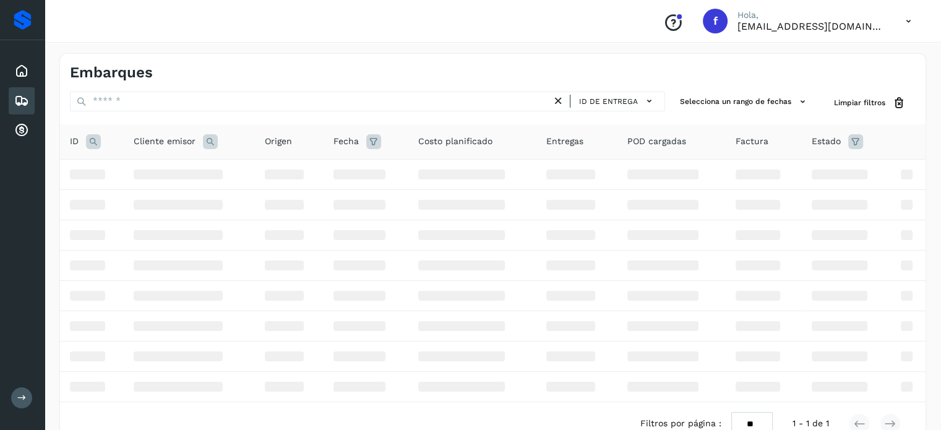
click at [89, 143] on icon at bounding box center [93, 141] width 15 height 15
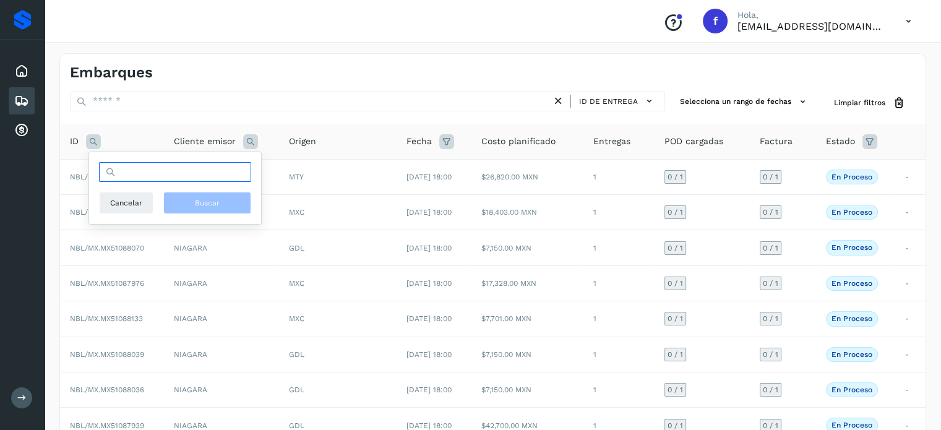
click at [142, 173] on input "text" at bounding box center [175, 172] width 152 height 20
paste input "**********"
type input "**********"
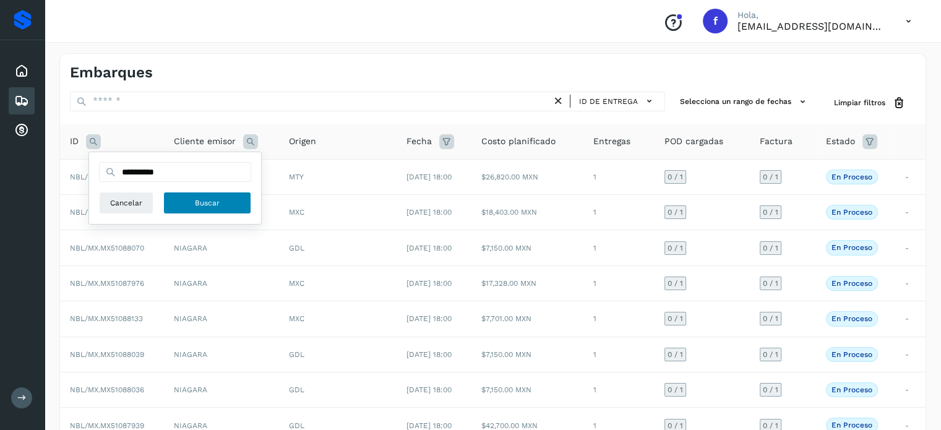
drag, startPoint x: 204, startPoint y: 199, endPoint x: 210, endPoint y: 193, distance: 8.3
click at [204, 198] on span "Buscar" at bounding box center [207, 202] width 25 height 11
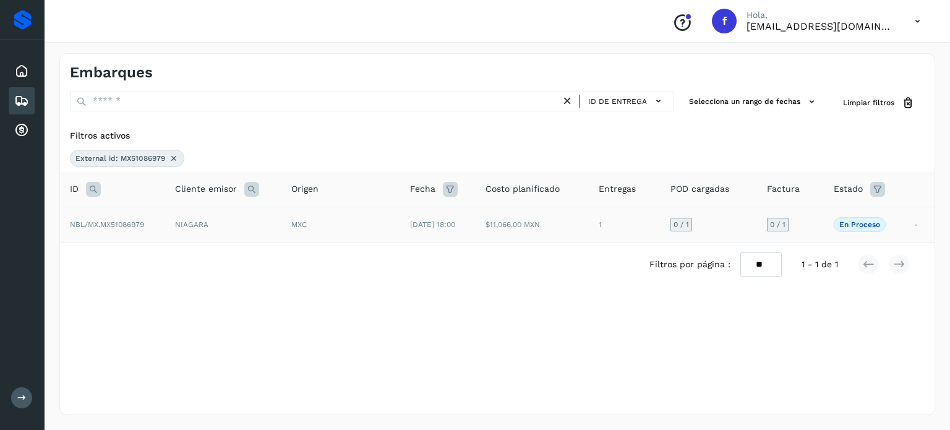
click at [345, 234] on td "MXC" at bounding box center [341, 224] width 119 height 35
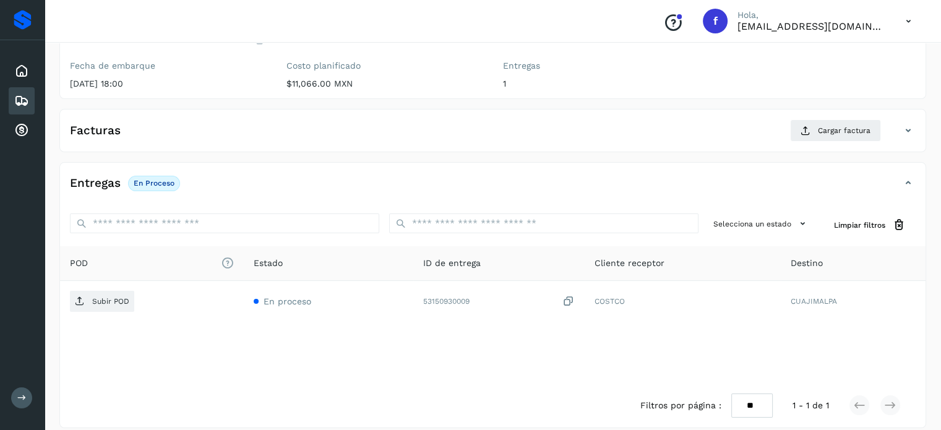
scroll to position [157, 0]
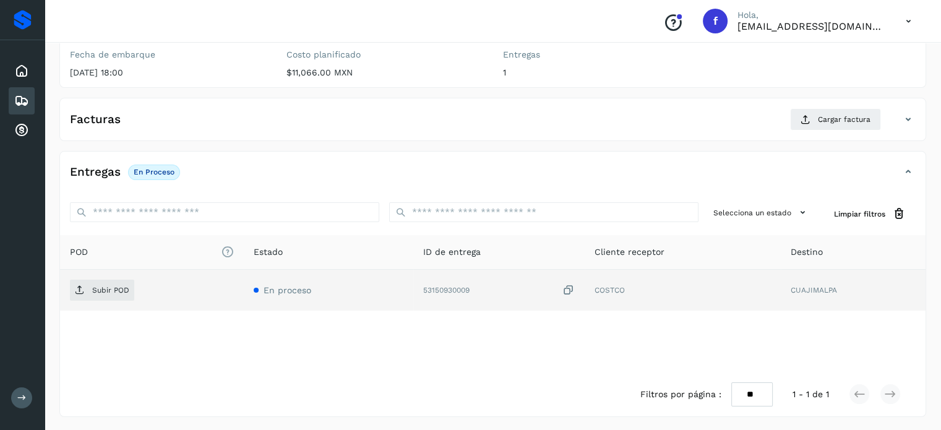
click at [570, 289] on icon at bounding box center [568, 290] width 12 height 13
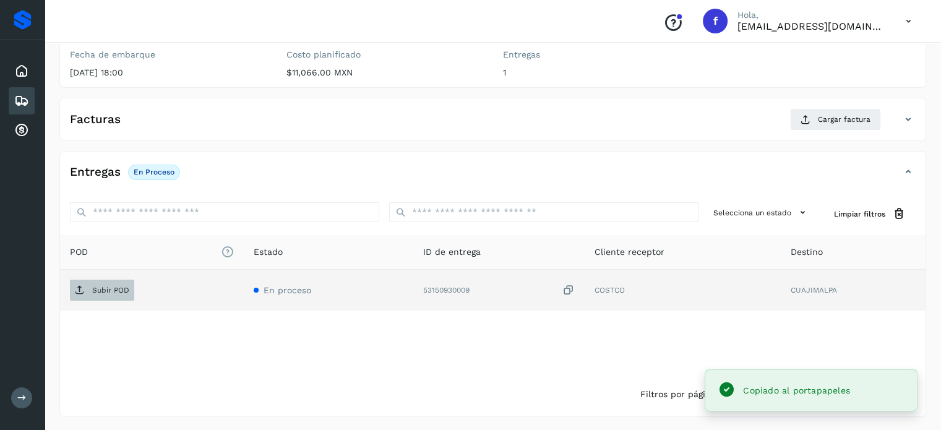
click at [123, 286] on p "Subir POD" at bounding box center [110, 290] width 37 height 9
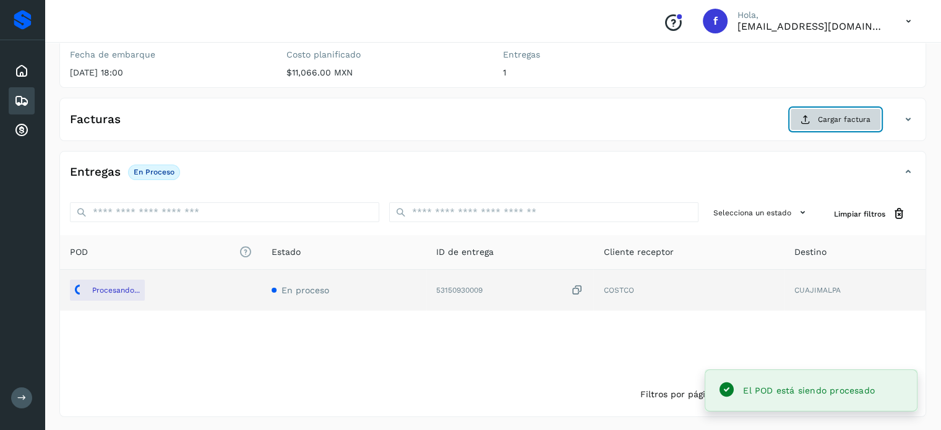
click at [806, 121] on icon at bounding box center [806, 119] width 10 height 10
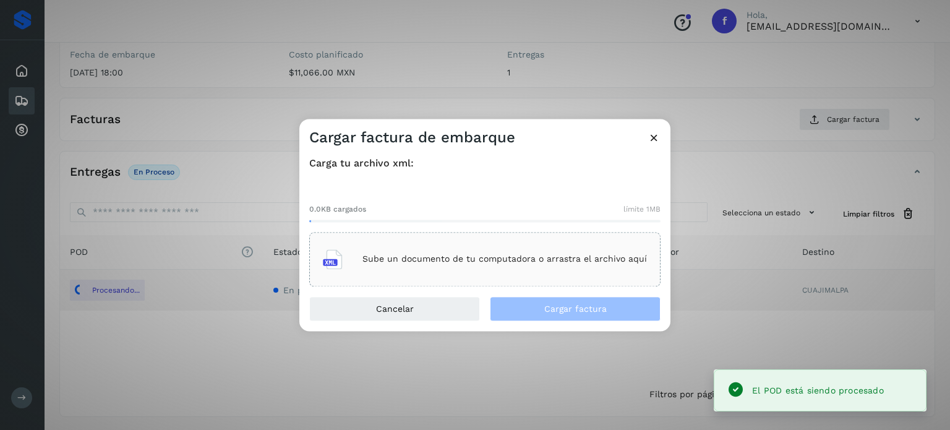
click at [536, 254] on p "Sube un documento de tu computadora o arrastra el archivo aquí" at bounding box center [505, 259] width 285 height 11
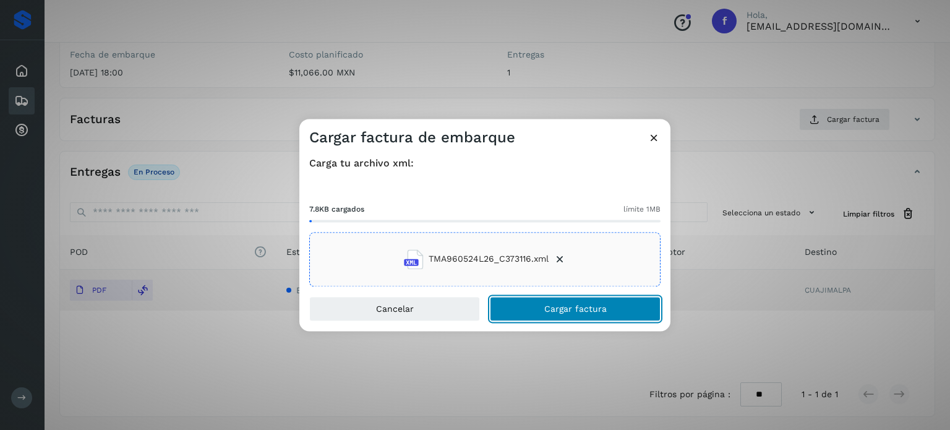
click at [579, 308] on span "Cargar factura" at bounding box center [575, 308] width 62 height 9
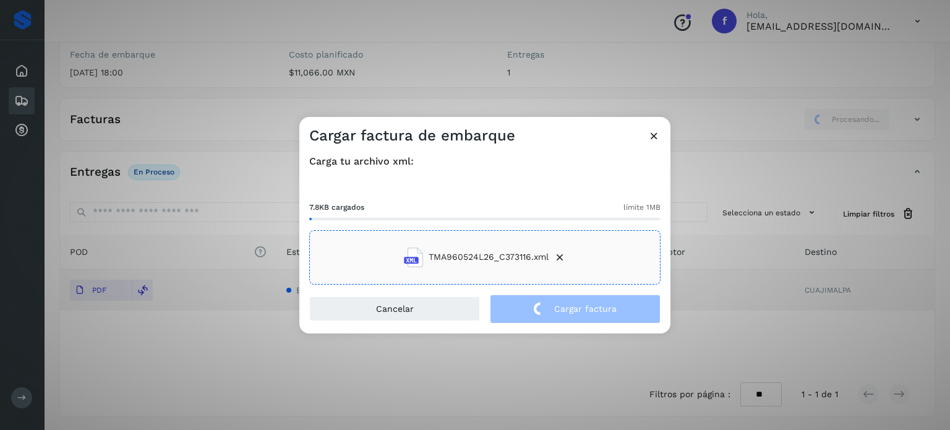
click at [178, 93] on div "Cargar factura de embarque Carga tu archivo xml: 7.8KB cargados límite 1MB TMA9…" at bounding box center [475, 215] width 950 height 430
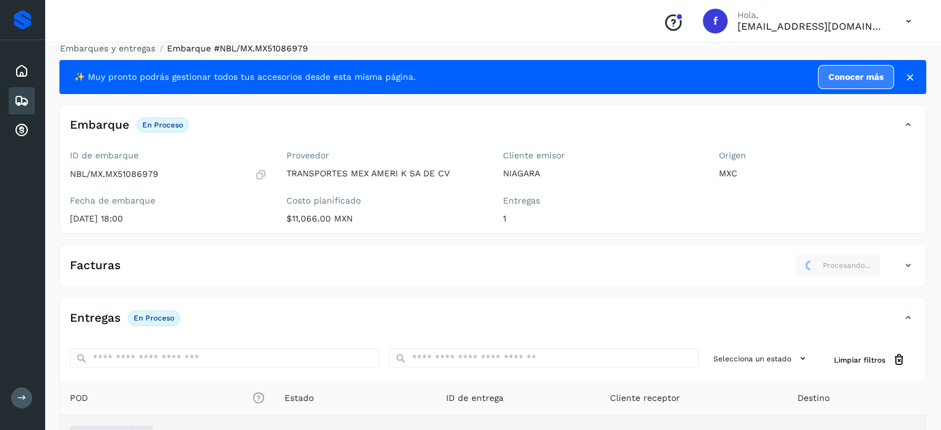
scroll to position [0, 0]
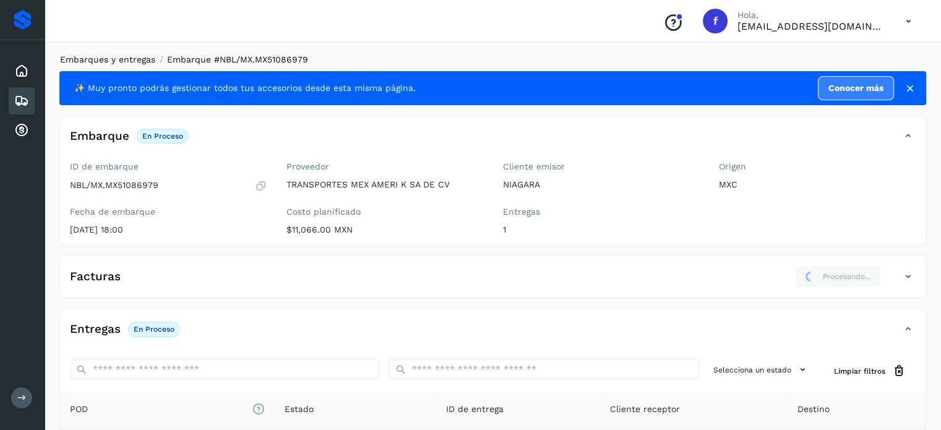
click at [127, 57] on link "Embarques y entregas" at bounding box center [107, 59] width 95 height 10
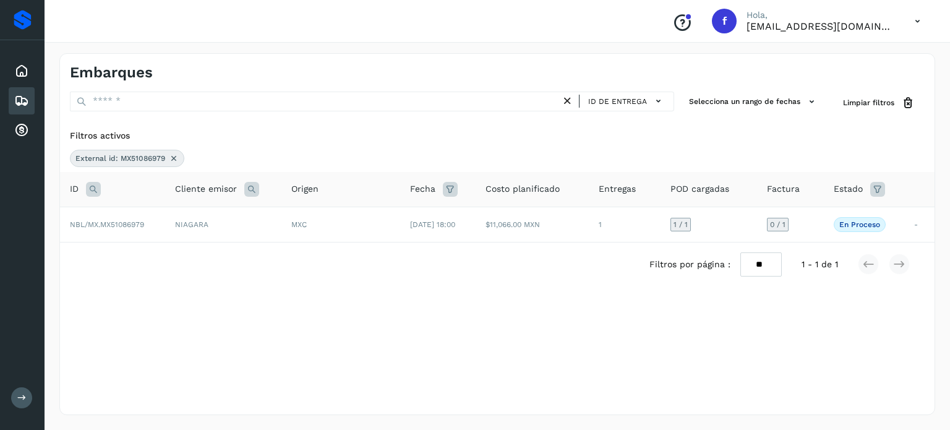
click at [172, 160] on icon at bounding box center [174, 158] width 10 height 10
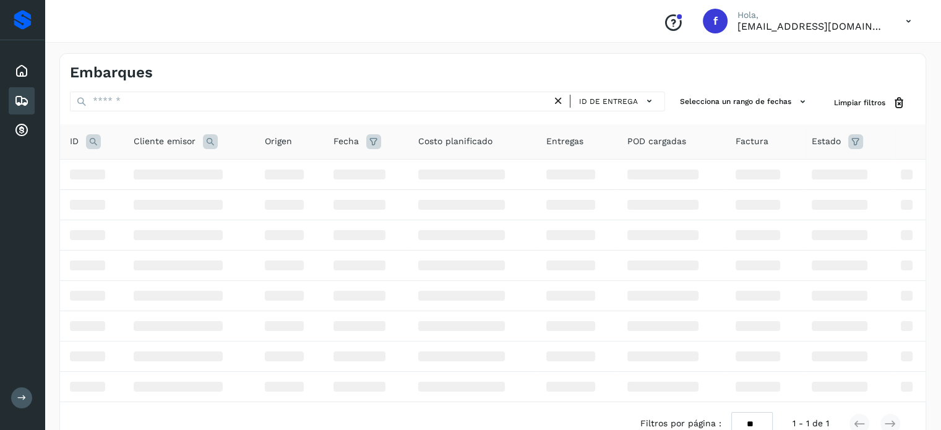
click at [94, 142] on icon at bounding box center [93, 141] width 15 height 15
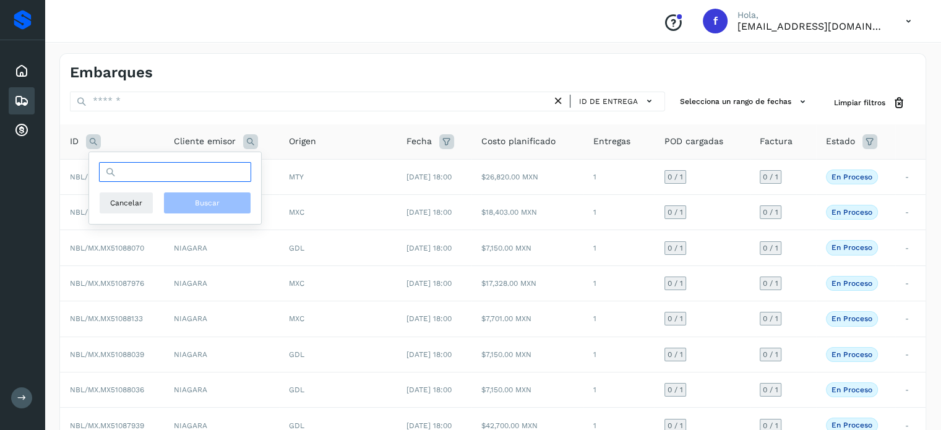
click at [134, 180] on input "text" at bounding box center [175, 172] width 152 height 20
paste input "**********"
type input "**********"
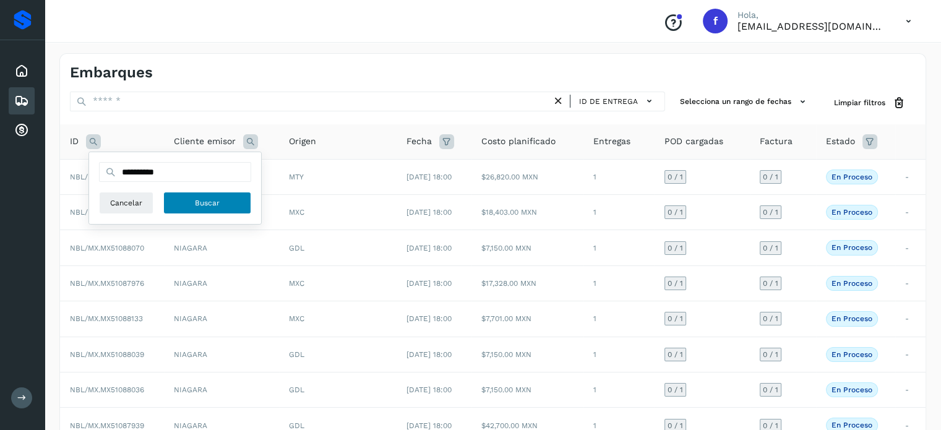
click at [198, 196] on button "Buscar" at bounding box center [207, 203] width 88 height 22
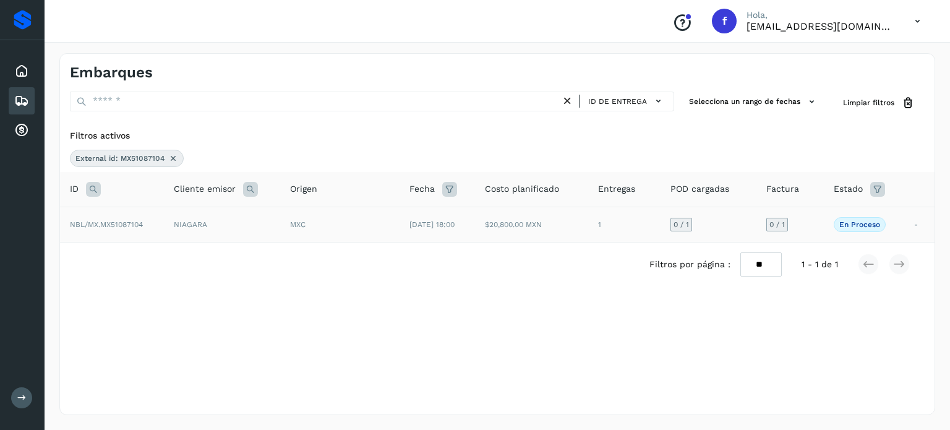
click at [200, 222] on td "NIAGARA" at bounding box center [222, 224] width 116 height 35
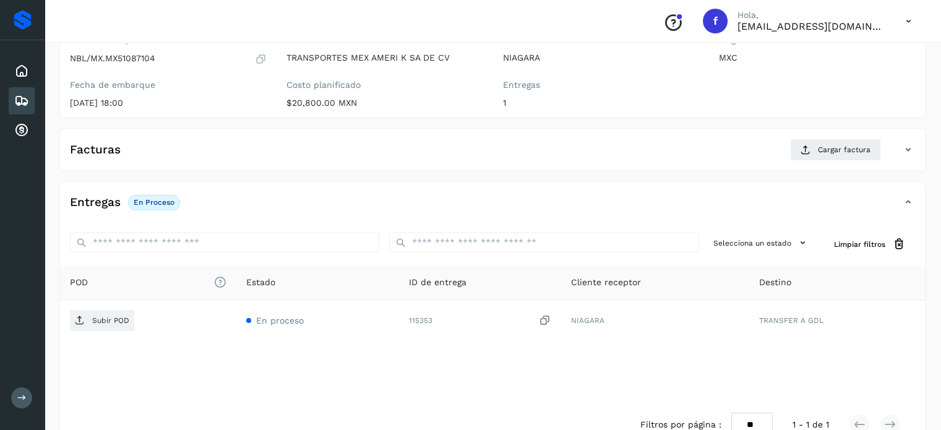
scroll to position [157, 0]
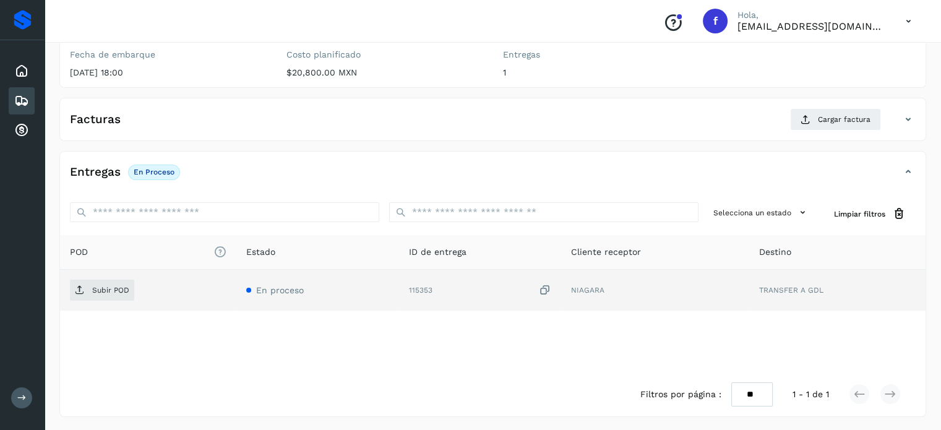
click at [543, 285] on icon at bounding box center [545, 290] width 12 height 13
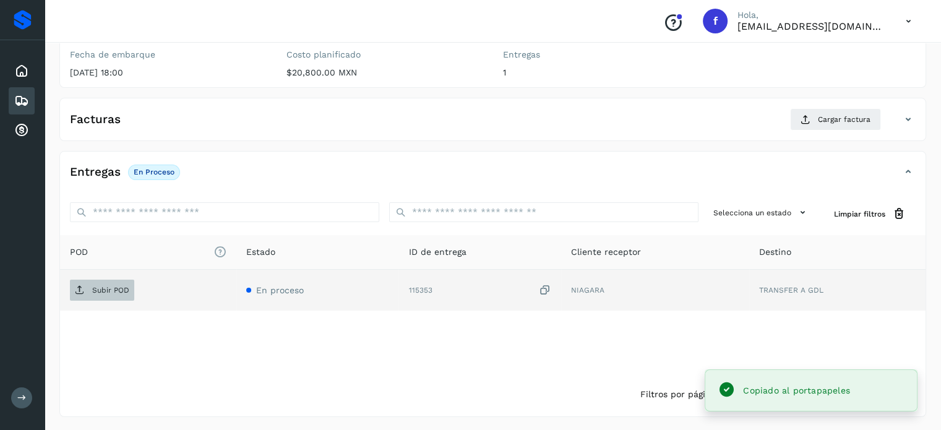
click at [121, 290] on p "Subir POD" at bounding box center [110, 290] width 37 height 9
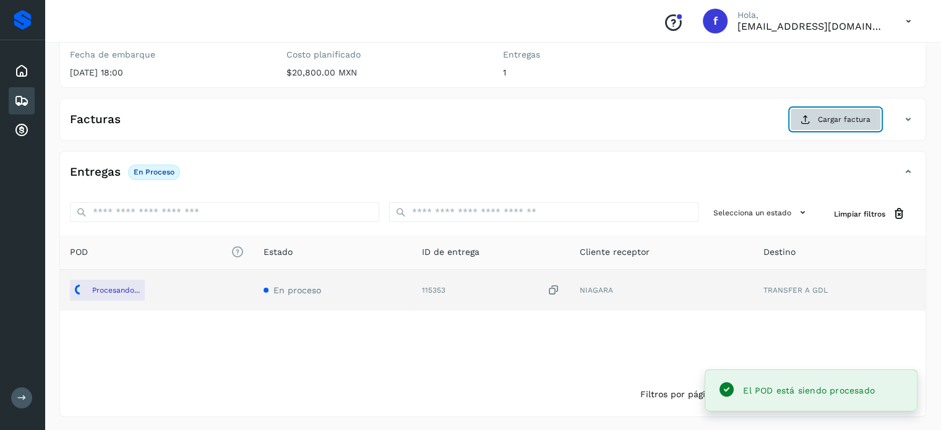
click at [830, 118] on span "Cargar factura" at bounding box center [844, 119] width 53 height 11
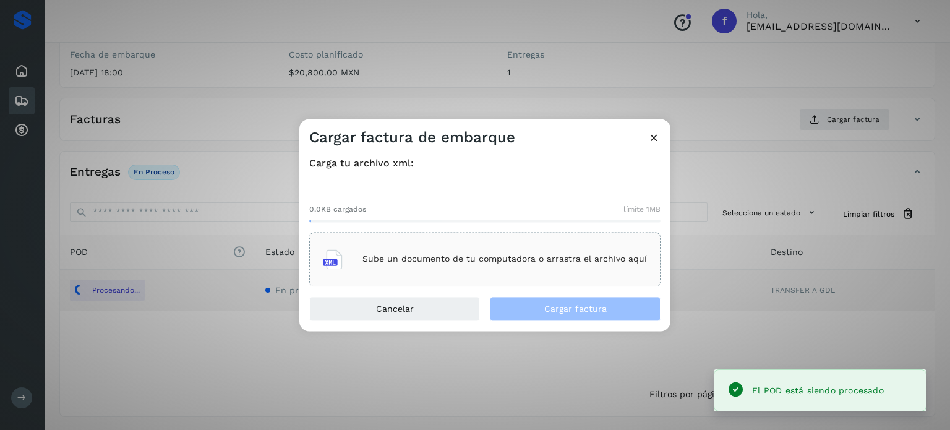
click at [521, 273] on div "Sube un documento de tu computadora o arrastra el archivo aquí" at bounding box center [485, 259] width 324 height 33
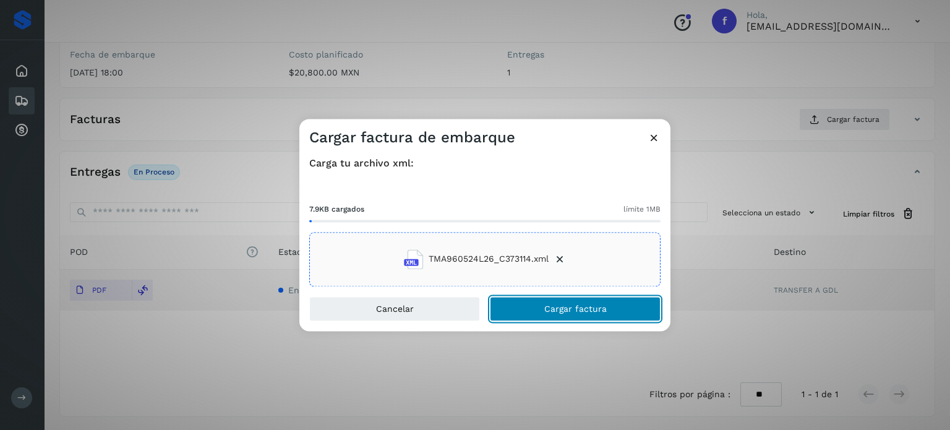
click at [536, 312] on button "Cargar factura" at bounding box center [575, 308] width 171 height 25
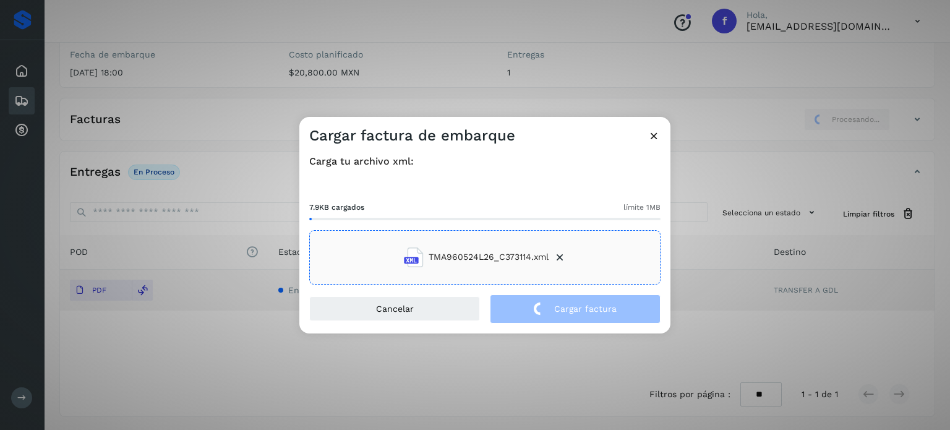
click at [231, 51] on div "Cargar factura de embarque Carga tu archivo xml: 7.9KB cargados límite 1MB TMA9…" at bounding box center [475, 215] width 950 height 430
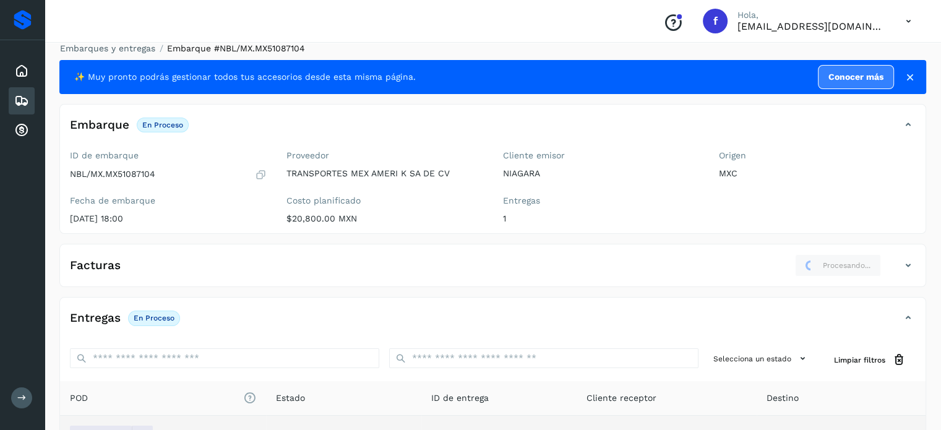
scroll to position [0, 0]
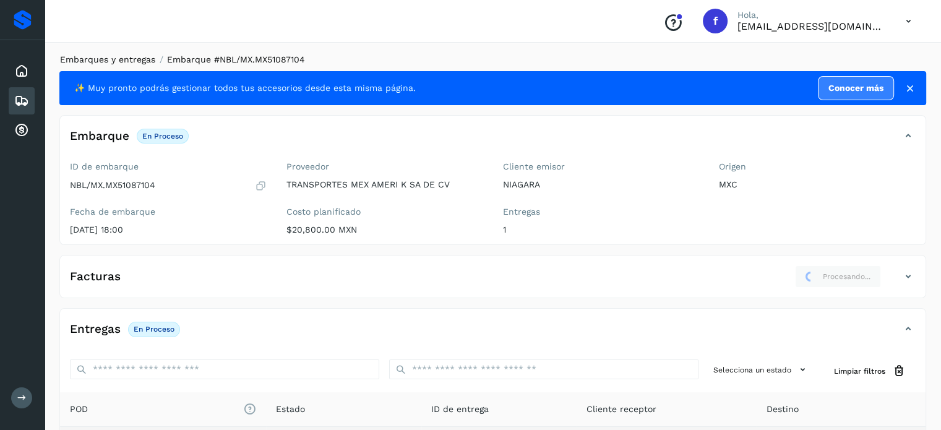
click at [116, 61] on link "Embarques y entregas" at bounding box center [107, 59] width 95 height 10
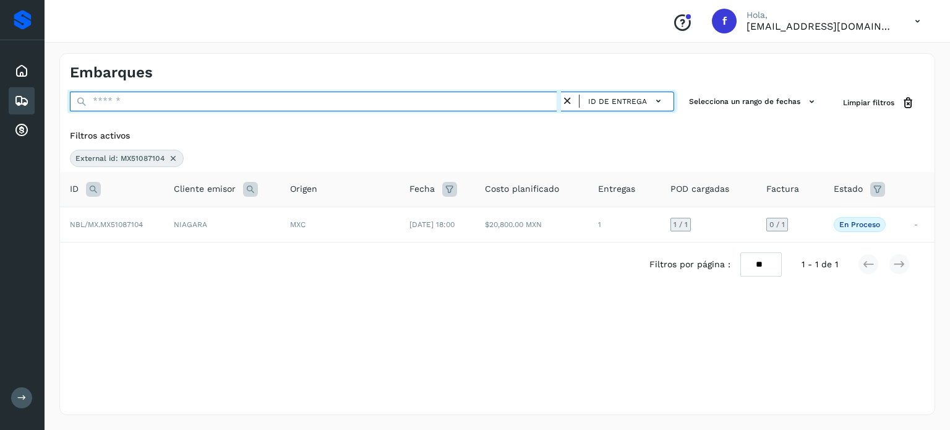
click at [111, 103] on input "text" at bounding box center [315, 102] width 491 height 20
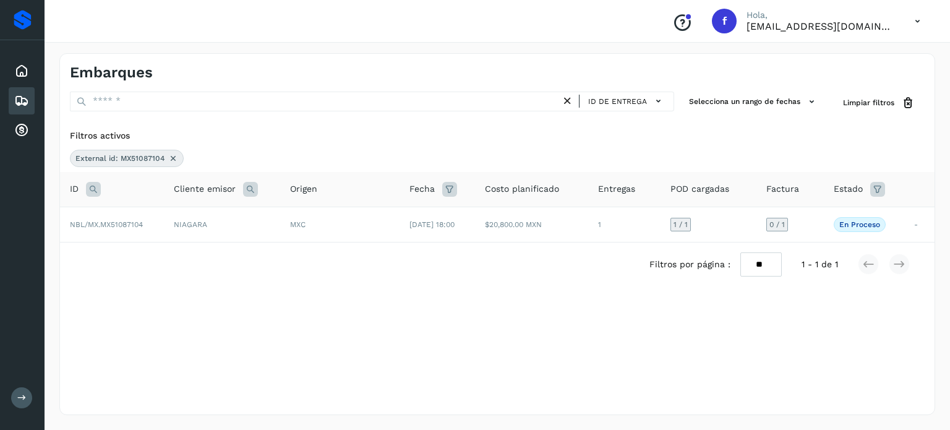
click at [172, 158] on icon at bounding box center [173, 158] width 10 height 10
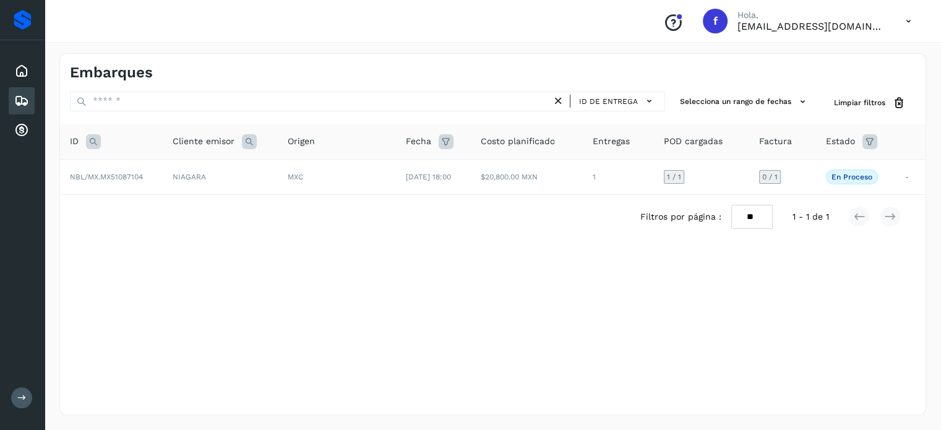
click at [86, 145] on div at bounding box center [93, 141] width 15 height 15
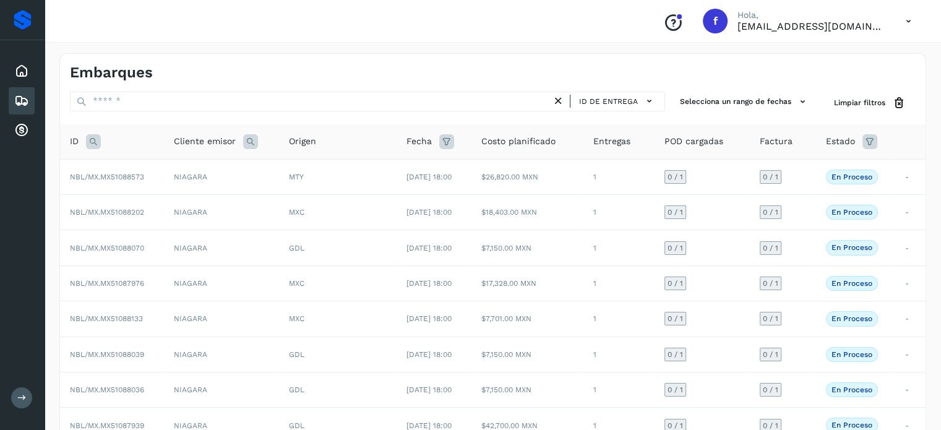
click at [92, 142] on icon at bounding box center [93, 141] width 15 height 15
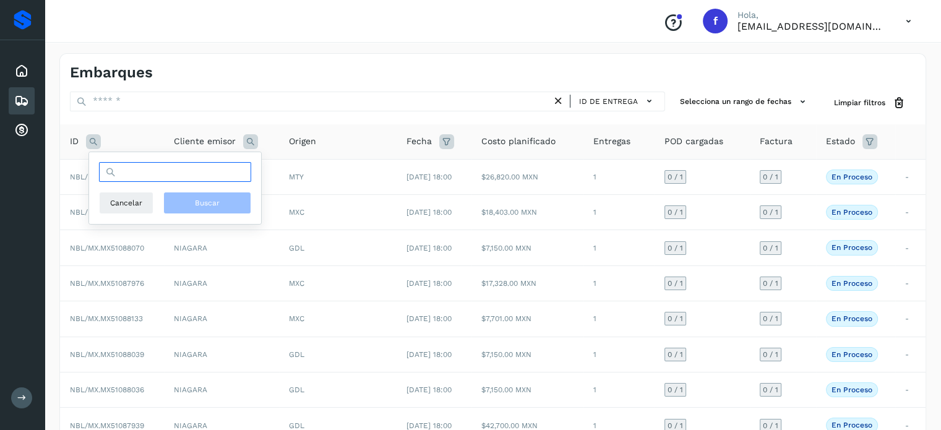
click at [126, 175] on input "text" at bounding box center [175, 172] width 152 height 20
paste input "**********"
type input "**********"
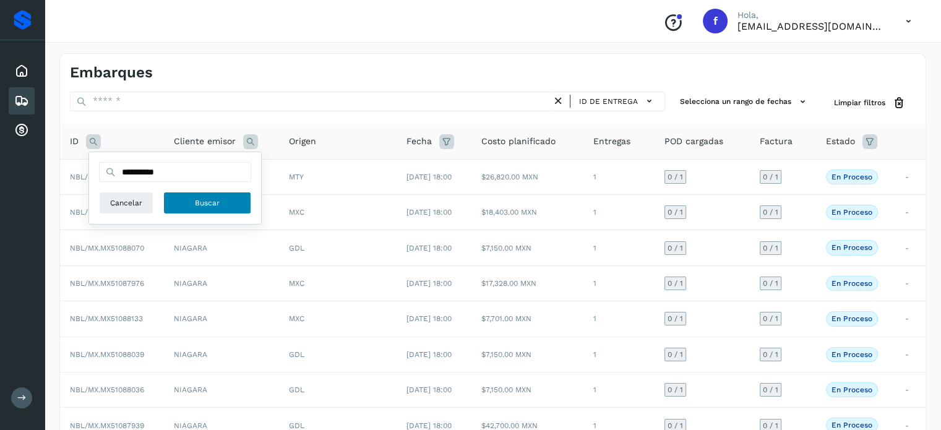
click at [184, 200] on button "Buscar" at bounding box center [207, 203] width 88 height 22
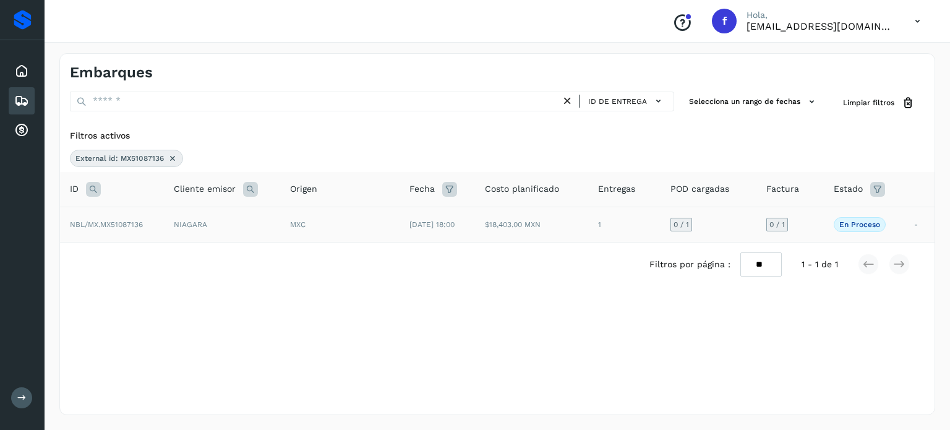
click at [189, 232] on td "NIAGARA" at bounding box center [222, 224] width 116 height 35
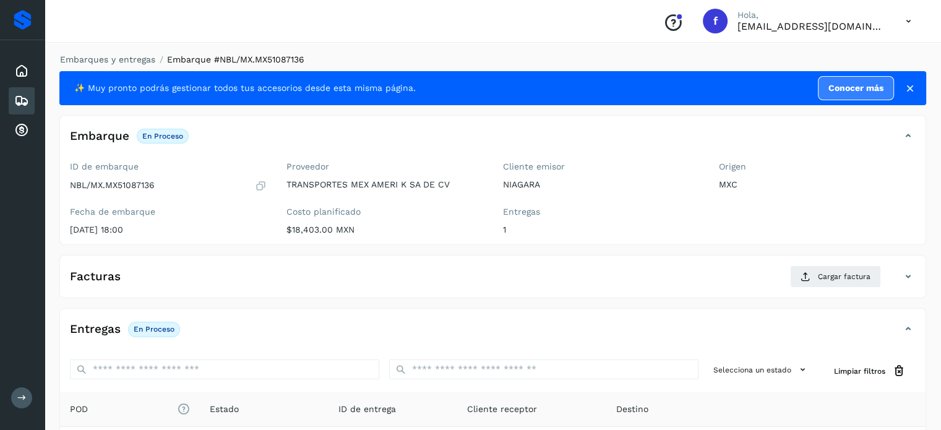
scroll to position [157, 0]
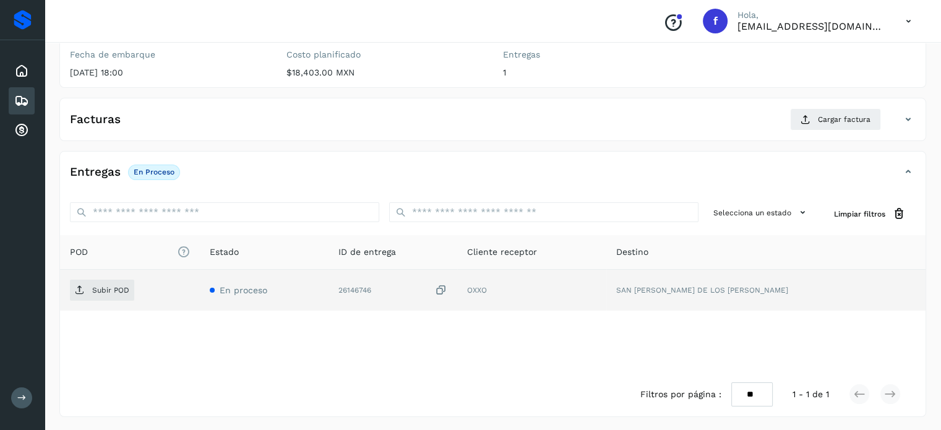
click at [447, 286] on icon at bounding box center [441, 290] width 12 height 13
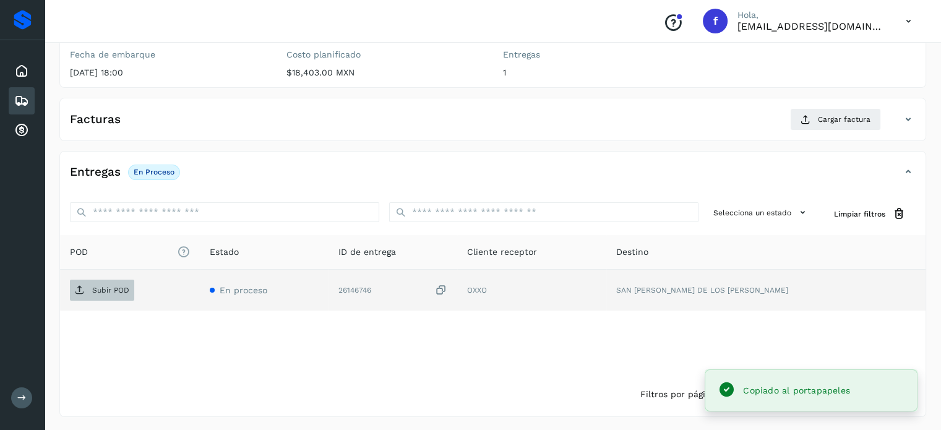
click at [97, 293] on span "Subir POD" at bounding box center [102, 290] width 64 height 20
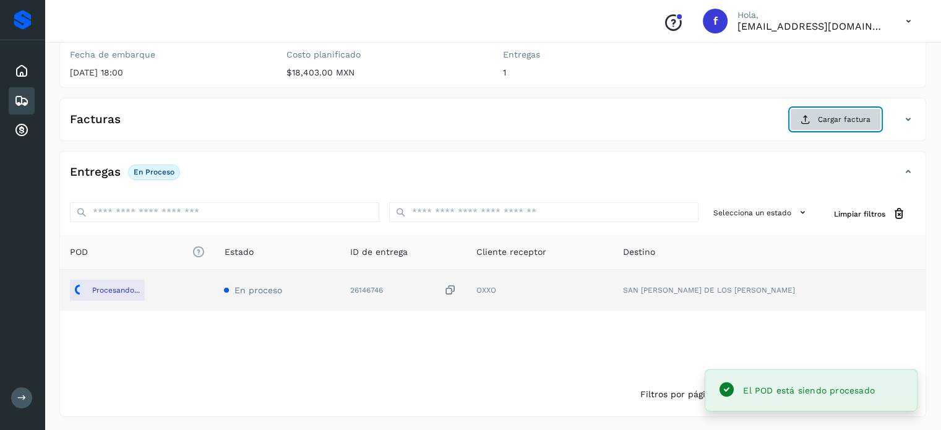
click at [816, 120] on button "Cargar factura" at bounding box center [835, 119] width 91 height 22
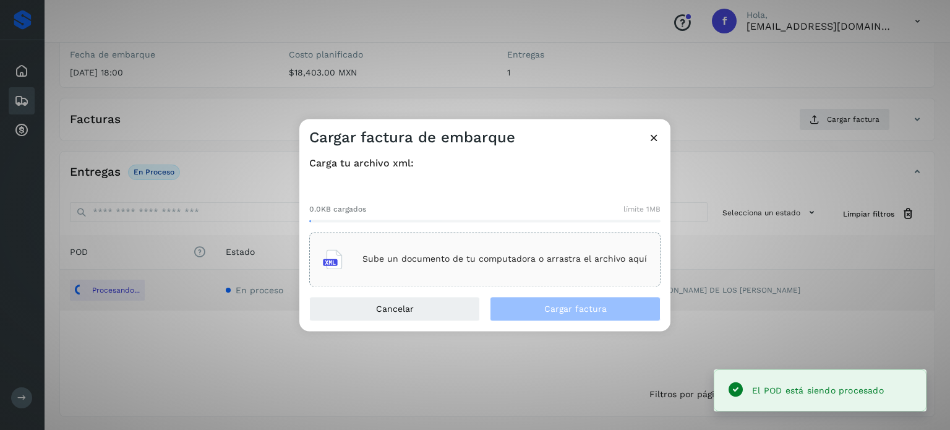
click at [519, 251] on div "Sube un documento de tu computadora o arrastra el archivo aquí" at bounding box center [485, 259] width 324 height 33
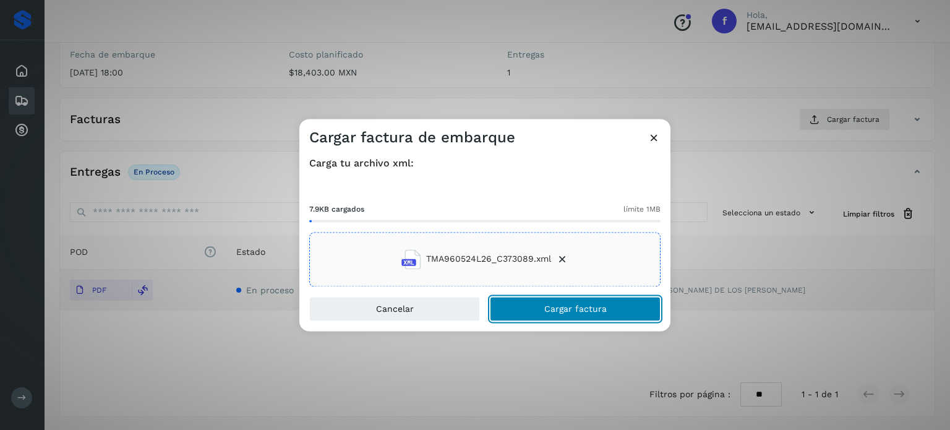
click at [544, 308] on span "Cargar factura" at bounding box center [575, 308] width 62 height 9
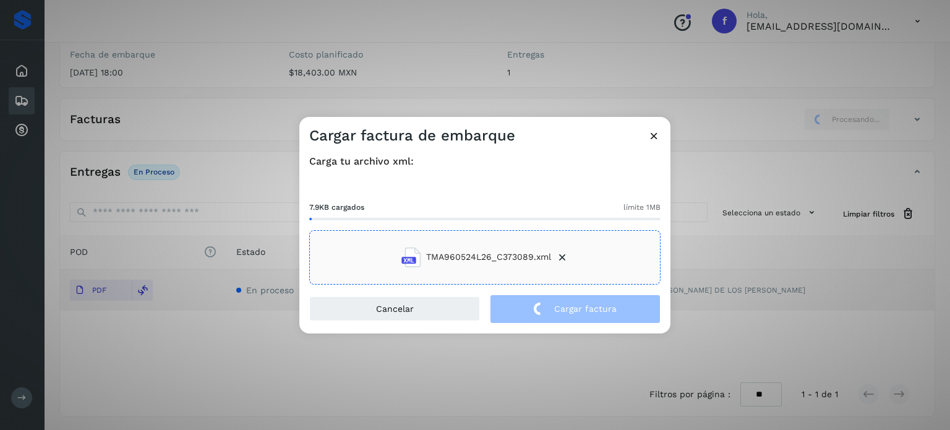
click at [170, 120] on div "Cargar factura de embarque Carga tu archivo xml: 7.9KB cargados límite 1MB TMA9…" at bounding box center [475, 215] width 950 height 430
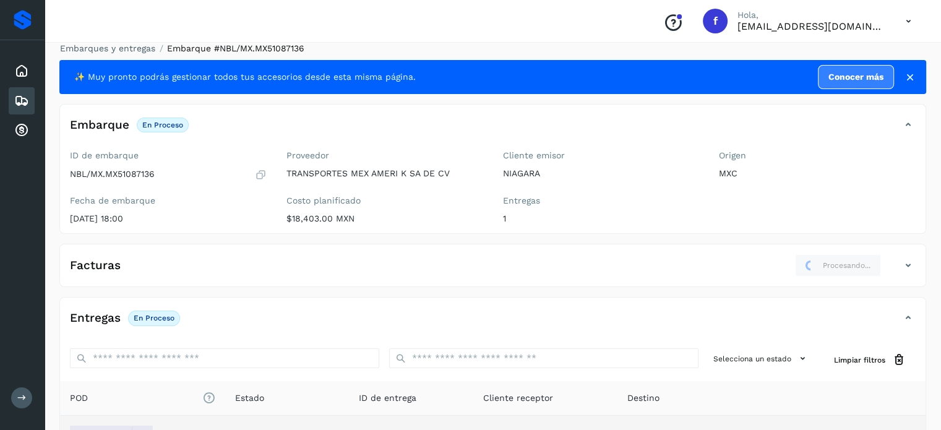
scroll to position [0, 0]
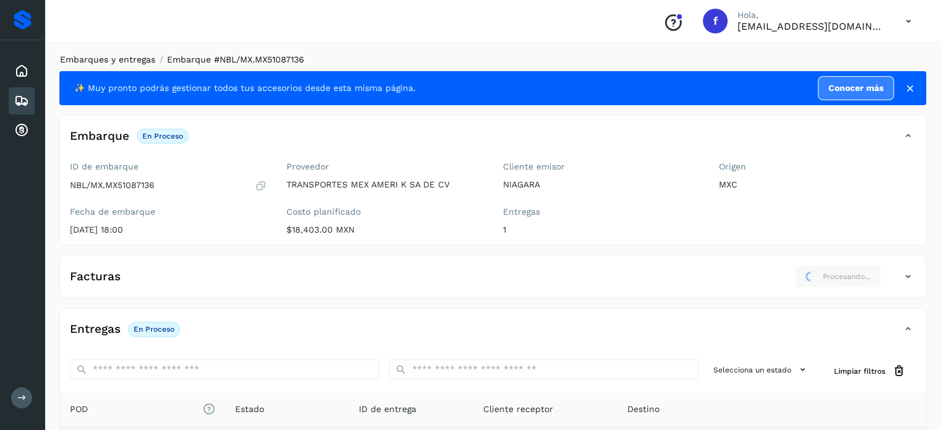
click at [119, 56] on link "Embarques y entregas" at bounding box center [107, 59] width 95 height 10
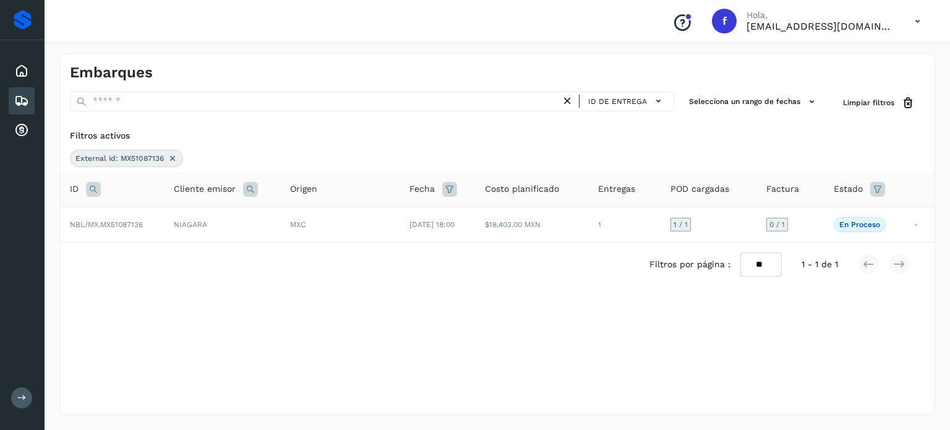
click at [169, 158] on icon at bounding box center [173, 158] width 10 height 10
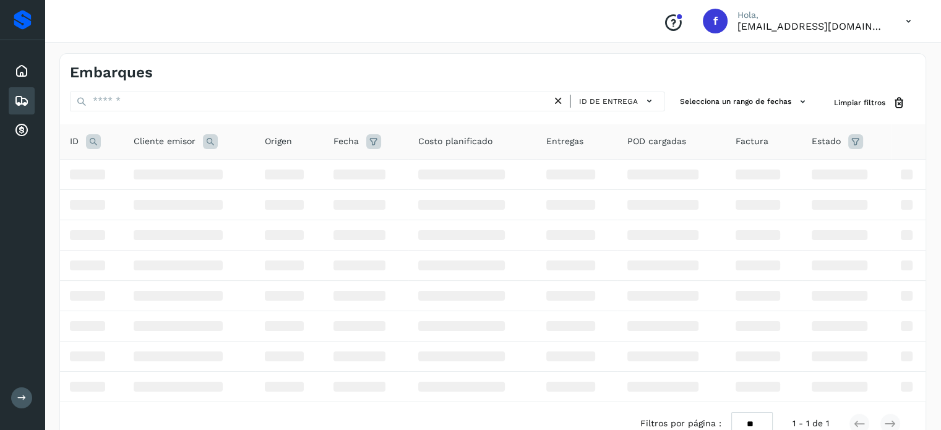
click at [89, 137] on icon at bounding box center [93, 141] width 15 height 15
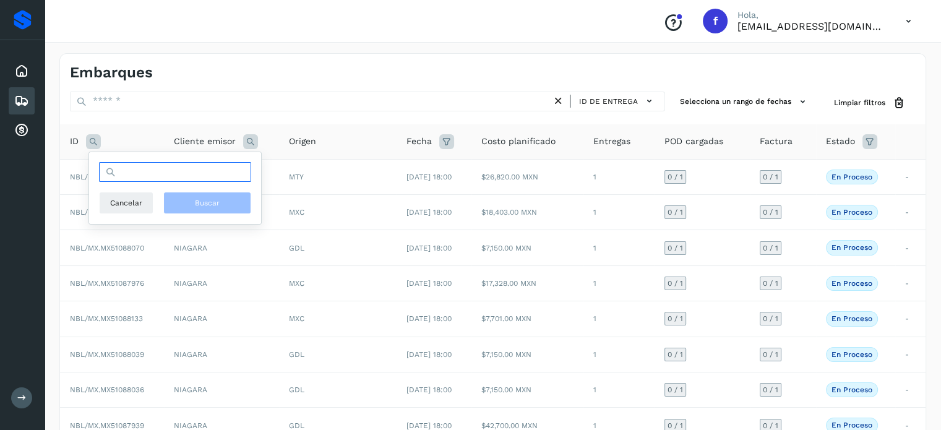
click at [131, 181] on input "text" at bounding box center [175, 172] width 152 height 20
paste input "**********"
type input "**********"
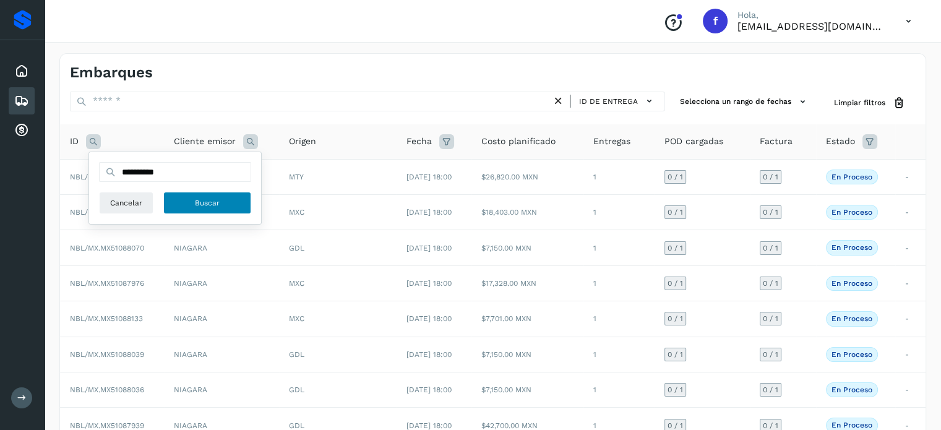
click at [202, 201] on span "Buscar" at bounding box center [207, 202] width 25 height 11
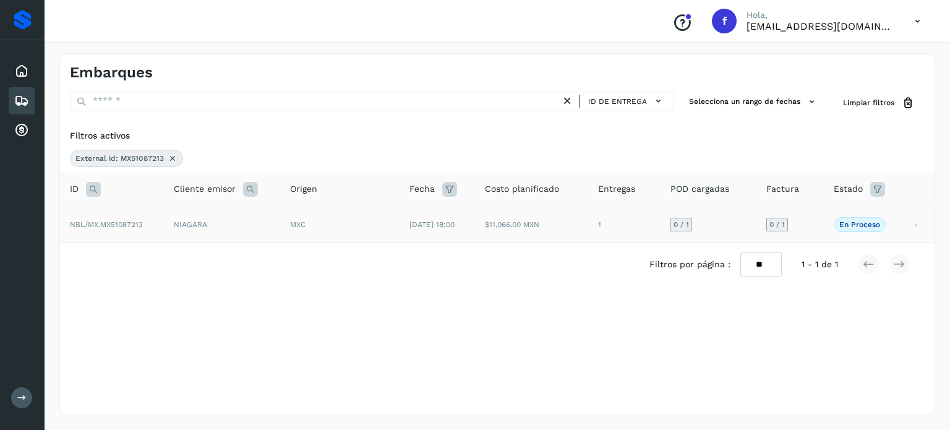
click at [425, 225] on span "[DATE] 18:00" at bounding box center [432, 224] width 45 height 9
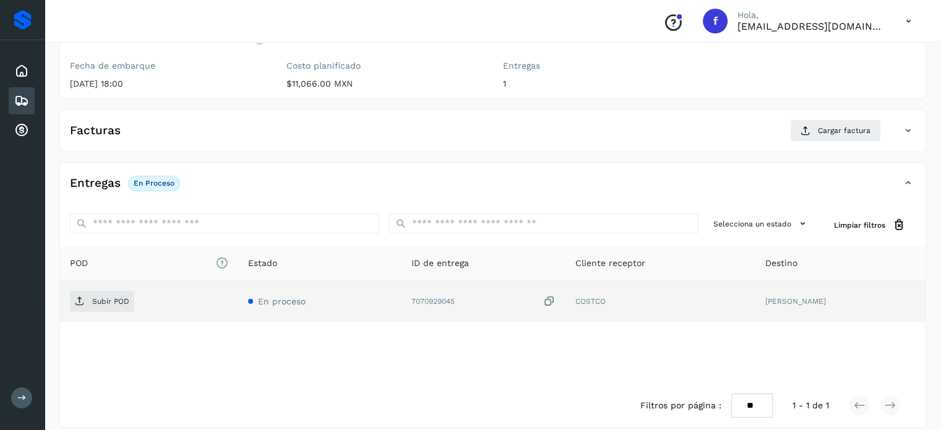
scroll to position [157, 0]
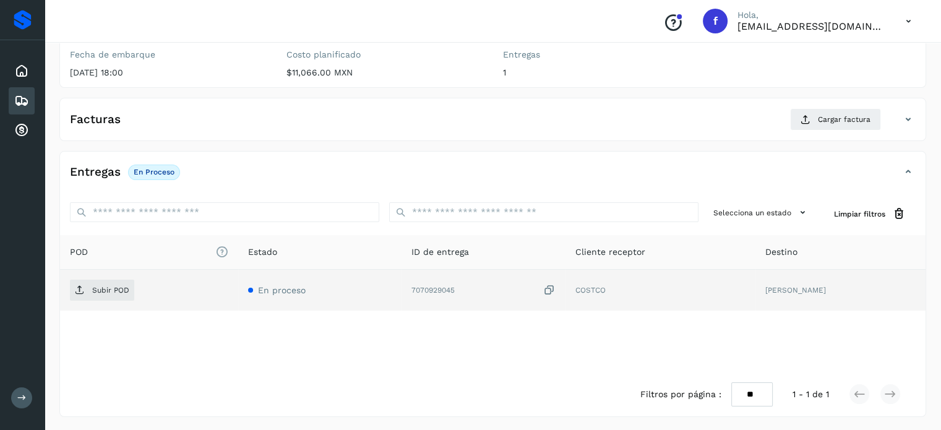
click at [543, 284] on icon at bounding box center [549, 290] width 12 height 13
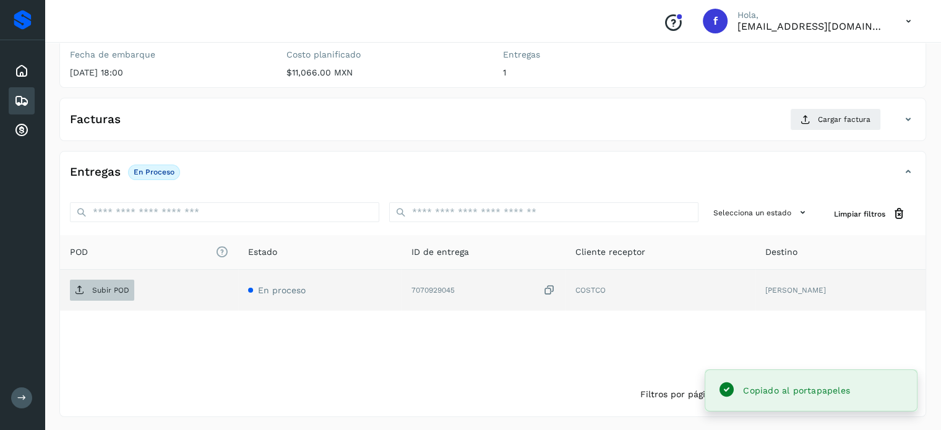
click at [111, 293] on p "Subir POD" at bounding box center [110, 290] width 37 height 9
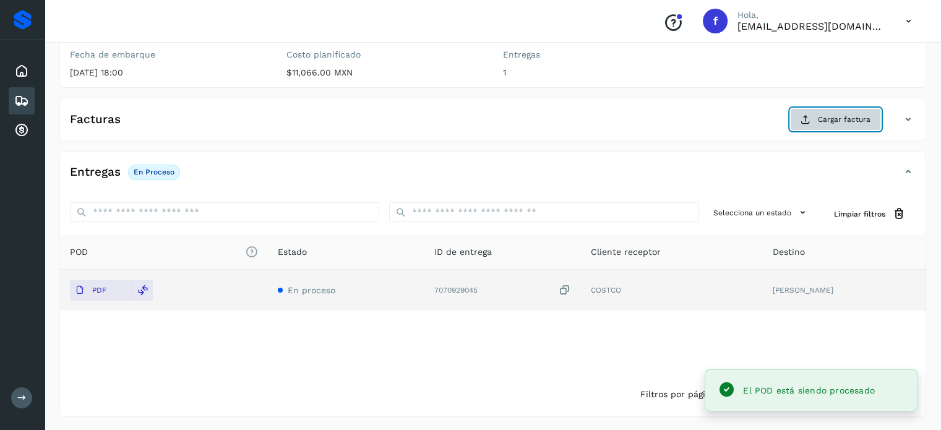
click at [823, 123] on span "Cargar factura" at bounding box center [844, 119] width 53 height 11
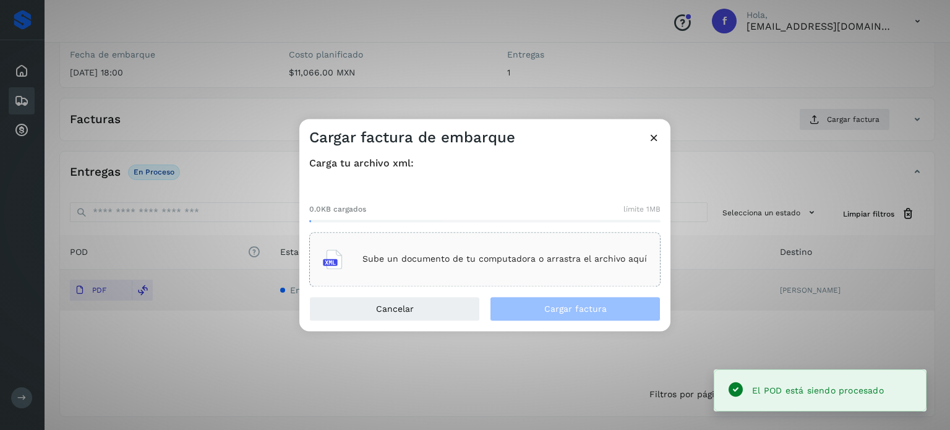
click at [572, 270] on div "Sube un documento de tu computadora o arrastra el archivo aquí" at bounding box center [485, 259] width 324 height 33
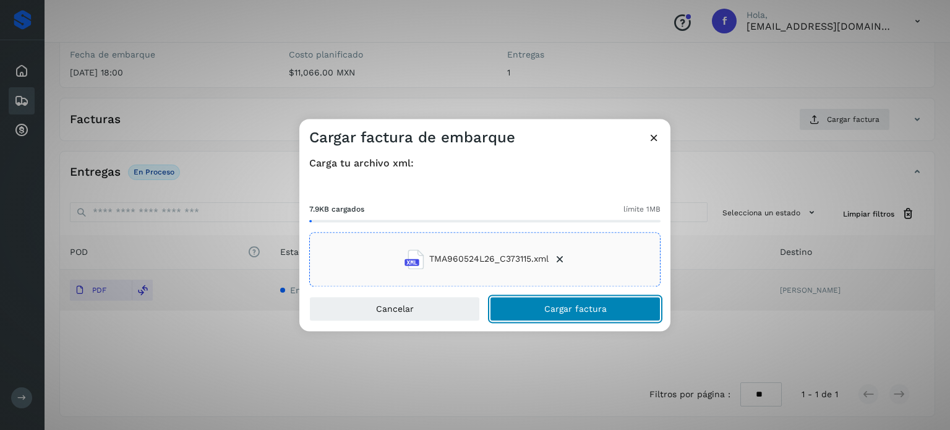
click at [594, 306] on span "Cargar factura" at bounding box center [575, 308] width 62 height 9
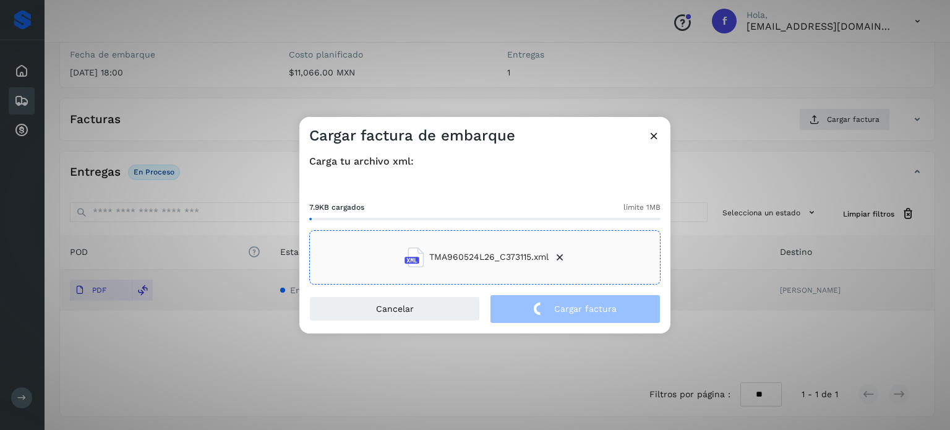
click at [220, 89] on div "Cargar factura de embarque Carga tu archivo xml: 7.9KB cargados límite 1MB TMA9…" at bounding box center [475, 215] width 950 height 430
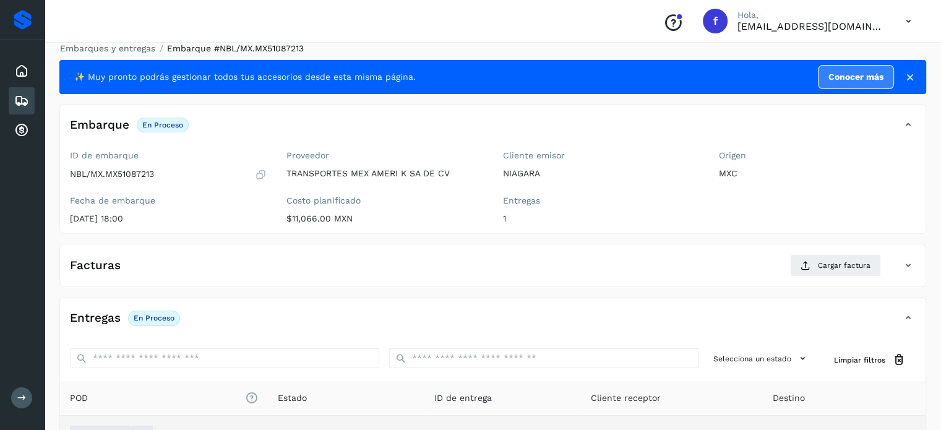
scroll to position [0, 0]
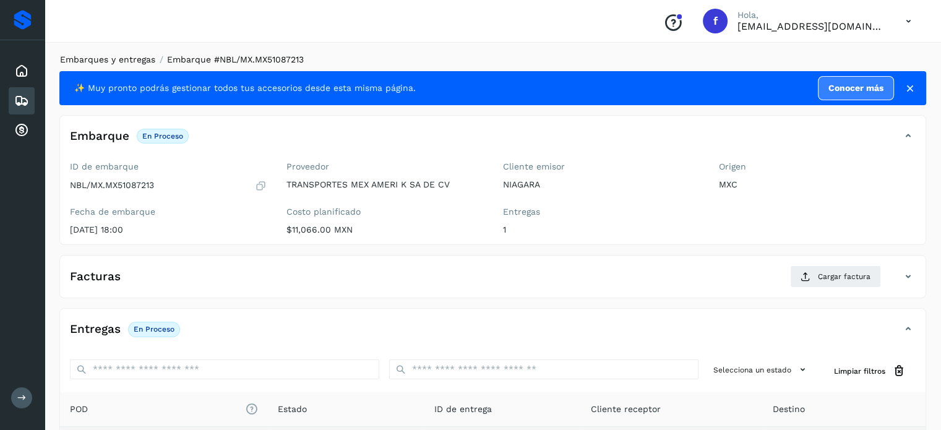
click at [129, 55] on link "Embarques y entregas" at bounding box center [107, 59] width 95 height 10
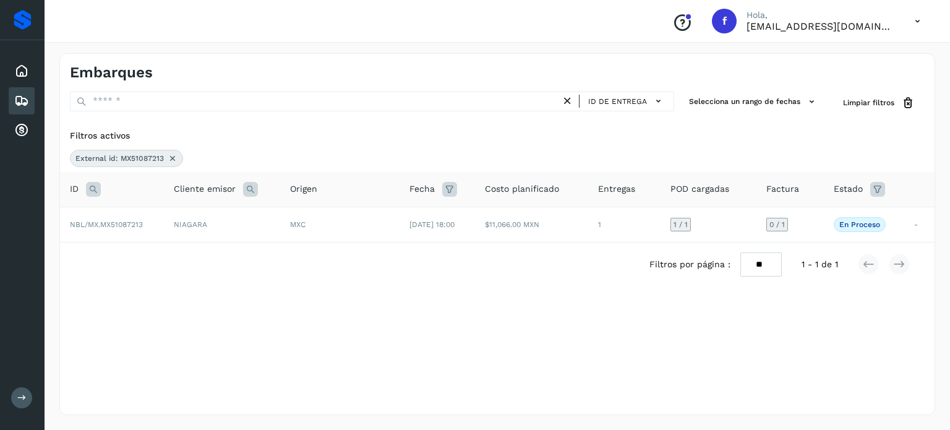
click at [95, 186] on icon at bounding box center [93, 189] width 15 height 15
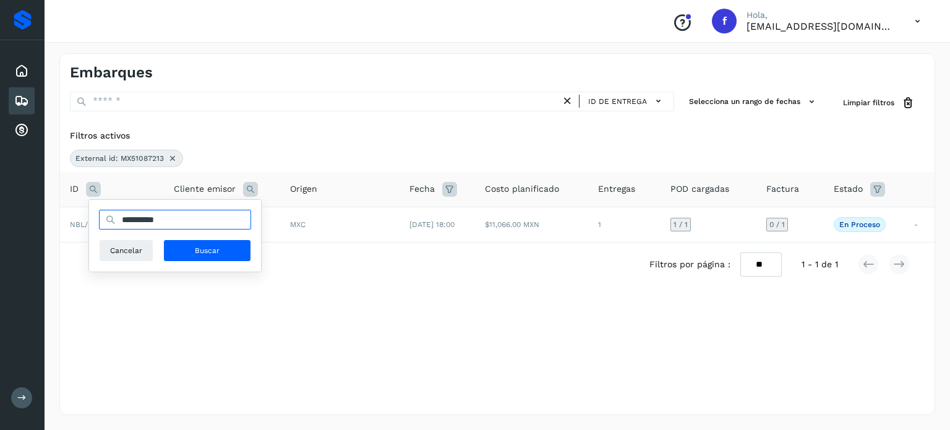
click at [152, 217] on input "**********" at bounding box center [175, 220] width 152 height 20
paste input "text"
type input "**********"
click at [196, 251] on span "Buscar" at bounding box center [207, 250] width 25 height 11
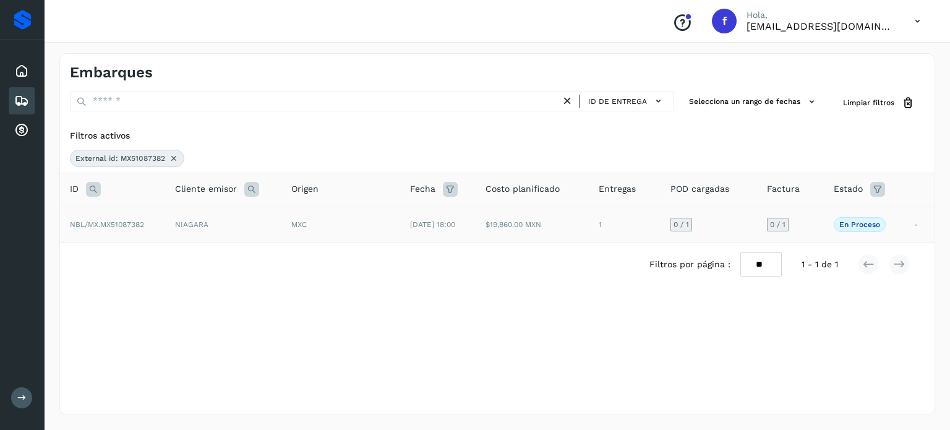
click at [379, 233] on td "MXC" at bounding box center [341, 224] width 119 height 35
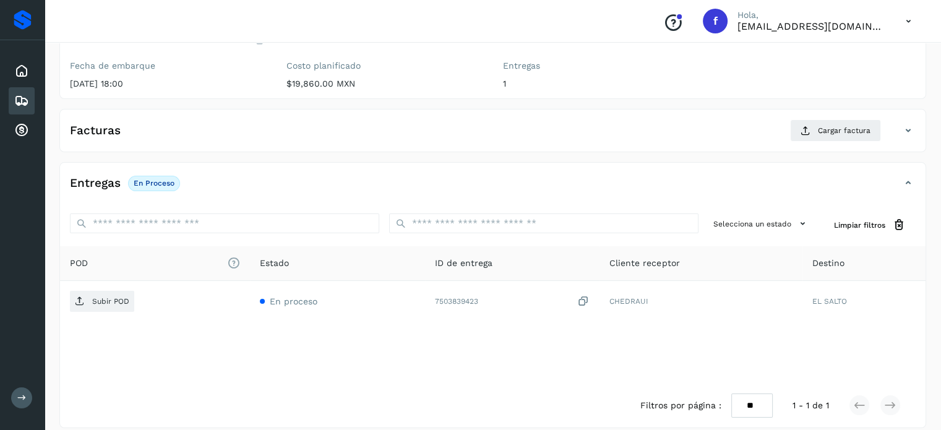
scroll to position [157, 0]
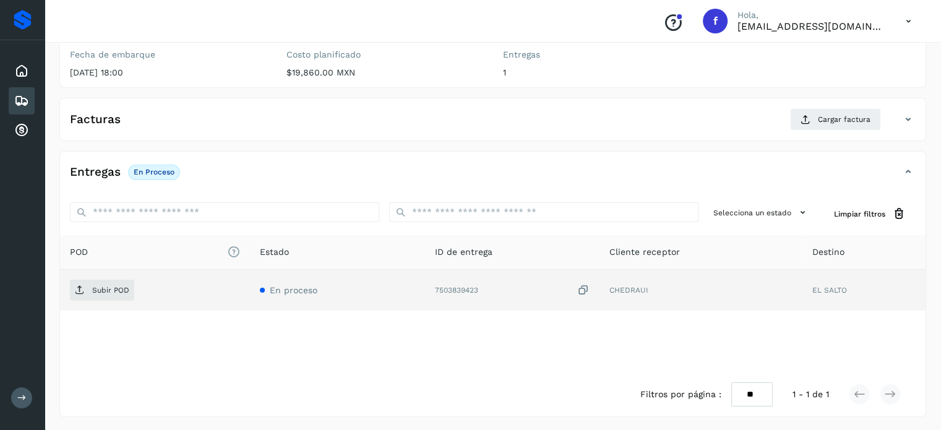
click at [586, 290] on icon at bounding box center [583, 290] width 12 height 13
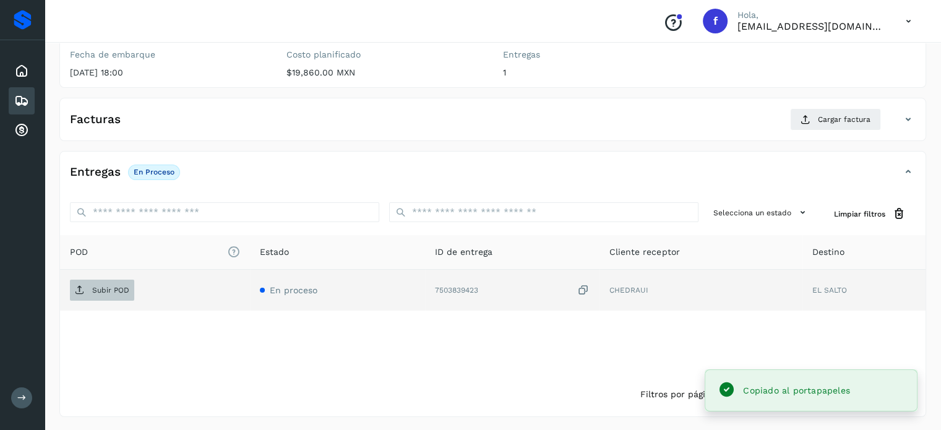
click at [103, 290] on p "Subir POD" at bounding box center [110, 290] width 37 height 9
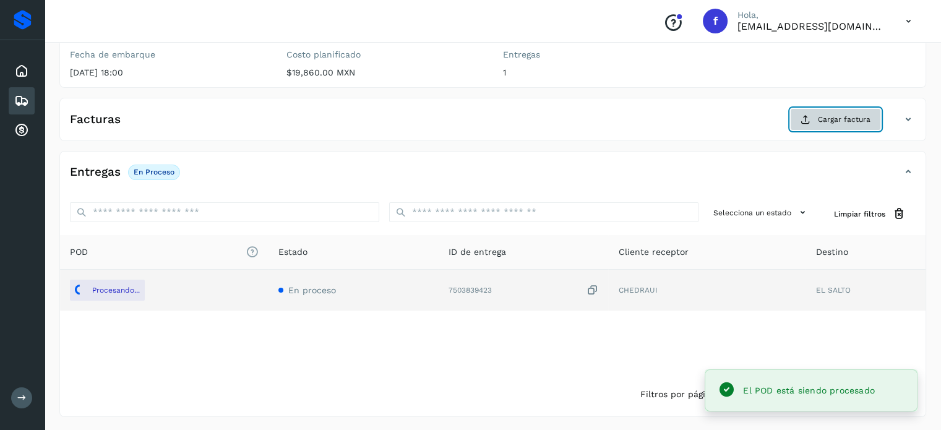
click at [825, 121] on span "Cargar factura" at bounding box center [844, 119] width 53 height 11
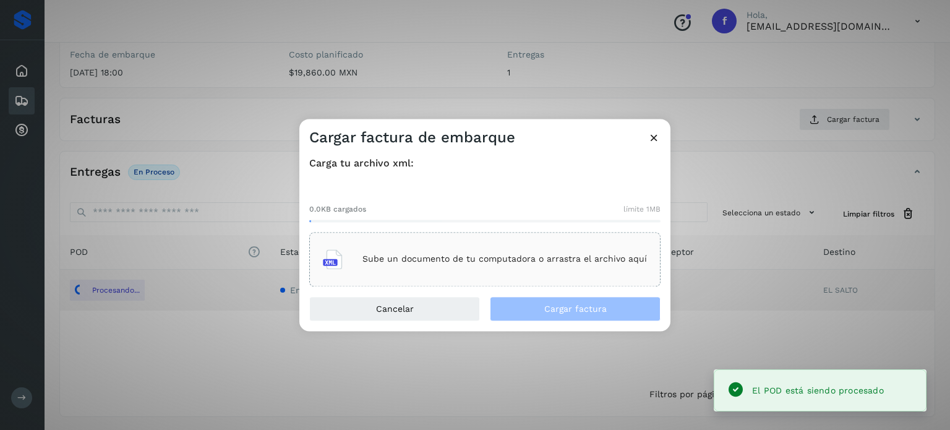
click at [585, 250] on div "Sube un documento de tu computadora o arrastra el archivo aquí" at bounding box center [485, 259] width 324 height 33
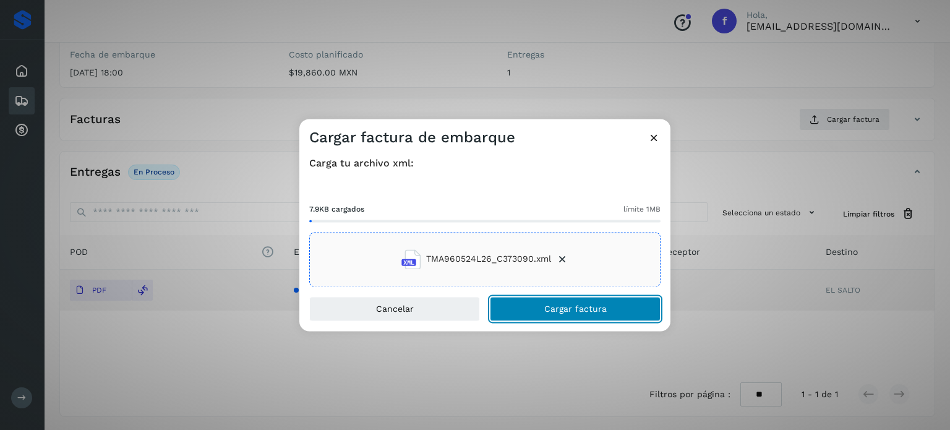
click at [570, 301] on button "Cargar factura" at bounding box center [575, 308] width 171 height 25
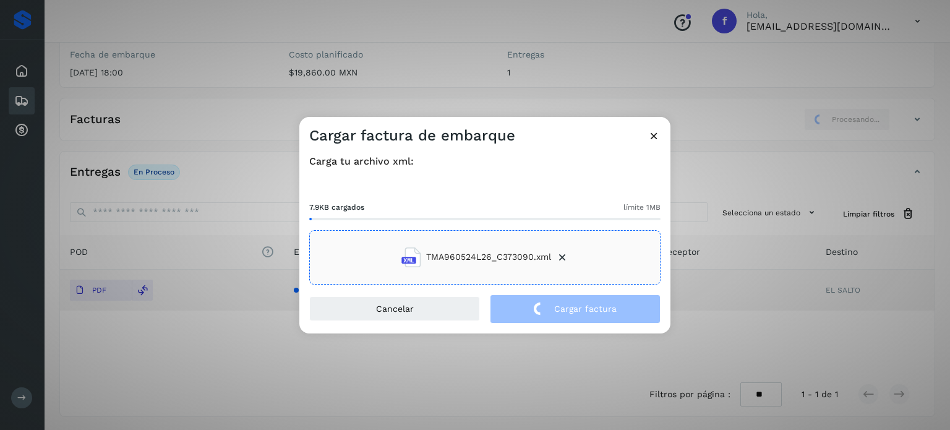
click at [327, 85] on div "Cargar factura de embarque Carga tu archivo xml: 7.9KB cargados límite 1MB TMA9…" at bounding box center [475, 215] width 950 height 430
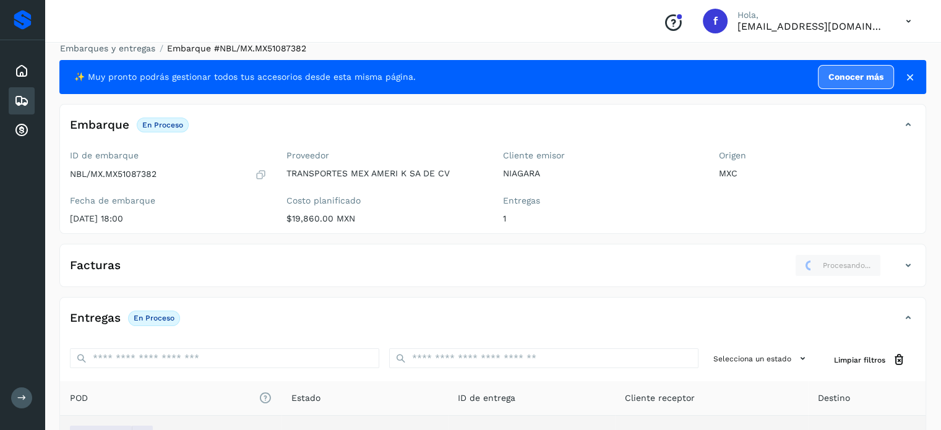
scroll to position [0, 0]
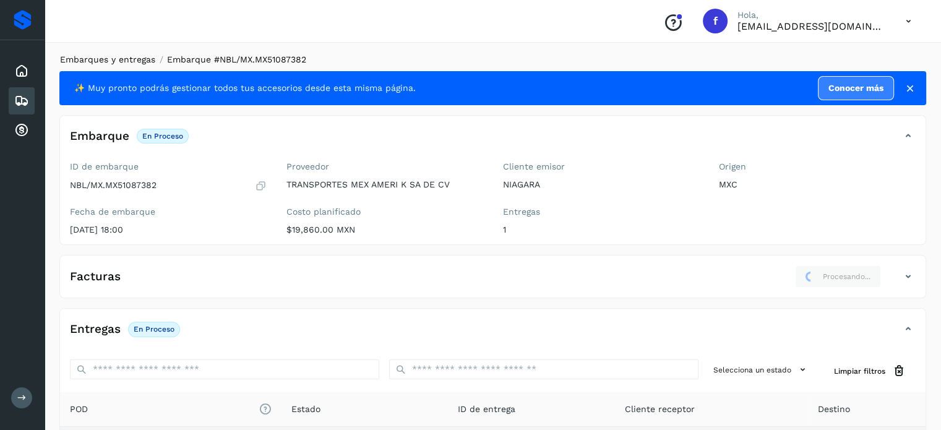
click at [130, 58] on link "Embarques y entregas" at bounding box center [107, 59] width 95 height 10
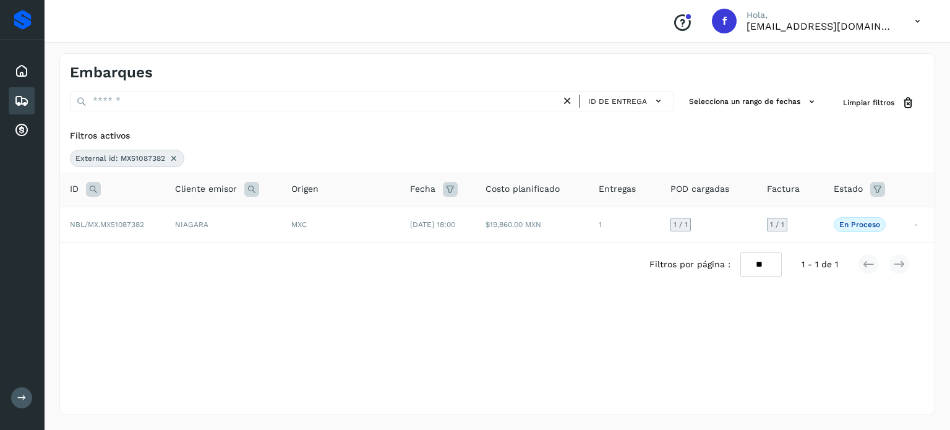
click at [95, 191] on icon at bounding box center [93, 189] width 15 height 15
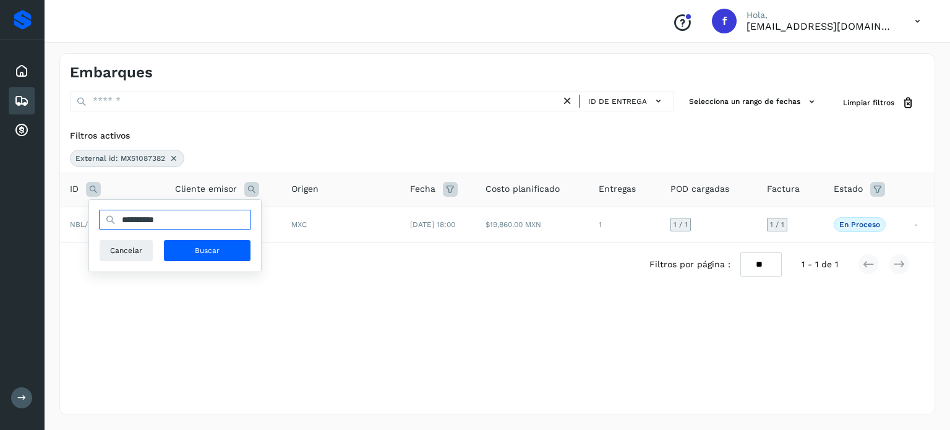
click at [173, 223] on input "**********" at bounding box center [175, 220] width 152 height 20
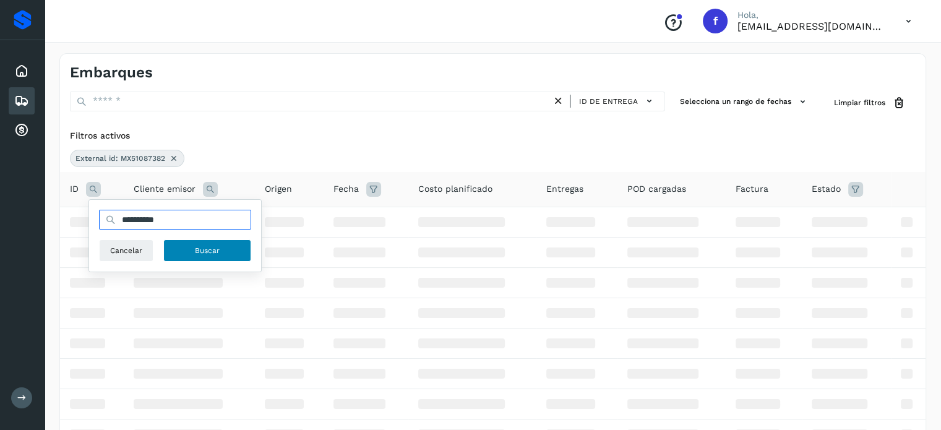
paste input "text"
type input "**********"
click at [194, 249] on button "Buscar" at bounding box center [207, 250] width 88 height 22
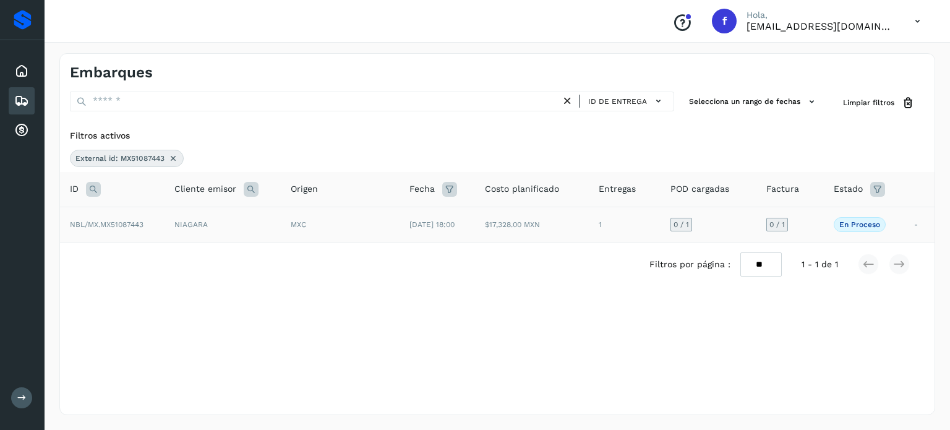
click at [209, 225] on td "NIAGARA" at bounding box center [223, 224] width 116 height 35
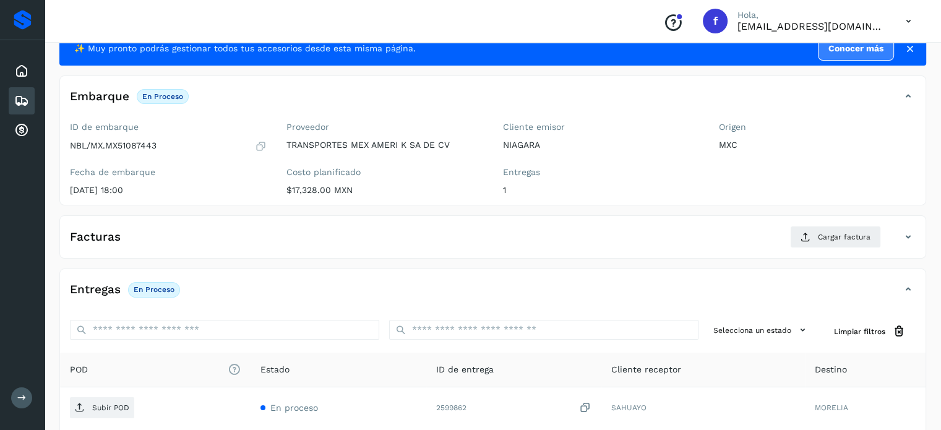
scroll to position [157, 0]
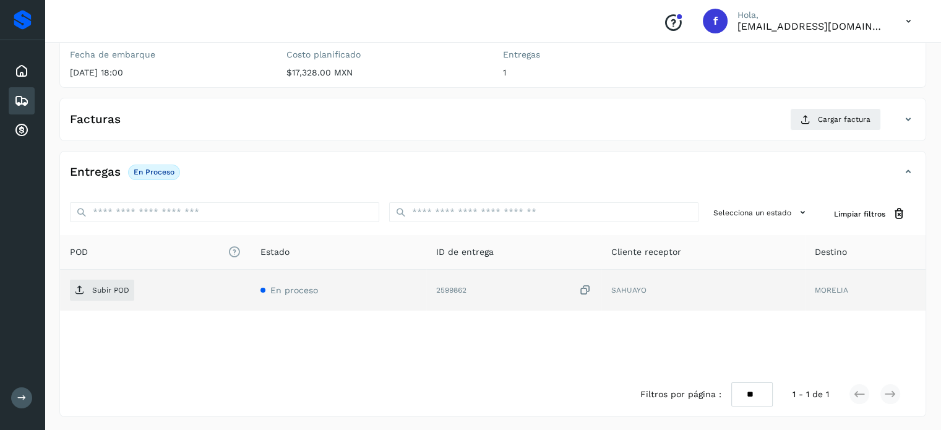
click at [584, 287] on icon at bounding box center [585, 290] width 12 height 13
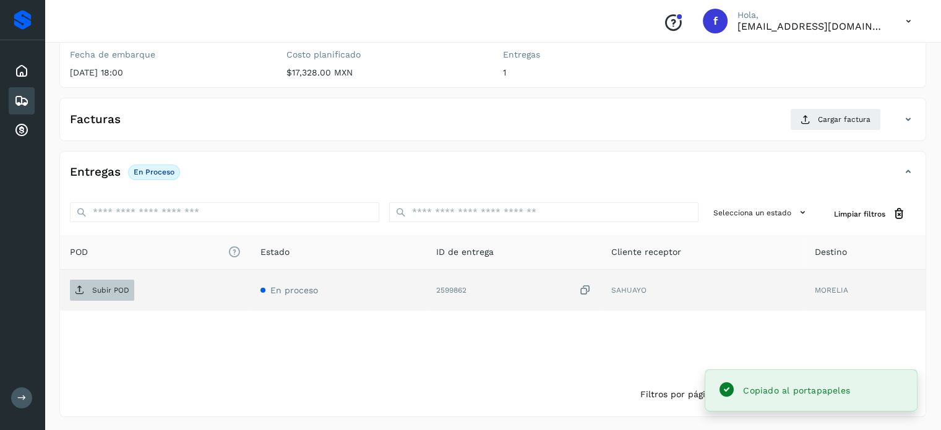
click at [84, 297] on span "Subir POD" at bounding box center [102, 290] width 64 height 20
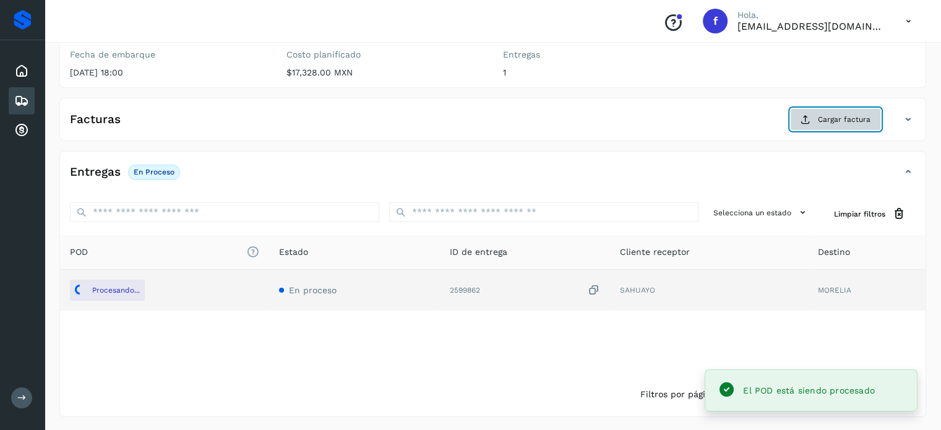
click at [816, 123] on button "Cargar factura" at bounding box center [835, 119] width 91 height 22
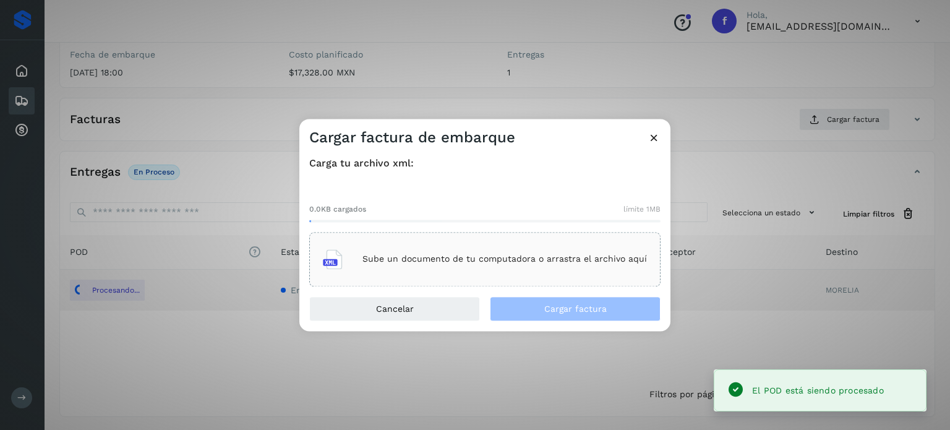
click at [538, 252] on div "Sube un documento de tu computadora o arrastra el archivo aquí" at bounding box center [485, 259] width 324 height 33
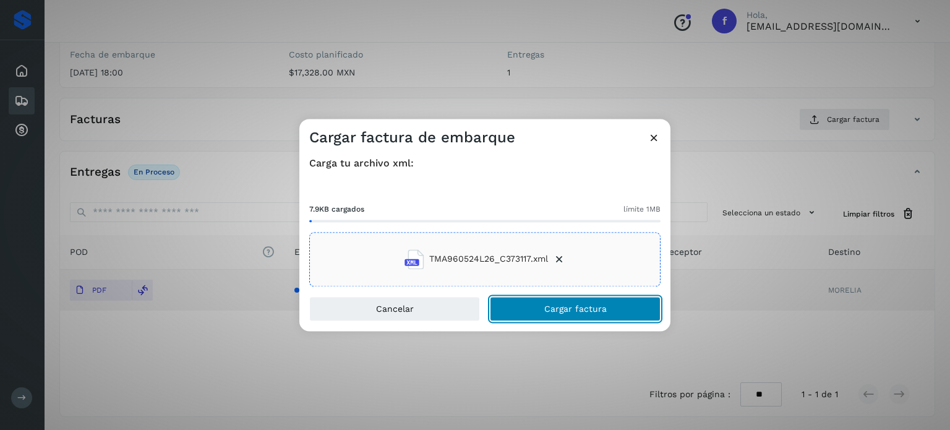
click at [551, 313] on span "Cargar factura" at bounding box center [575, 308] width 62 height 9
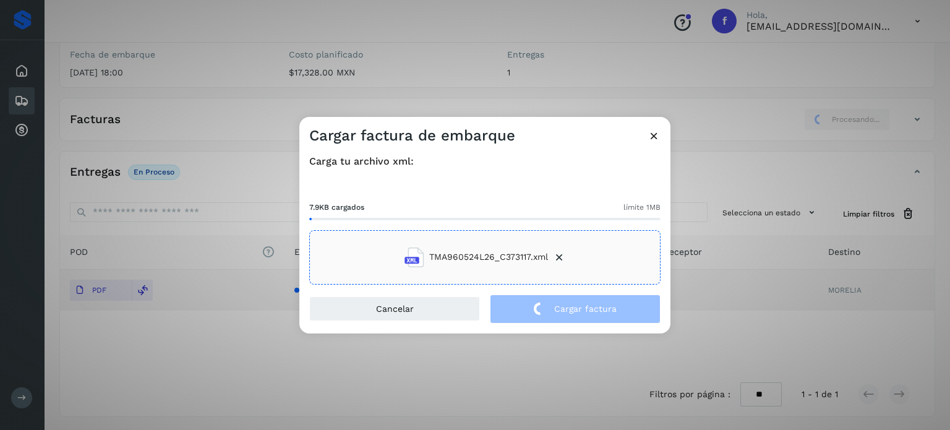
click at [215, 106] on div "Cargar factura de embarque Carga tu archivo xml: 7.9KB cargados límite 1MB TMA9…" at bounding box center [475, 215] width 950 height 430
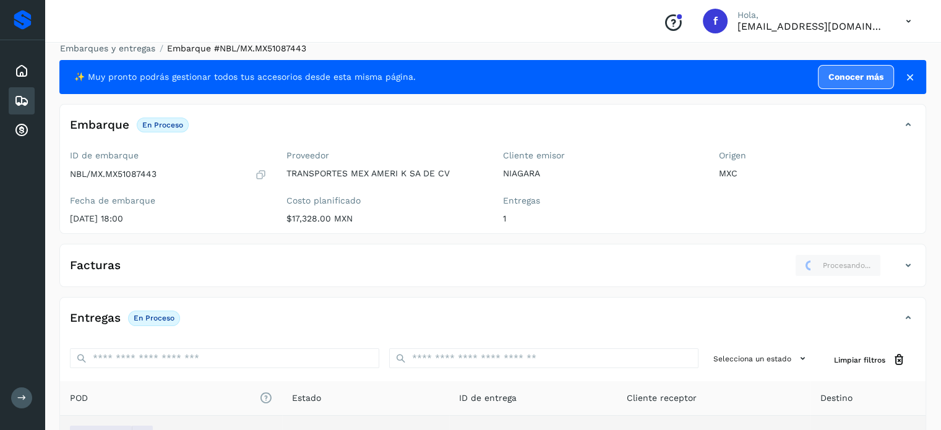
scroll to position [0, 0]
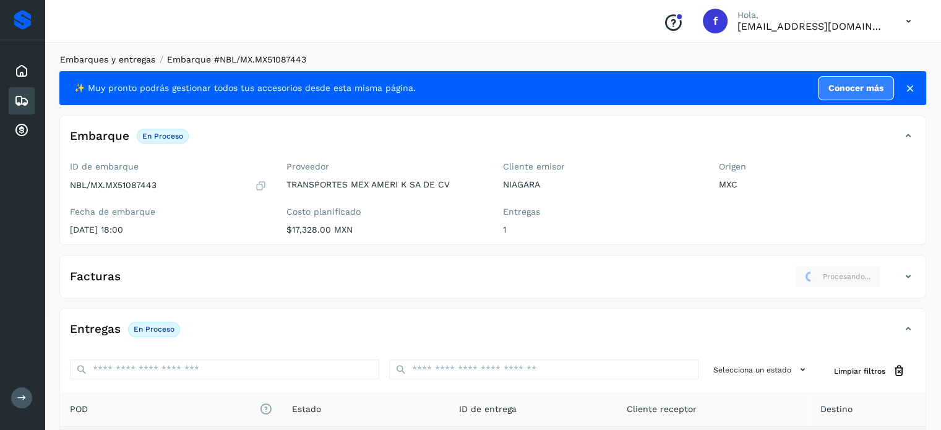
click at [129, 59] on link "Embarques y entregas" at bounding box center [107, 59] width 95 height 10
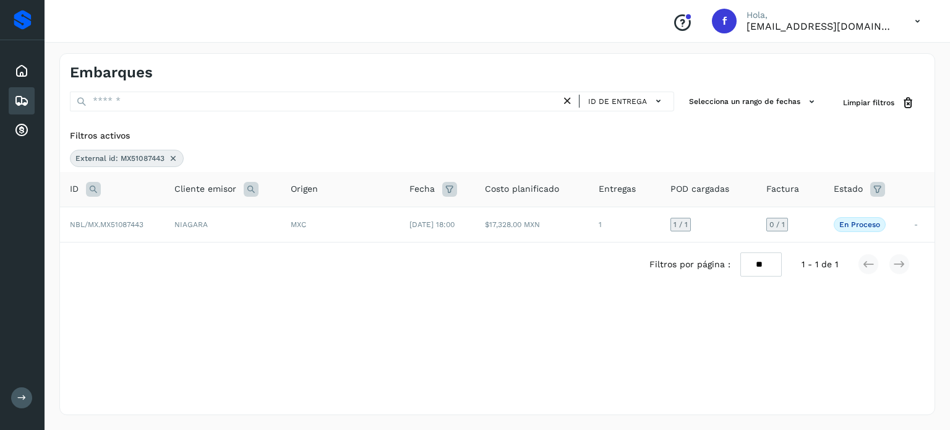
click at [170, 158] on icon at bounding box center [173, 158] width 10 height 10
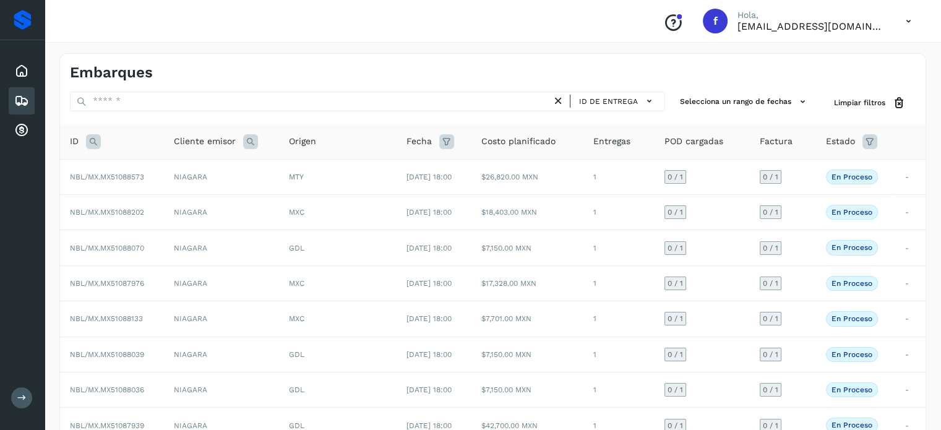
click at [86, 139] on icon at bounding box center [93, 141] width 15 height 15
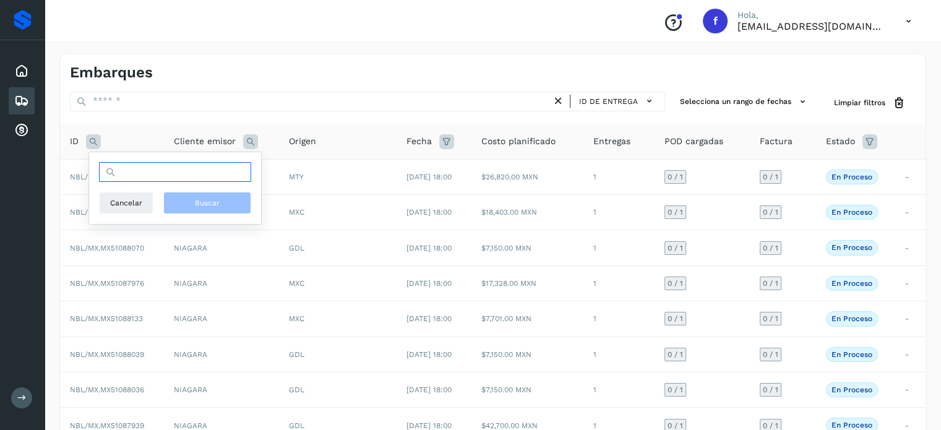
click at [124, 173] on input "text" at bounding box center [175, 172] width 152 height 20
paste input "**********"
type input "**********"
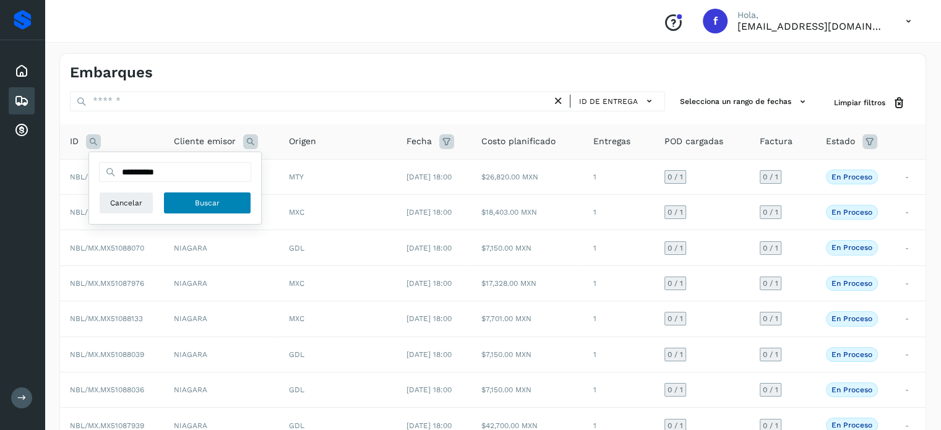
click at [198, 205] on span "Buscar" at bounding box center [207, 202] width 25 height 11
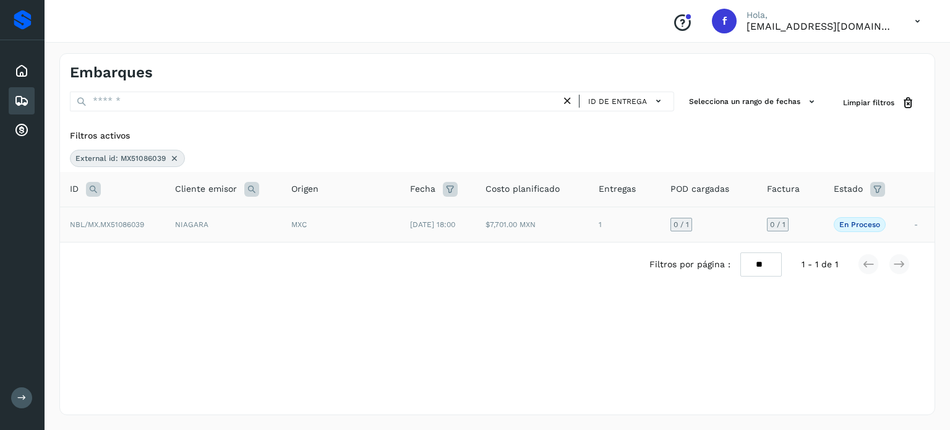
click at [340, 217] on td "MXC" at bounding box center [341, 224] width 119 height 35
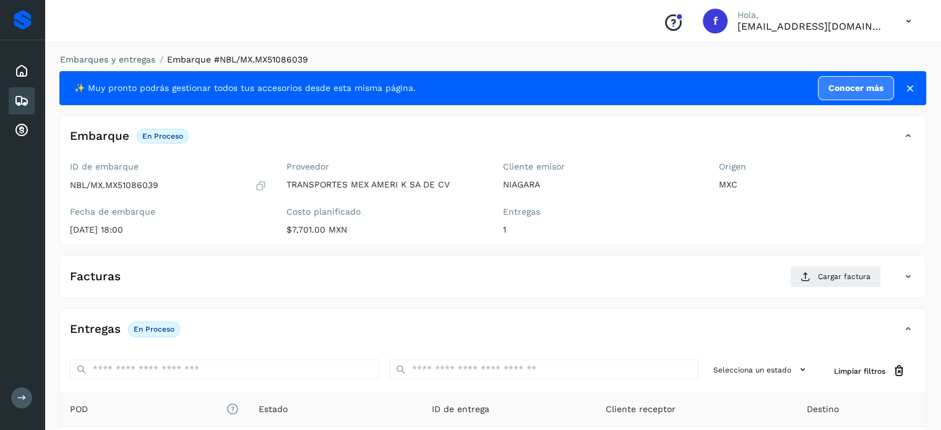
scroll to position [157, 0]
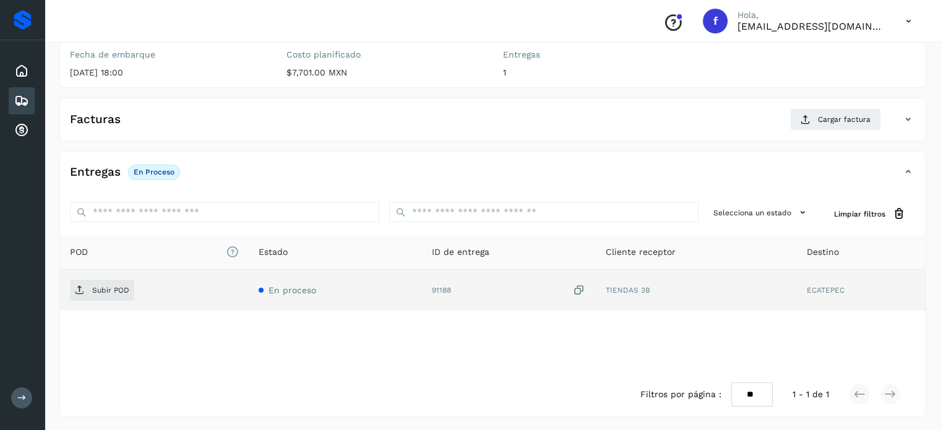
click at [582, 287] on icon at bounding box center [579, 290] width 12 height 13
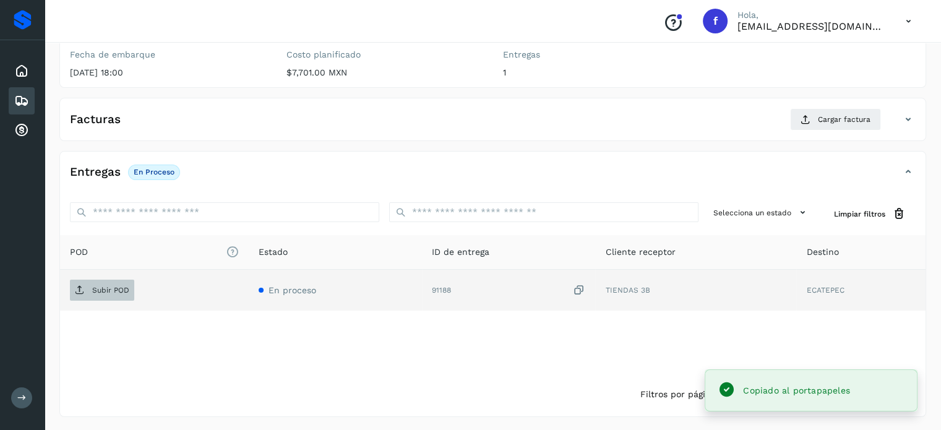
click at [116, 292] on p "Subir POD" at bounding box center [110, 290] width 37 height 9
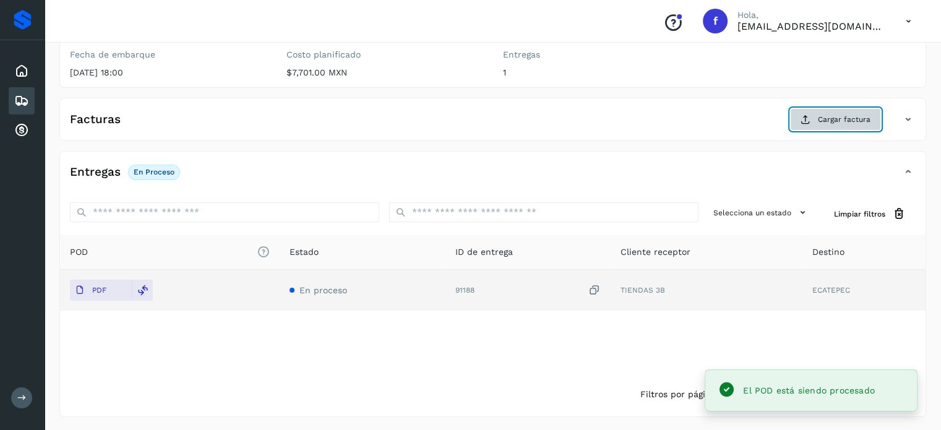
click at [809, 120] on icon at bounding box center [806, 119] width 10 height 10
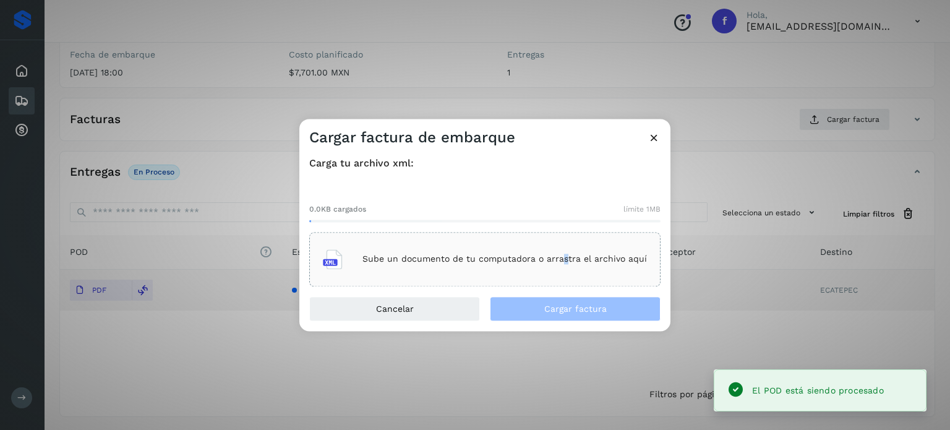
click at [565, 267] on div "Sube un documento de tu computadora o arrastra el archivo aquí" at bounding box center [485, 259] width 324 height 33
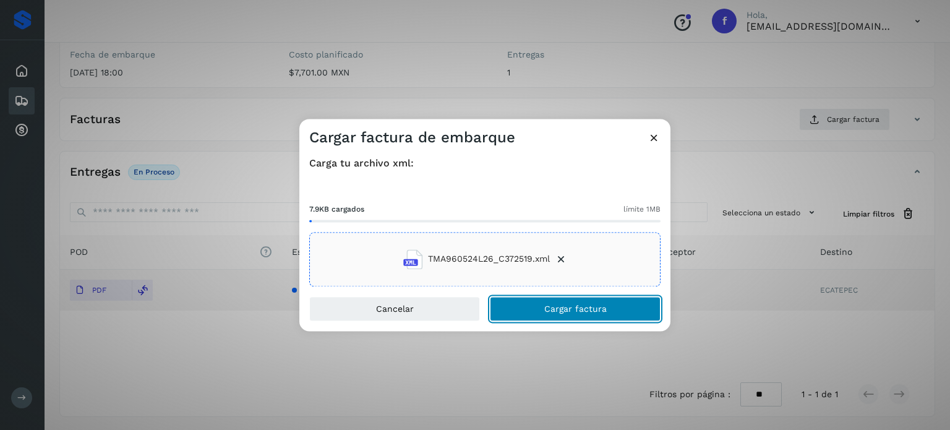
click at [580, 314] on button "Cargar factura" at bounding box center [575, 308] width 171 height 25
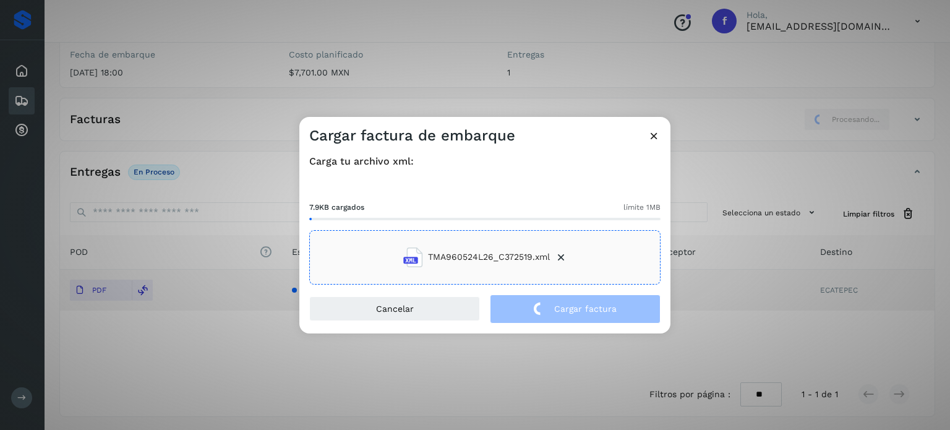
click at [244, 59] on div "Cargar factura de embarque Carga tu archivo xml: 7.9KB cargados límite 1MB TMA9…" at bounding box center [475, 215] width 950 height 430
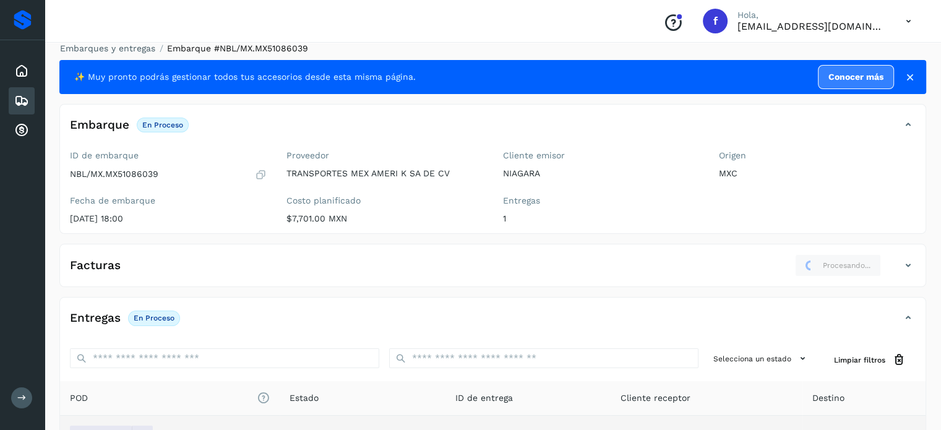
scroll to position [0, 0]
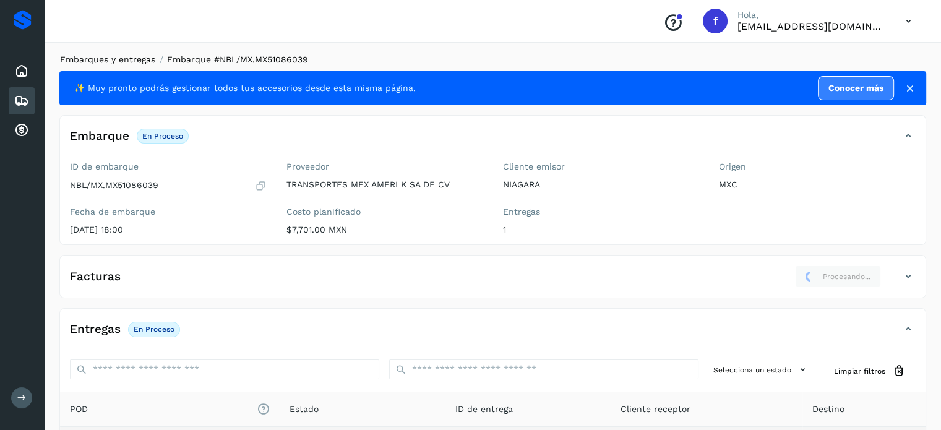
drag, startPoint x: 109, startPoint y: 40, endPoint x: 114, endPoint y: 58, distance: 18.6
click at [106, 41] on div "Conoce nuestros beneficios f Hola, [EMAIL_ADDRESS][DOMAIN_NAME]" at bounding box center [493, 21] width 897 height 43
click at [114, 58] on link "Embarques y entregas" at bounding box center [107, 59] width 95 height 10
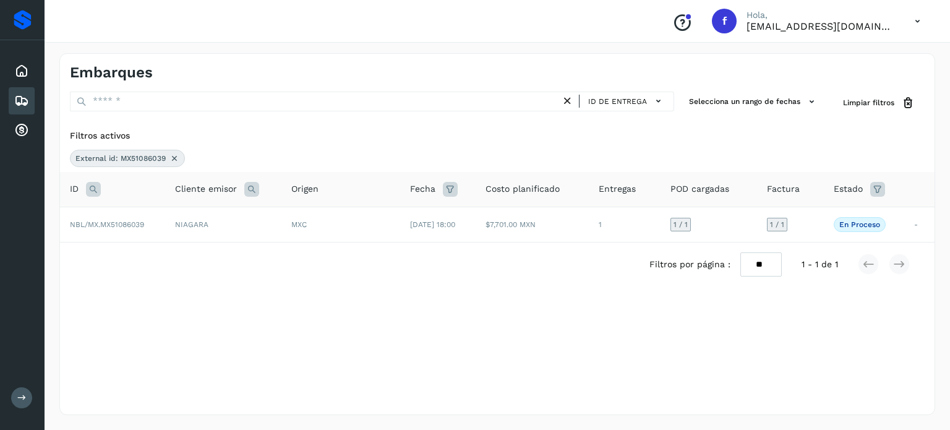
click at [172, 159] on icon at bounding box center [175, 158] width 10 height 10
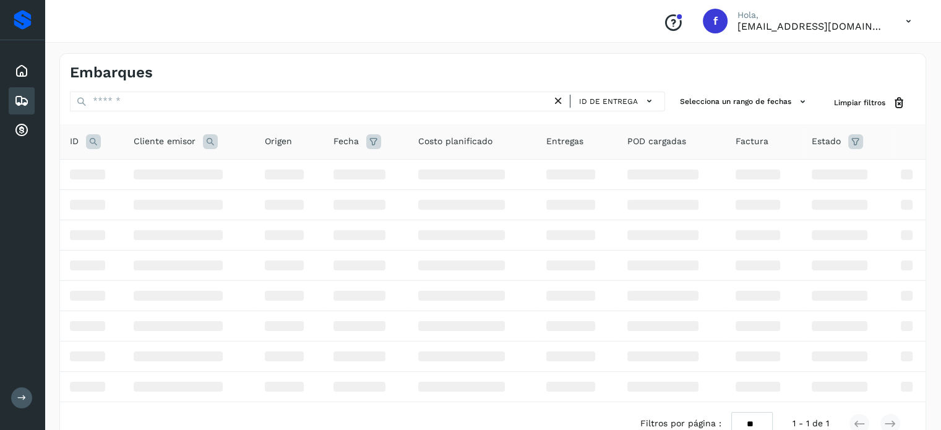
click at [94, 144] on icon at bounding box center [93, 141] width 15 height 15
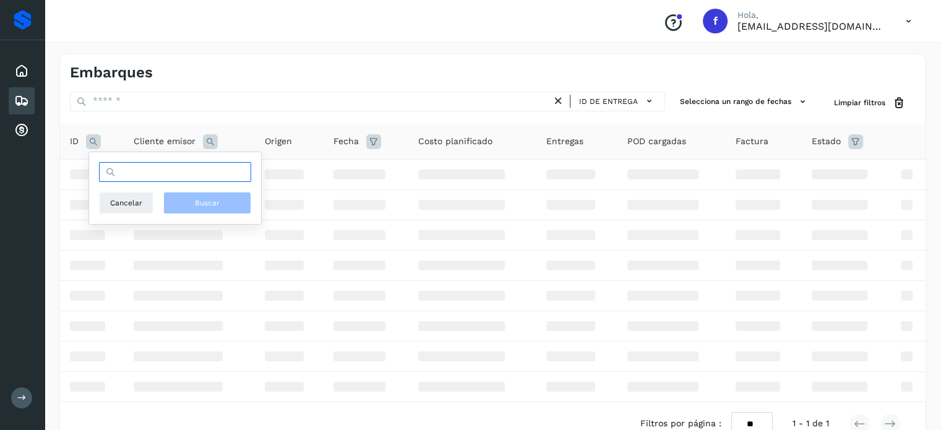
click at [128, 169] on input "text" at bounding box center [175, 172] width 152 height 20
paste input "**********"
type input "**********"
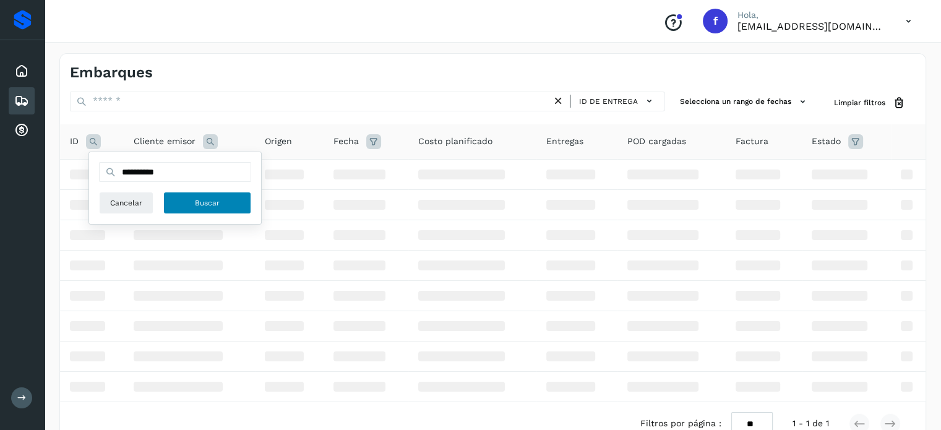
click at [193, 204] on button "Buscar" at bounding box center [207, 203] width 88 height 22
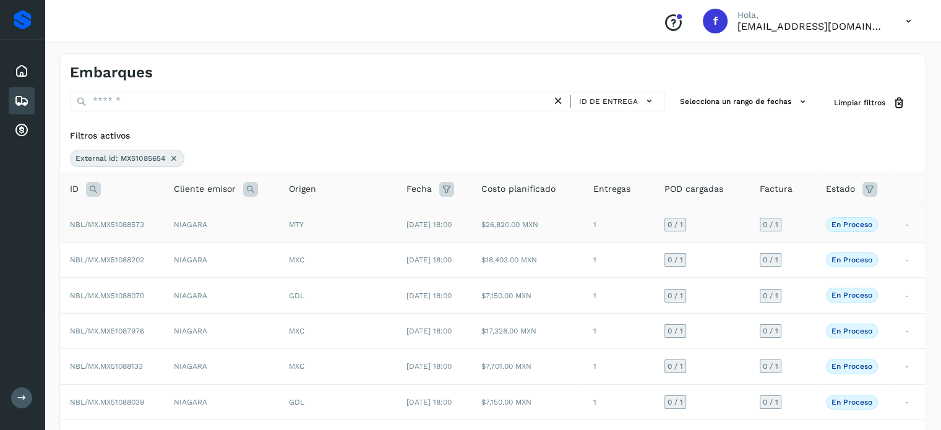
click at [337, 225] on div "MTY" at bounding box center [338, 224] width 98 height 11
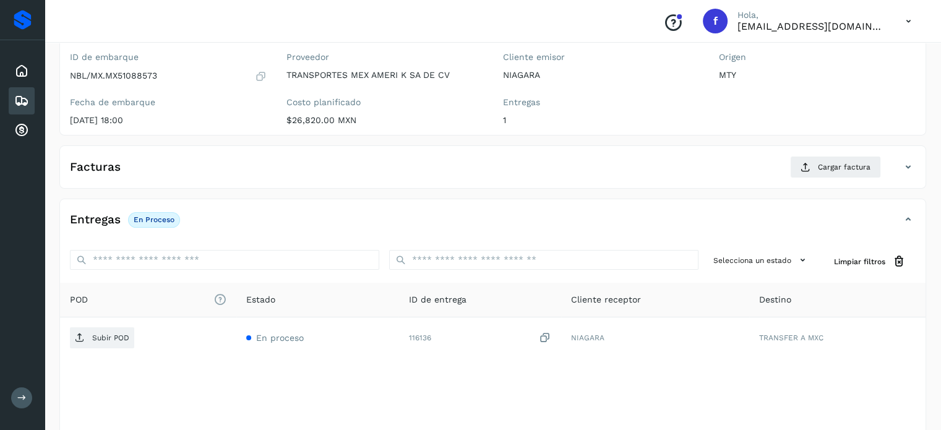
scroll to position [157, 0]
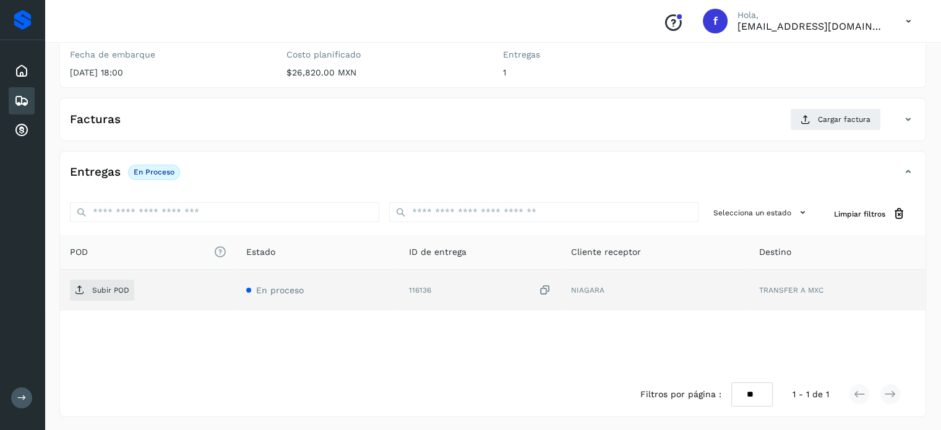
click at [549, 285] on icon at bounding box center [545, 290] width 12 height 13
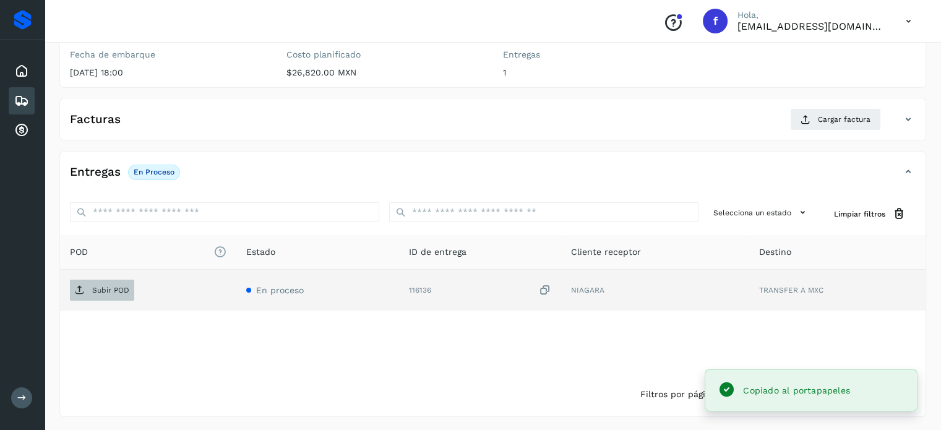
click at [111, 291] on p "Subir POD" at bounding box center [110, 290] width 37 height 9
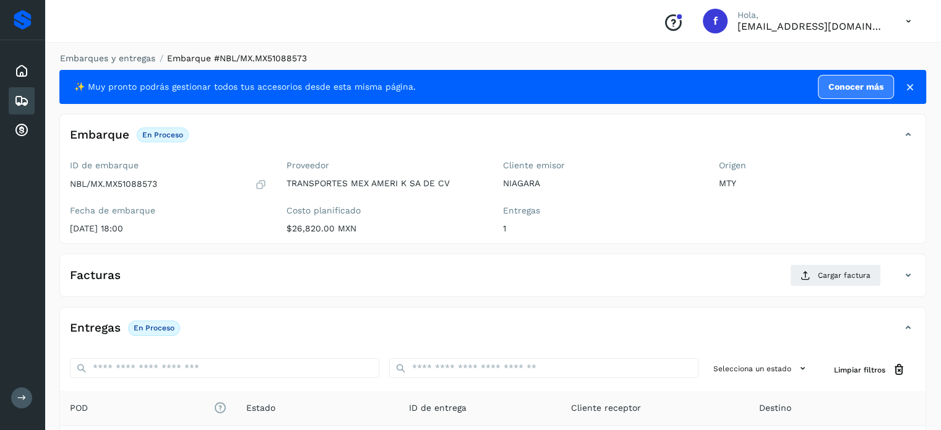
scroll to position [0, 0]
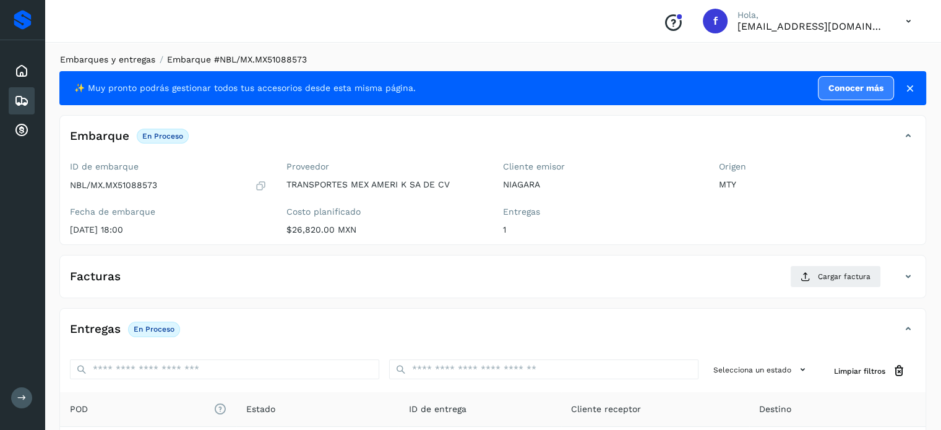
click at [113, 62] on link "Embarques y entregas" at bounding box center [107, 59] width 95 height 10
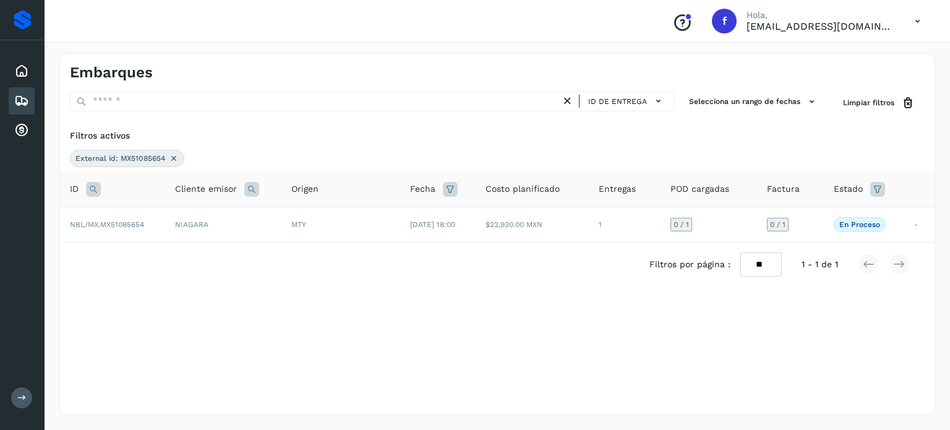
click at [175, 157] on icon at bounding box center [174, 158] width 10 height 10
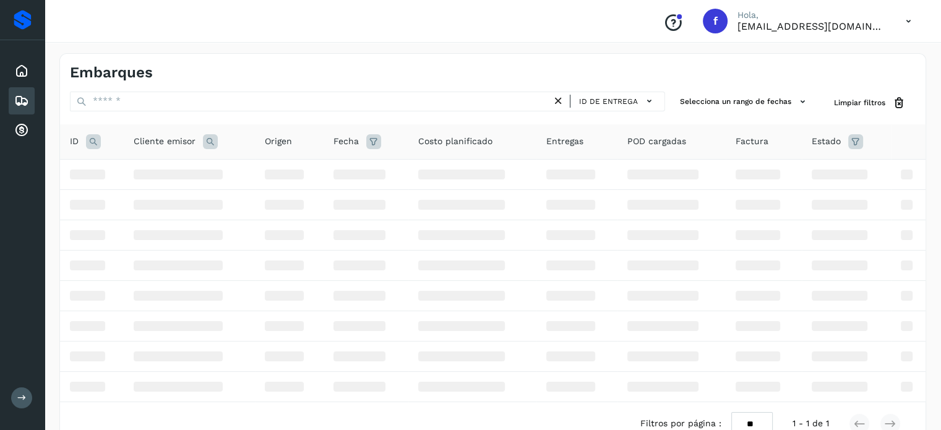
click at [94, 143] on icon at bounding box center [93, 141] width 15 height 15
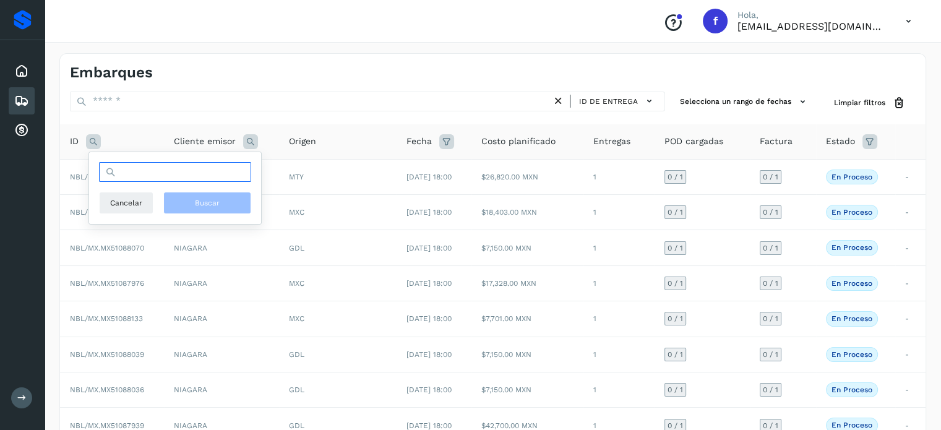
click at [150, 170] on input "text" at bounding box center [175, 172] width 152 height 20
paste input "**********"
type input "**********"
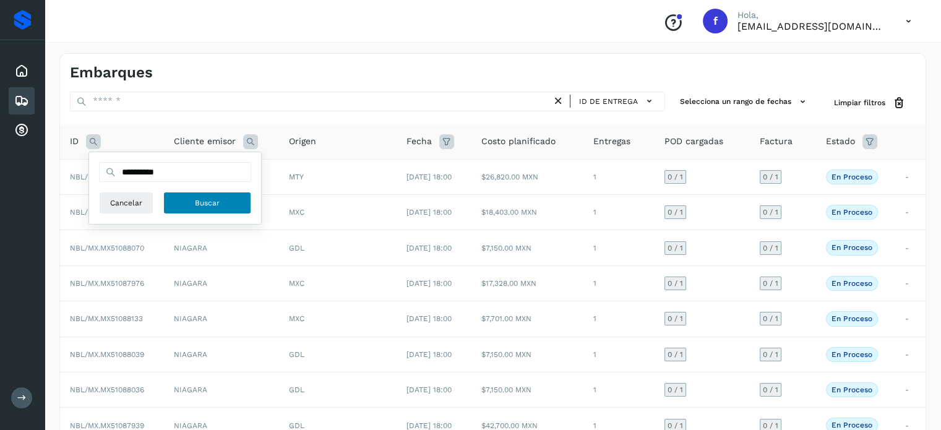
click at [178, 205] on button "Buscar" at bounding box center [207, 203] width 88 height 22
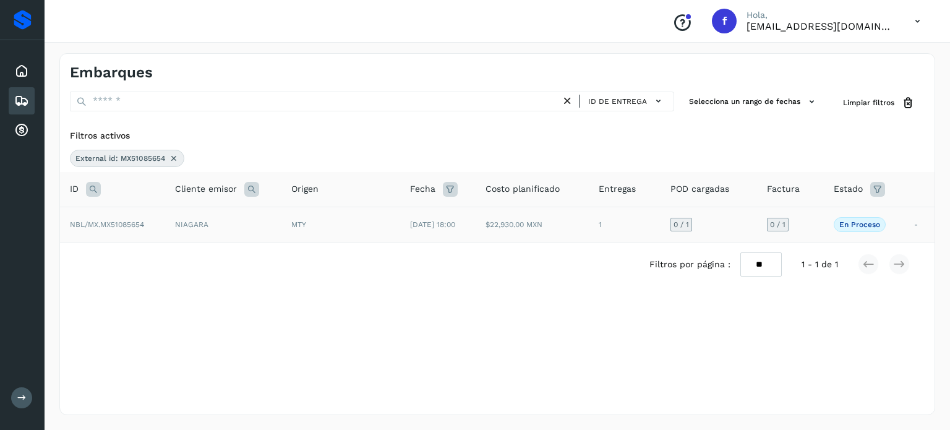
click at [354, 229] on div "MTY" at bounding box center [340, 224] width 99 height 11
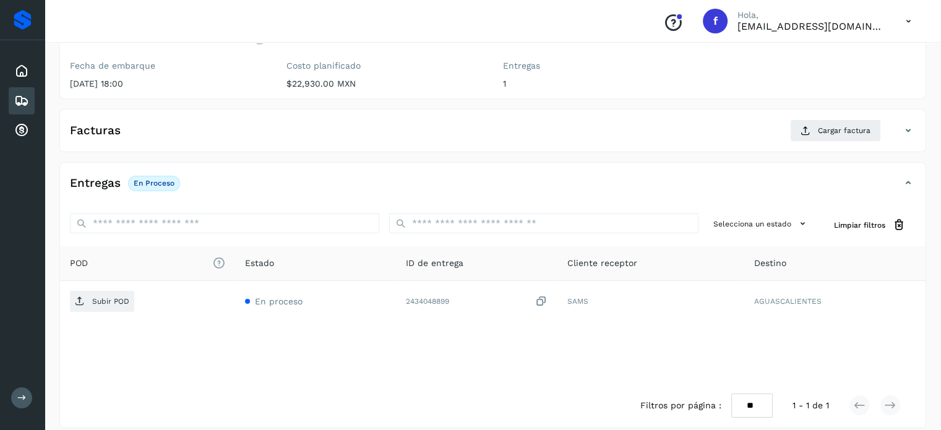
scroll to position [157, 0]
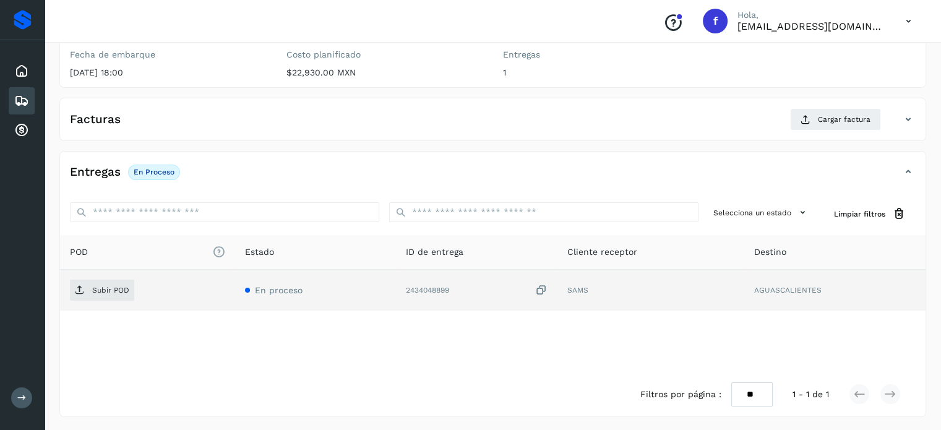
drag, startPoint x: 543, startPoint y: 287, endPoint x: 502, endPoint y: 294, distance: 40.8
click at [542, 288] on icon at bounding box center [541, 290] width 12 height 13
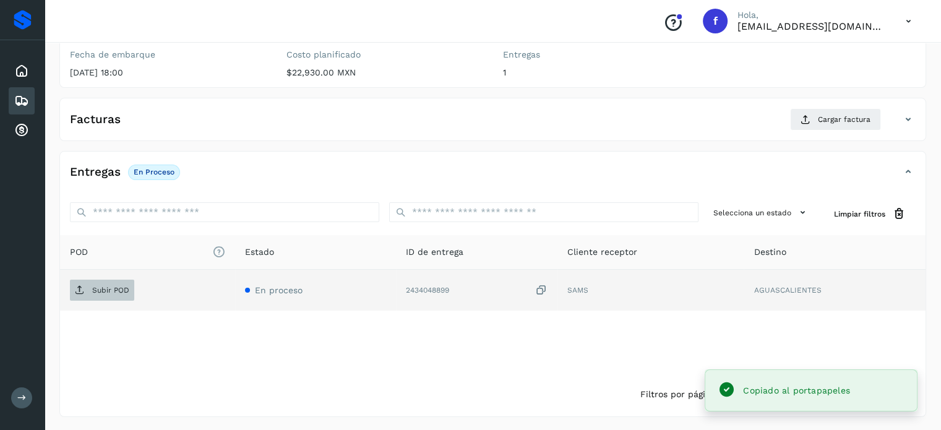
click at [108, 288] on p "Subir POD" at bounding box center [110, 290] width 37 height 9
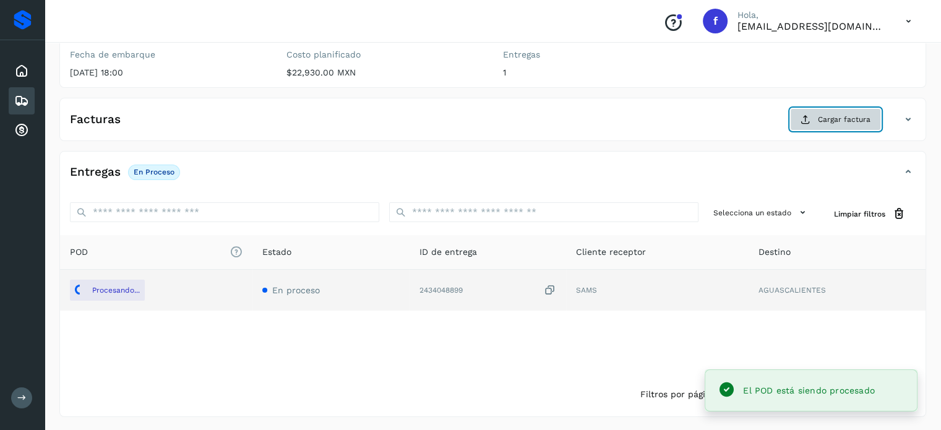
click at [816, 127] on button "Cargar factura" at bounding box center [835, 119] width 91 height 22
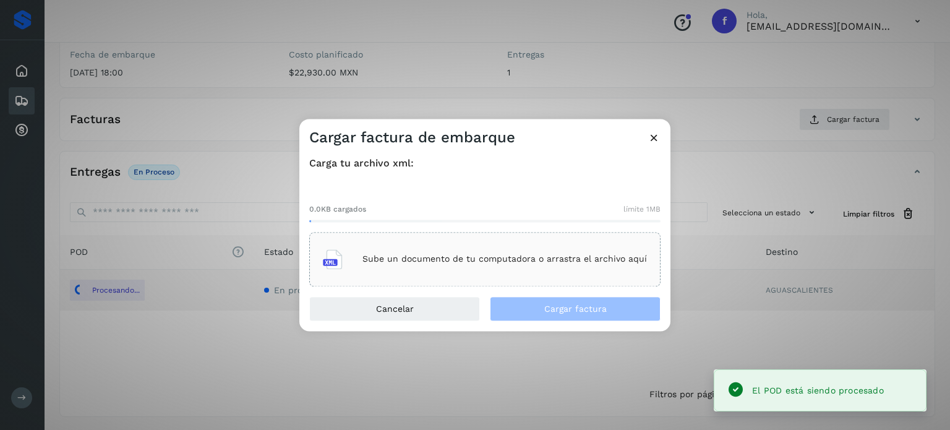
click at [493, 277] on div "Sube un documento de tu computadora o arrastra el archivo aquí" at bounding box center [484, 259] width 351 height 54
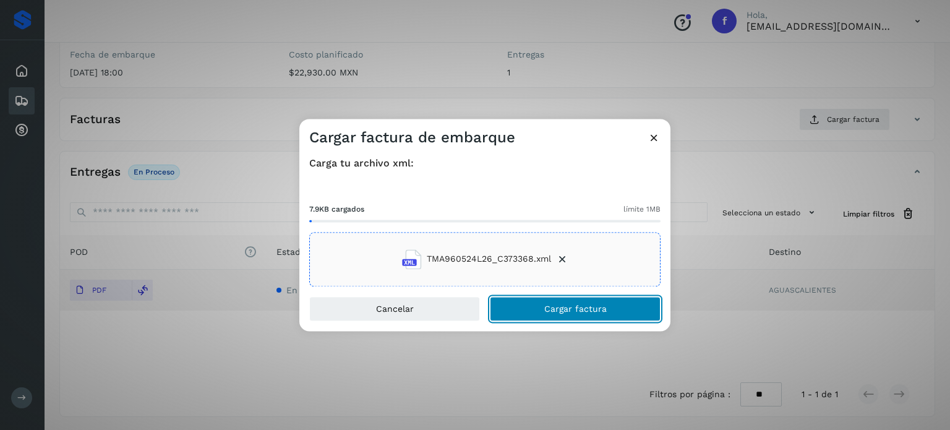
click at [551, 307] on span "Cargar factura" at bounding box center [575, 308] width 62 height 9
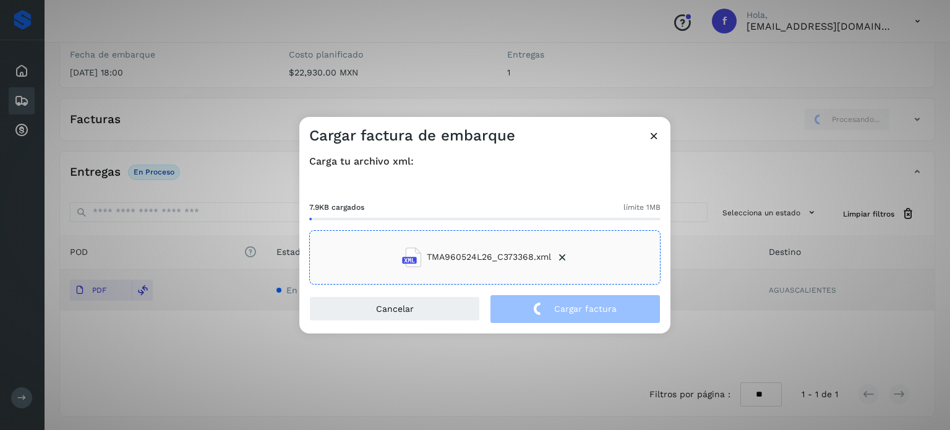
click at [266, 165] on div "Cargar factura de embarque Carga tu archivo xml: 7.9KB cargados límite 1MB TMA9…" at bounding box center [475, 215] width 950 height 430
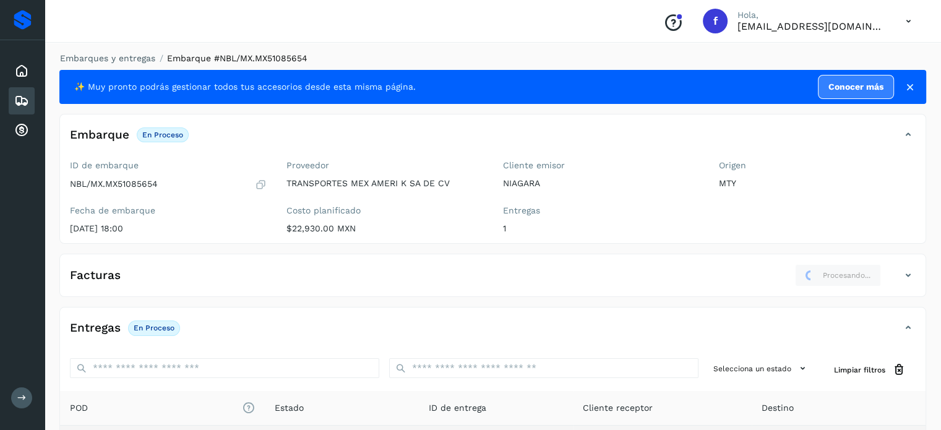
scroll to position [0, 0]
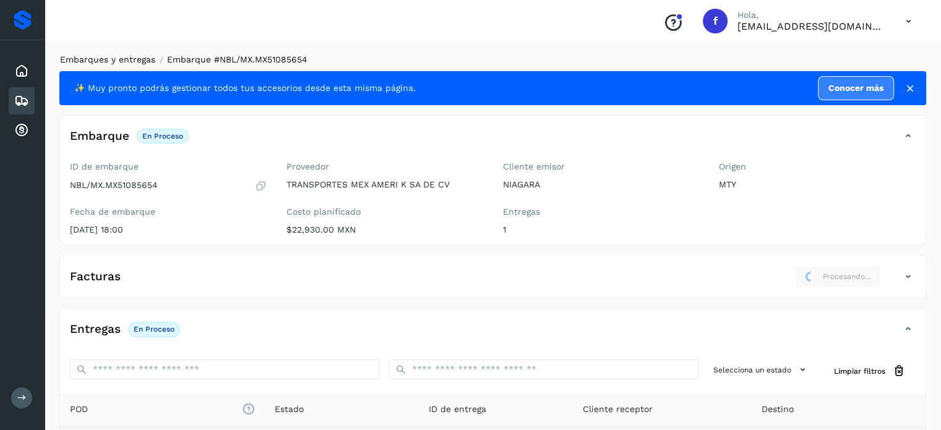
click at [111, 64] on link "Embarques y entregas" at bounding box center [107, 59] width 95 height 10
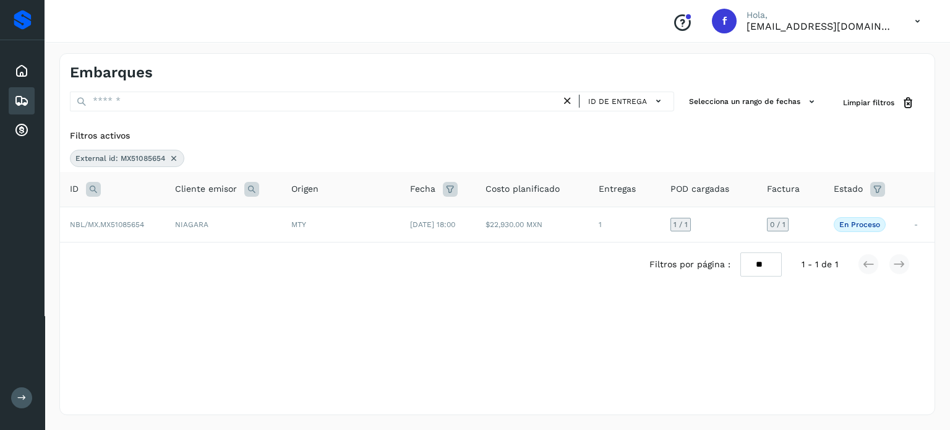
click at [173, 158] on icon at bounding box center [174, 158] width 10 height 10
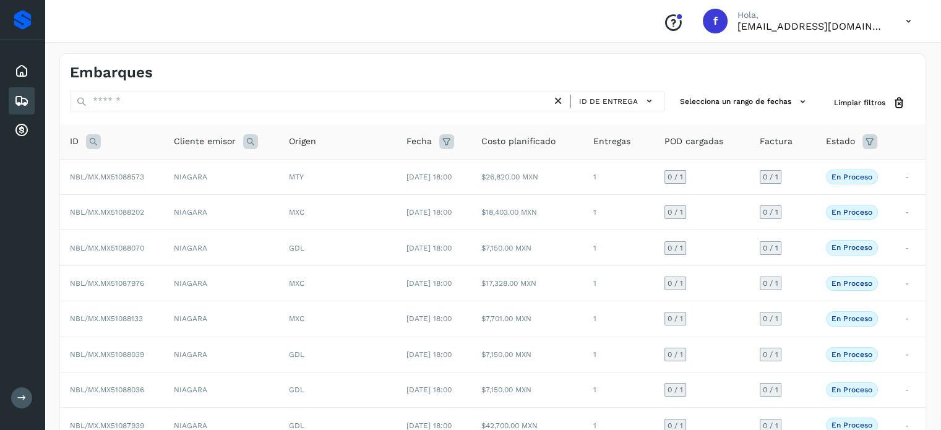
click at [92, 140] on icon at bounding box center [93, 141] width 15 height 15
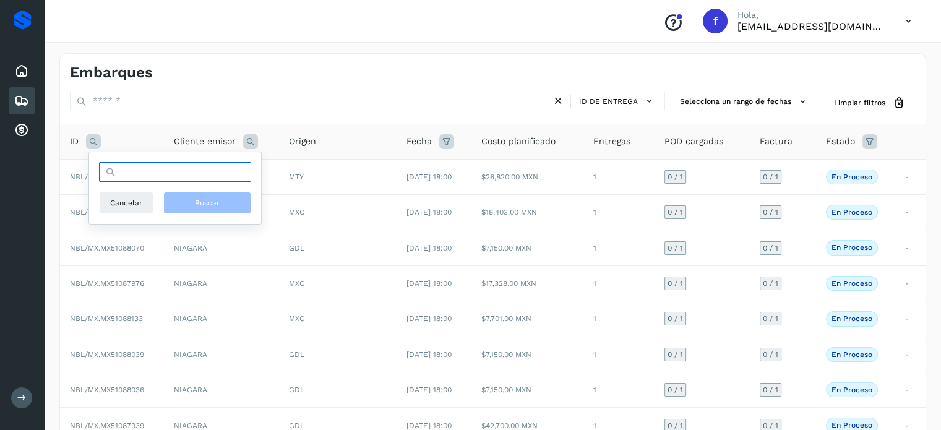
click at [131, 178] on input "text" at bounding box center [175, 172] width 152 height 20
paste input "**********"
type input "**********"
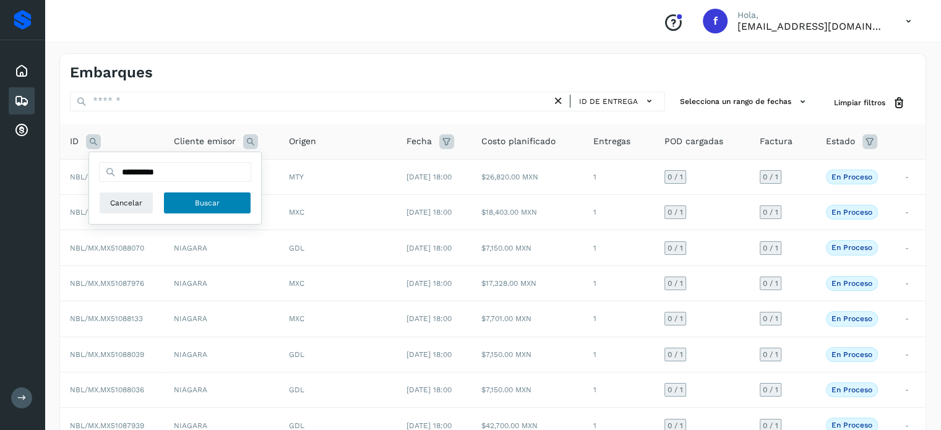
click at [173, 202] on button "Buscar" at bounding box center [207, 203] width 88 height 22
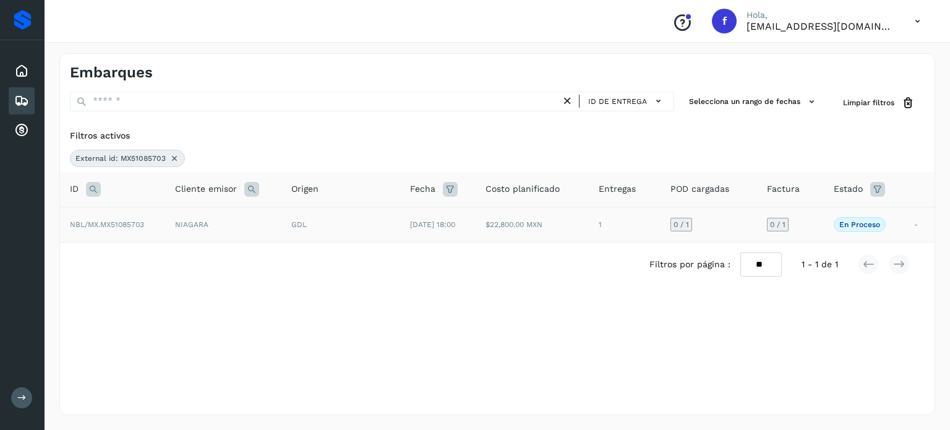
click at [215, 222] on td "NIAGARA" at bounding box center [223, 224] width 116 height 35
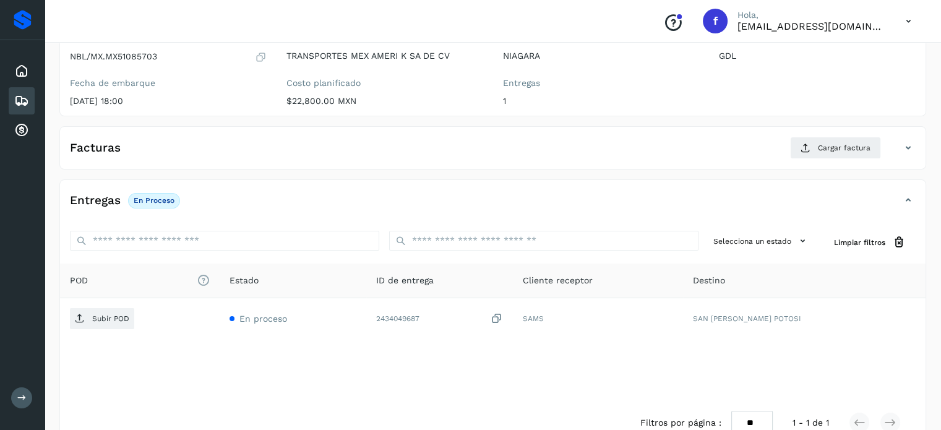
scroll to position [157, 0]
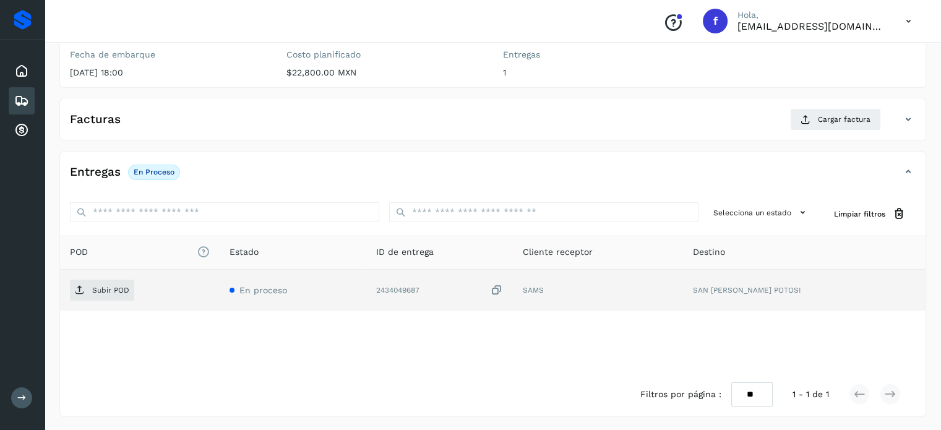
click at [503, 289] on icon at bounding box center [497, 290] width 12 height 13
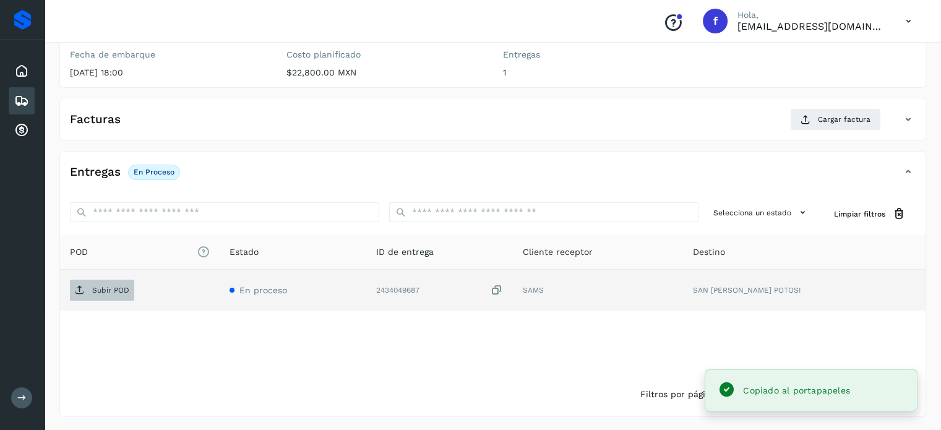
click at [103, 294] on span "Subir POD" at bounding box center [102, 290] width 64 height 20
drag, startPoint x: 839, startPoint y: 131, endPoint x: 828, endPoint y: 126, distance: 11.6
click at [838, 131] on div "Facturas Cargar factura" at bounding box center [493, 124] width 866 height 32
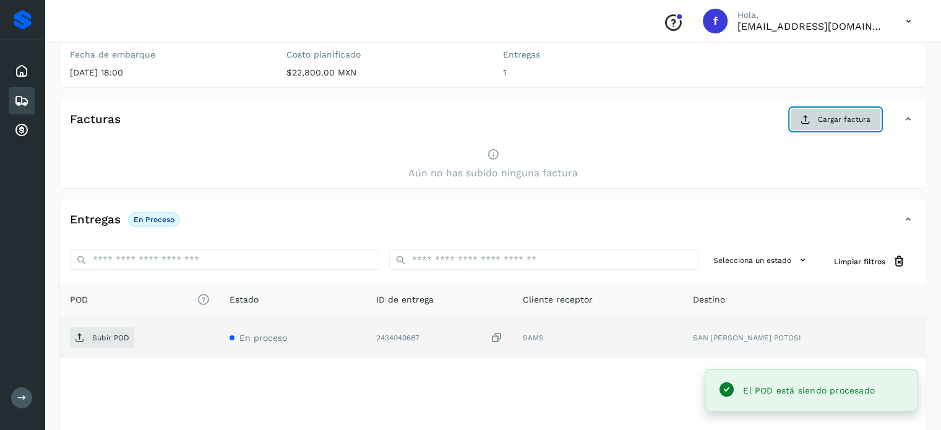
click at [832, 122] on span "Cargar factura" at bounding box center [844, 119] width 53 height 11
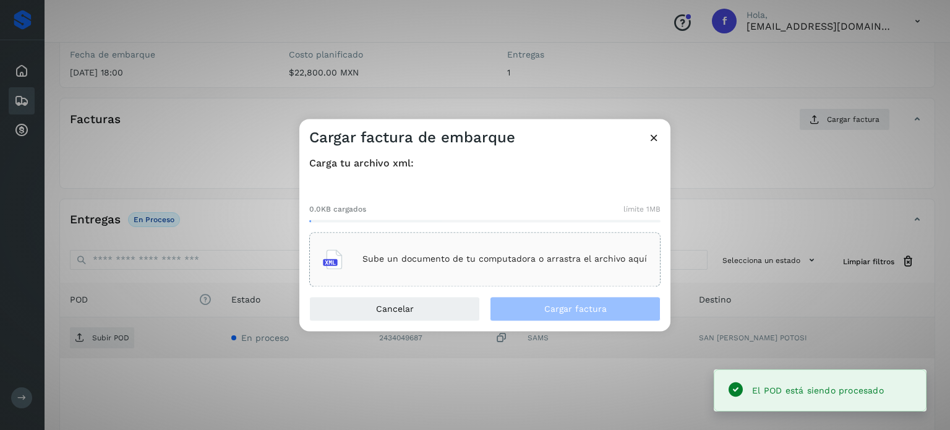
click at [434, 259] on p "Sube un documento de tu computadora o arrastra el archivo aquí" at bounding box center [505, 259] width 285 height 11
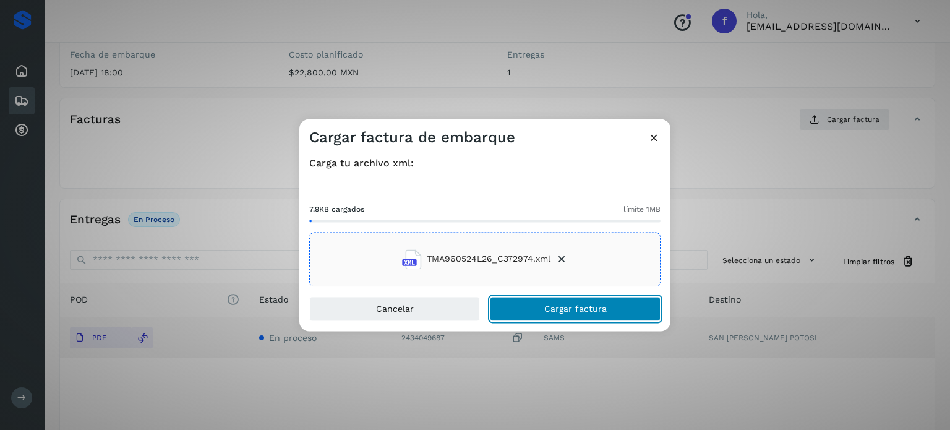
click at [554, 304] on span "Cargar factura" at bounding box center [575, 308] width 62 height 9
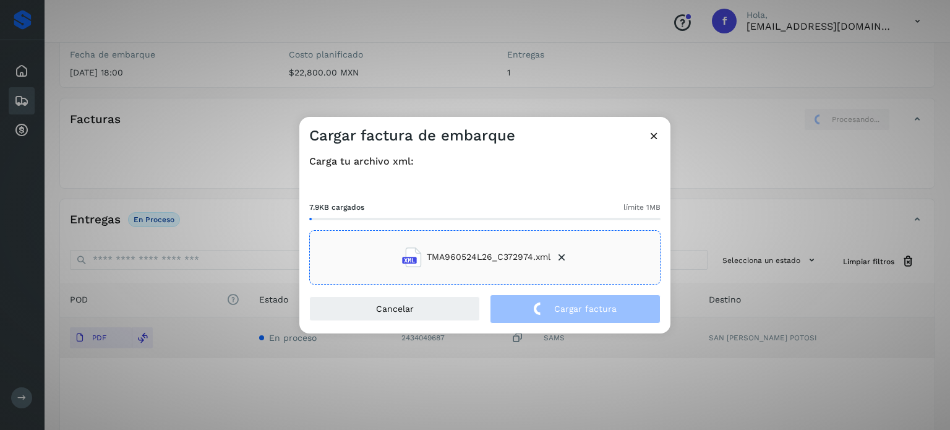
click at [249, 88] on div "Cargar factura de embarque Carga tu archivo xml: 7.9KB cargados límite 1MB TMA9…" at bounding box center [475, 215] width 950 height 430
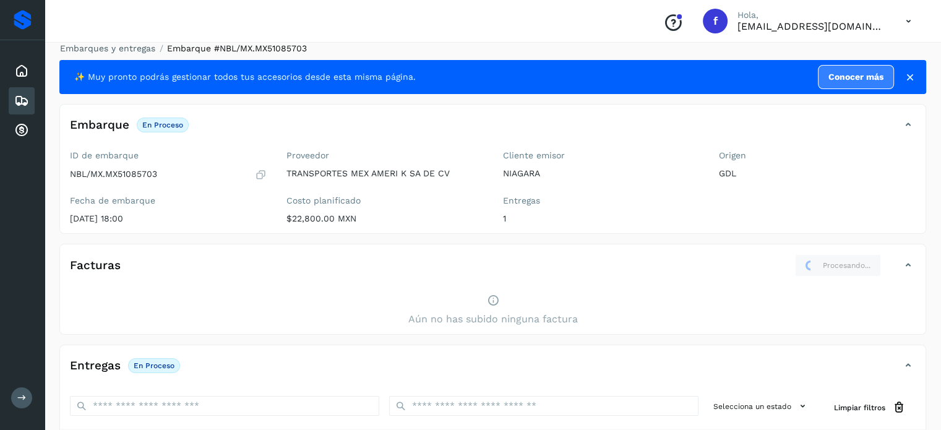
scroll to position [0, 0]
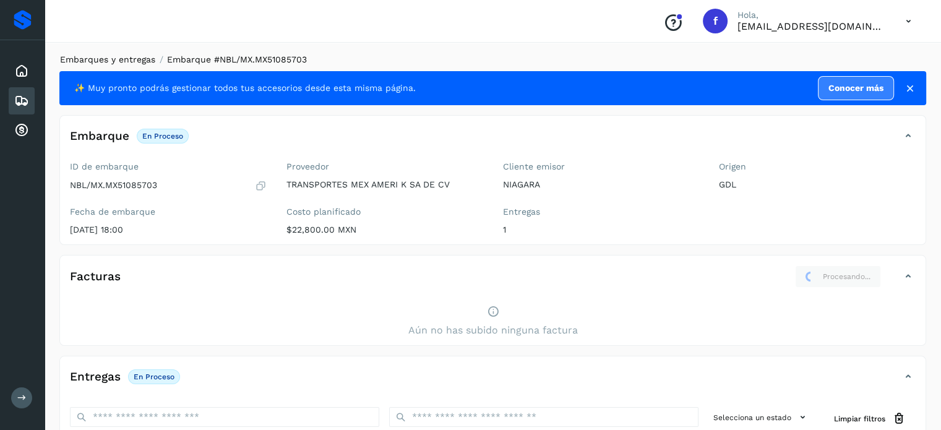
click at [121, 62] on link "Embarques y entregas" at bounding box center [107, 59] width 95 height 10
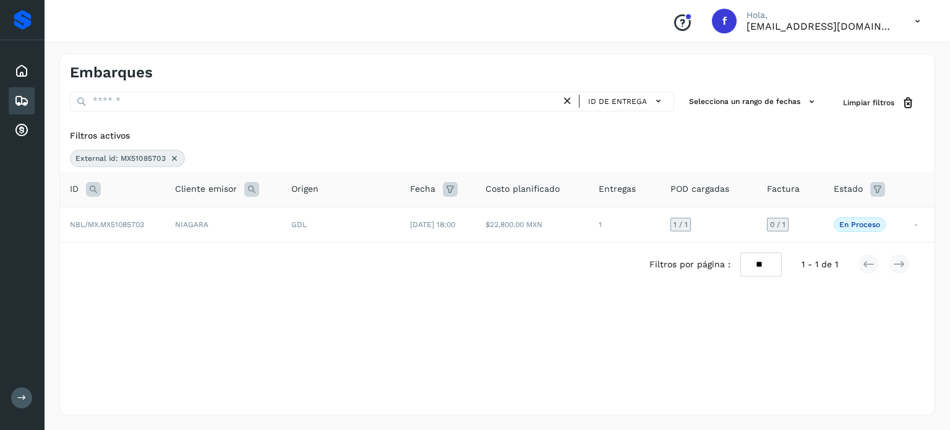
click at [97, 186] on icon at bounding box center [93, 189] width 15 height 15
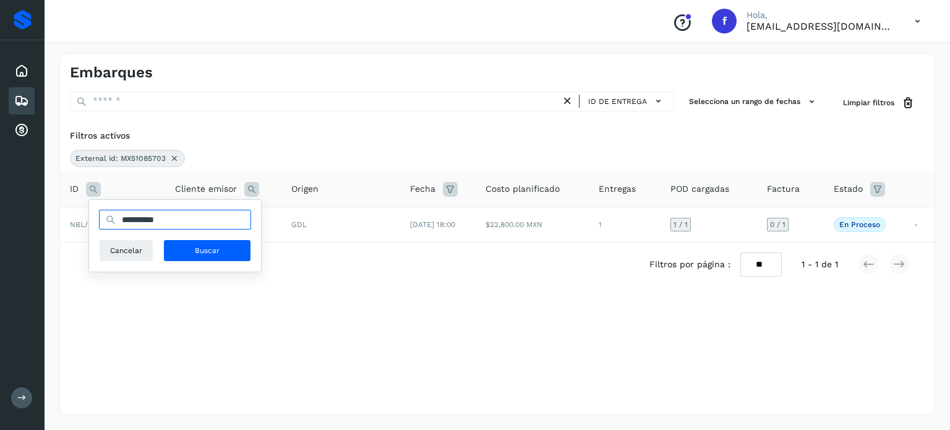
click at [160, 217] on input "**********" at bounding box center [175, 220] width 152 height 20
paste input "text"
type input "**********"
click at [204, 252] on span "Buscar" at bounding box center [207, 250] width 25 height 11
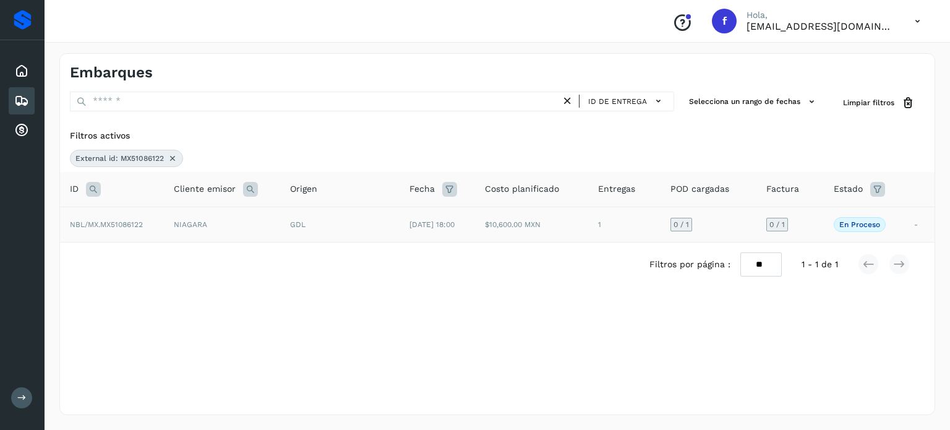
click at [230, 227] on td "NIAGARA" at bounding box center [222, 224] width 116 height 35
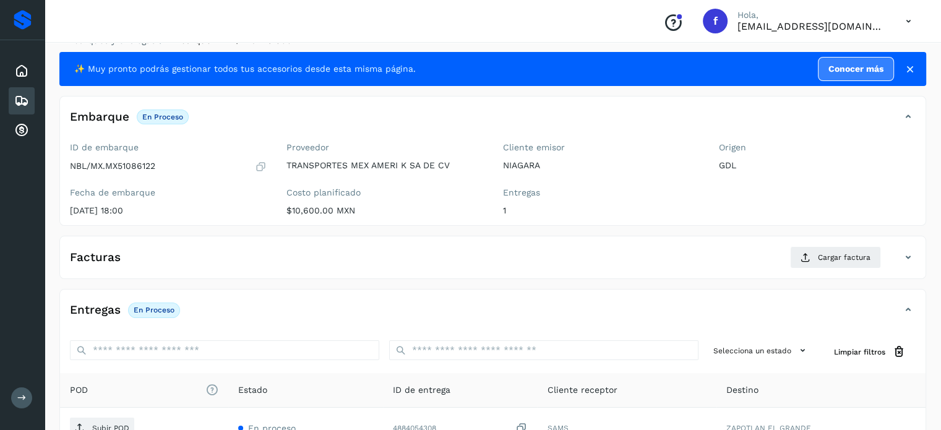
scroll to position [157, 0]
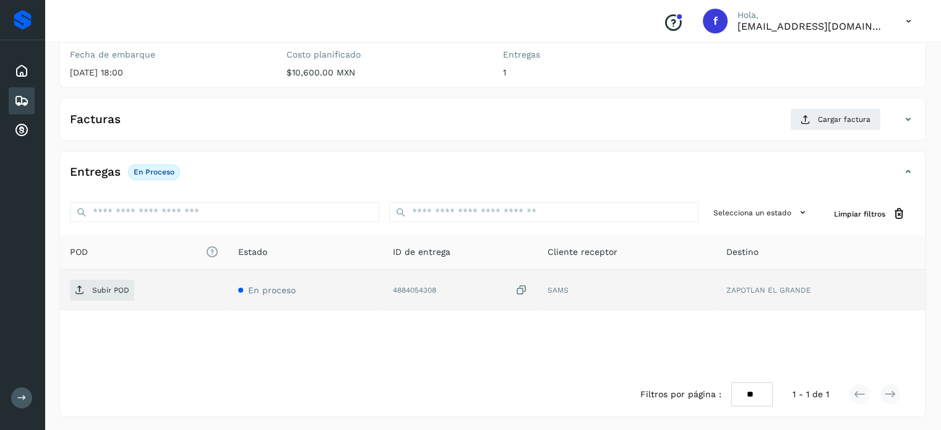
click at [522, 289] on icon at bounding box center [521, 290] width 12 height 13
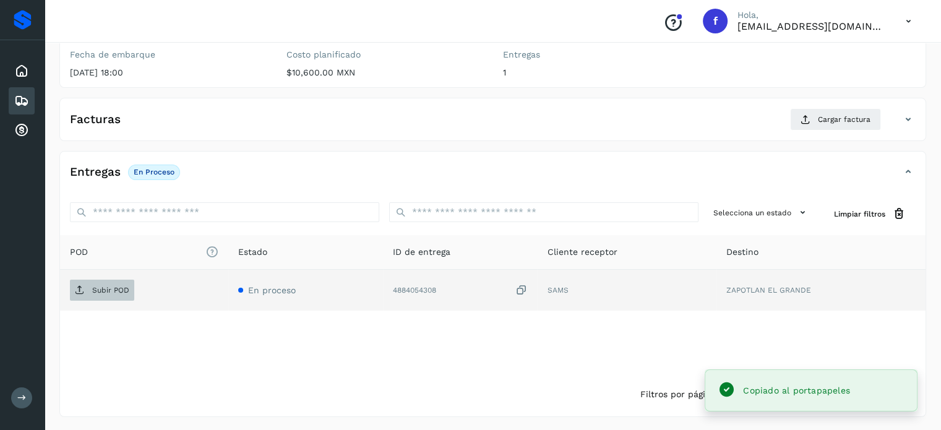
click at [116, 296] on span "Subir POD" at bounding box center [102, 290] width 64 height 20
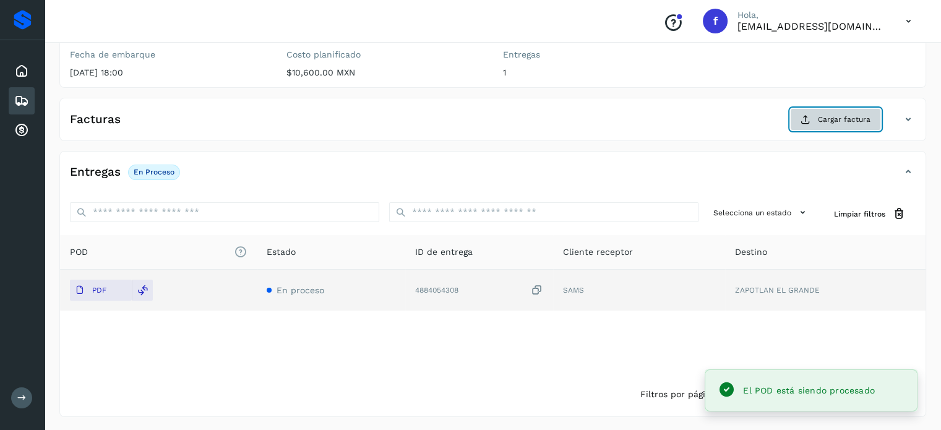
click at [849, 121] on span "Cargar factura" at bounding box center [844, 119] width 53 height 11
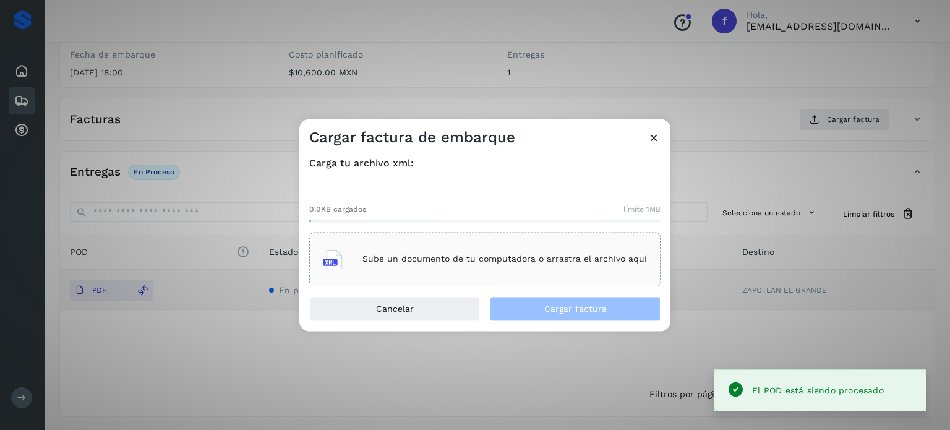
click at [564, 275] on div "Sube un documento de tu computadora o arrastra el archivo aquí" at bounding box center [485, 259] width 324 height 33
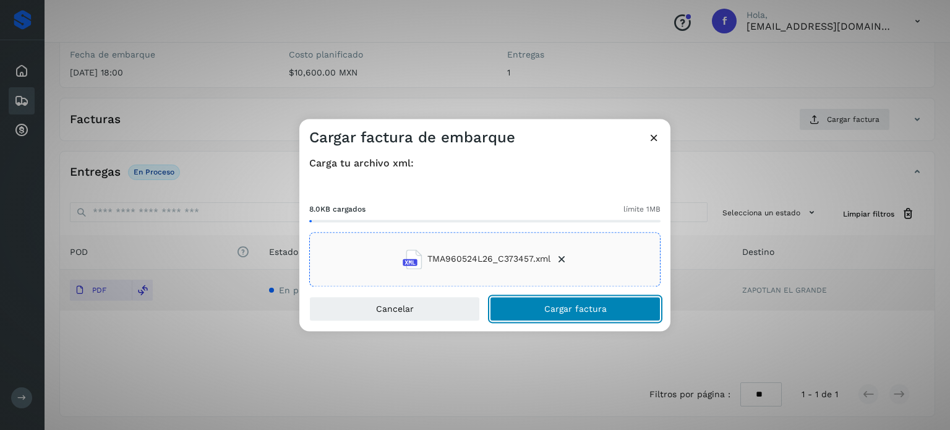
click at [582, 308] on span "Cargar factura" at bounding box center [575, 308] width 62 height 9
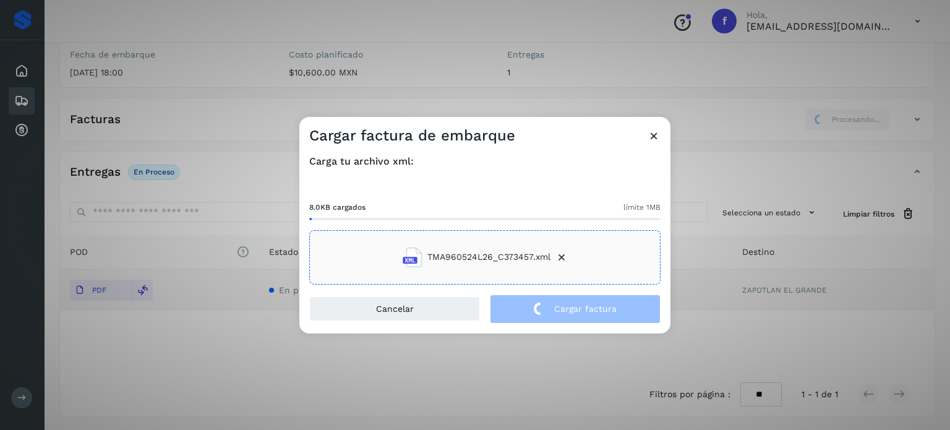
click at [218, 92] on div "Cargar factura de embarque Carga tu archivo xml: 8.0KB cargados límite 1MB TMA9…" at bounding box center [475, 215] width 950 height 430
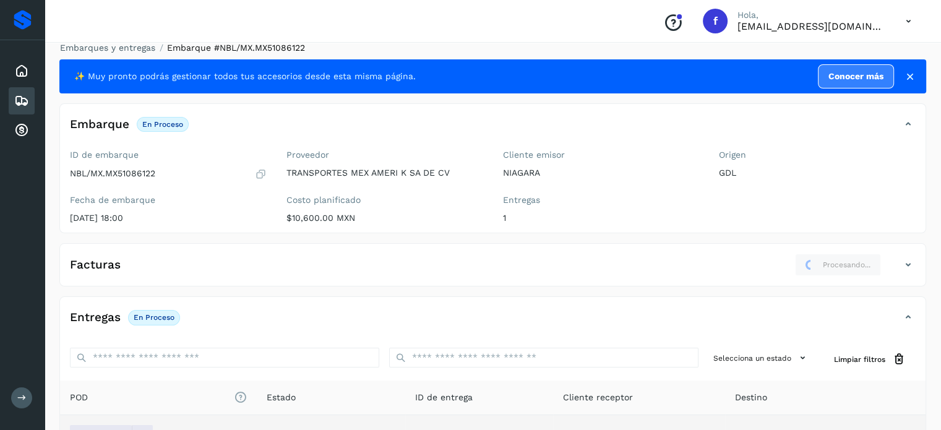
scroll to position [0, 0]
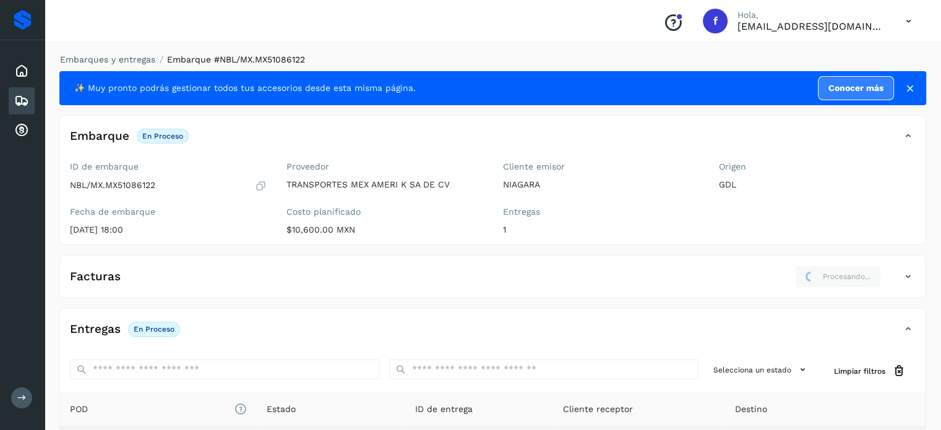
click at [95, 51] on div "Embarques y entregas Embarque #NBL/MX.MX51086122 ✨ Muy pronto podrás gestionar …" at bounding box center [493, 313] width 897 height 551
click at [100, 64] on link "Embarques y entregas" at bounding box center [107, 59] width 95 height 10
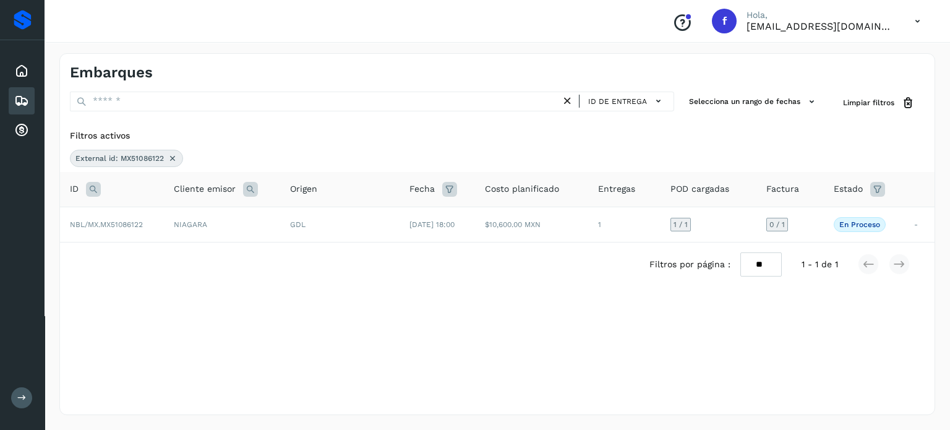
click at [93, 189] on icon at bounding box center [93, 189] width 15 height 15
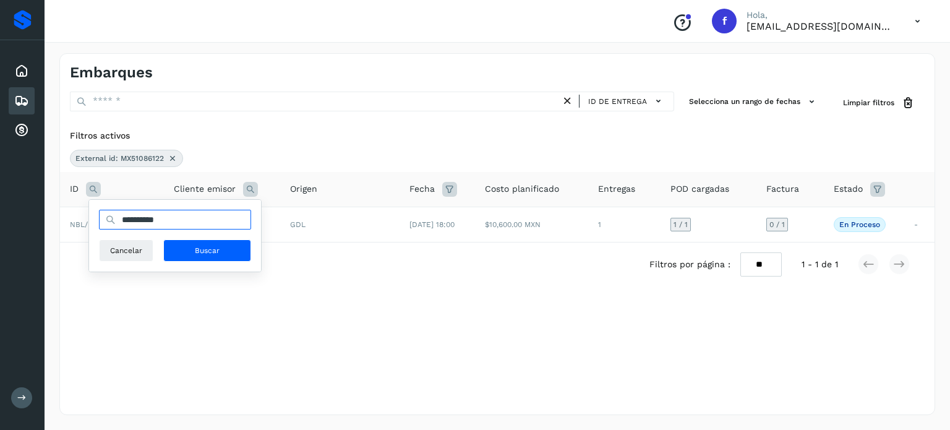
click at [152, 220] on input "**********" at bounding box center [175, 220] width 152 height 20
click at [152, 219] on input "**********" at bounding box center [175, 220] width 152 height 20
paste input "text"
type input "**********"
click at [194, 261] on button "Buscar" at bounding box center [207, 250] width 88 height 22
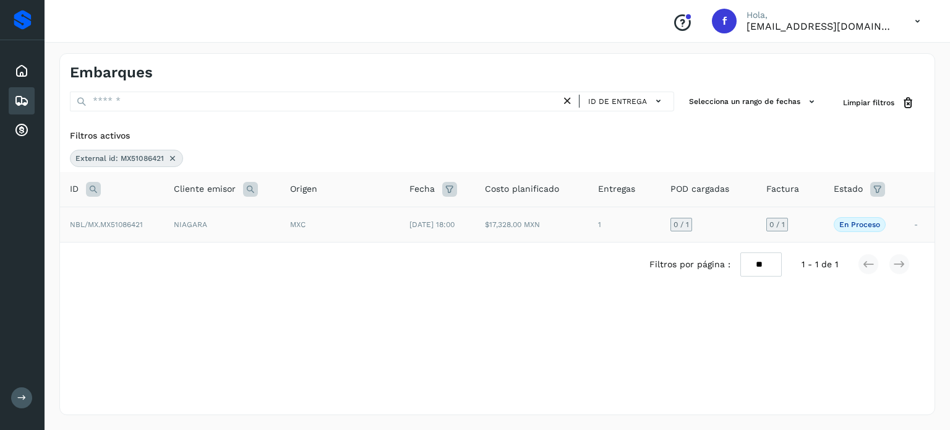
click at [307, 237] on td "MXC" at bounding box center [339, 224] width 119 height 35
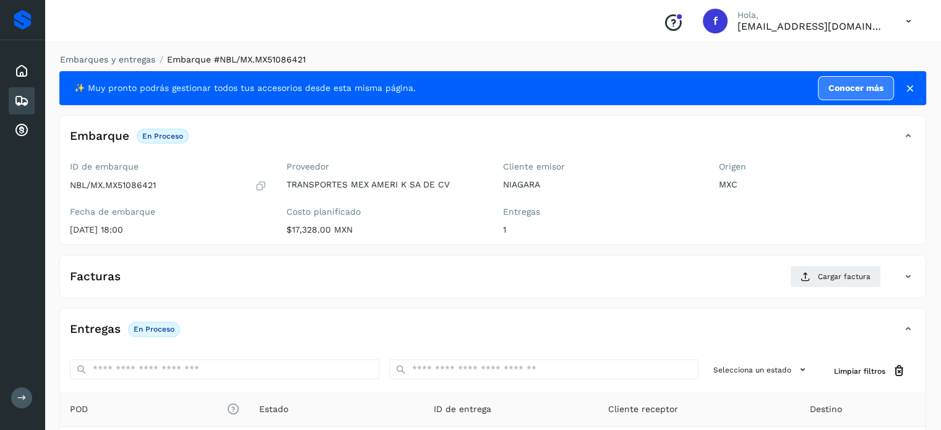
scroll to position [157, 0]
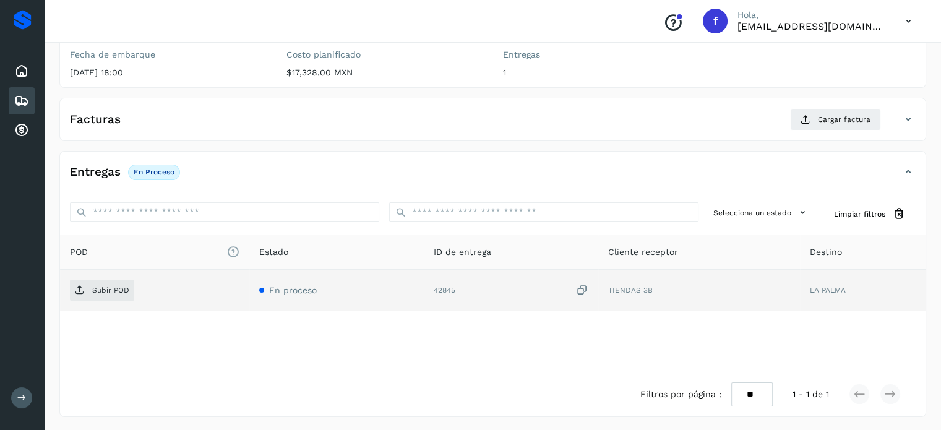
click at [579, 288] on icon at bounding box center [582, 290] width 12 height 13
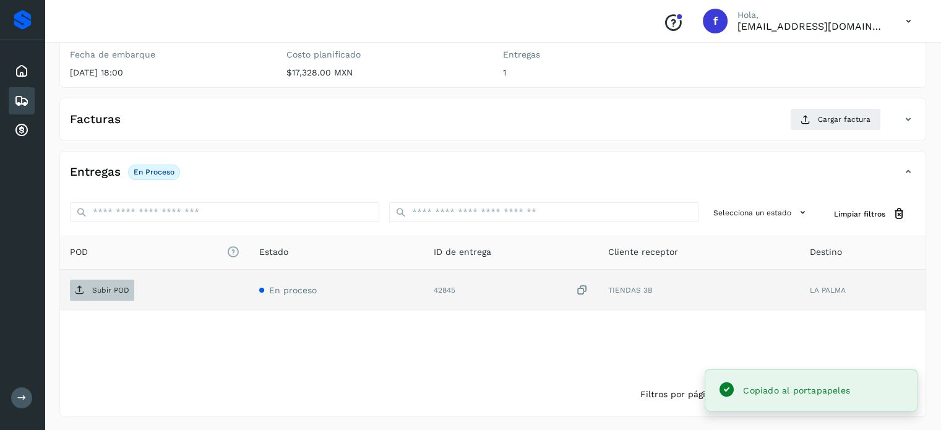
click at [109, 298] on button "Subir POD" at bounding box center [102, 290] width 64 height 21
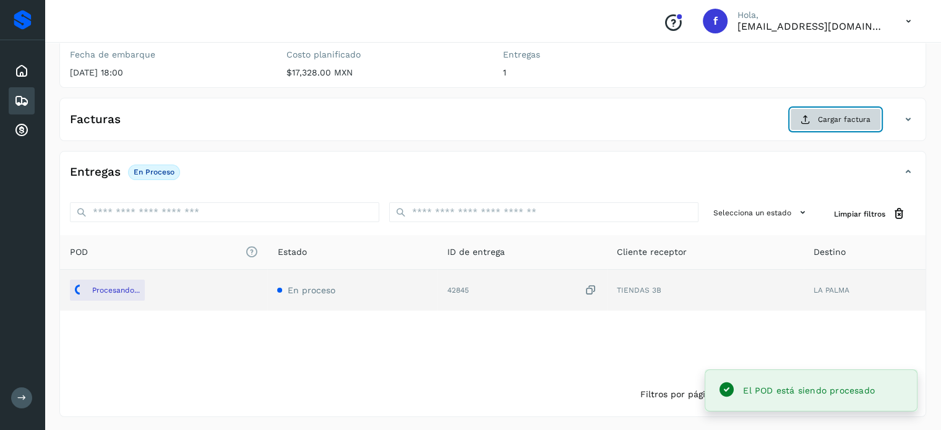
click at [827, 114] on span "Cargar factura" at bounding box center [844, 119] width 53 height 11
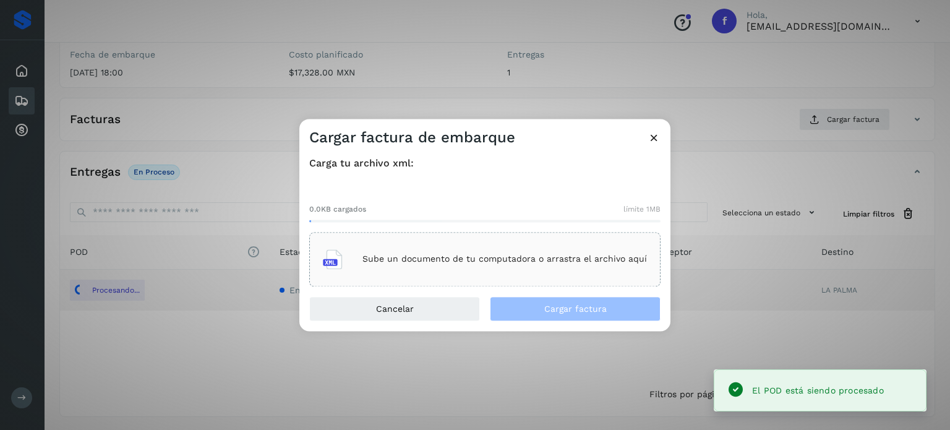
click at [574, 260] on p "Sube un documento de tu computadora o arrastra el archivo aquí" at bounding box center [505, 259] width 285 height 11
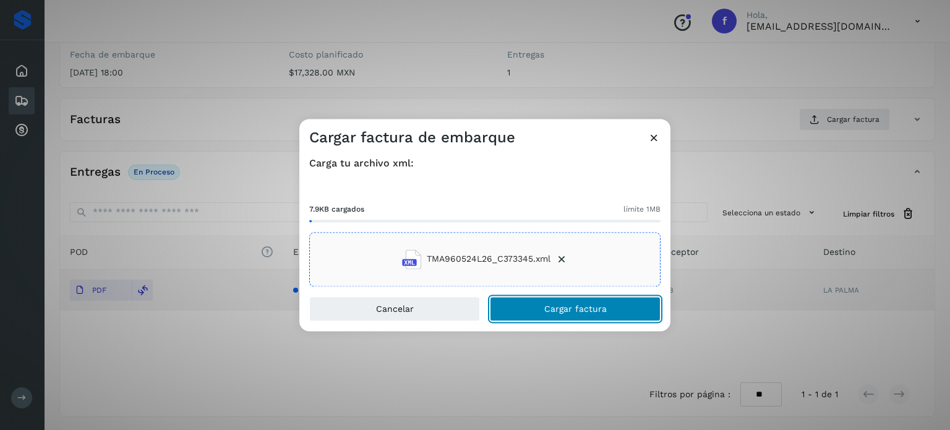
click at [556, 307] on span "Cargar factura" at bounding box center [575, 308] width 62 height 9
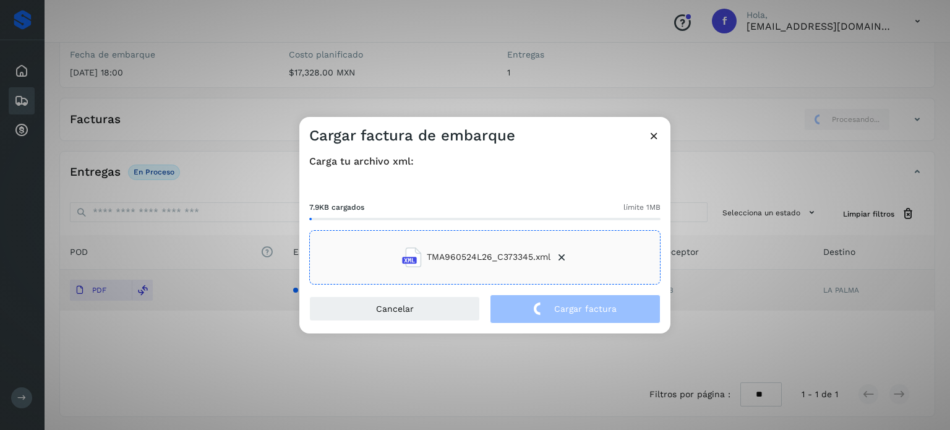
click at [161, 71] on div "Cargar factura de embarque Carga tu archivo xml: 7.9KB cargados límite 1MB TMA9…" at bounding box center [475, 215] width 950 height 430
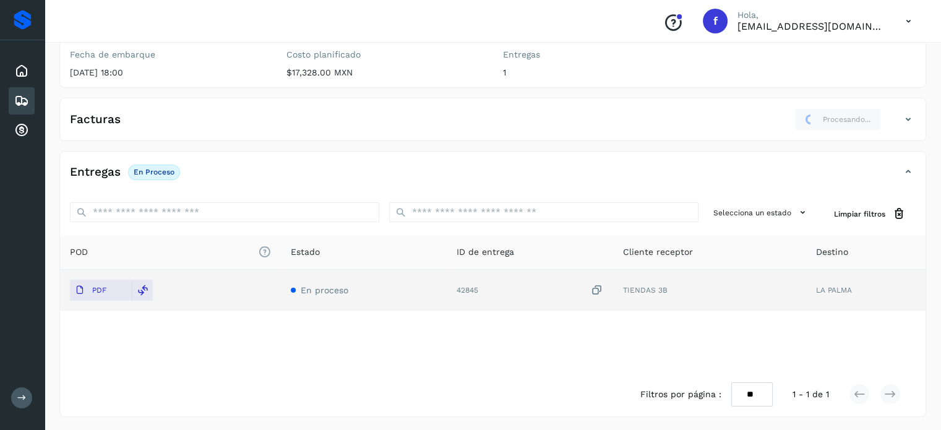
scroll to position [0, 0]
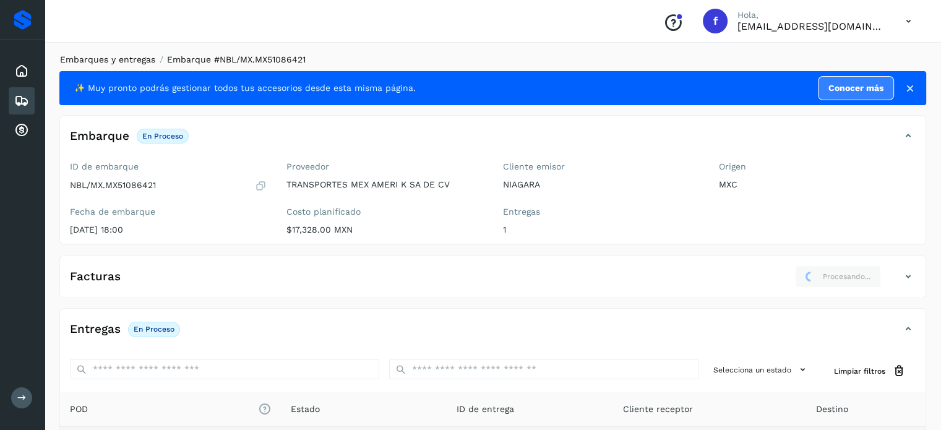
click at [136, 57] on link "Embarques y entregas" at bounding box center [107, 59] width 95 height 10
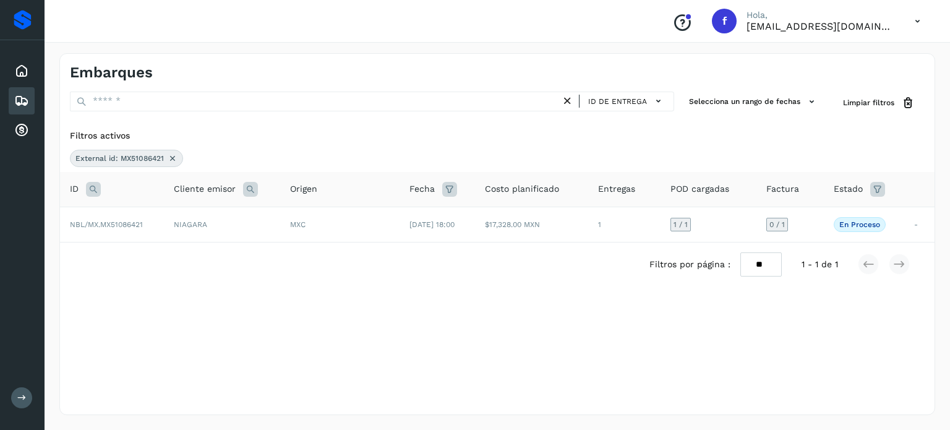
click at [174, 157] on icon at bounding box center [173, 158] width 10 height 10
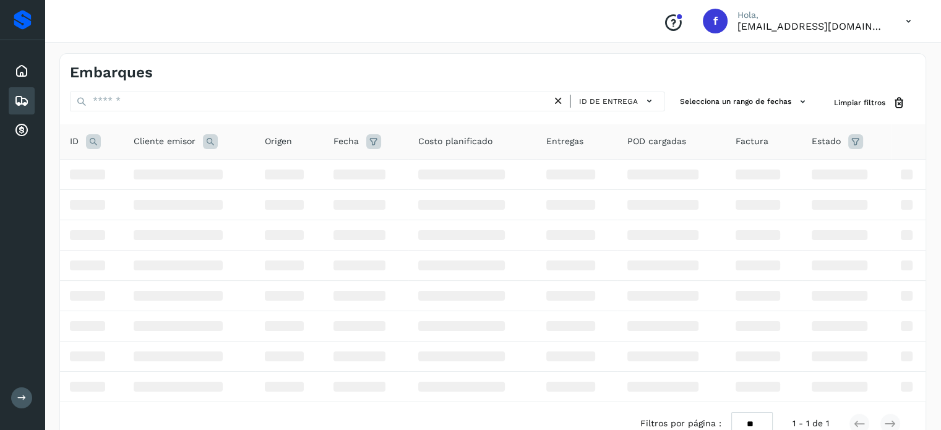
click at [96, 145] on icon at bounding box center [93, 141] width 15 height 15
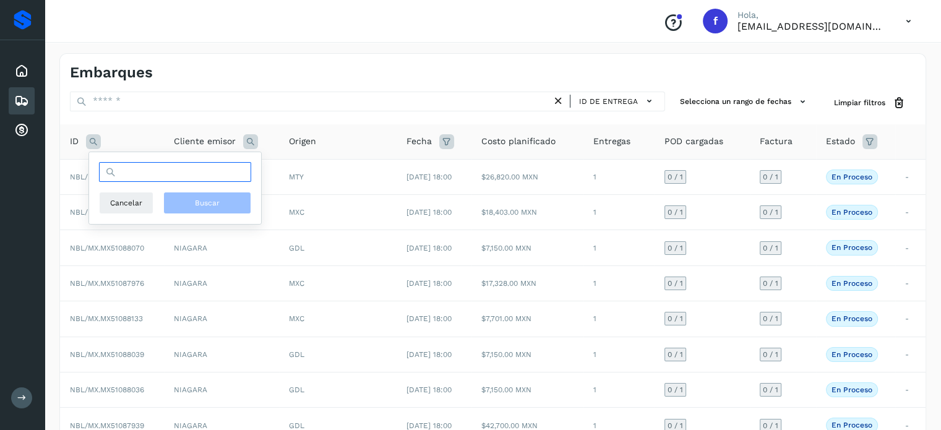
drag, startPoint x: 139, startPoint y: 174, endPoint x: 145, endPoint y: 185, distance: 12.7
click at [139, 174] on input "text" at bounding box center [175, 172] width 152 height 20
paste input "**********"
type input "**********"
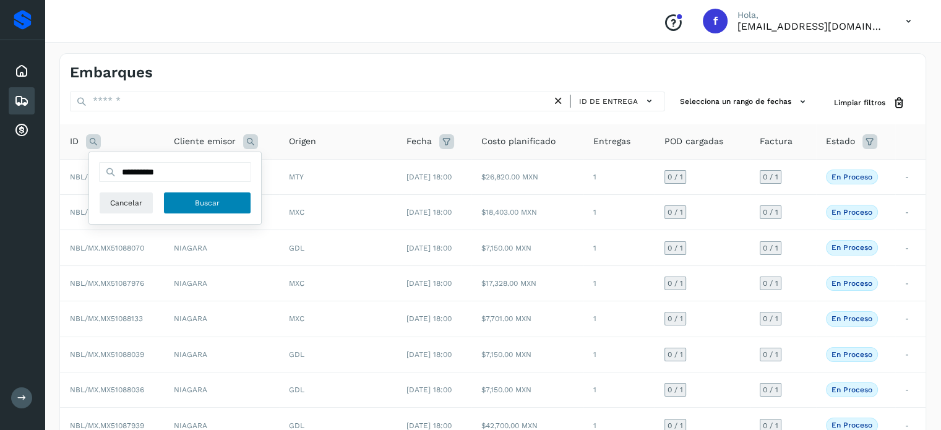
click at [201, 203] on span "Buscar" at bounding box center [207, 202] width 25 height 11
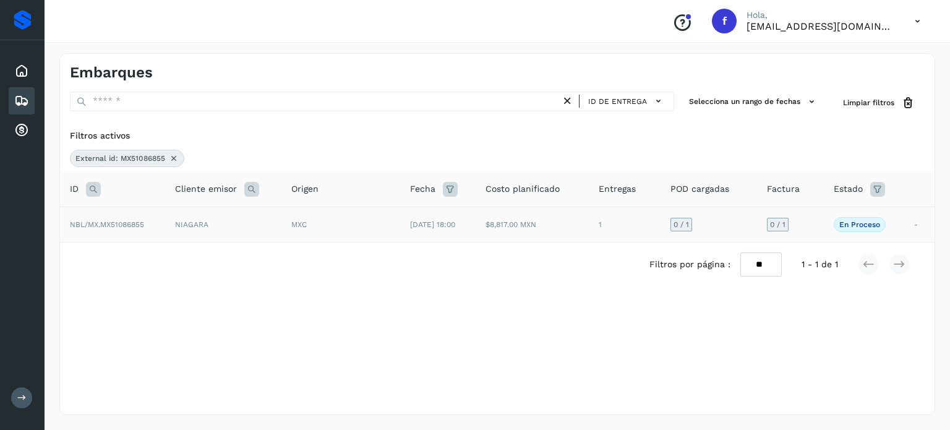
click at [218, 228] on td "NIAGARA" at bounding box center [223, 224] width 116 height 35
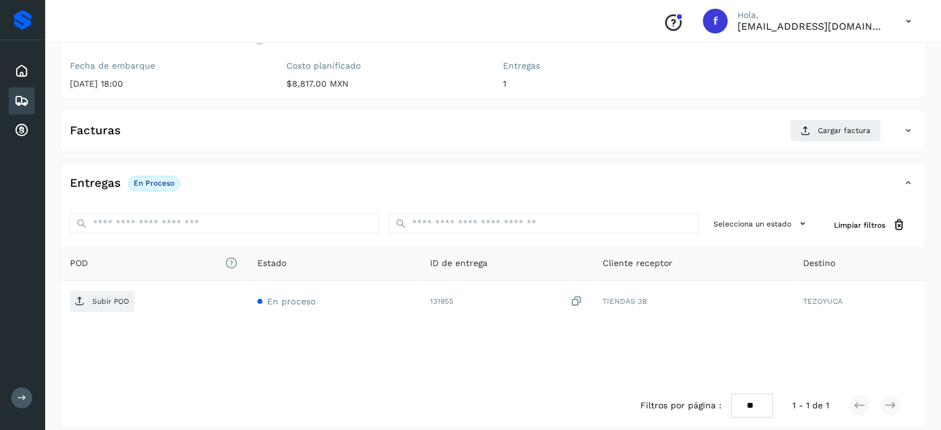
scroll to position [157, 0]
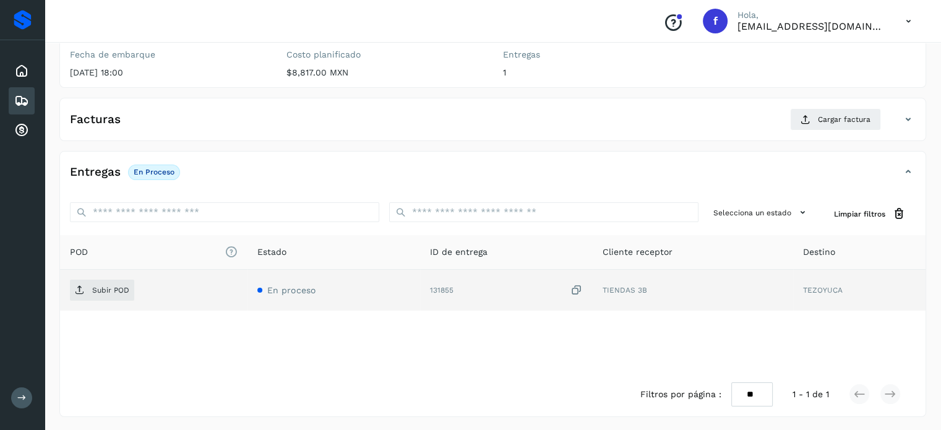
click at [577, 289] on icon at bounding box center [576, 290] width 12 height 13
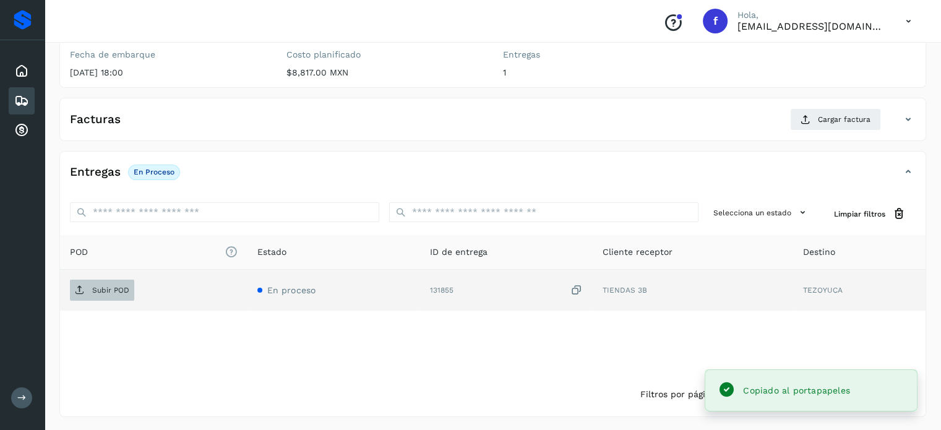
click at [115, 282] on span "Subir POD" at bounding box center [102, 290] width 64 height 20
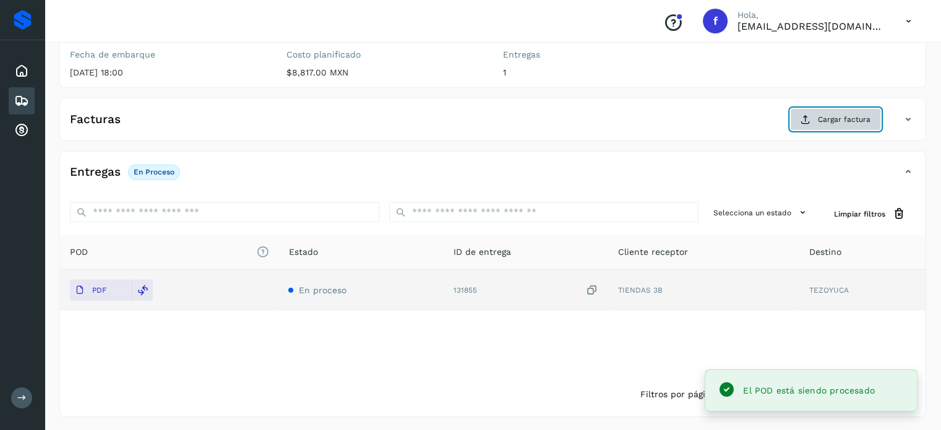
click at [841, 116] on span "Cargar factura" at bounding box center [844, 119] width 53 height 11
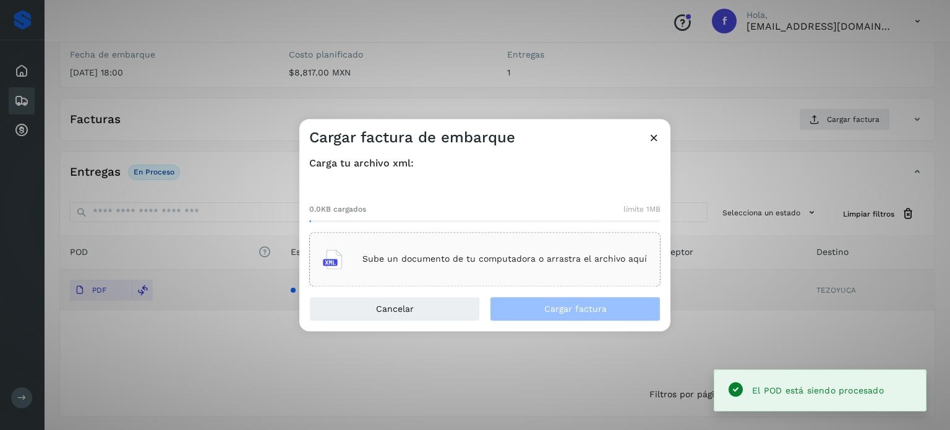
click at [518, 277] on div "Sube un documento de tu computadora o arrastra el archivo aquí" at bounding box center [484, 259] width 351 height 54
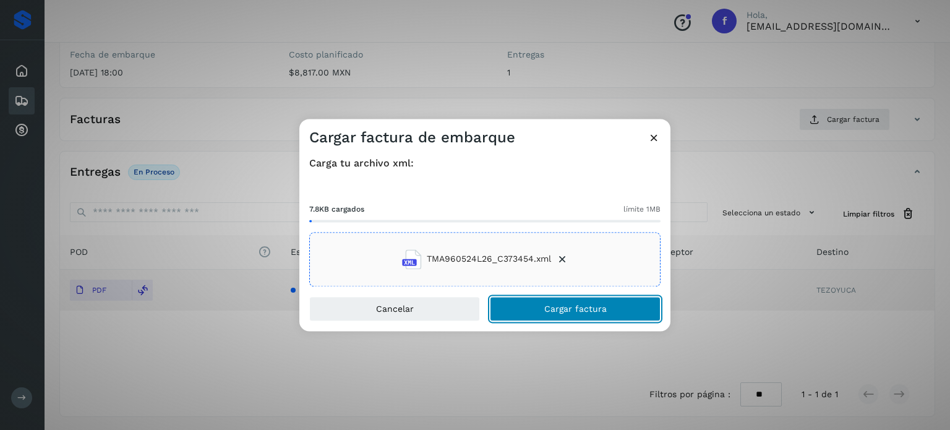
click at [559, 306] on span "Cargar factura" at bounding box center [575, 308] width 62 height 9
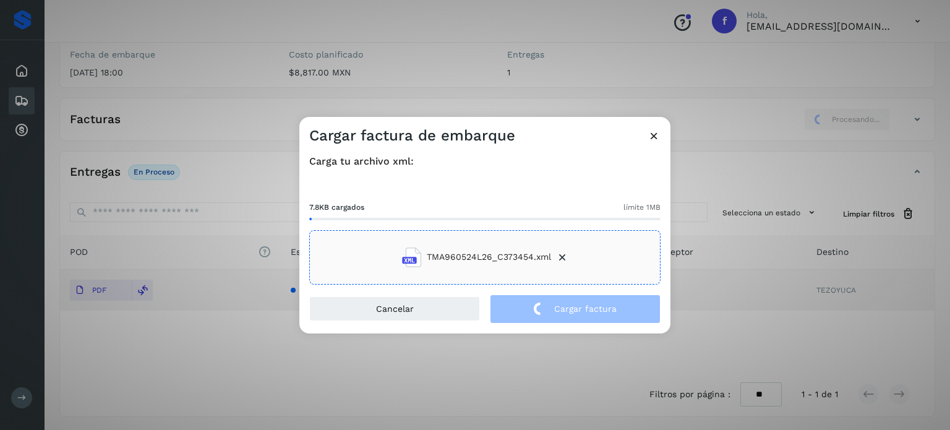
click at [246, 55] on div "Cargar factura de embarque Carga tu archivo xml: 7.8KB cargados límite 1MB TMA9…" at bounding box center [475, 215] width 950 height 430
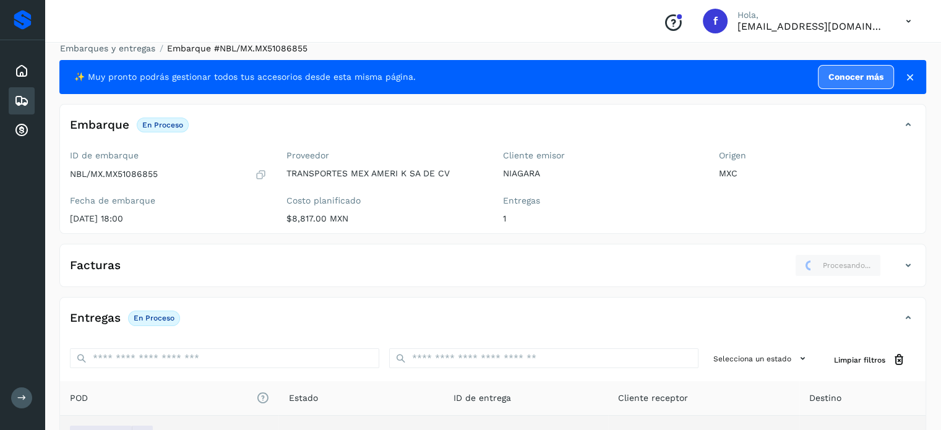
scroll to position [0, 0]
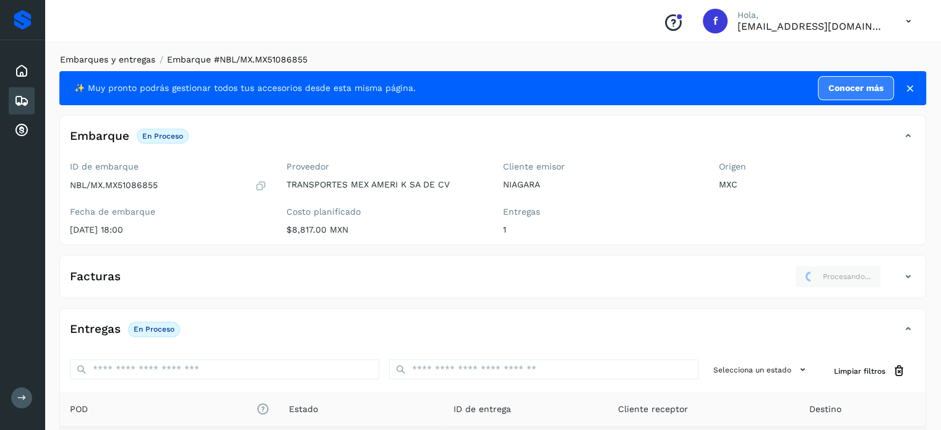
click at [131, 59] on link "Embarques y entregas" at bounding box center [107, 59] width 95 height 10
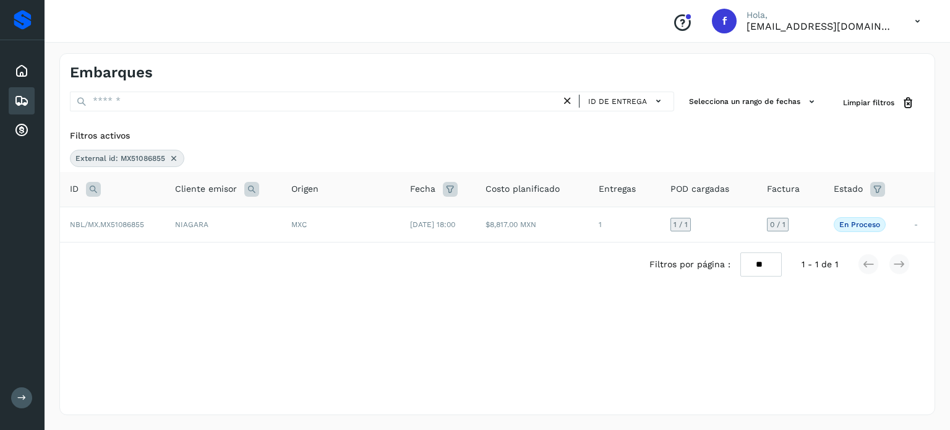
click at [96, 187] on icon at bounding box center [93, 189] width 15 height 15
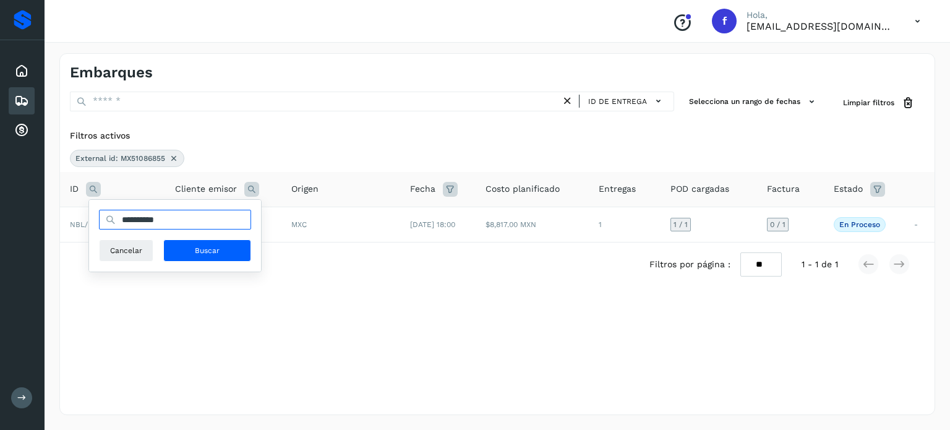
click at [142, 217] on input "**********" at bounding box center [175, 220] width 152 height 20
paste input "text"
type input "**********"
click at [196, 255] on span "Buscar" at bounding box center [207, 250] width 25 height 11
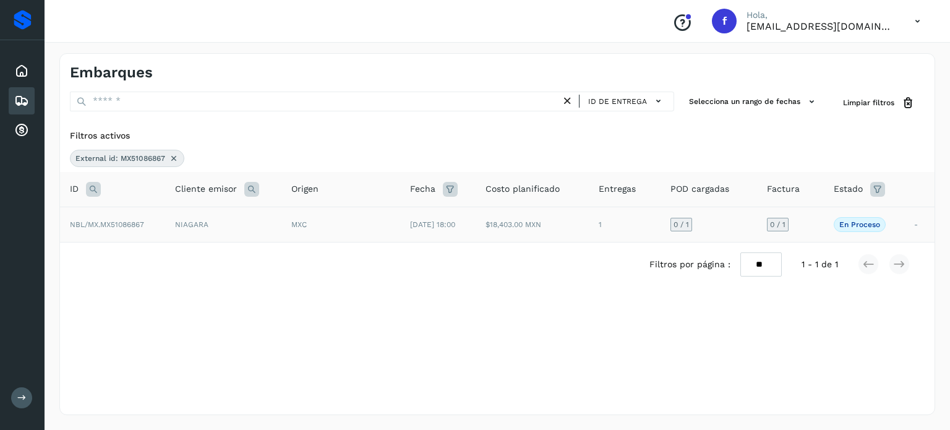
click at [274, 230] on td "NIAGARA" at bounding box center [223, 224] width 116 height 35
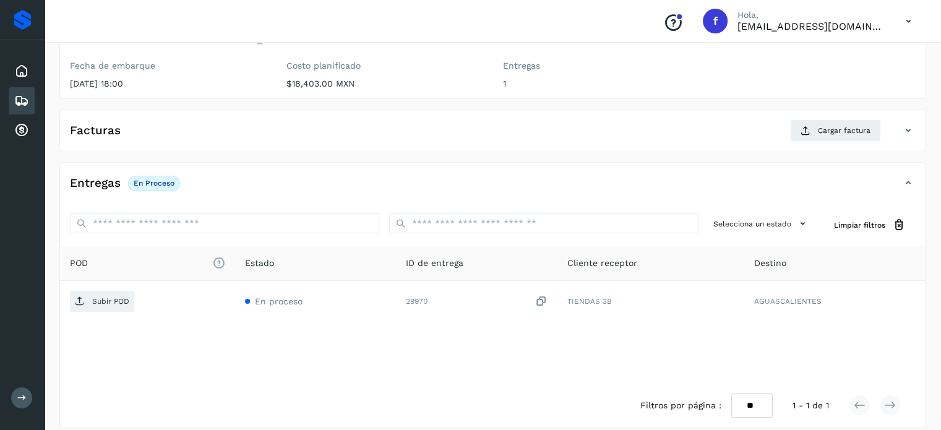
scroll to position [157, 0]
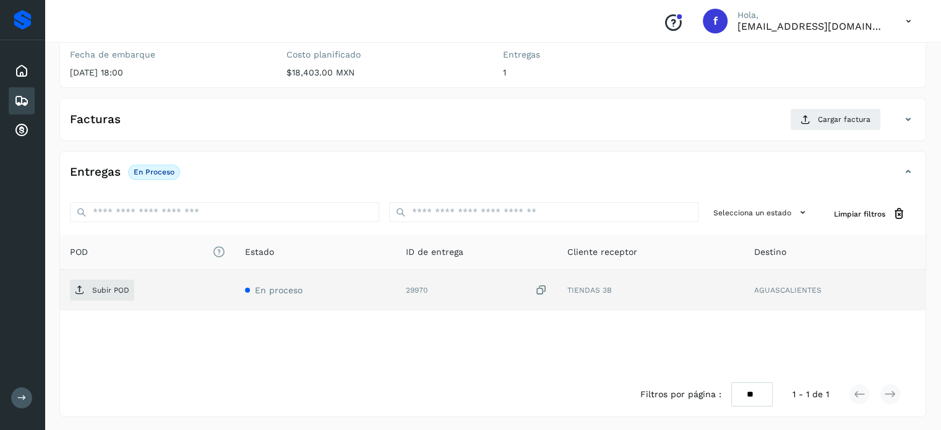
click at [544, 290] on icon at bounding box center [541, 290] width 12 height 13
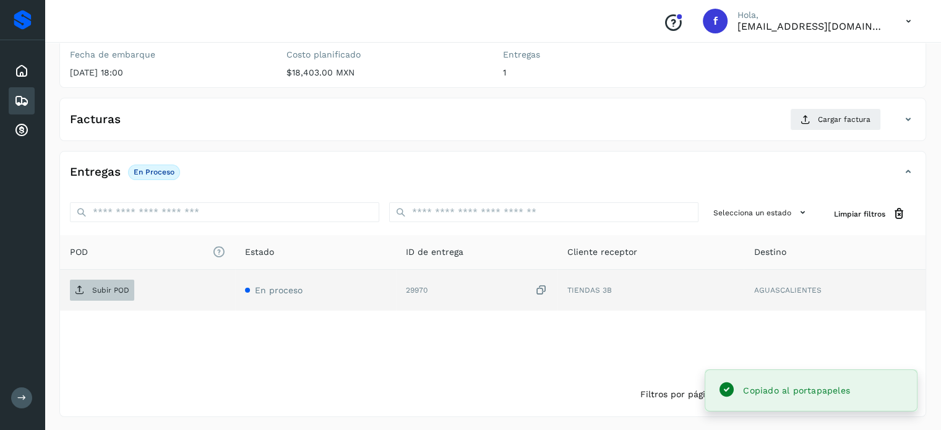
click at [114, 289] on p "Subir POD" at bounding box center [110, 290] width 37 height 9
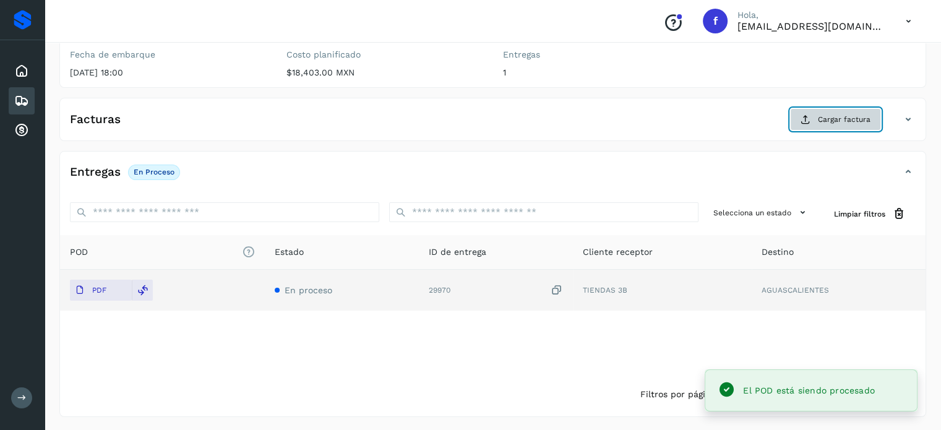
click at [847, 118] on span "Cargar factura" at bounding box center [844, 119] width 53 height 11
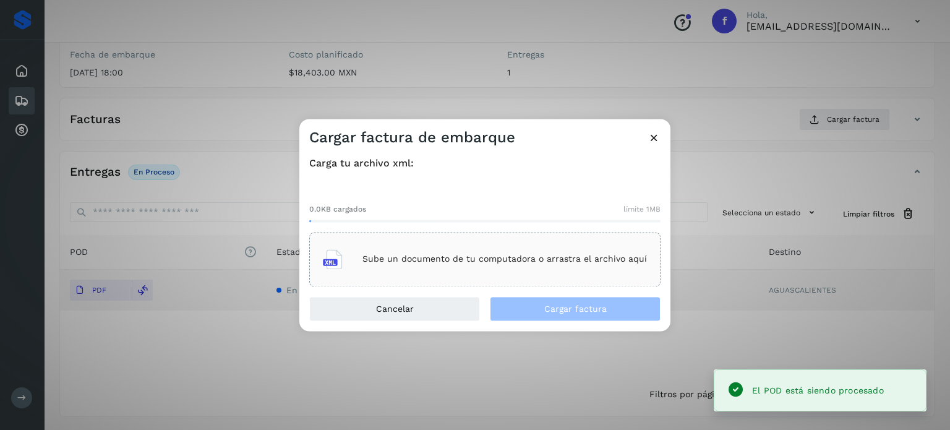
click at [569, 257] on p "Sube un documento de tu computadora o arrastra el archivo aquí" at bounding box center [505, 259] width 285 height 11
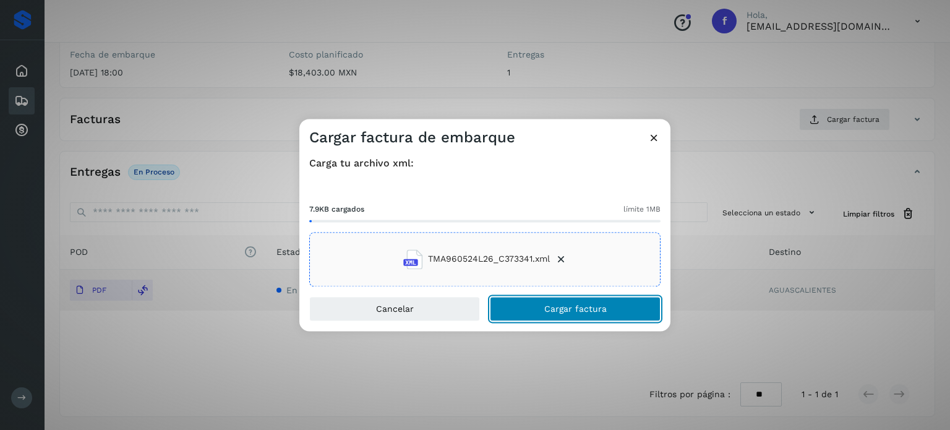
drag, startPoint x: 556, startPoint y: 306, endPoint x: 568, endPoint y: 98, distance: 208.3
click at [557, 306] on span "Cargar factura" at bounding box center [575, 308] width 62 height 9
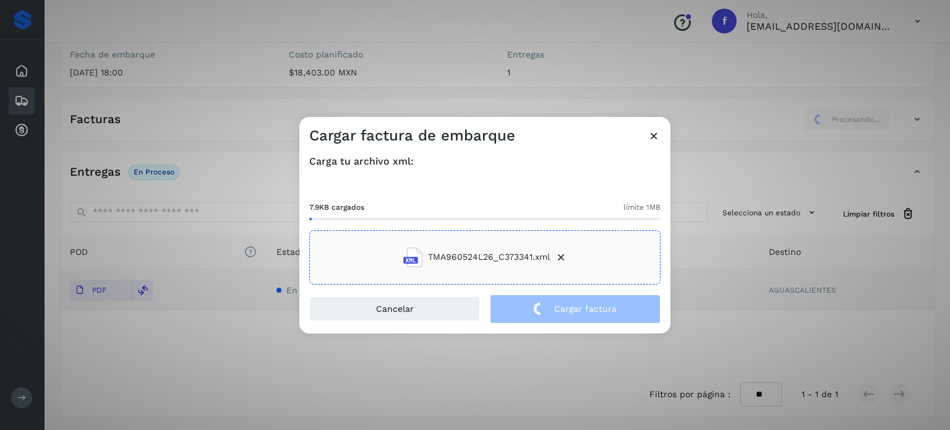
click at [236, 69] on div "Cargar factura de embarque Carga tu archivo xml: 7.9KB cargados límite 1MB TMA9…" at bounding box center [475, 215] width 950 height 430
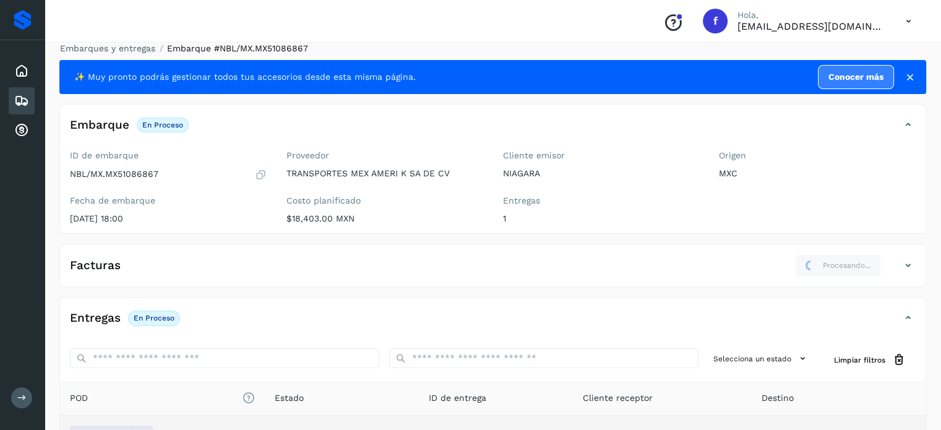
scroll to position [0, 0]
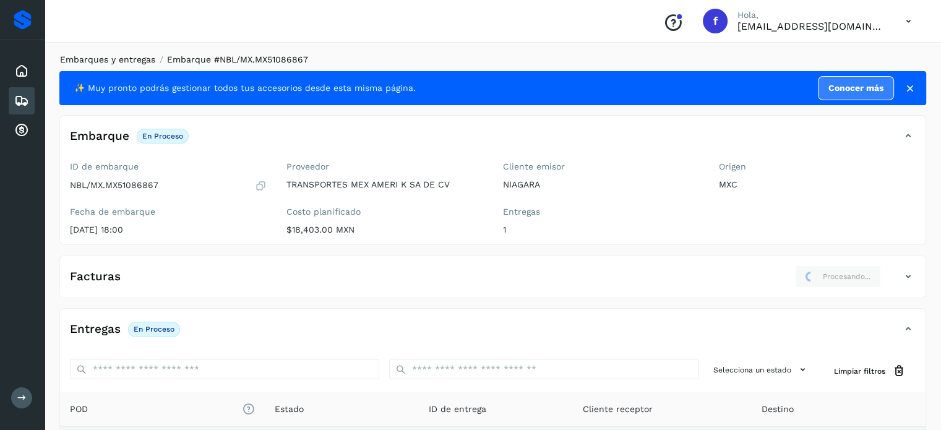
click at [140, 62] on link "Embarques y entregas" at bounding box center [107, 59] width 95 height 10
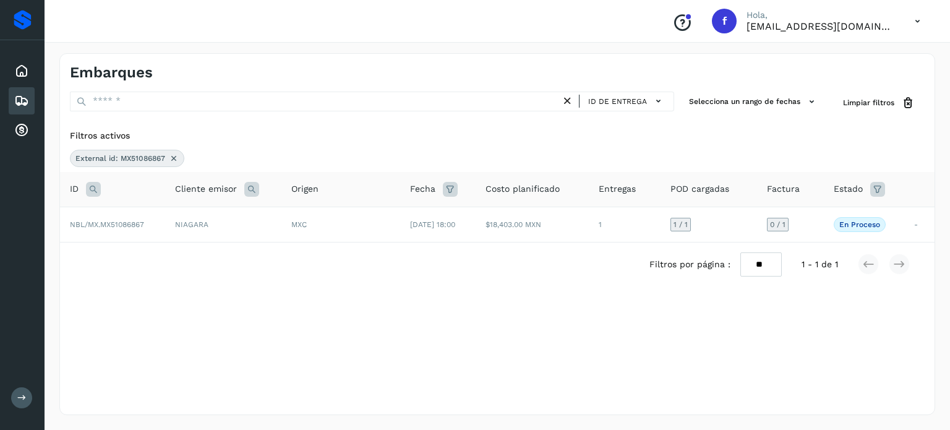
click at [171, 157] on icon at bounding box center [174, 158] width 10 height 10
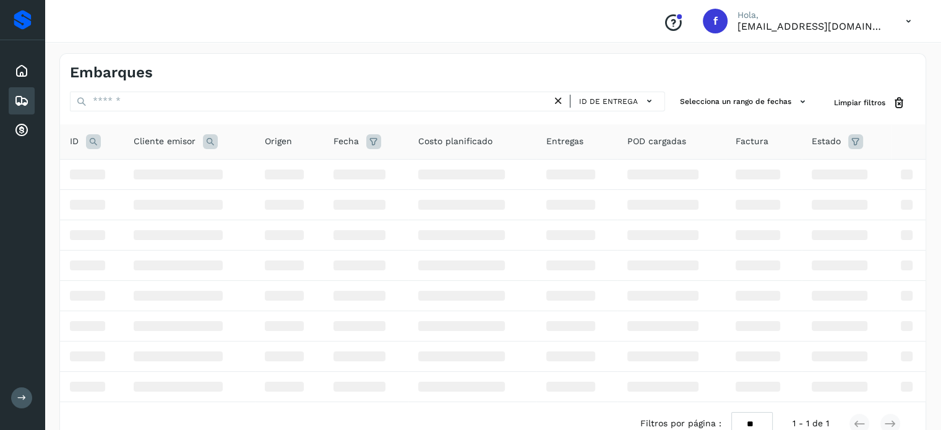
click at [93, 145] on icon at bounding box center [93, 141] width 15 height 15
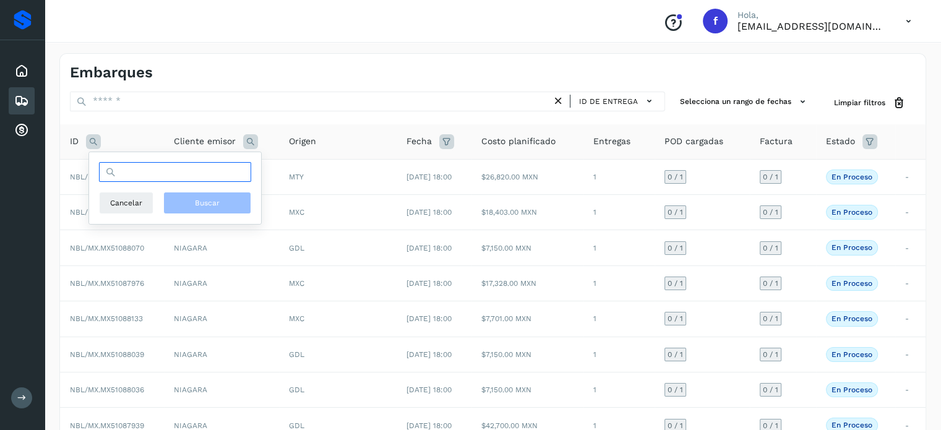
click at [135, 168] on input "text" at bounding box center [175, 172] width 152 height 20
paste input "**********"
type input "**********"
click at [196, 217] on div "**********" at bounding box center [175, 188] width 172 height 72
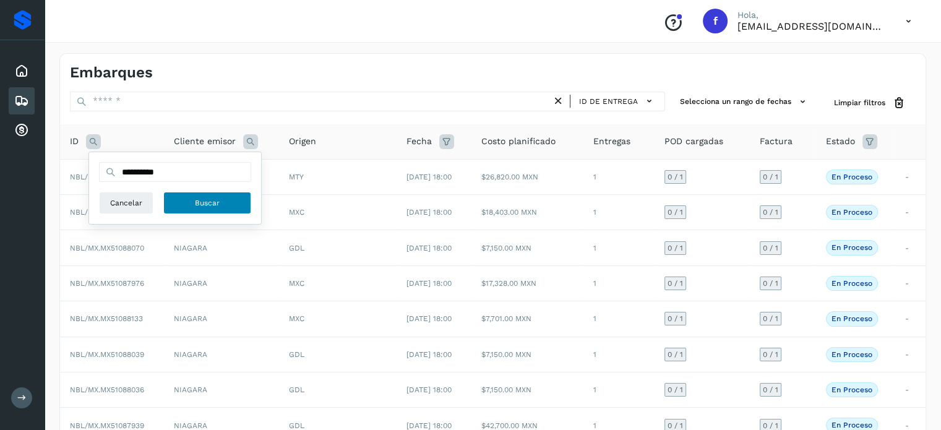
click at [200, 204] on span "Buscar" at bounding box center [207, 202] width 25 height 11
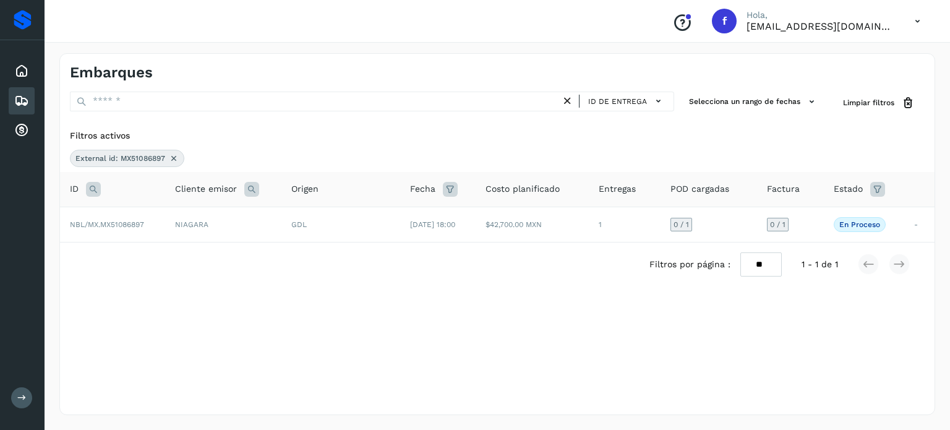
click at [192, 225] on td "NIAGARA" at bounding box center [223, 224] width 116 height 35
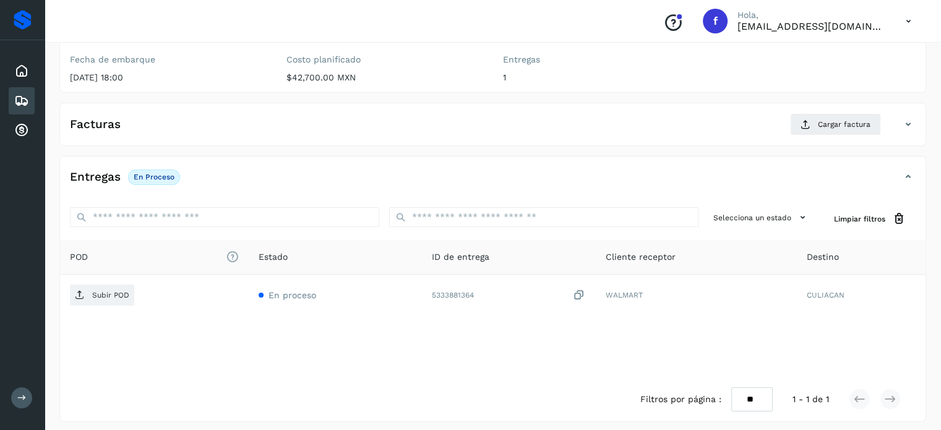
scroll to position [157, 0]
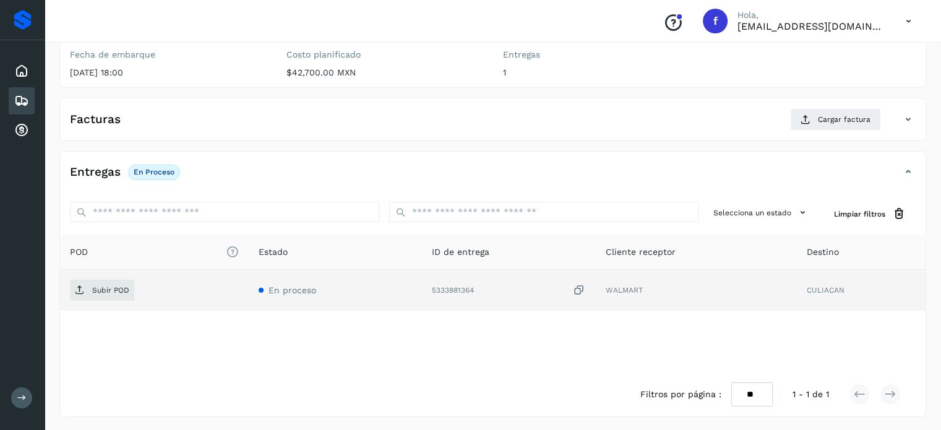
click at [580, 286] on icon at bounding box center [579, 290] width 12 height 13
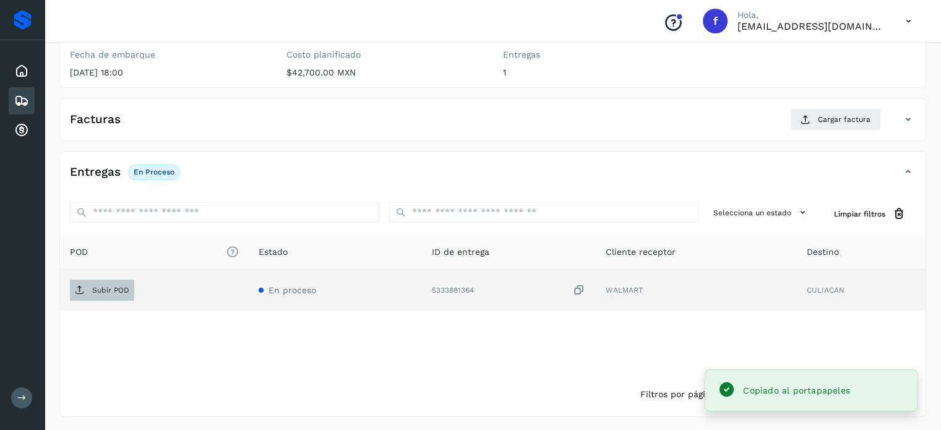
click at [130, 296] on span "Subir POD" at bounding box center [102, 290] width 64 height 20
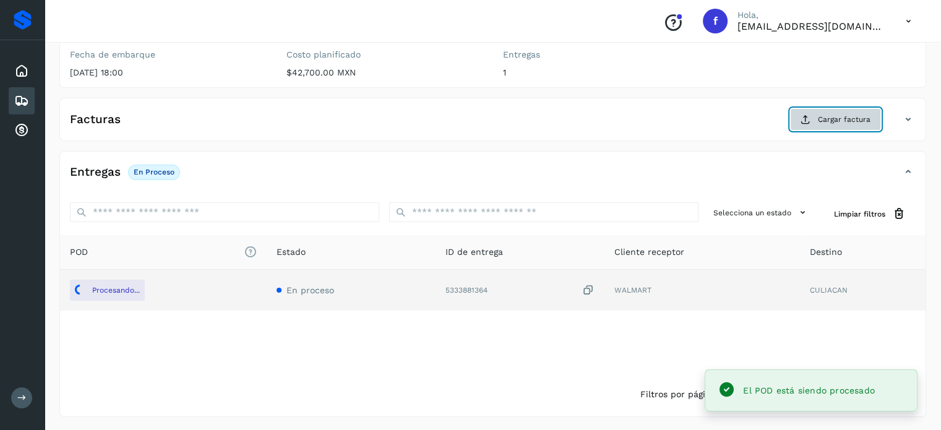
click at [837, 110] on button "Cargar factura" at bounding box center [835, 119] width 91 height 22
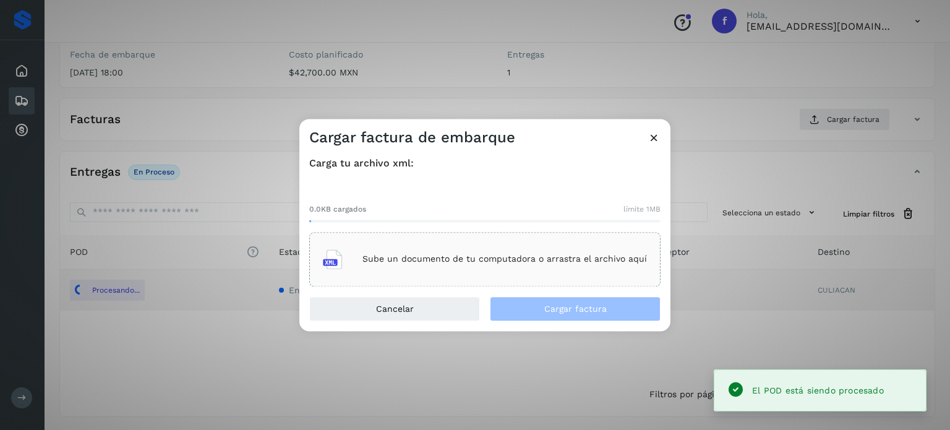
click at [506, 248] on div "Sube un documento de tu computadora o arrastra el archivo aquí" at bounding box center [485, 259] width 324 height 33
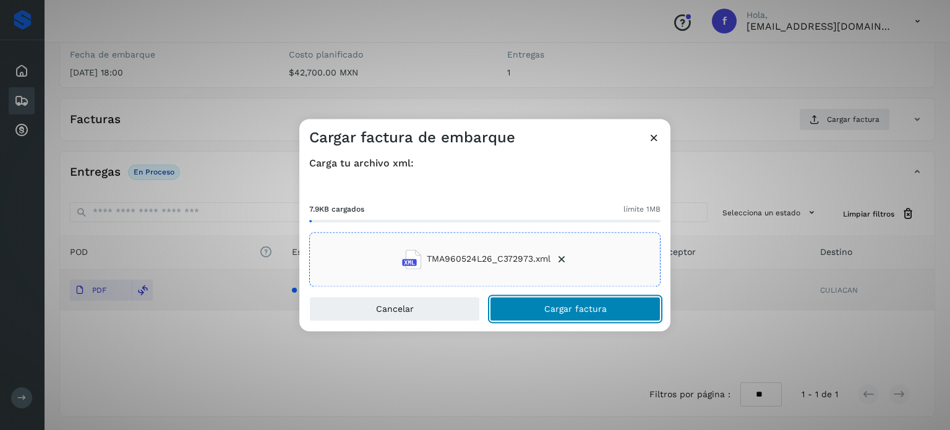
click at [569, 313] on span "Cargar factura" at bounding box center [575, 308] width 62 height 9
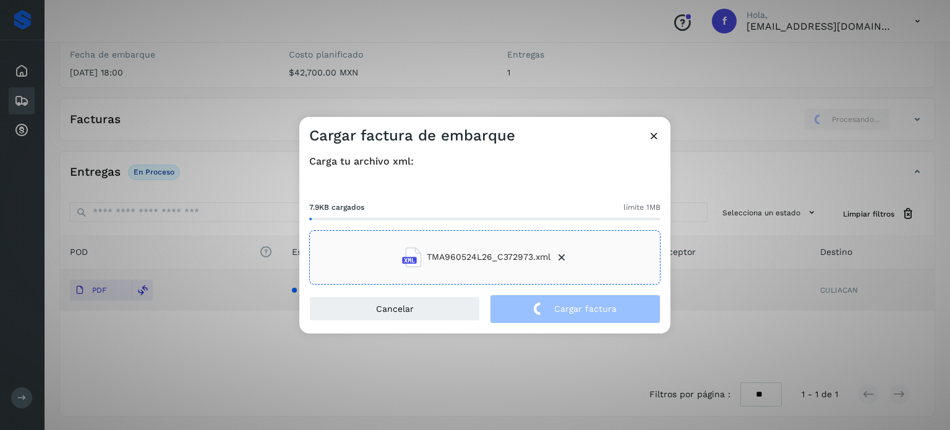
click at [265, 141] on div "Cargar factura de embarque Carga tu archivo xml: 7.9KB cargados límite 1MB TMA9…" at bounding box center [475, 215] width 950 height 430
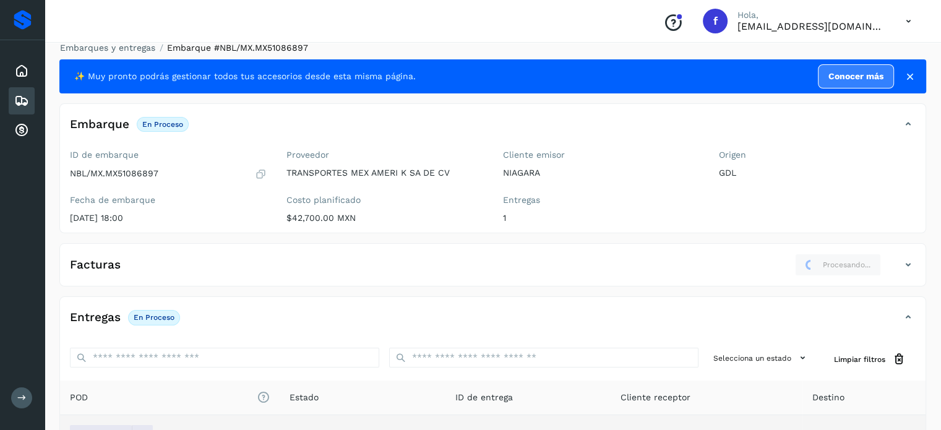
scroll to position [0, 0]
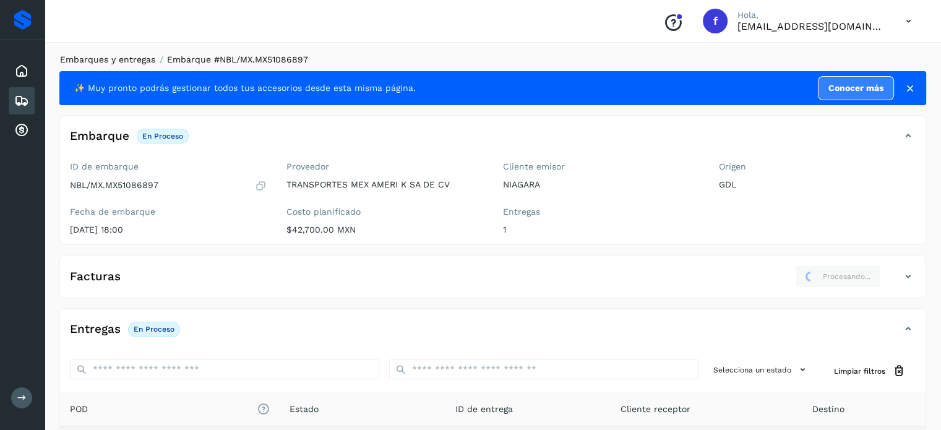
click at [122, 60] on link "Embarques y entregas" at bounding box center [107, 59] width 95 height 10
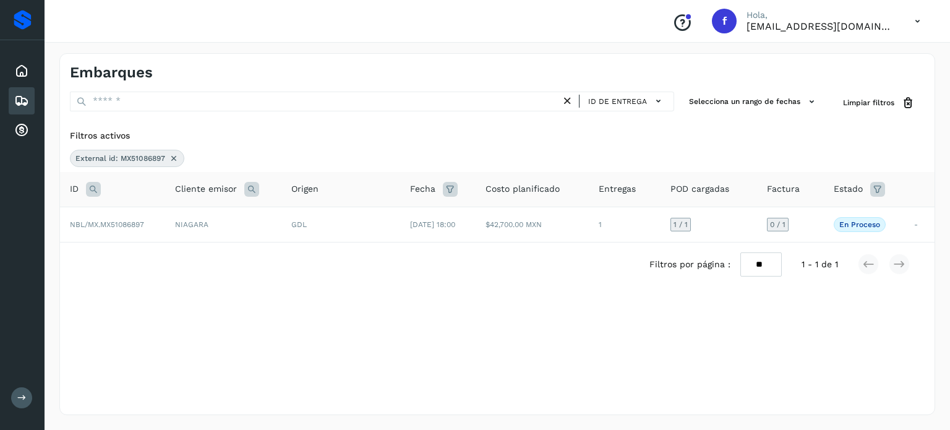
click at [175, 157] on icon at bounding box center [174, 158] width 10 height 10
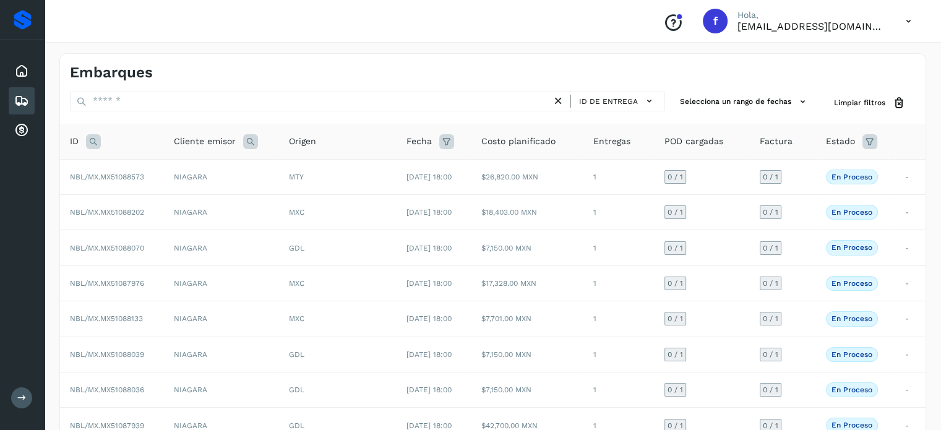
click at [93, 139] on icon at bounding box center [93, 141] width 15 height 15
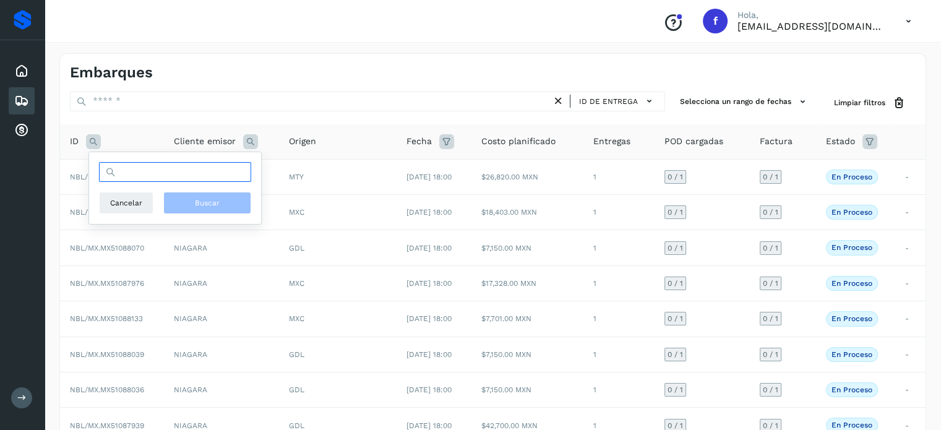
click at [163, 174] on input "text" at bounding box center [175, 172] width 152 height 20
paste input "**********"
type input "**********"
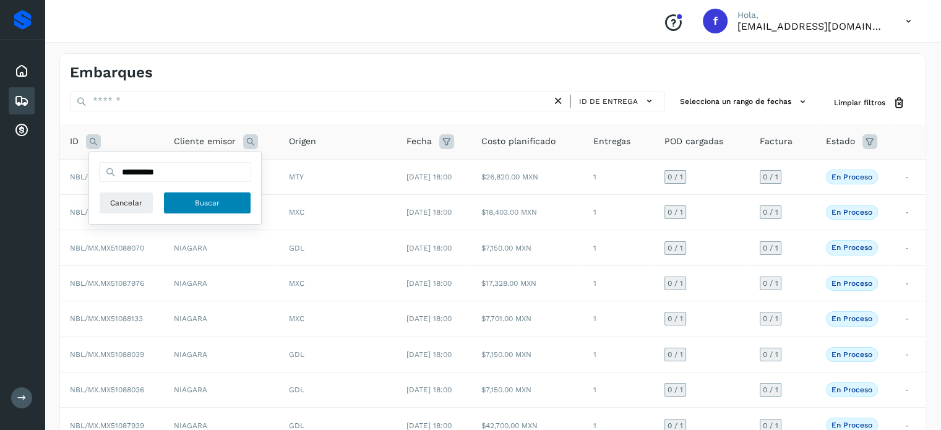
click at [183, 198] on button "Buscar" at bounding box center [207, 203] width 88 height 22
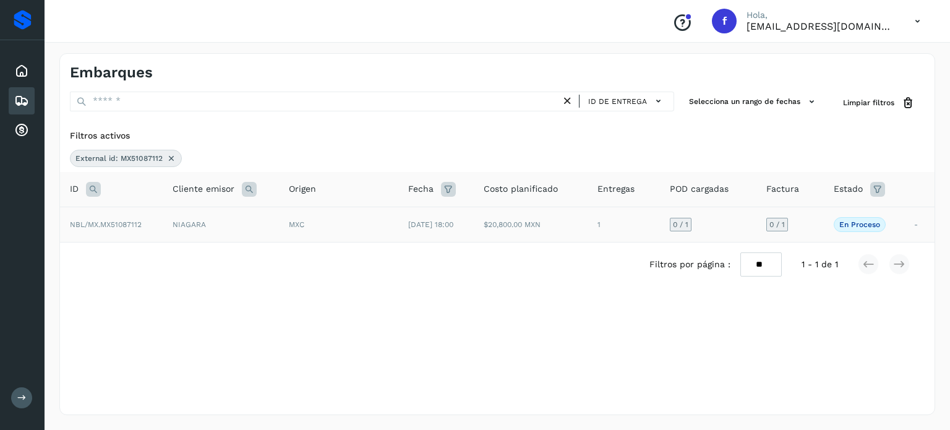
click at [327, 233] on td "MXC" at bounding box center [338, 224] width 119 height 35
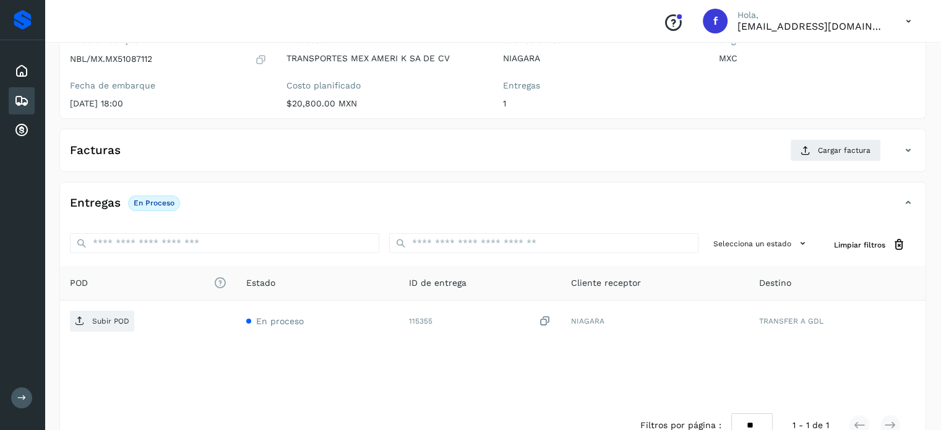
scroll to position [157, 0]
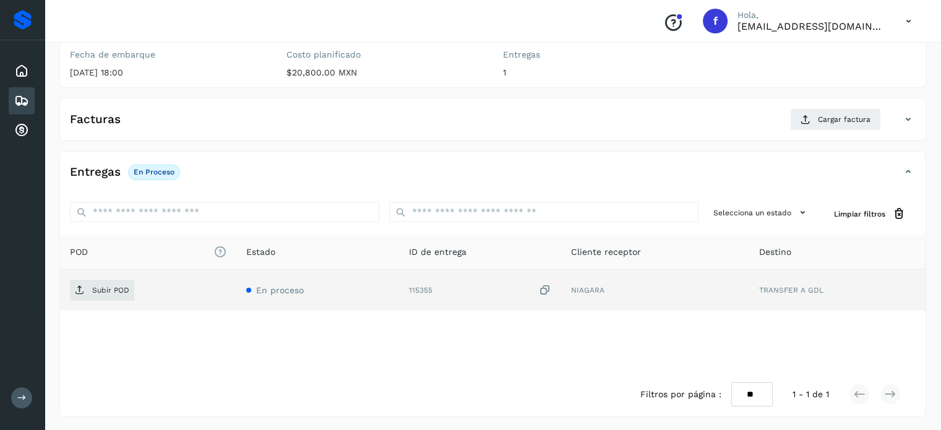
click at [544, 284] on icon at bounding box center [545, 290] width 12 height 13
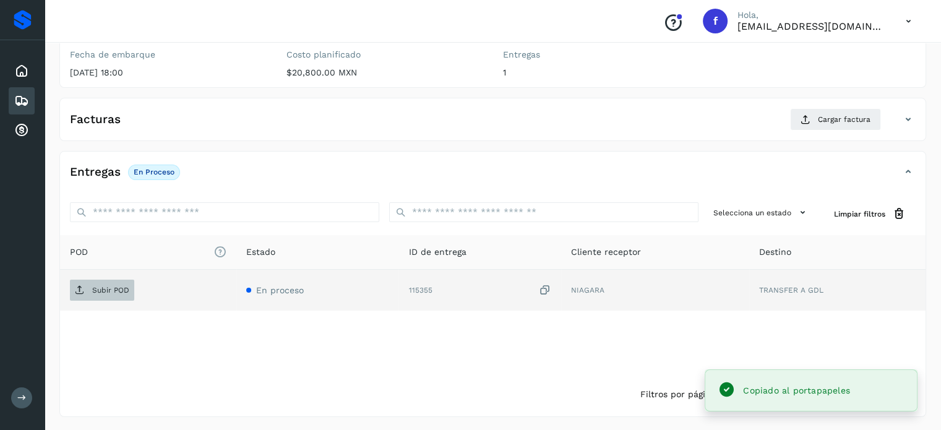
click at [116, 286] on p "Subir POD" at bounding box center [110, 290] width 37 height 9
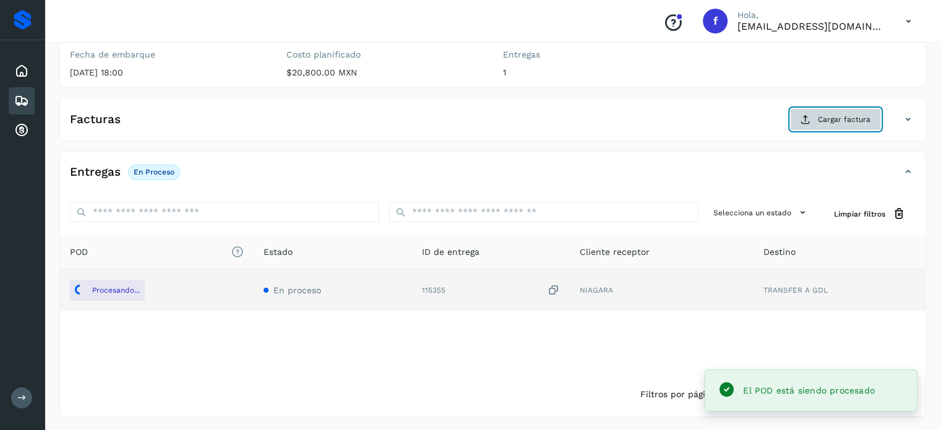
click at [819, 126] on button "Cargar factura" at bounding box center [835, 119] width 91 height 22
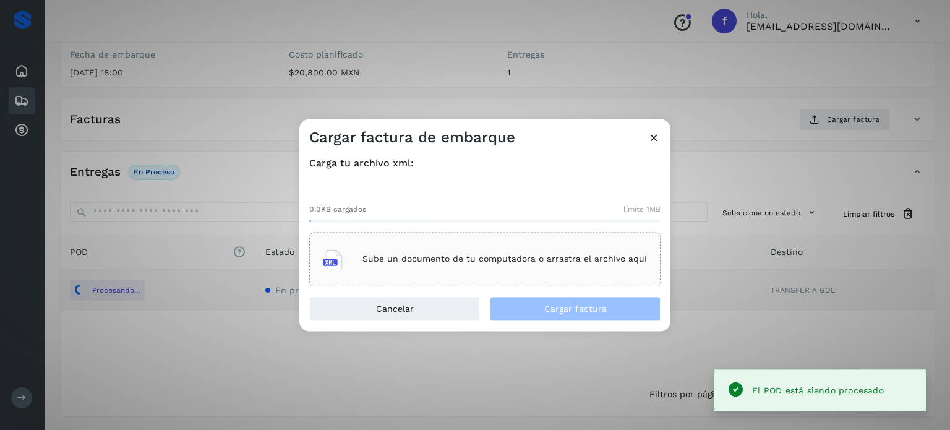
click at [567, 290] on div "Carga tu archivo xml: 0.0KB cargados límite 1MB Sube un documento de tu computa…" at bounding box center [484, 221] width 371 height 149
click at [549, 269] on div "Sube un documento de tu computadora o arrastra el archivo aquí" at bounding box center [485, 259] width 324 height 33
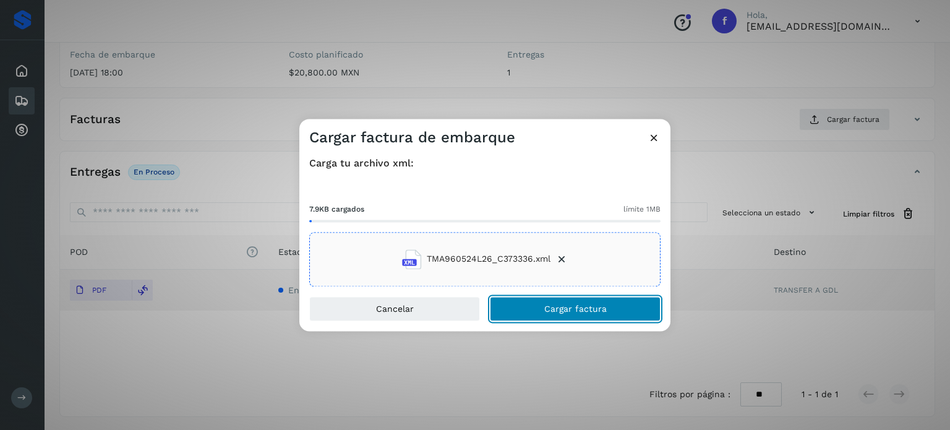
click at [570, 311] on span "Cargar factura" at bounding box center [575, 308] width 62 height 9
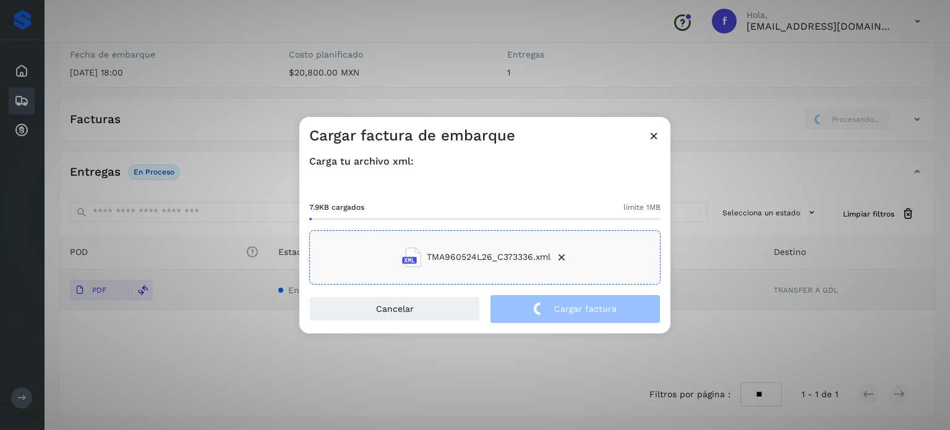
click at [252, 127] on div "Cargar factura de embarque Carga tu archivo xml: 7.9KB cargados límite 1MB TMA9…" at bounding box center [475, 215] width 950 height 430
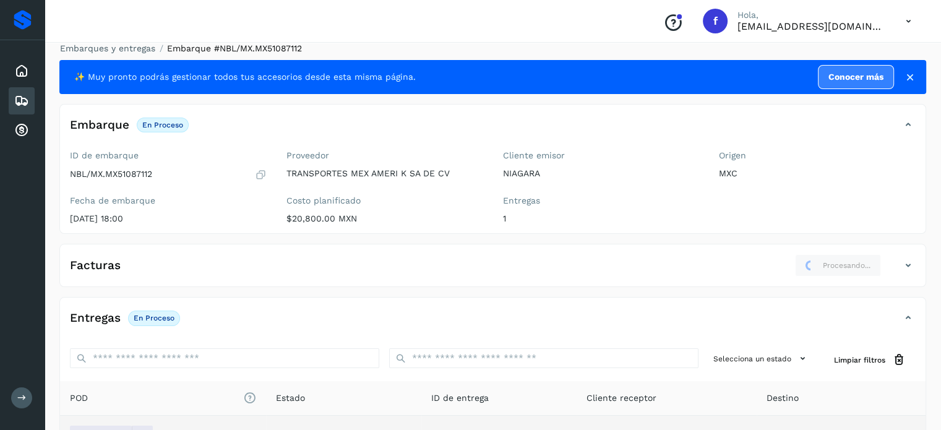
scroll to position [0, 0]
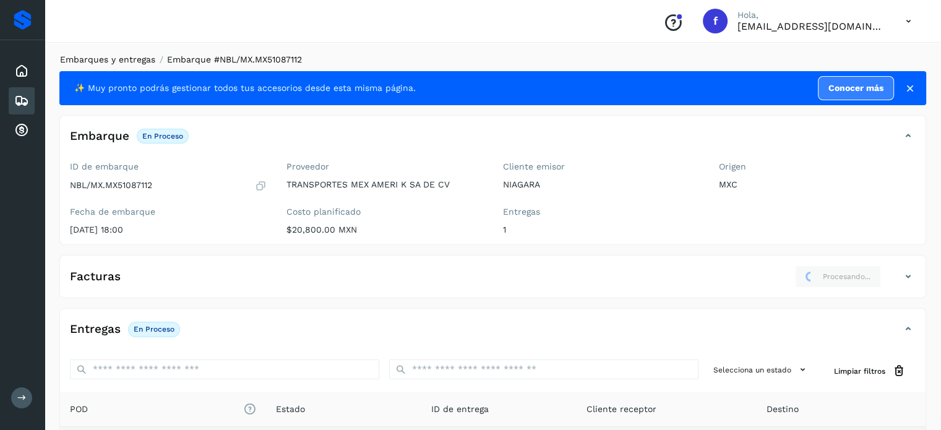
click at [140, 54] on li "Embarques y entregas" at bounding box center [103, 59] width 103 height 13
click at [144, 56] on link "Embarques y entregas" at bounding box center [107, 59] width 95 height 10
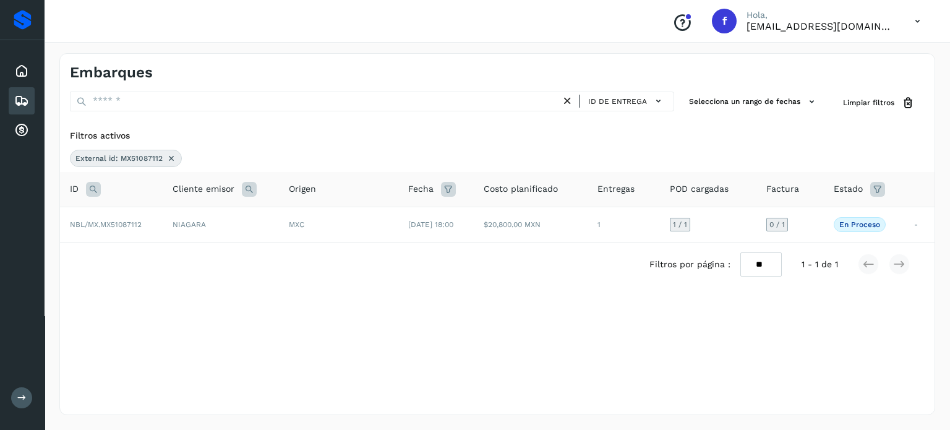
click at [92, 187] on icon at bounding box center [93, 189] width 15 height 15
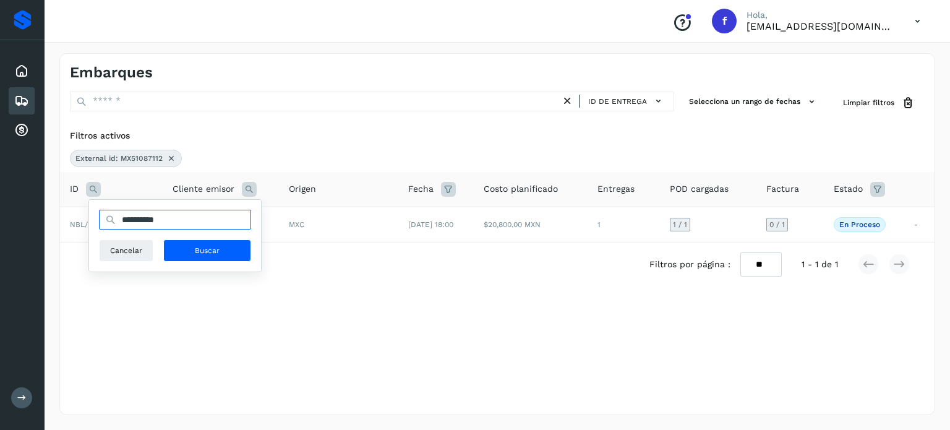
click at [199, 226] on input "**********" at bounding box center [175, 220] width 152 height 20
click at [152, 215] on input "**********" at bounding box center [175, 220] width 152 height 20
paste input "text"
type input "**********"
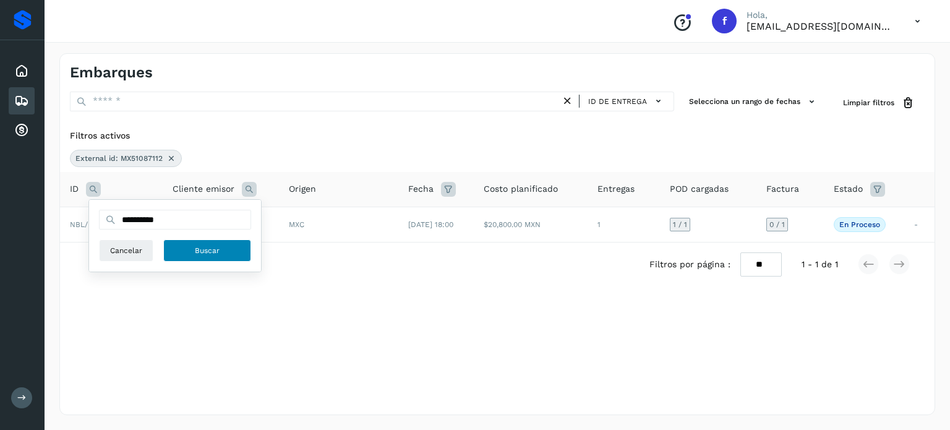
click at [233, 245] on button "Buscar" at bounding box center [207, 250] width 88 height 22
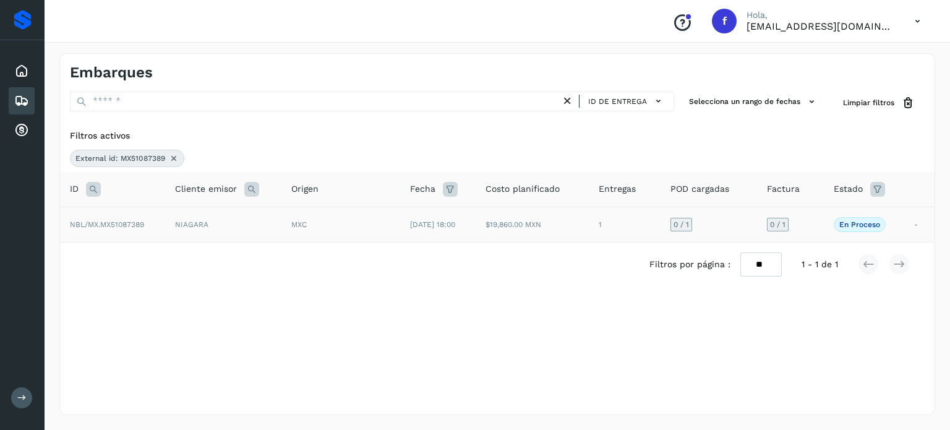
click at [446, 225] on span "[DATE] 18:00" at bounding box center [432, 224] width 45 height 9
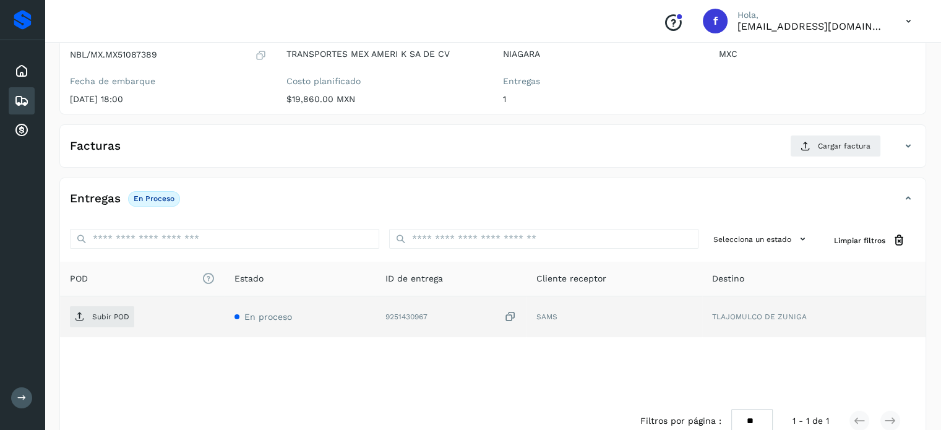
scroll to position [157, 0]
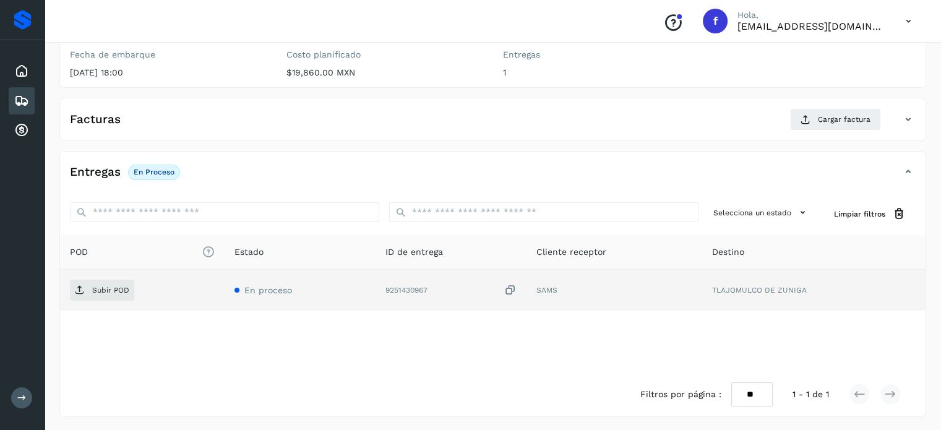
click at [508, 293] on icon at bounding box center [510, 290] width 12 height 13
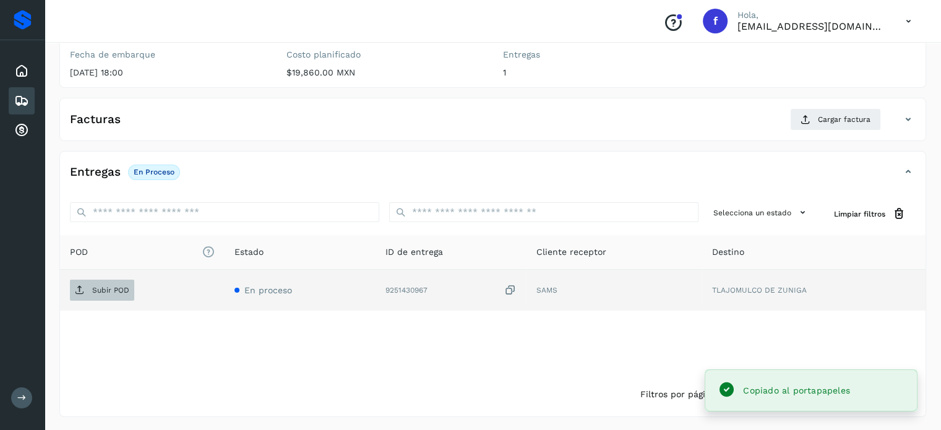
click at [116, 286] on p "Subir POD" at bounding box center [110, 290] width 37 height 9
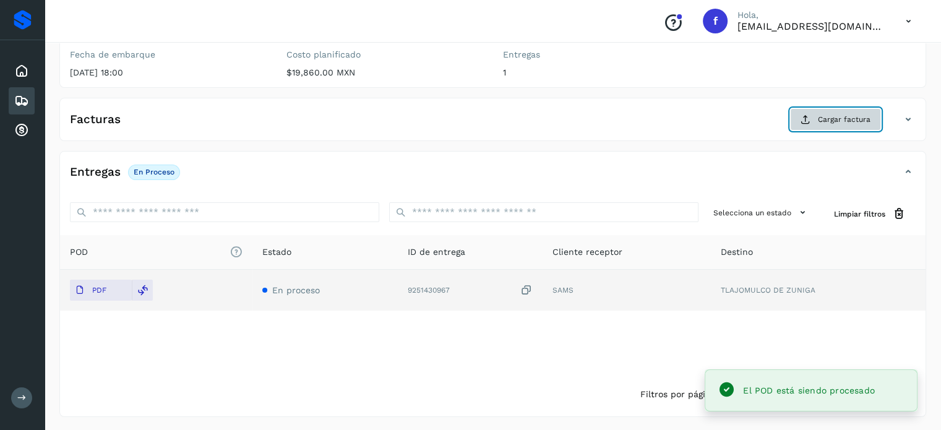
click at [832, 118] on span "Cargar factura" at bounding box center [844, 119] width 53 height 11
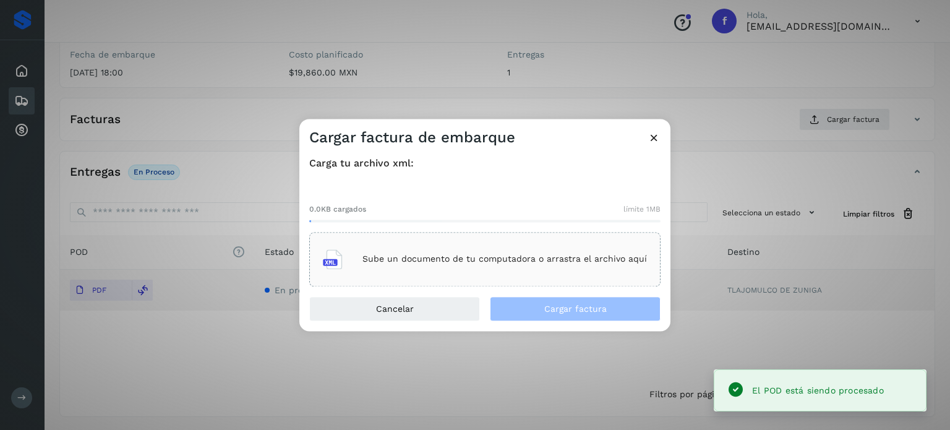
click at [520, 269] on div "Sube un documento de tu computadora o arrastra el archivo aquí" at bounding box center [485, 259] width 324 height 33
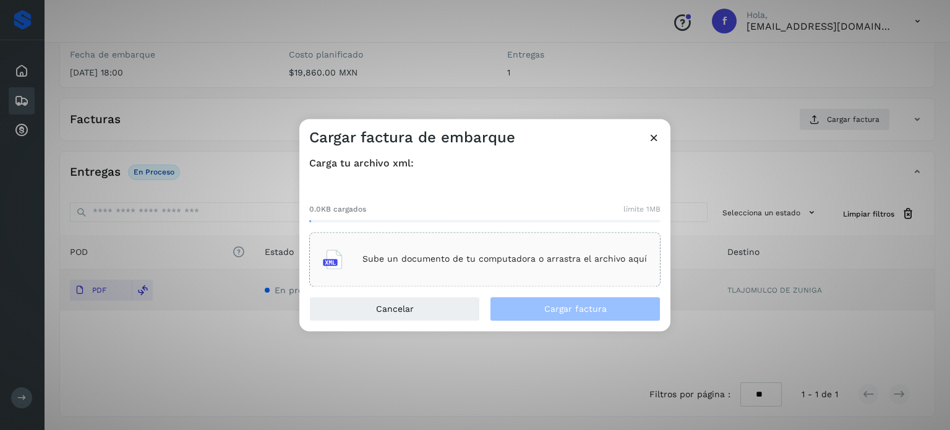
click at [389, 101] on div "Cargar factura de embarque Carga tu archivo xml: 0.0KB cargados límite 1MB Sube…" at bounding box center [475, 215] width 950 height 430
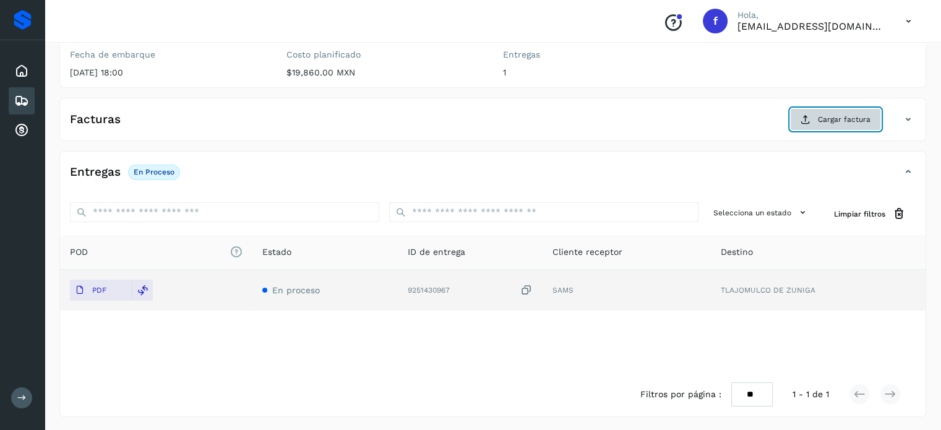
click at [828, 128] on button "Cargar factura" at bounding box center [835, 119] width 91 height 22
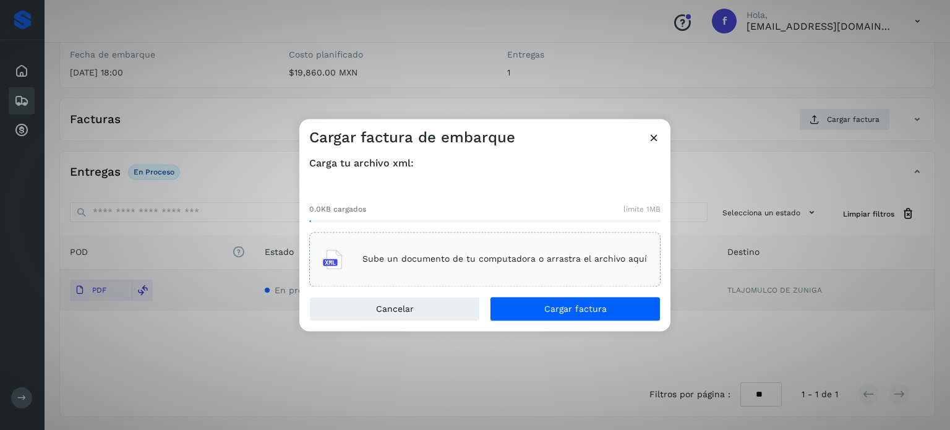
click at [515, 267] on div "Sube un documento de tu computadora o arrastra el archivo aquí" at bounding box center [485, 259] width 324 height 33
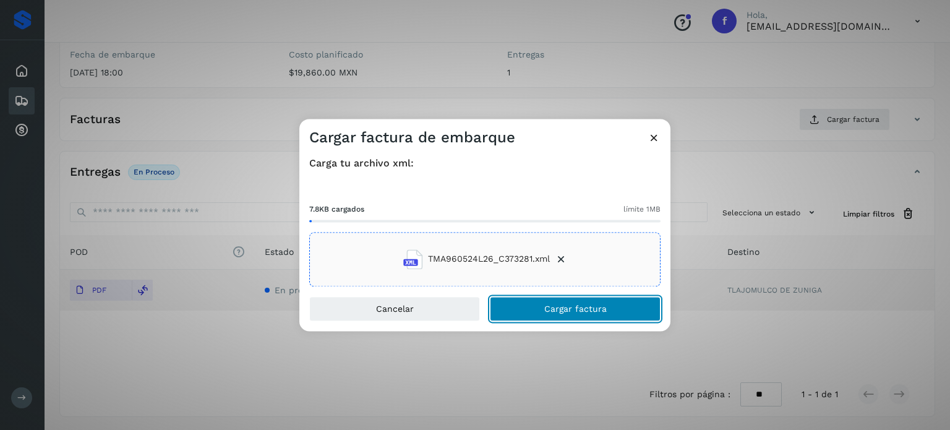
click at [540, 310] on button "Cargar factura" at bounding box center [575, 308] width 171 height 25
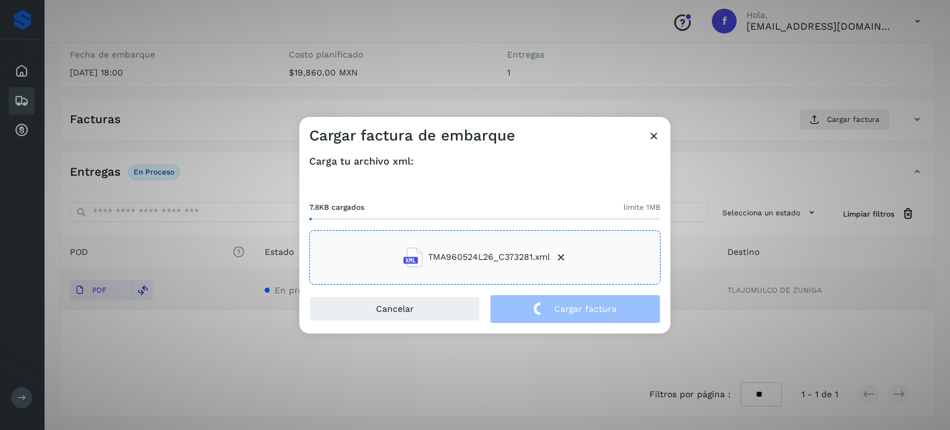
click at [184, 71] on div "Cargar factura de embarque Carga tu archivo xml: 7.8KB cargados límite 1MB TMA9…" at bounding box center [475, 215] width 950 height 430
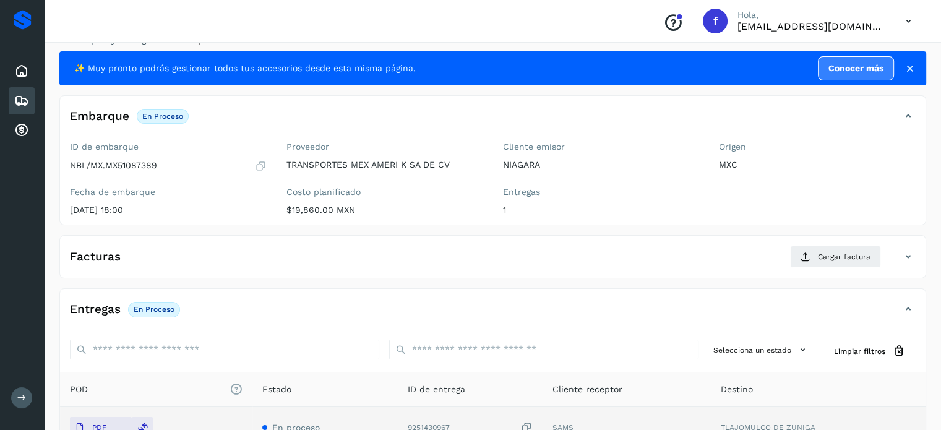
scroll to position [0, 0]
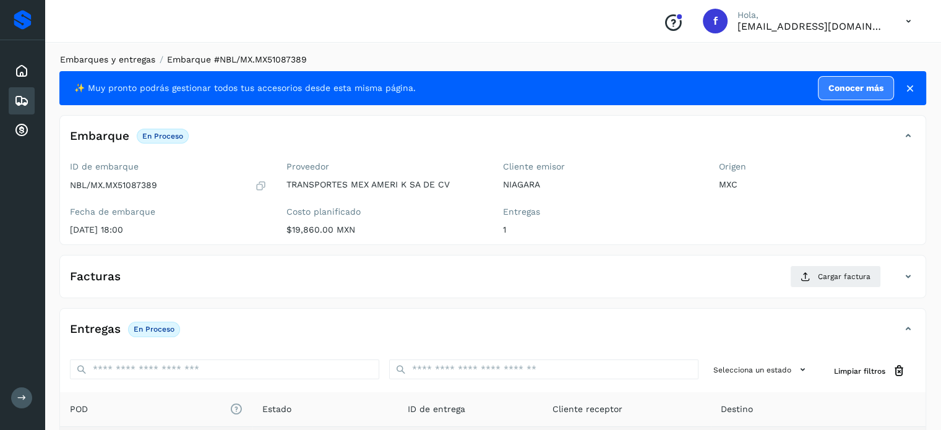
click at [124, 64] on link "Embarques y entregas" at bounding box center [107, 59] width 95 height 10
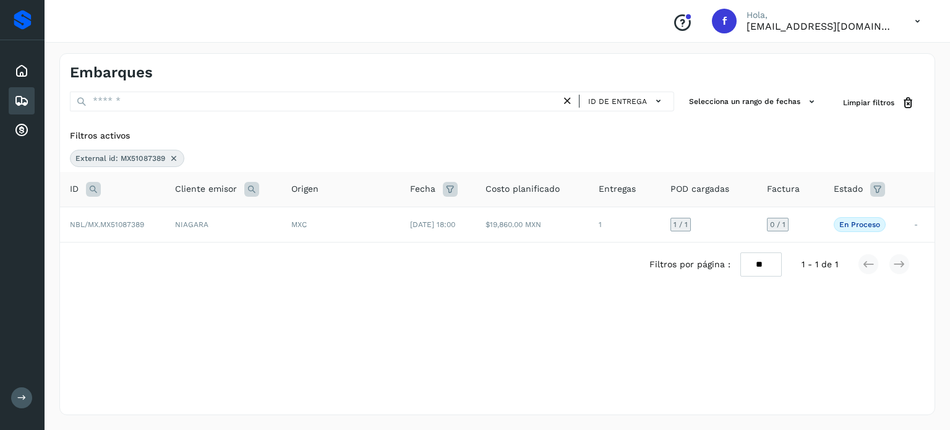
click at [173, 158] on icon at bounding box center [174, 158] width 10 height 10
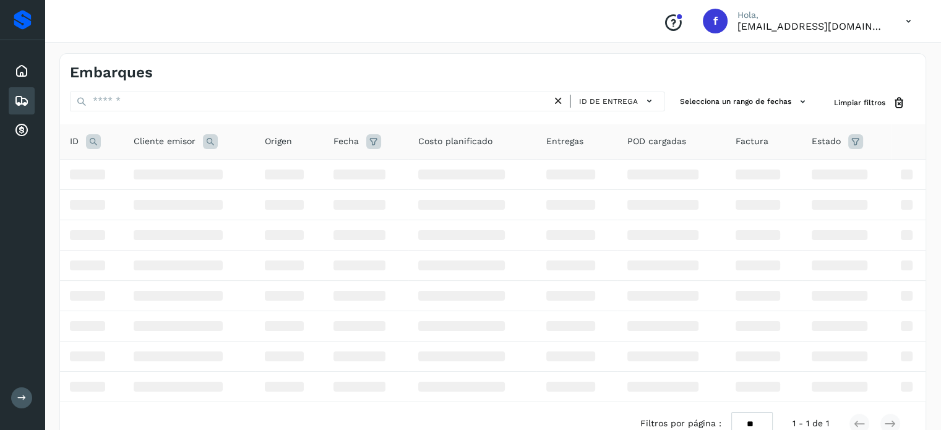
click at [94, 145] on icon at bounding box center [93, 141] width 15 height 15
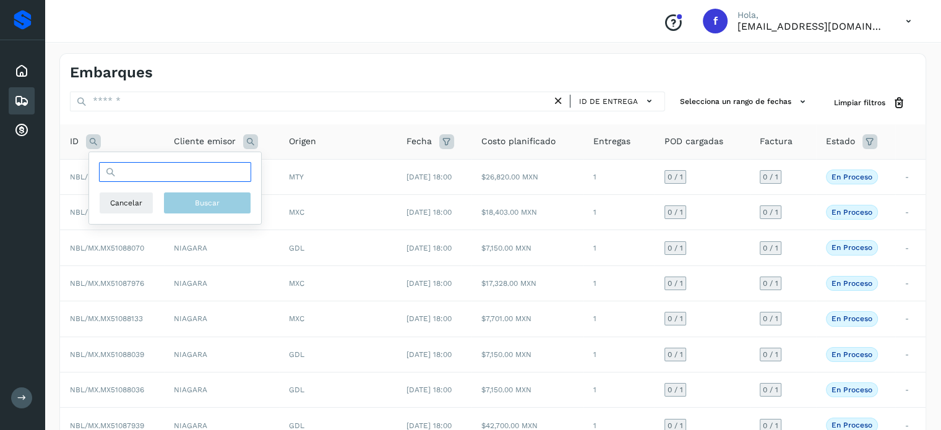
drag, startPoint x: 147, startPoint y: 180, endPoint x: 175, endPoint y: 210, distance: 41.1
click at [147, 180] on input "text" at bounding box center [175, 172] width 152 height 20
paste input "**********"
type input "**********"
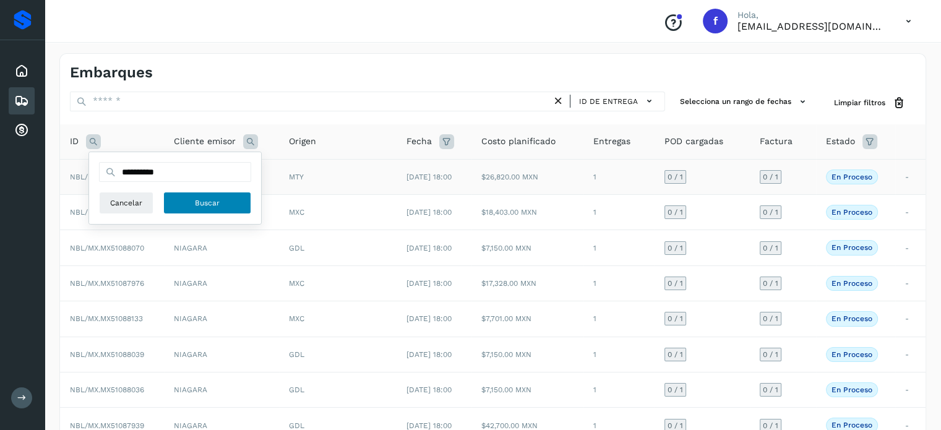
drag, startPoint x: 218, startPoint y: 202, endPoint x: 215, endPoint y: 225, distance: 22.5
click at [218, 202] on span "Buscar" at bounding box center [207, 202] width 25 height 11
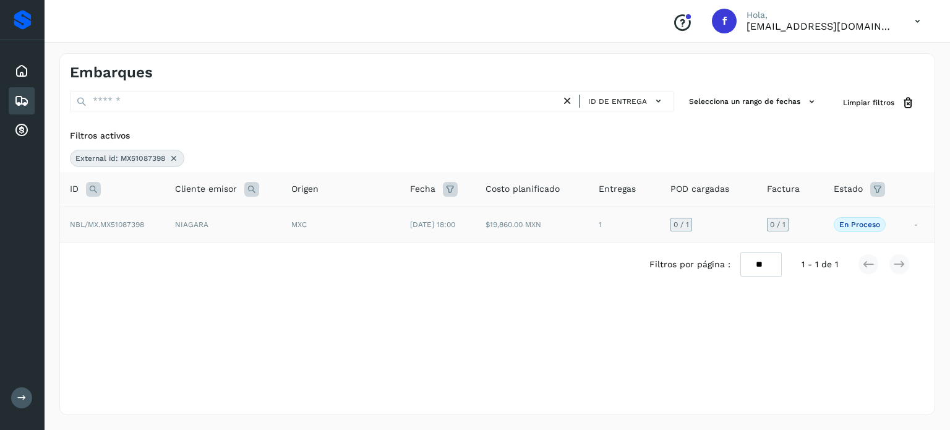
click at [368, 227] on div "MXC" at bounding box center [340, 224] width 99 height 11
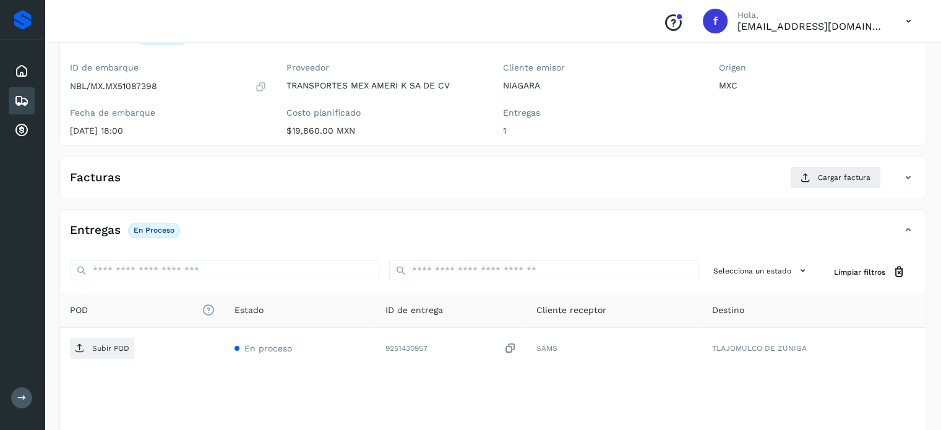
scroll to position [157, 0]
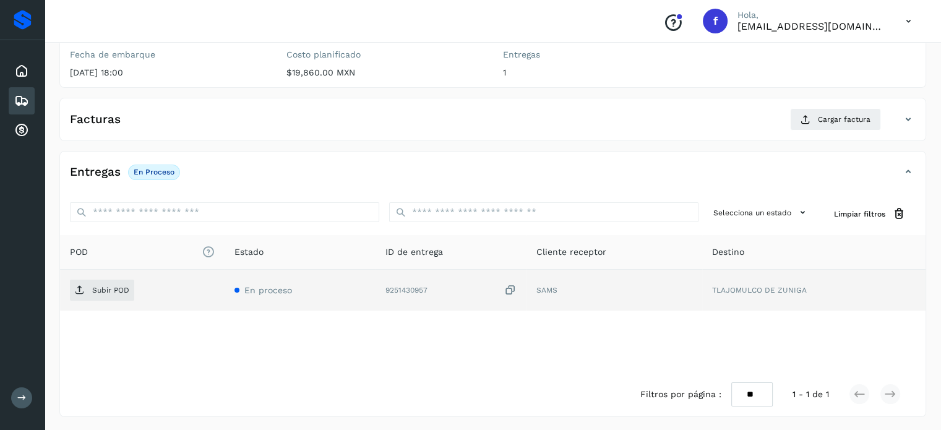
click at [512, 291] on icon at bounding box center [510, 290] width 12 height 13
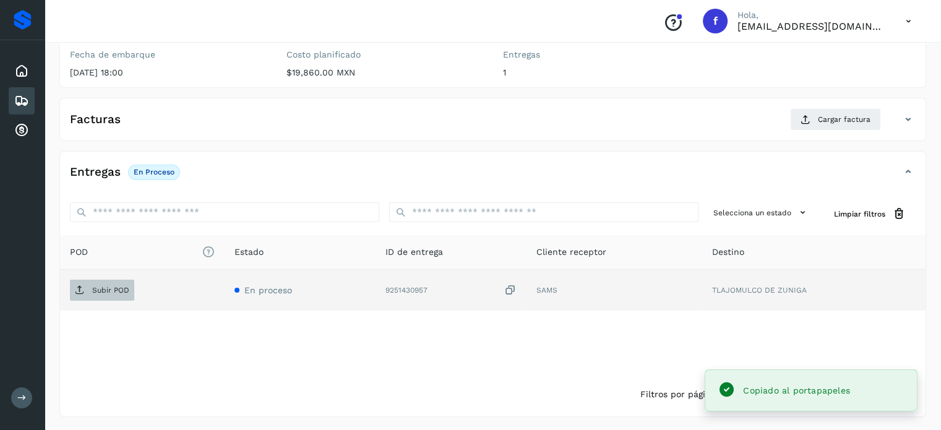
click at [109, 290] on p "Subir POD" at bounding box center [110, 290] width 37 height 9
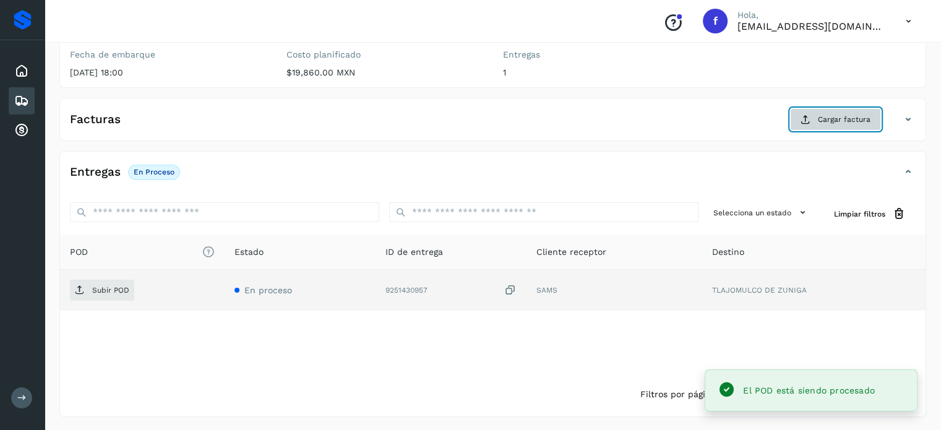
click at [822, 118] on span "Cargar factura" at bounding box center [844, 119] width 53 height 11
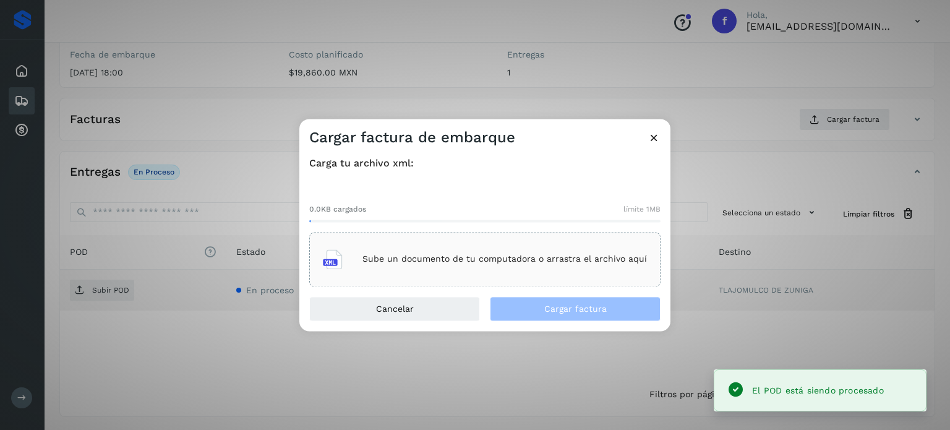
click at [509, 274] on div "Sube un documento de tu computadora o arrastra el archivo aquí" at bounding box center [485, 259] width 324 height 33
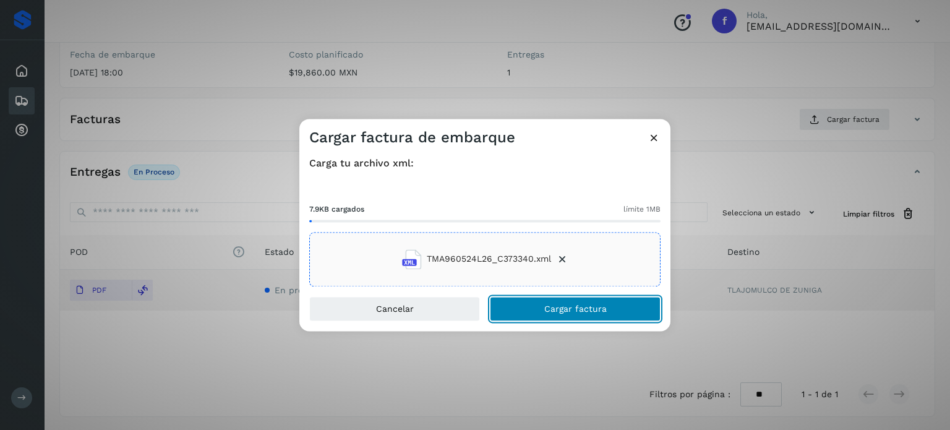
click at [586, 309] on span "Cargar factura" at bounding box center [575, 308] width 62 height 9
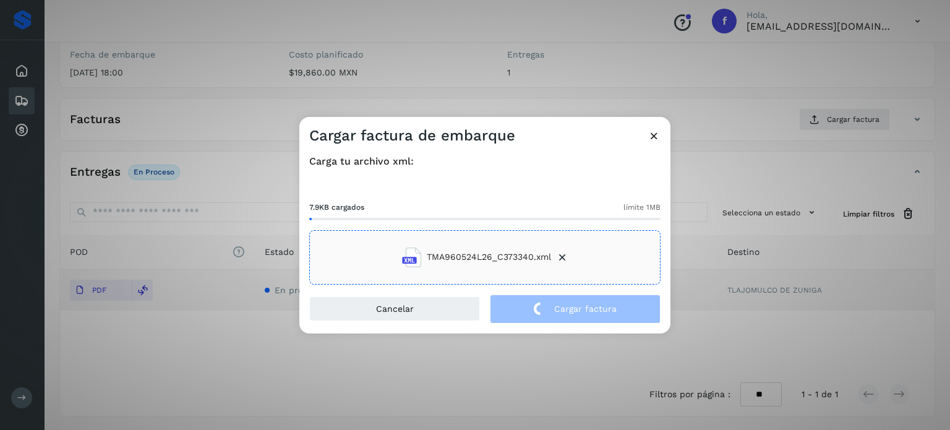
click at [184, 46] on div "Cargar factura de embarque Carga tu archivo xml: 7.9KB cargados límite 1MB TMA9…" at bounding box center [475, 215] width 950 height 430
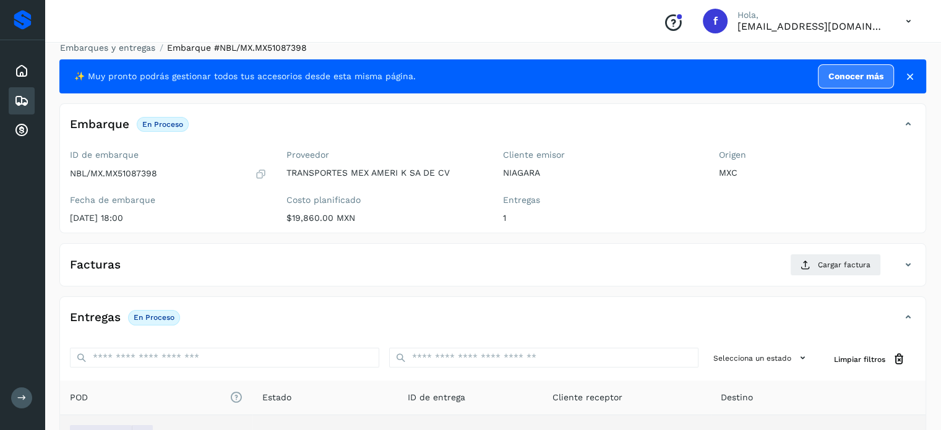
scroll to position [0, 0]
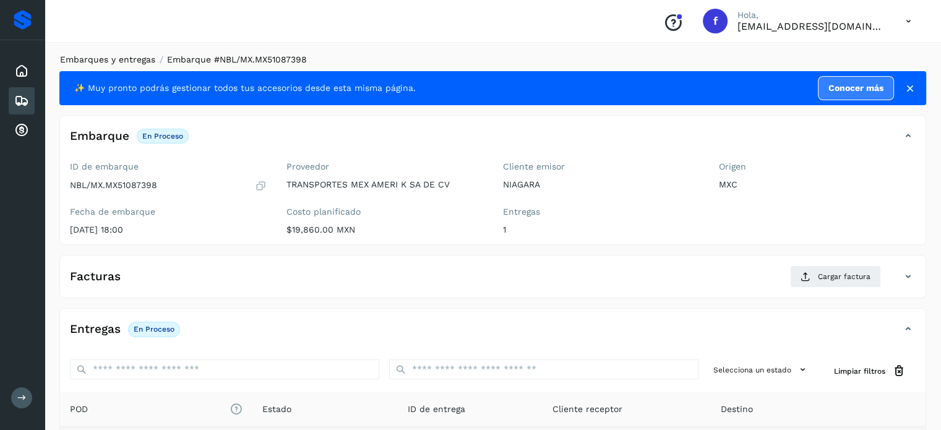
click at [131, 58] on link "Embarques y entregas" at bounding box center [107, 59] width 95 height 10
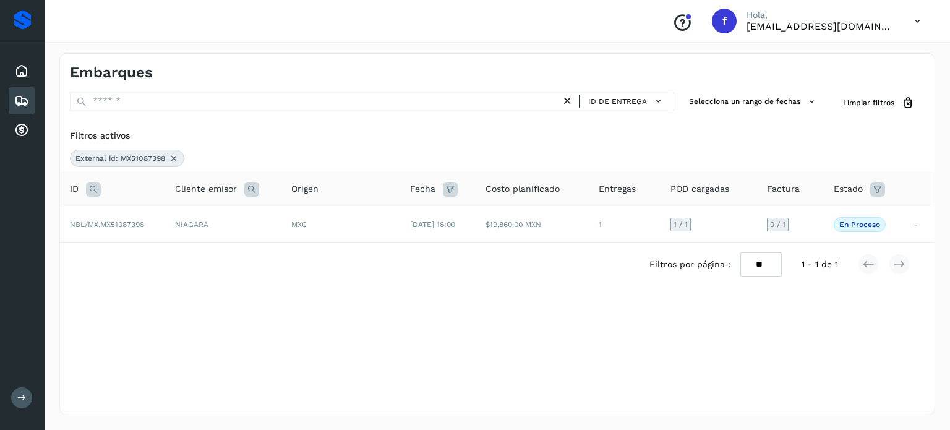
click at [172, 155] on icon at bounding box center [174, 158] width 10 height 10
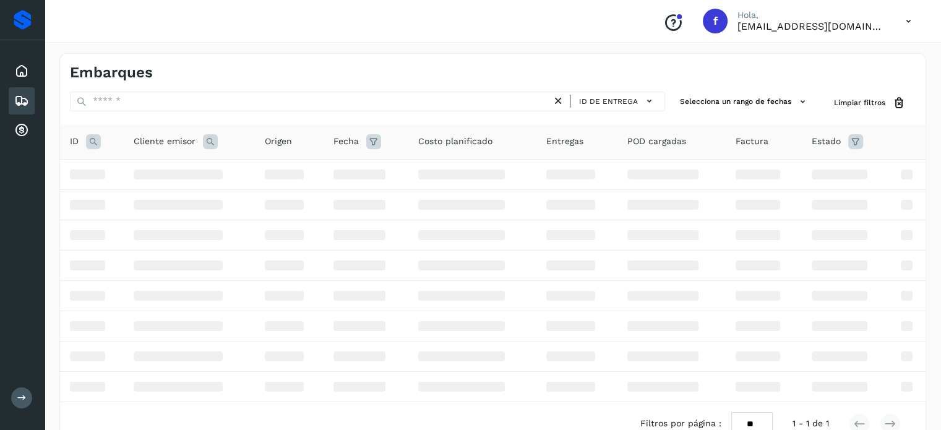
click at [92, 143] on icon at bounding box center [93, 141] width 15 height 15
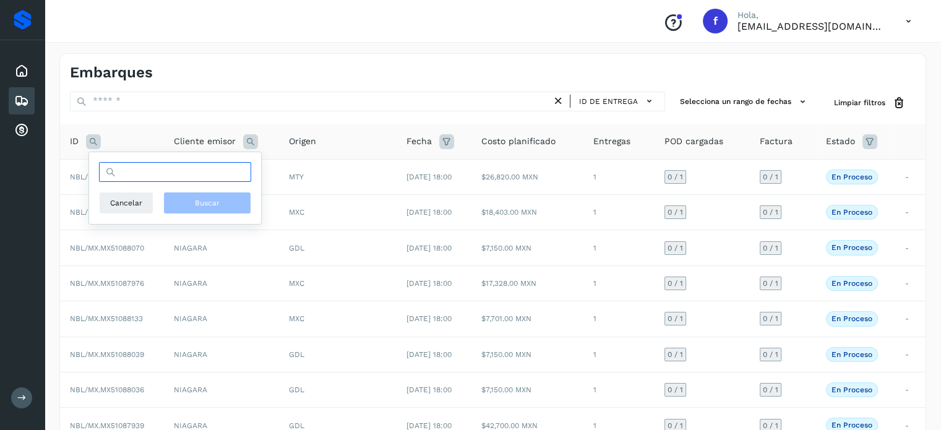
click at [122, 173] on input "text" at bounding box center [175, 172] width 152 height 20
paste input "**********"
type input "**********"
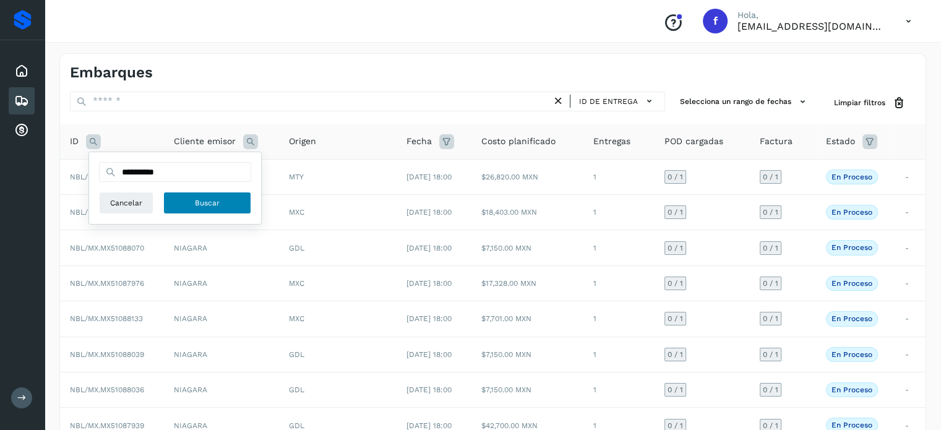
click at [194, 204] on button "Buscar" at bounding box center [207, 203] width 88 height 22
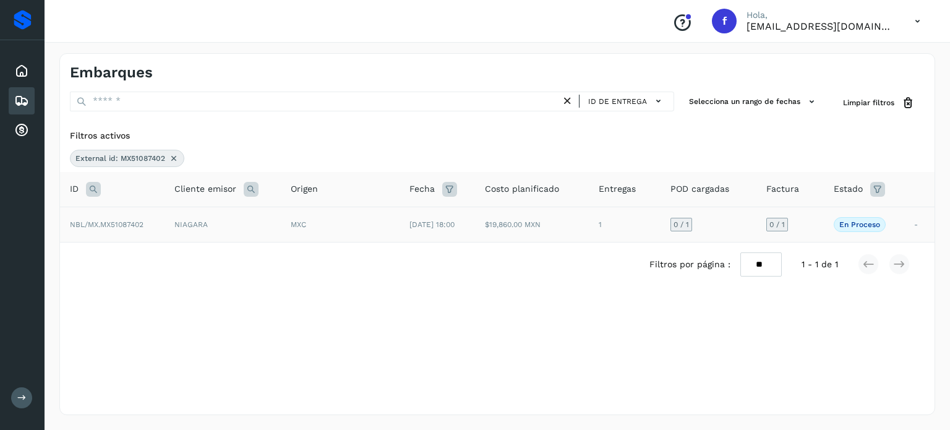
click at [335, 220] on div "MXC" at bounding box center [340, 224] width 99 height 11
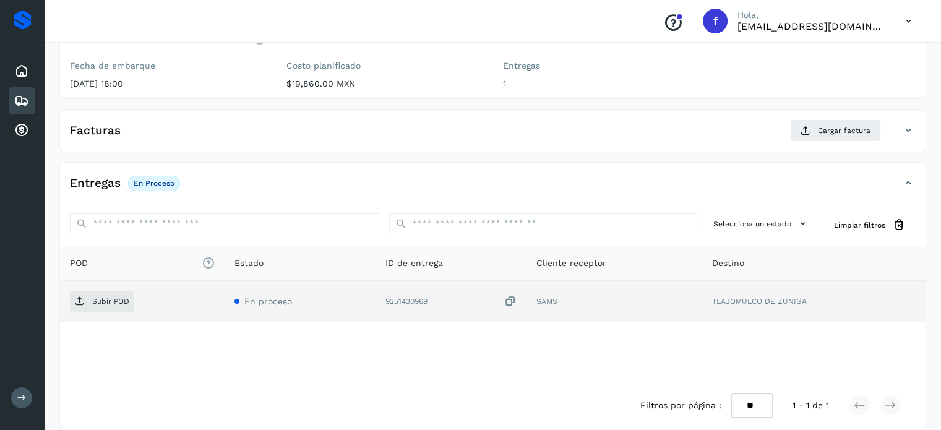
scroll to position [157, 0]
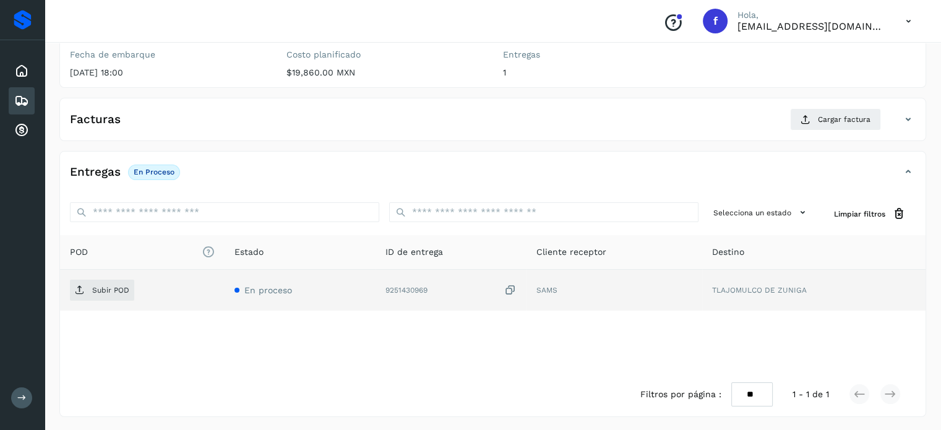
click at [515, 290] on icon at bounding box center [510, 290] width 12 height 13
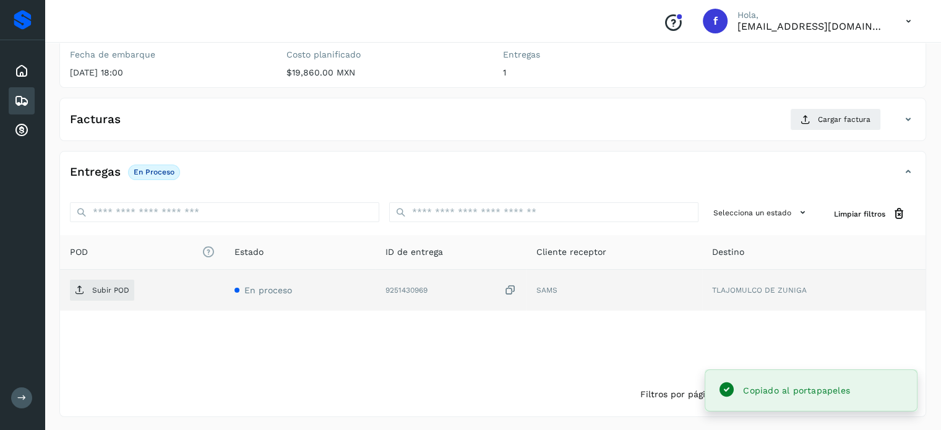
click at [510, 290] on icon at bounding box center [510, 290] width 12 height 13
click at [106, 294] on span "Subir POD" at bounding box center [102, 290] width 64 height 20
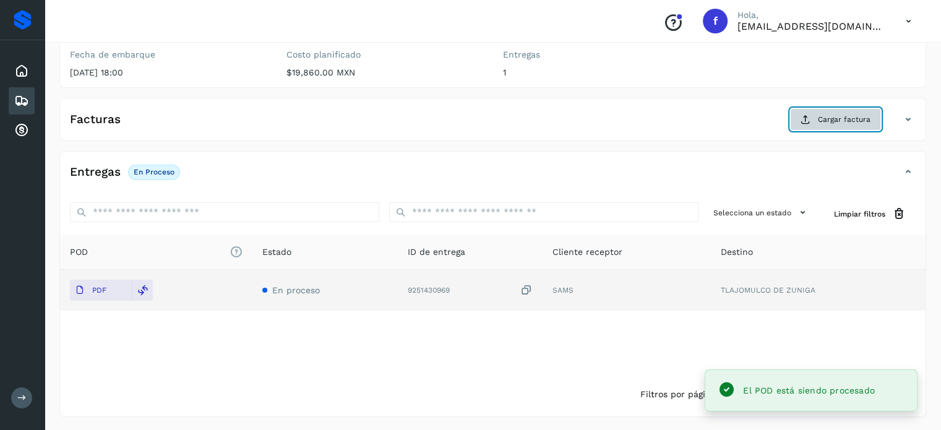
click at [823, 122] on span "Cargar factura" at bounding box center [844, 119] width 53 height 11
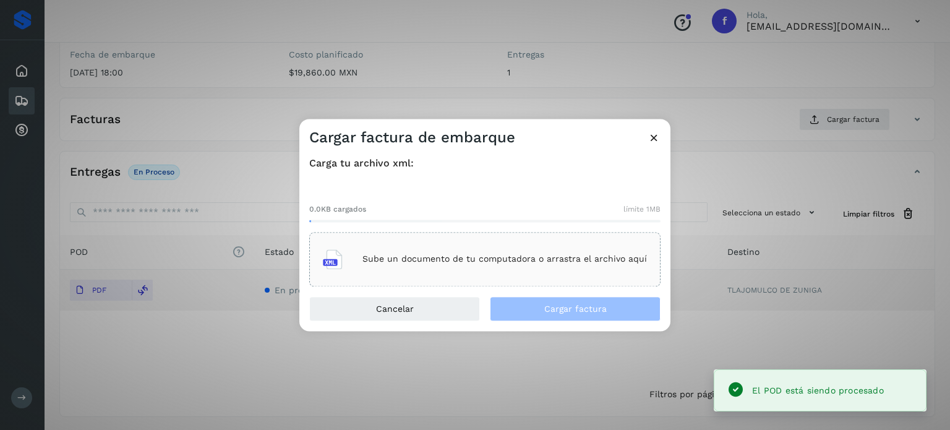
click at [407, 284] on div "Sube un documento de tu computadora o arrastra el archivo aquí" at bounding box center [484, 259] width 351 height 54
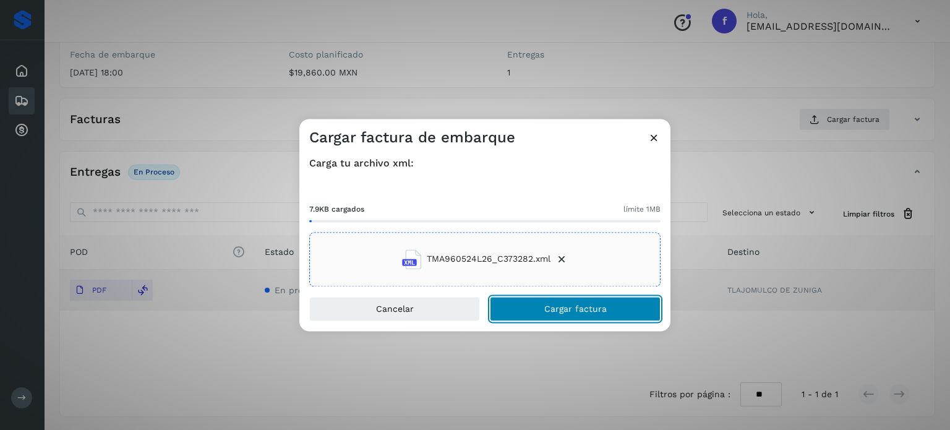
click at [562, 314] on button "Cargar factura" at bounding box center [575, 308] width 171 height 25
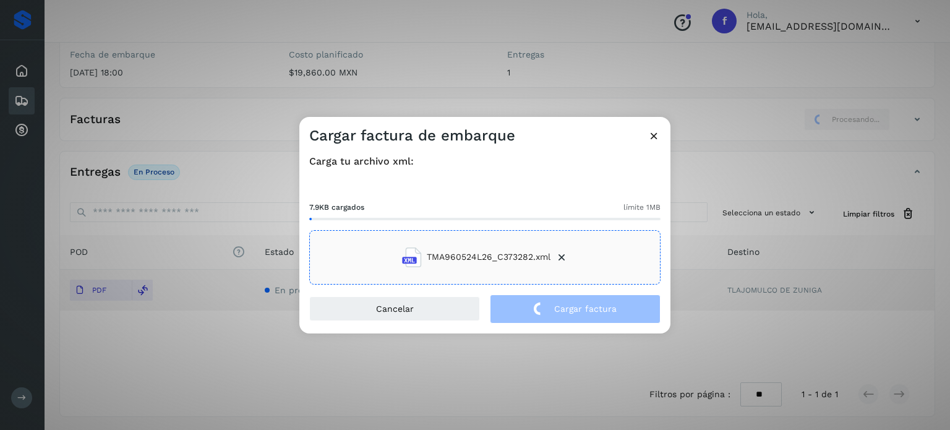
drag, startPoint x: 188, startPoint y: 155, endPoint x: 188, endPoint y: 148, distance: 7.4
click at [188, 150] on div "Cargar factura de embarque Carga tu archivo xml: 7.9KB cargados límite 1MB TMA9…" at bounding box center [475, 215] width 950 height 430
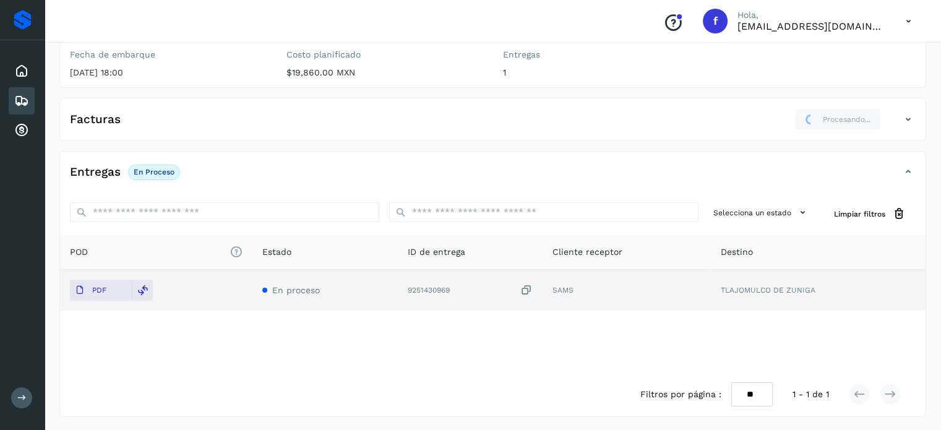
scroll to position [0, 0]
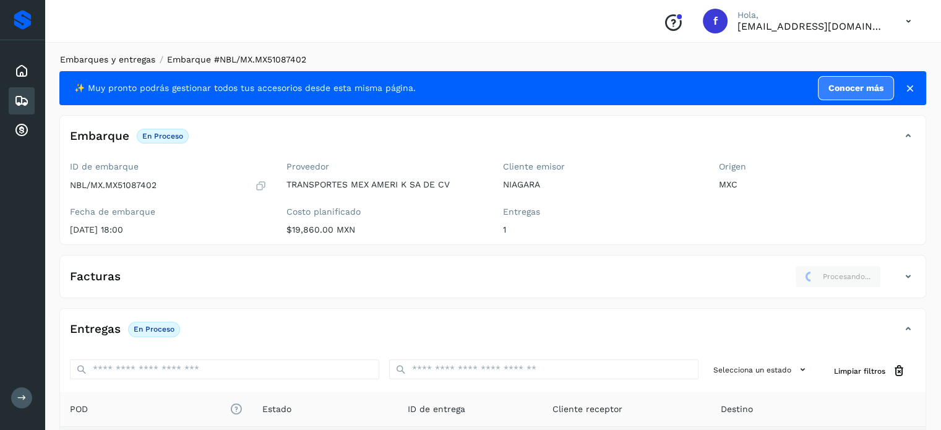
click at [126, 58] on link "Embarques y entregas" at bounding box center [107, 59] width 95 height 10
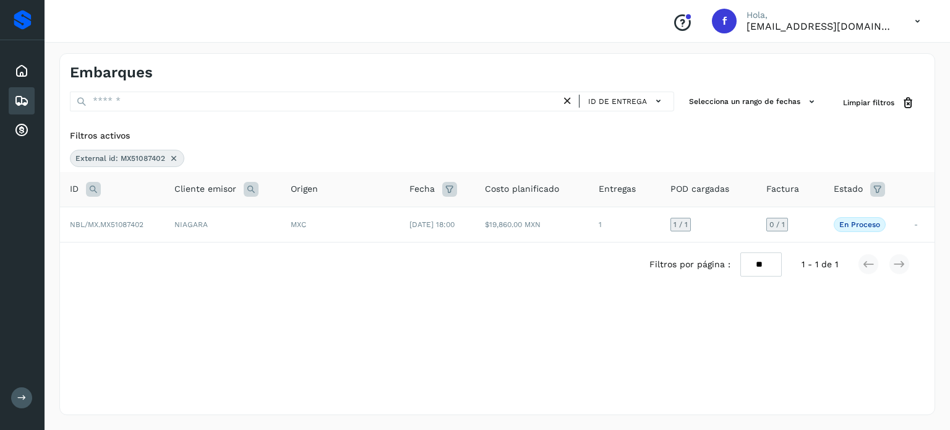
click at [93, 185] on icon at bounding box center [93, 189] width 15 height 15
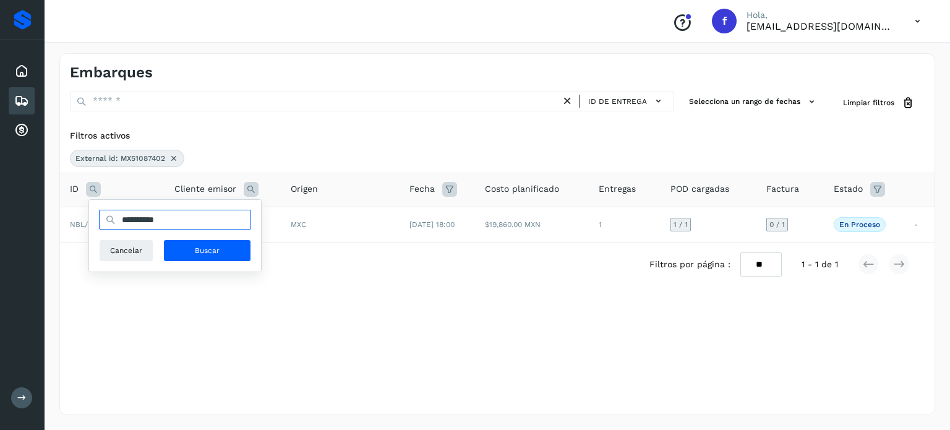
click at [148, 221] on input "**********" at bounding box center [175, 220] width 152 height 20
click at [148, 220] on input "**********" at bounding box center [175, 220] width 152 height 20
paste input "**********"
drag, startPoint x: 225, startPoint y: 217, endPoint x: 66, endPoint y: 237, distance: 160.3
click at [66, 237] on table "**********" at bounding box center [497, 207] width 875 height 71
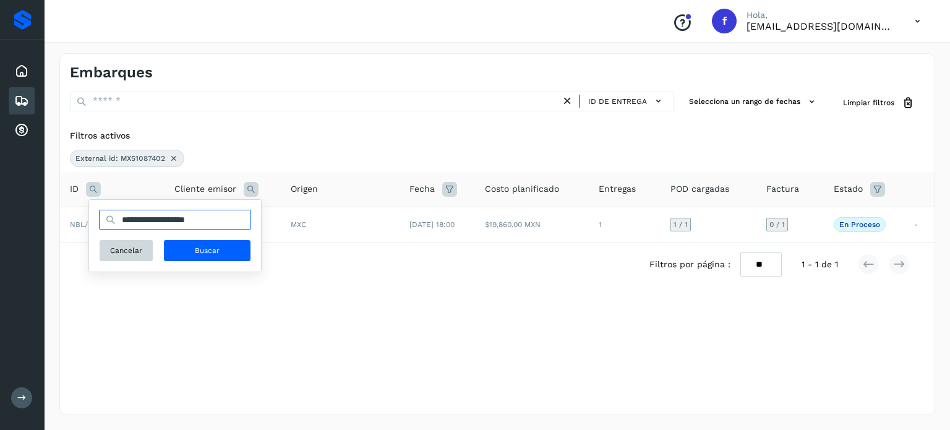
paste input "text"
type input "**********"
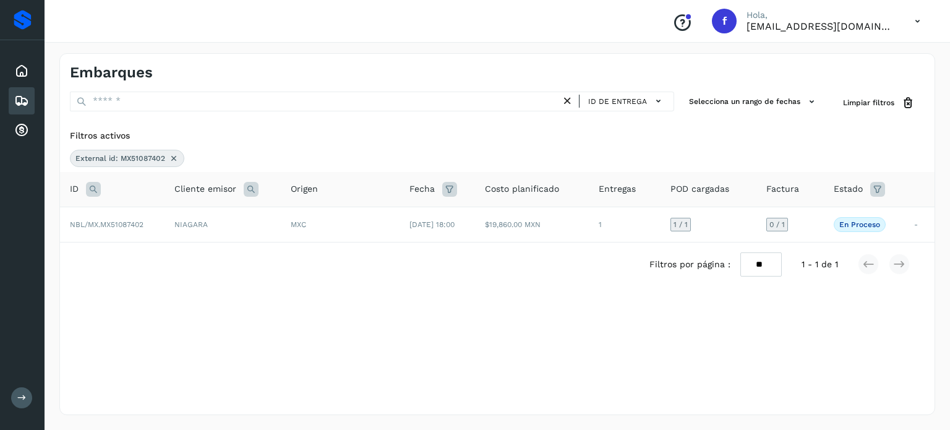
click at [94, 187] on icon at bounding box center [93, 189] width 15 height 15
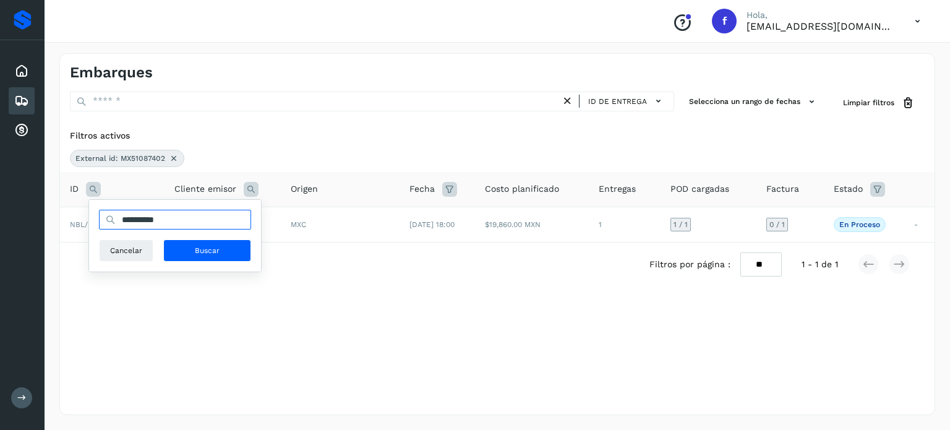
click at [145, 217] on input "**********" at bounding box center [175, 220] width 152 height 20
paste input "text"
type input "**********"
click at [223, 257] on button "Buscar" at bounding box center [207, 250] width 88 height 22
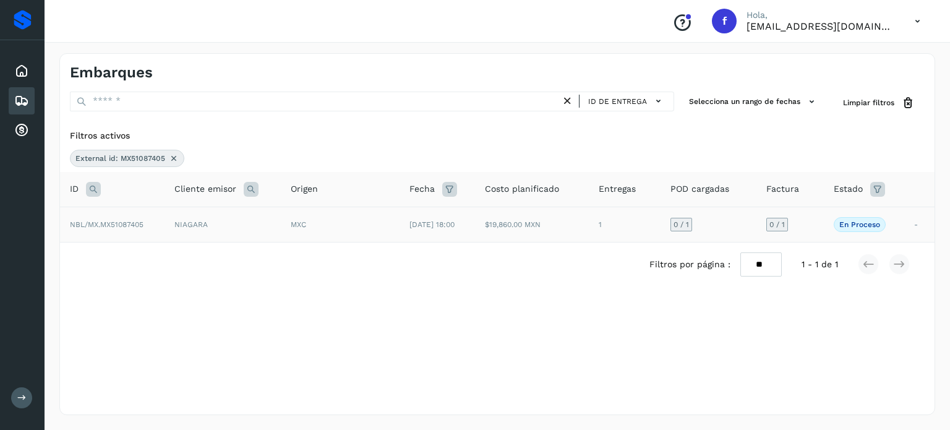
click at [547, 233] on td "$19,860.00 MXN" at bounding box center [531, 224] width 113 height 35
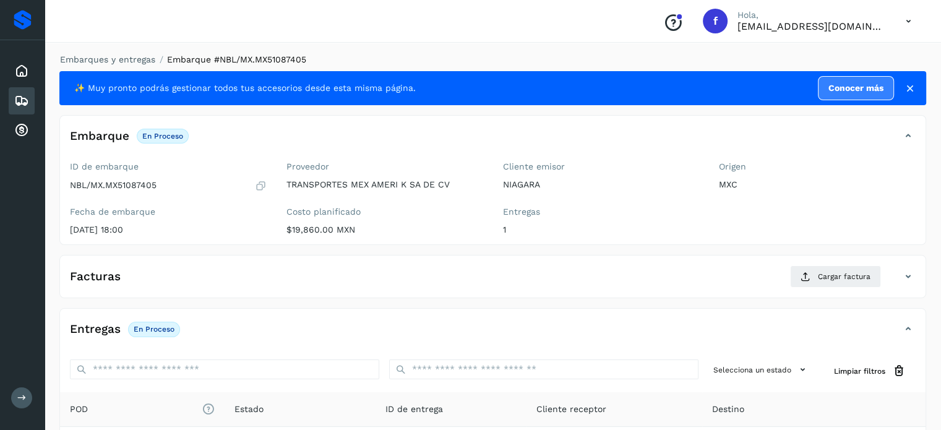
scroll to position [157, 0]
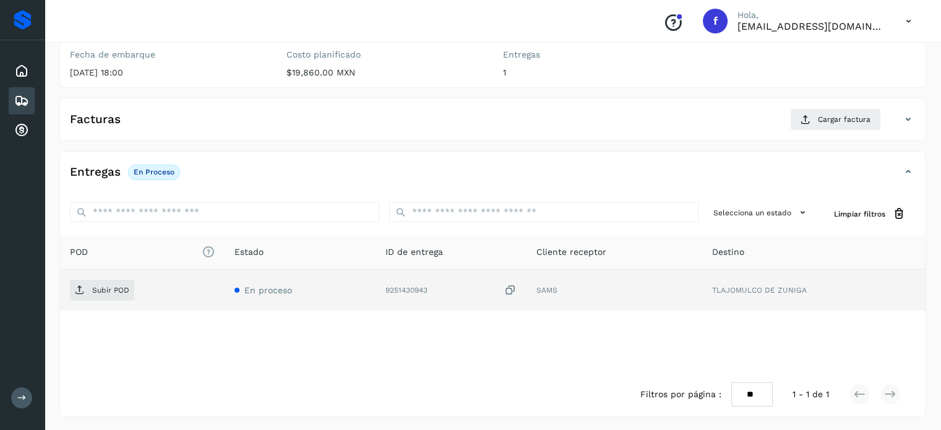
click at [511, 289] on icon at bounding box center [510, 290] width 12 height 13
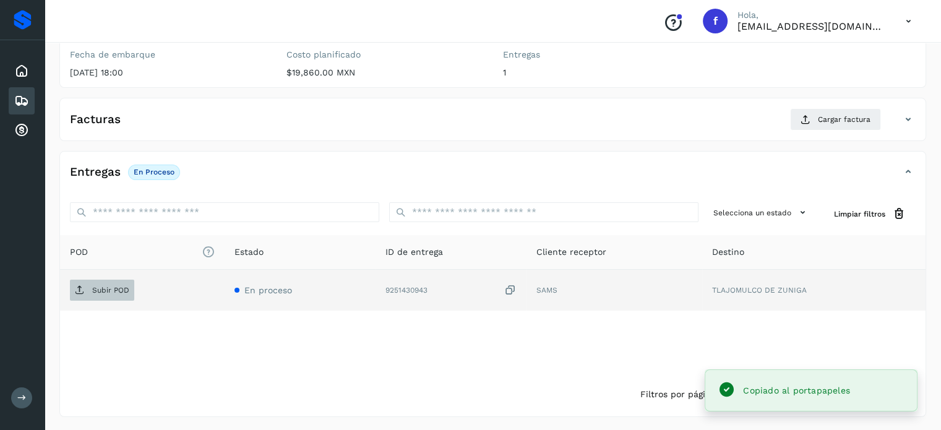
click at [106, 287] on p "Subir POD" at bounding box center [110, 290] width 37 height 9
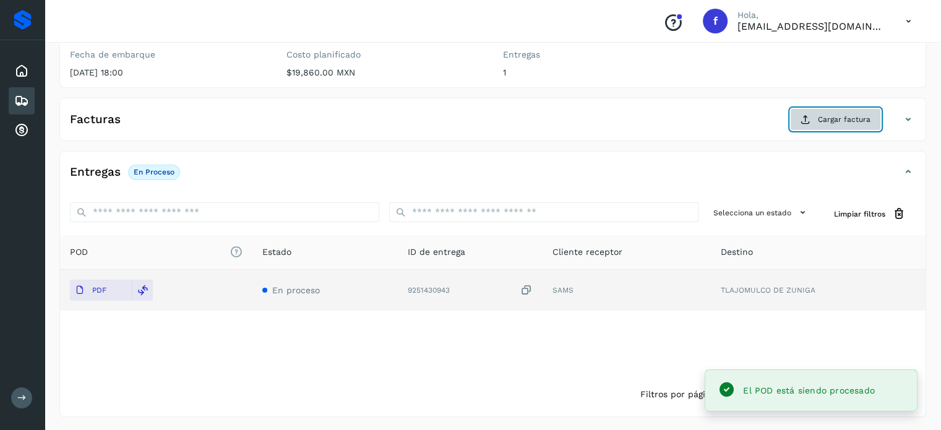
drag, startPoint x: 828, startPoint y: 128, endPoint x: 817, endPoint y: 133, distance: 11.6
click at [826, 130] on div "Facturas Cargar factura" at bounding box center [493, 124] width 866 height 32
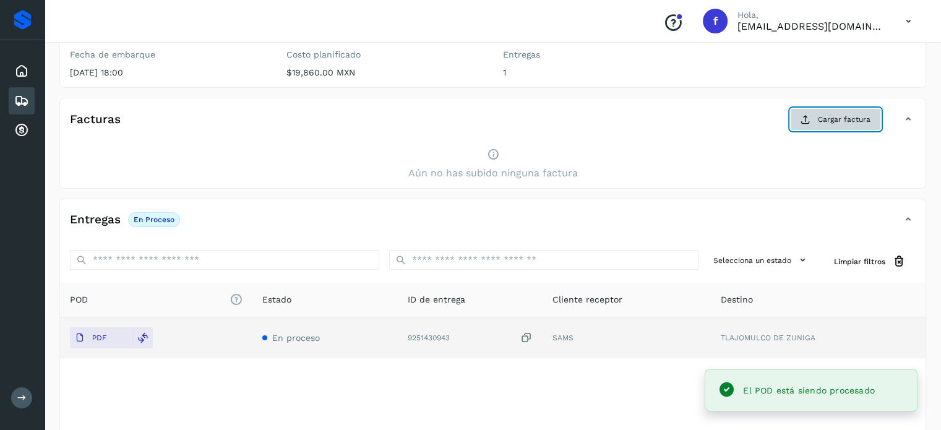
click at [828, 115] on span "Cargar factura" at bounding box center [844, 119] width 53 height 11
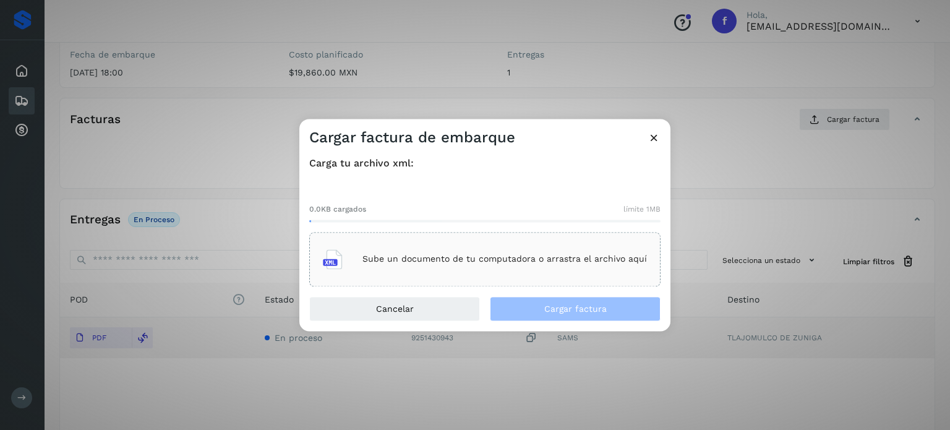
click at [525, 262] on p "Sube un documento de tu computadora o arrastra el archivo aquí" at bounding box center [505, 259] width 285 height 11
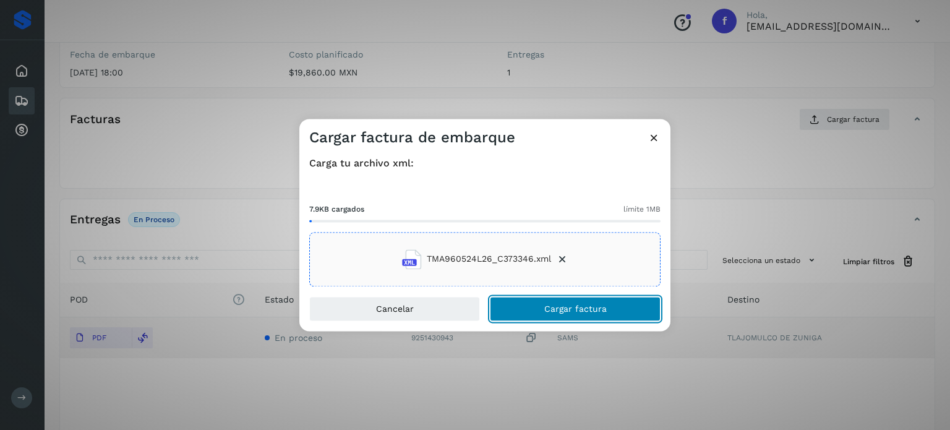
click at [542, 309] on button "Cargar factura" at bounding box center [575, 308] width 171 height 25
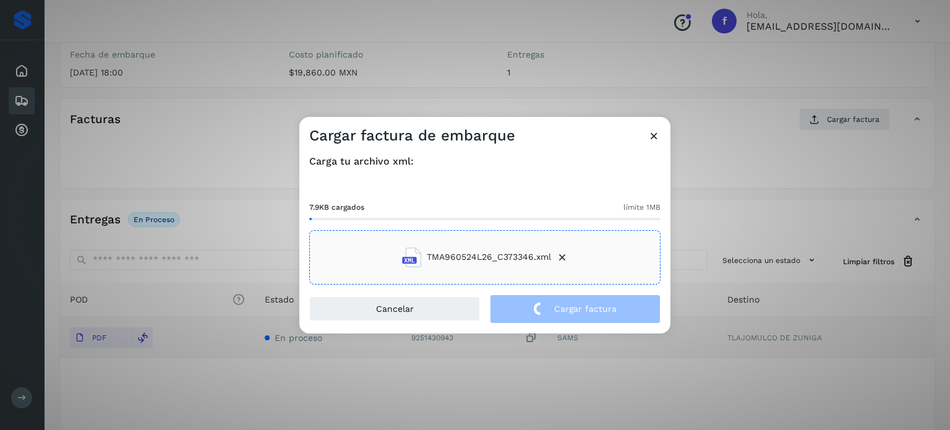
click at [185, 173] on div "Cargar factura de embarque Carga tu archivo xml: 7.9KB cargados límite 1MB TMA9…" at bounding box center [475, 215] width 950 height 430
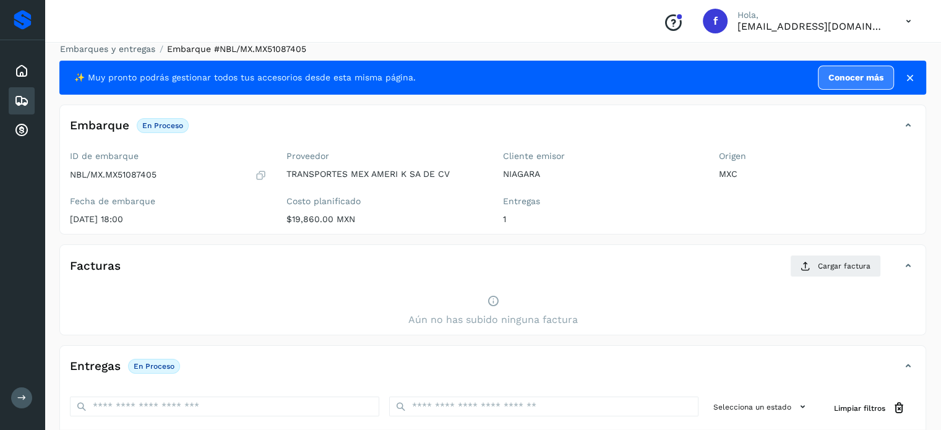
scroll to position [0, 0]
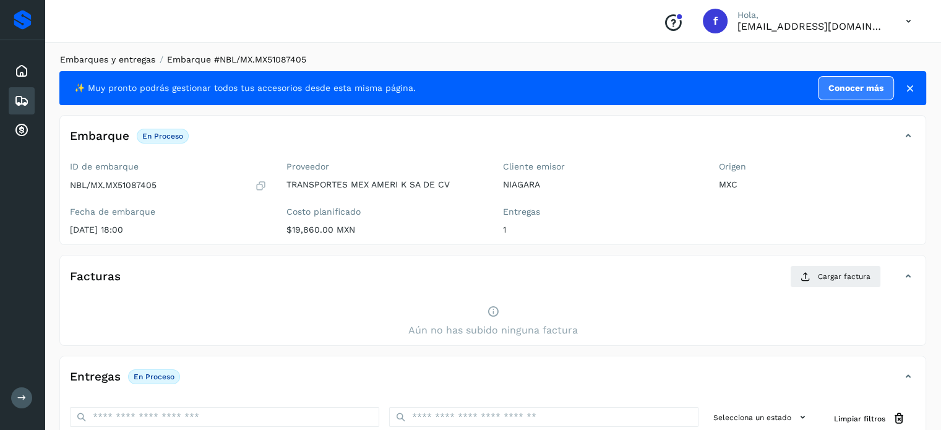
click at [144, 59] on link "Embarques y entregas" at bounding box center [107, 59] width 95 height 10
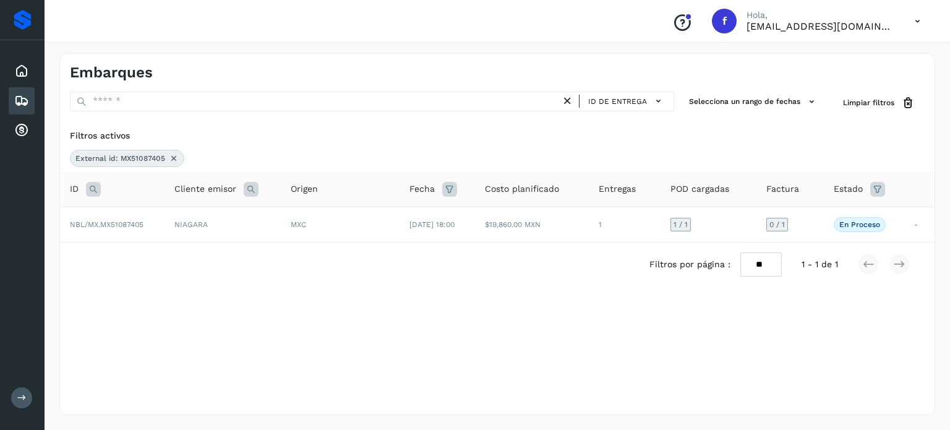
click at [173, 152] on div "External id: MX51087405" at bounding box center [127, 158] width 114 height 17
click at [171, 160] on icon at bounding box center [174, 158] width 10 height 10
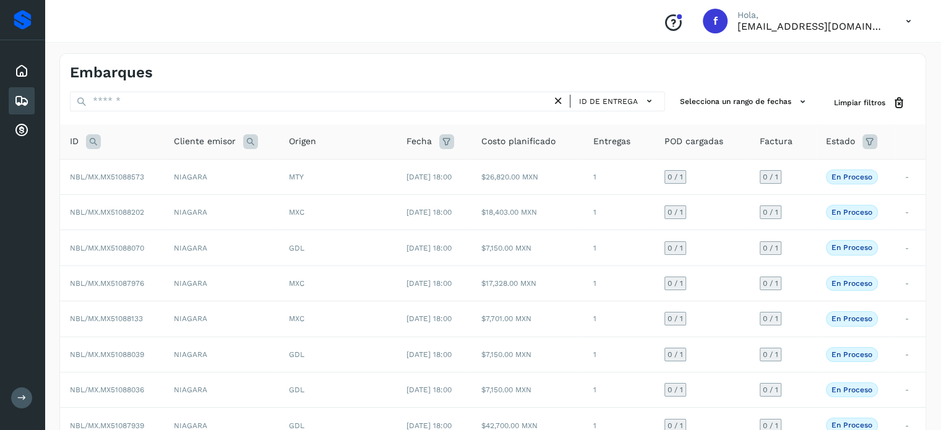
click at [89, 132] on th "ID" at bounding box center [112, 141] width 104 height 35
click at [91, 140] on icon at bounding box center [93, 141] width 15 height 15
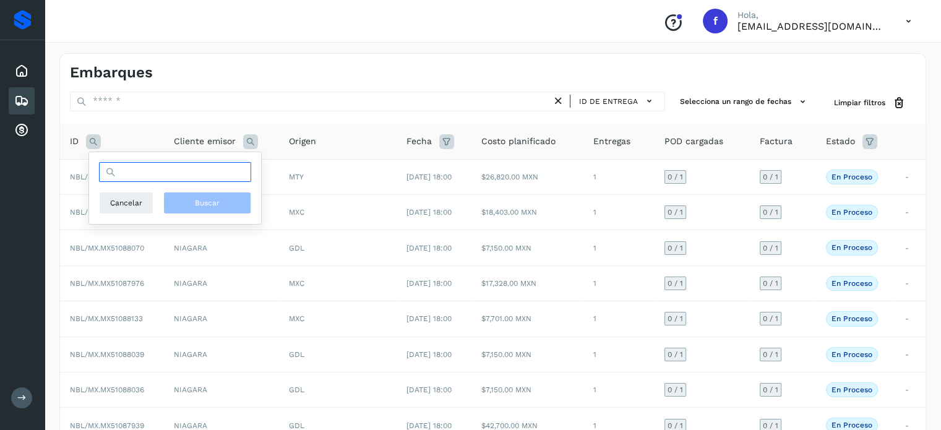
click at [158, 174] on input "text" at bounding box center [175, 172] width 152 height 20
paste input "**********"
type input "**********"
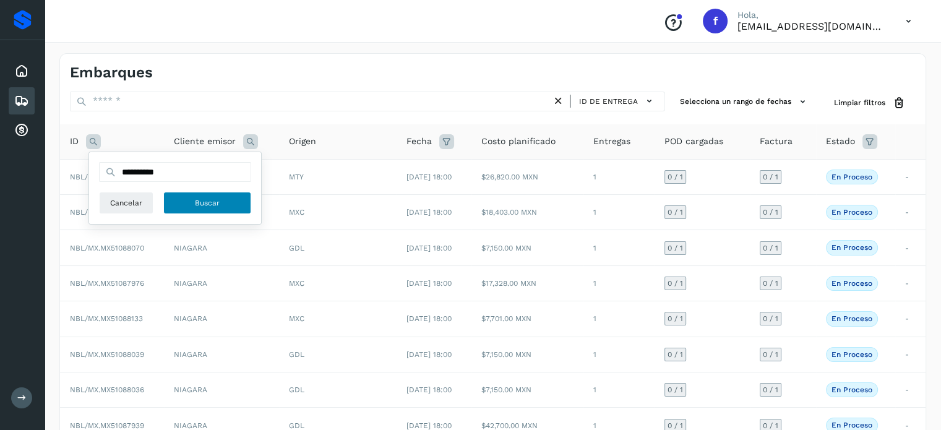
click at [178, 204] on button "Buscar" at bounding box center [207, 203] width 88 height 22
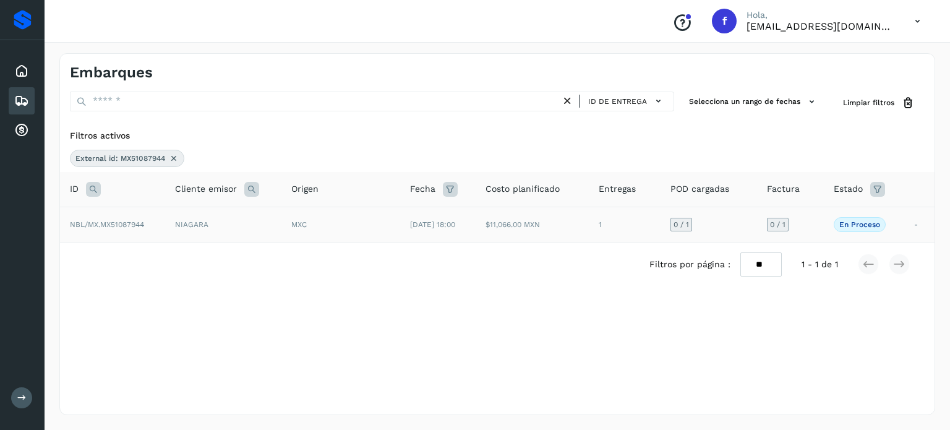
click at [252, 230] on td "NIAGARA" at bounding box center [223, 224] width 116 height 35
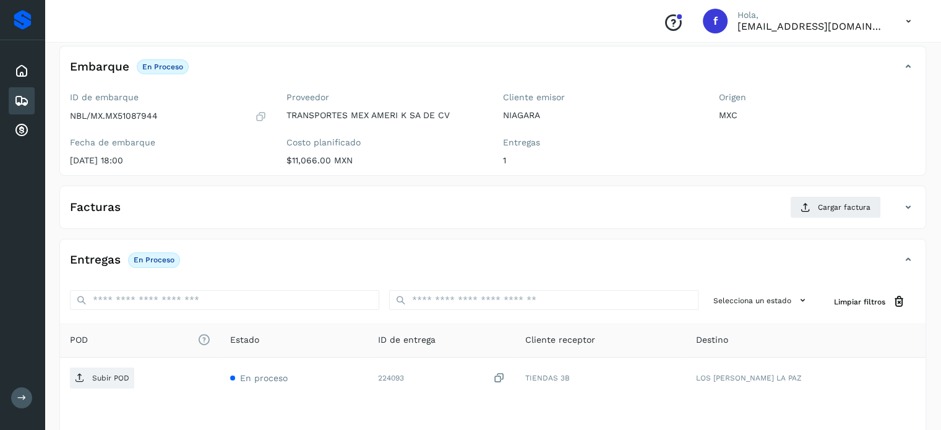
scroll to position [157, 0]
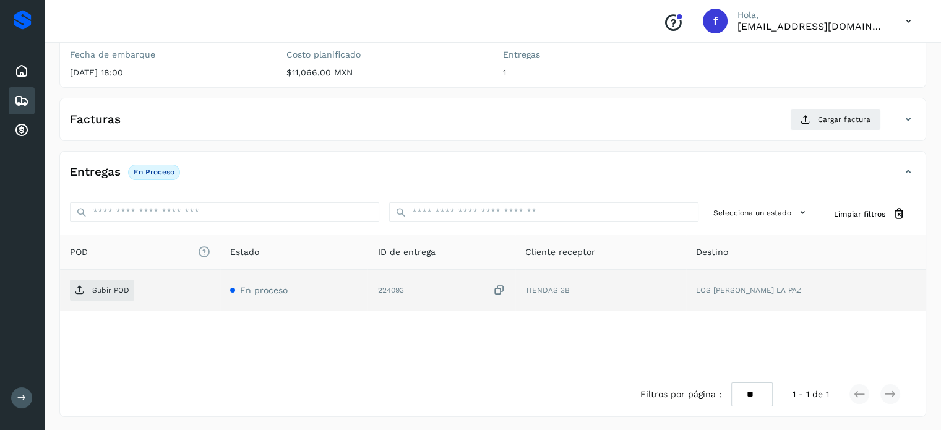
click at [506, 288] on icon at bounding box center [499, 290] width 12 height 13
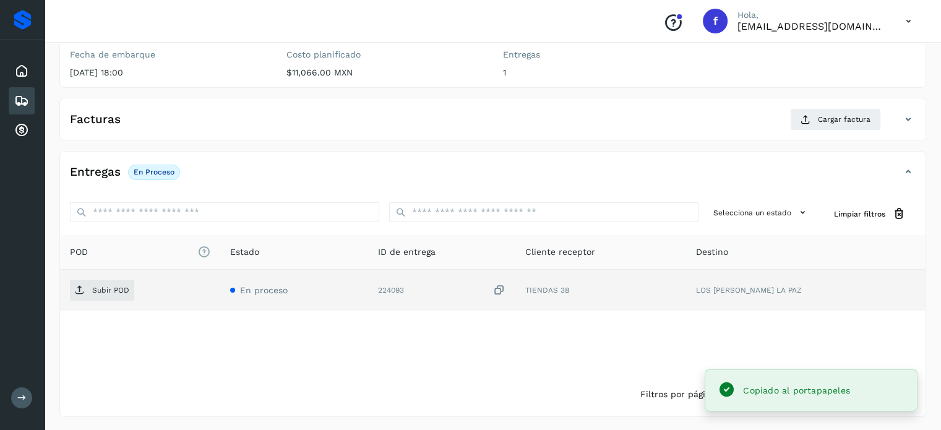
drag, startPoint x: 136, startPoint y: 293, endPoint x: 116, endPoint y: 294, distance: 19.8
click at [136, 293] on div "Subir POD" at bounding box center [140, 290] width 140 height 21
click at [116, 294] on span "Subir POD" at bounding box center [102, 290] width 64 height 20
click at [825, 116] on span "Cargar factura" at bounding box center [844, 119] width 53 height 11
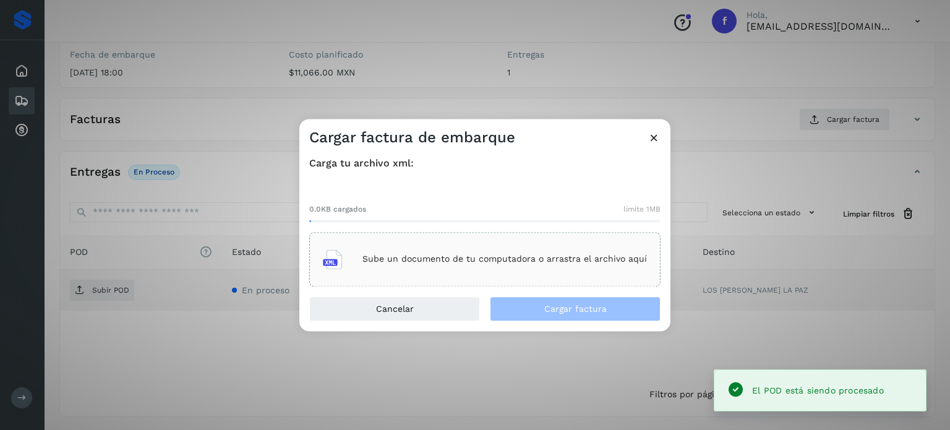
click at [533, 249] on div "Sube un documento de tu computadora o arrastra el archivo aquí" at bounding box center [485, 259] width 324 height 33
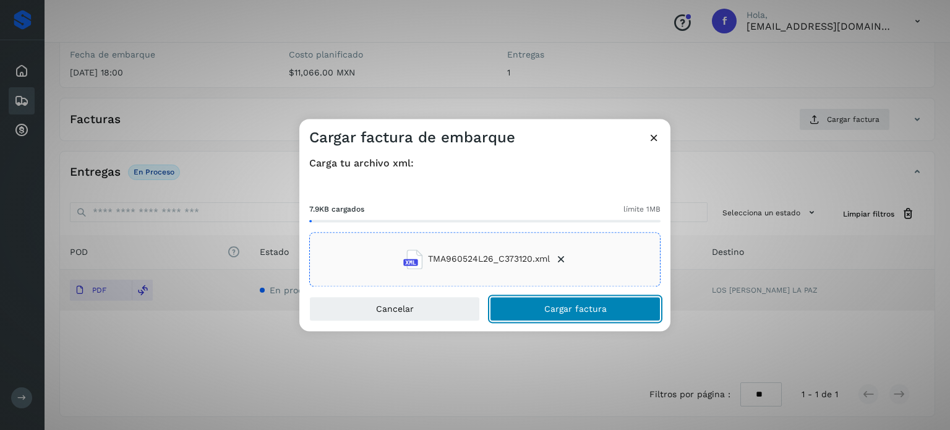
click at [577, 303] on button "Cargar factura" at bounding box center [575, 308] width 171 height 25
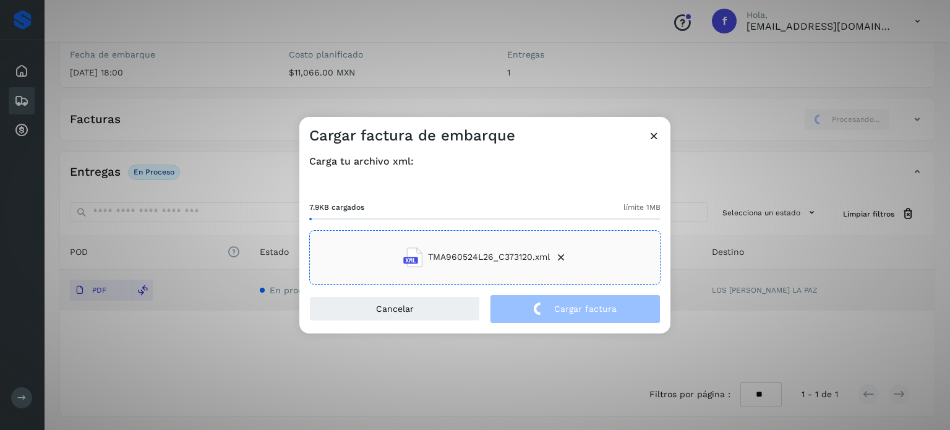
click at [242, 88] on div "Cargar factura de embarque Carga tu archivo xml: 7.9KB cargados límite 1MB TMA9…" at bounding box center [475, 215] width 950 height 430
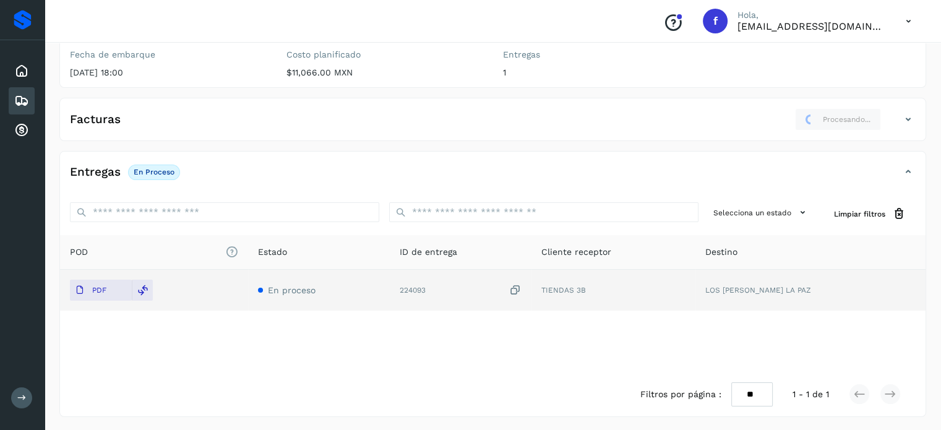
scroll to position [0, 0]
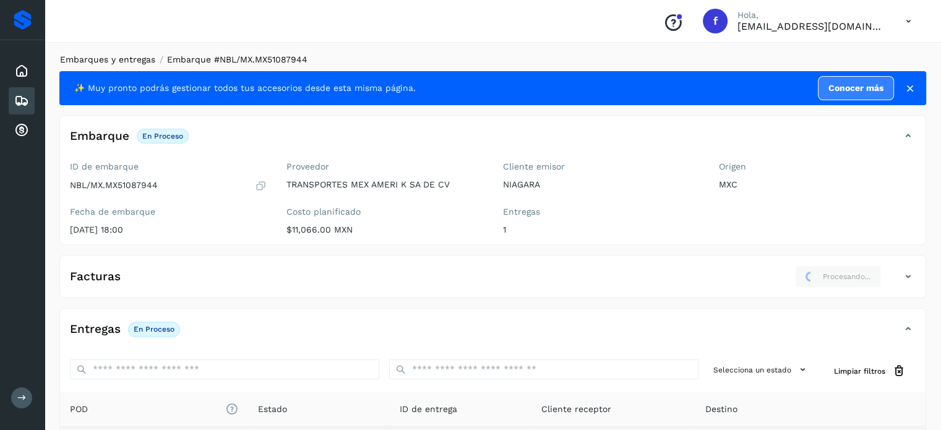
click at [126, 54] on link "Embarques y entregas" at bounding box center [107, 59] width 95 height 10
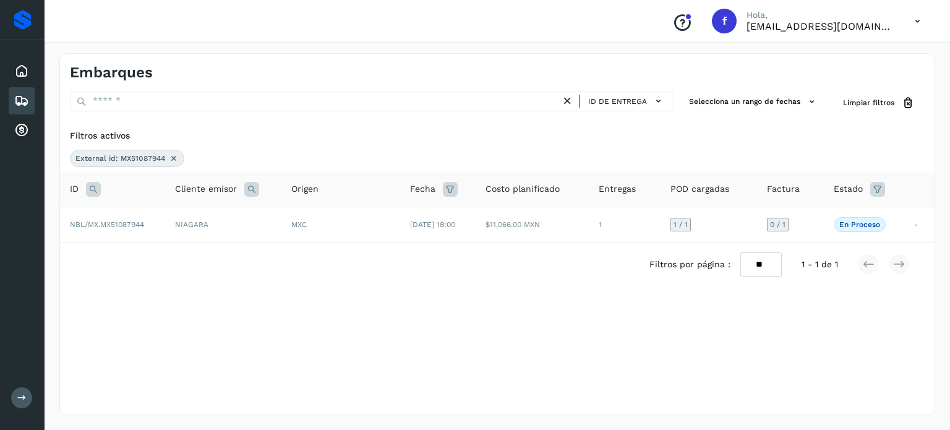
click at [89, 195] on th "ID" at bounding box center [112, 189] width 105 height 35
click at [88, 191] on icon at bounding box center [93, 189] width 15 height 15
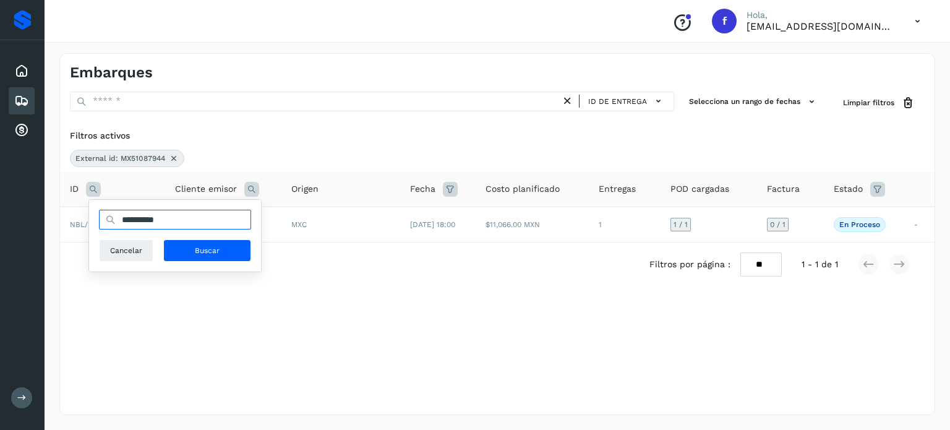
click at [129, 217] on input "**********" at bounding box center [175, 220] width 152 height 20
paste input "text"
type input "**********"
click at [210, 247] on span "Buscar" at bounding box center [207, 250] width 25 height 11
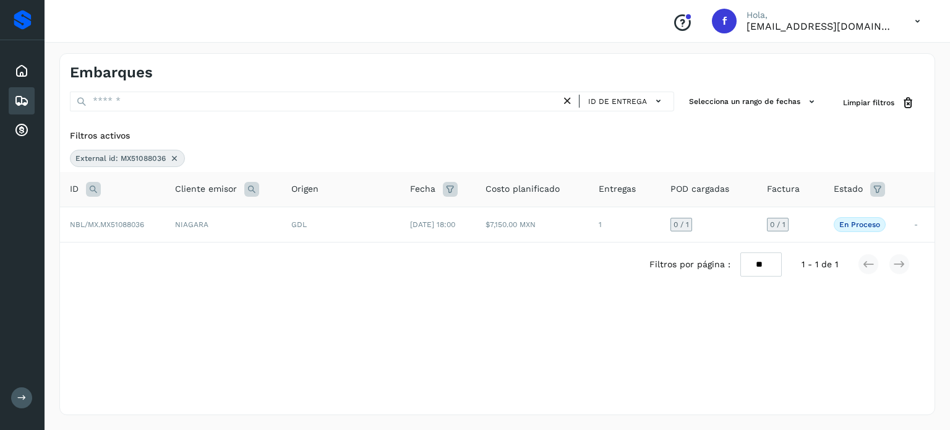
click at [235, 222] on td "NIAGARA" at bounding box center [223, 224] width 116 height 35
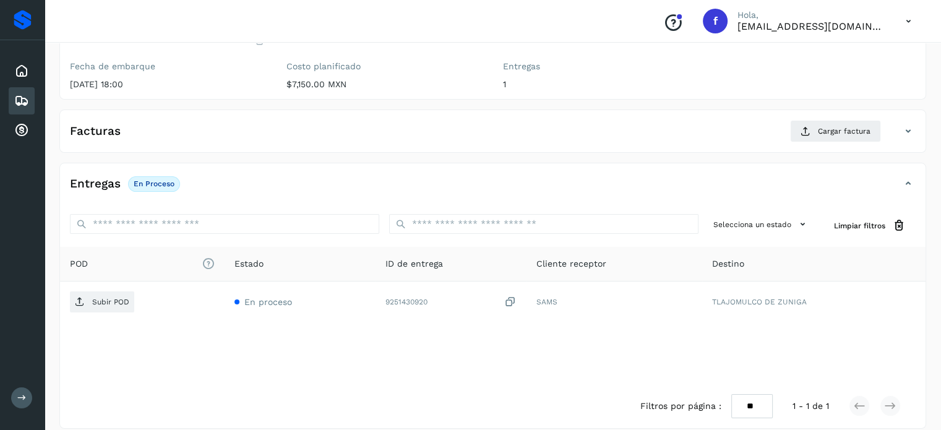
scroll to position [157, 0]
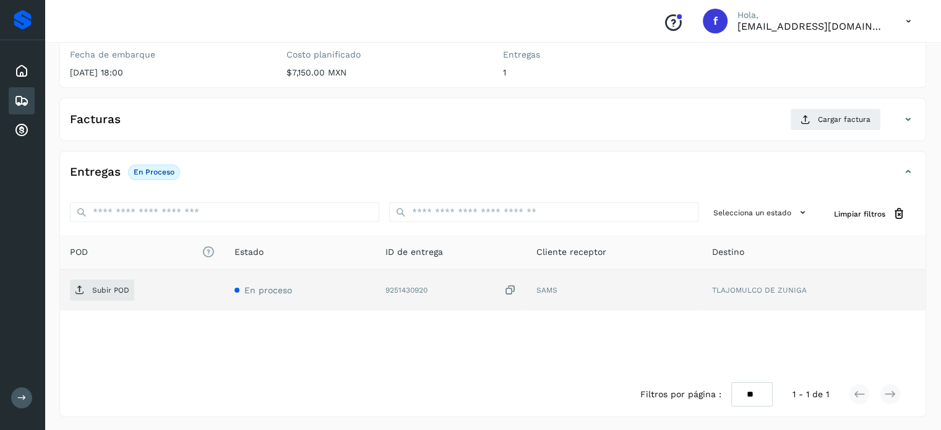
click at [512, 286] on icon at bounding box center [510, 290] width 12 height 13
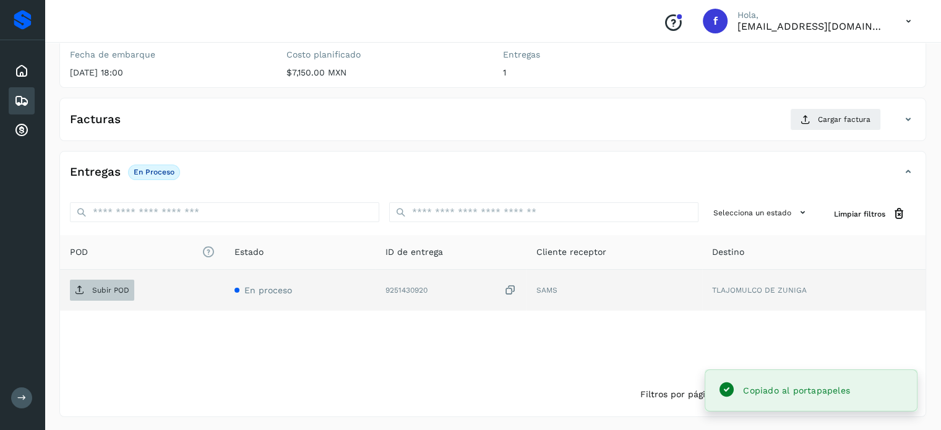
click at [104, 296] on span "Subir POD" at bounding box center [102, 290] width 64 height 20
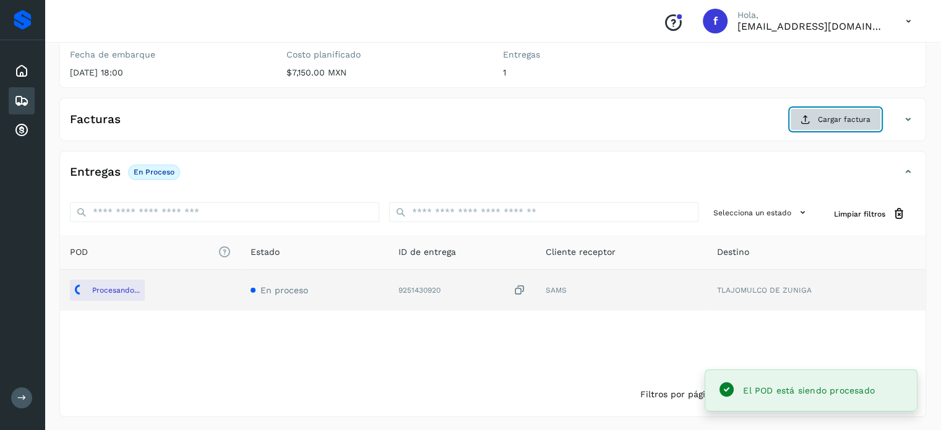
click at [837, 126] on button "Cargar factura" at bounding box center [835, 119] width 91 height 22
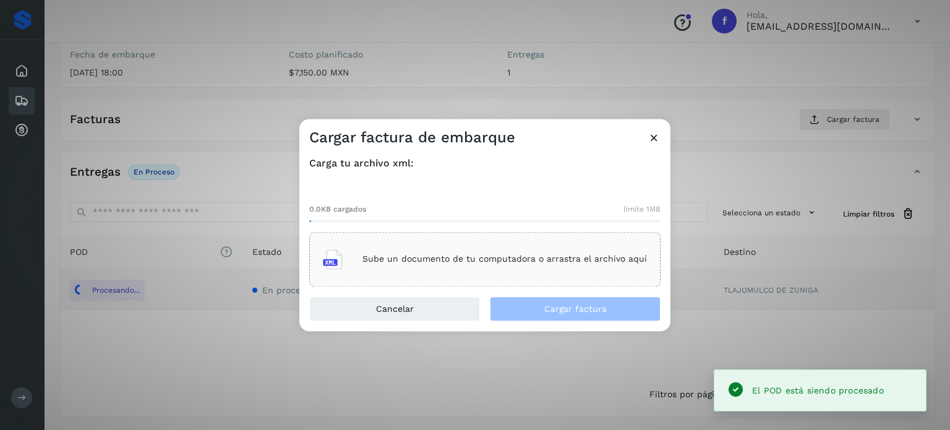
click at [500, 272] on div "Sube un documento de tu computadora o arrastra el archivo aquí" at bounding box center [485, 259] width 324 height 33
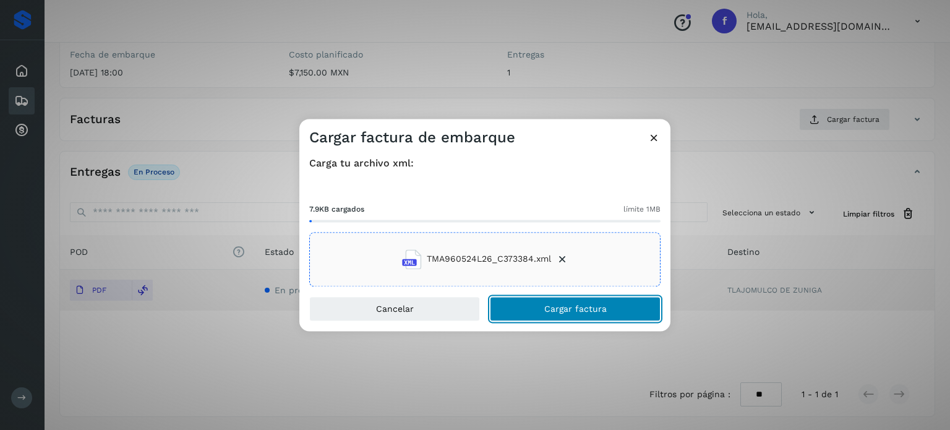
click at [549, 311] on span "Cargar factura" at bounding box center [575, 308] width 62 height 9
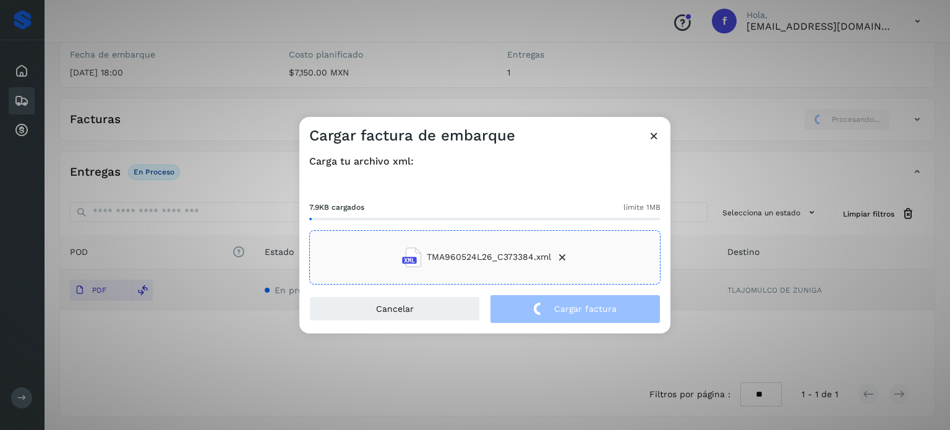
click at [233, 71] on div "Cargar factura de embarque Carga tu archivo xml: 7.9KB cargados límite 1MB TMA9…" at bounding box center [475, 215] width 950 height 430
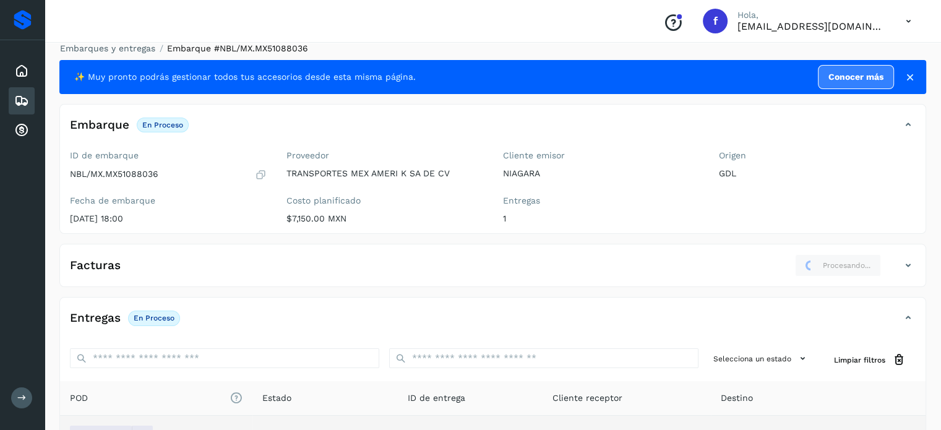
scroll to position [0, 0]
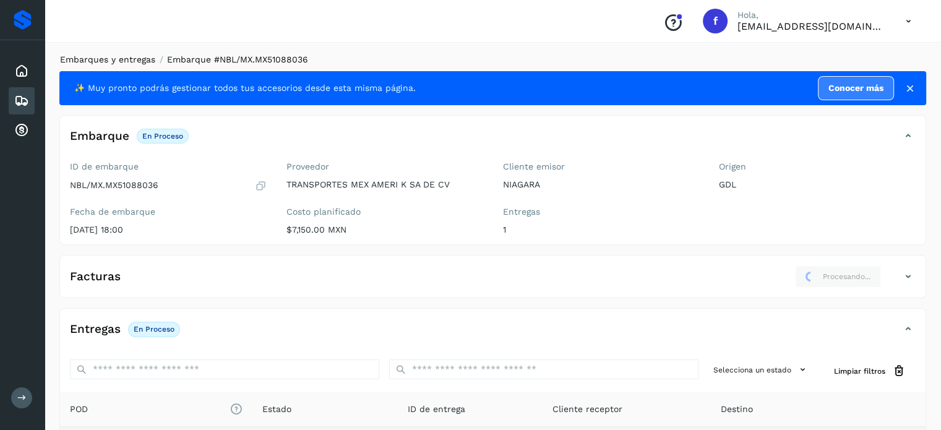
click at [127, 54] on link "Embarques y entregas" at bounding box center [107, 59] width 95 height 10
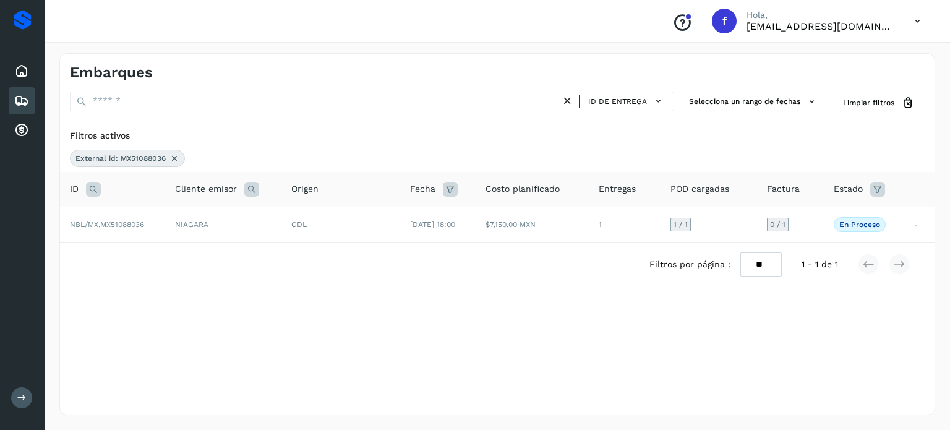
click at [90, 193] on icon at bounding box center [93, 189] width 15 height 15
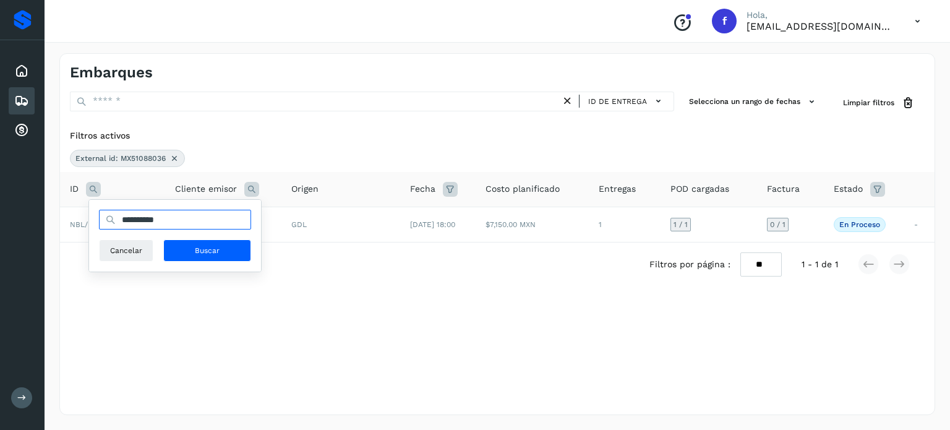
click at [144, 217] on input "**********" at bounding box center [175, 220] width 152 height 20
paste input "text"
type input "**********"
drag, startPoint x: 205, startPoint y: 256, endPoint x: 216, endPoint y: 259, distance: 11.0
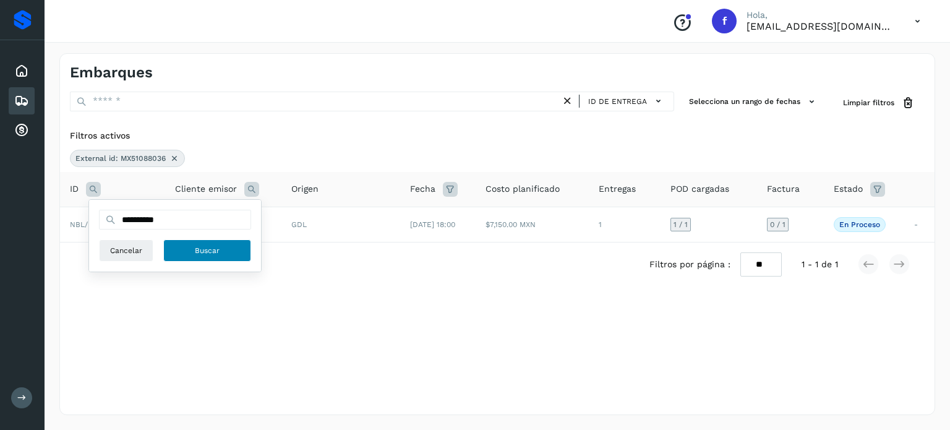
click at [205, 257] on button "Buscar" at bounding box center [207, 250] width 88 height 22
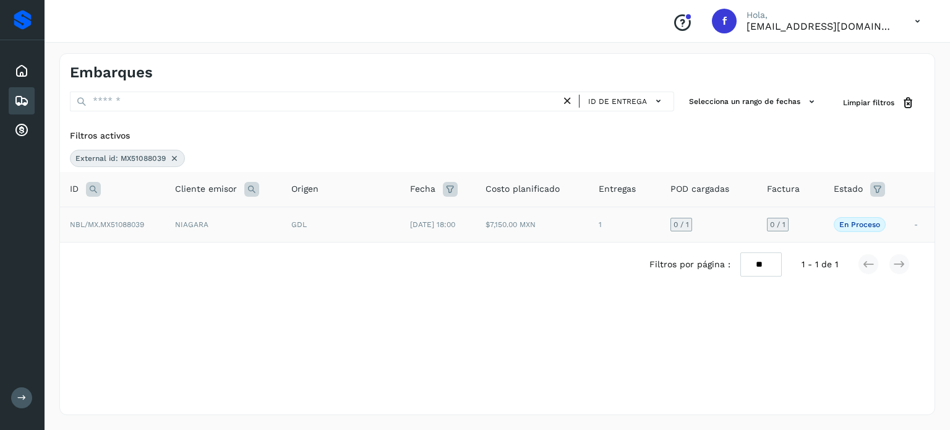
click at [315, 222] on div "GDL" at bounding box center [340, 224] width 99 height 11
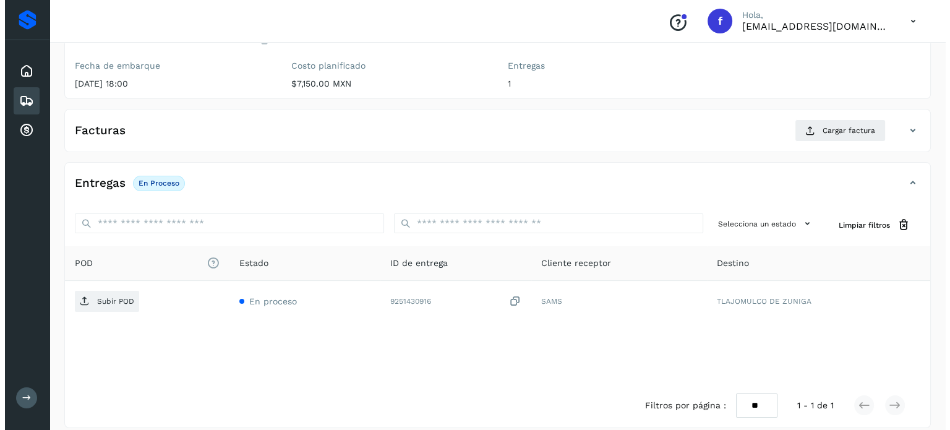
scroll to position [157, 0]
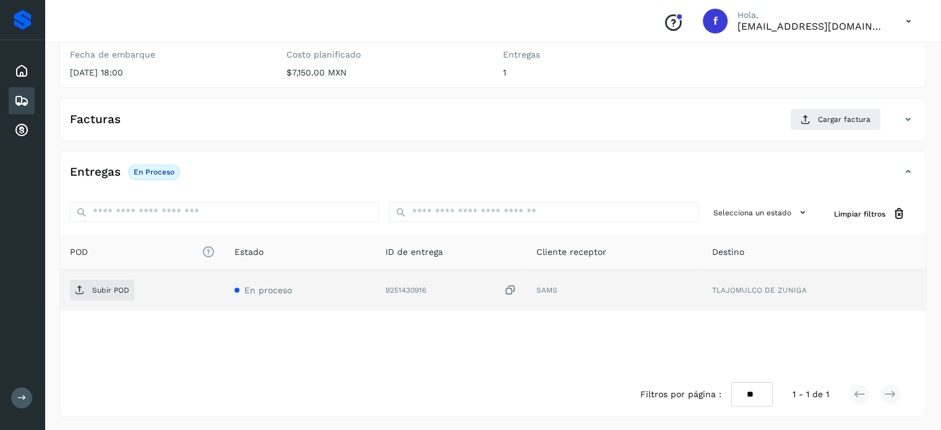
click at [511, 288] on icon at bounding box center [510, 290] width 12 height 13
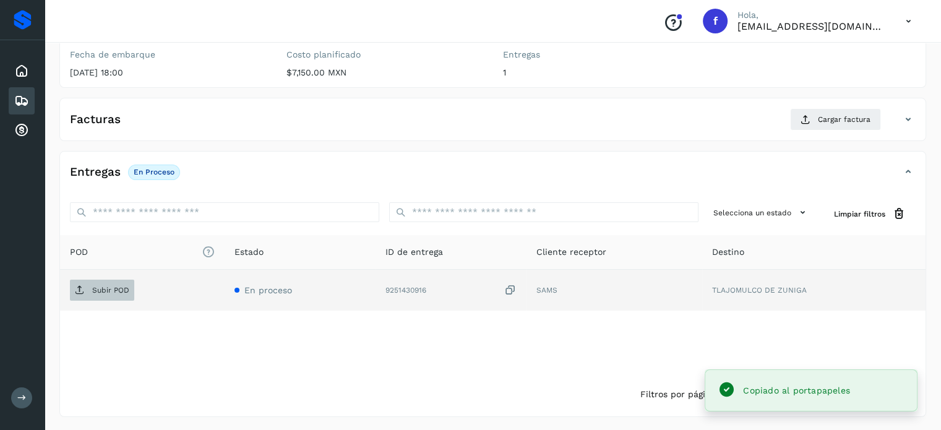
click at [105, 295] on span "Subir POD" at bounding box center [102, 290] width 64 height 20
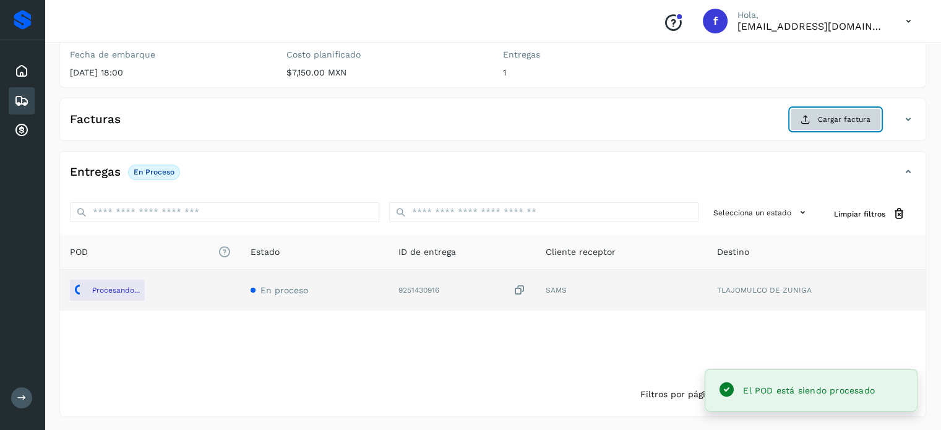
click at [811, 114] on icon at bounding box center [806, 119] width 10 height 10
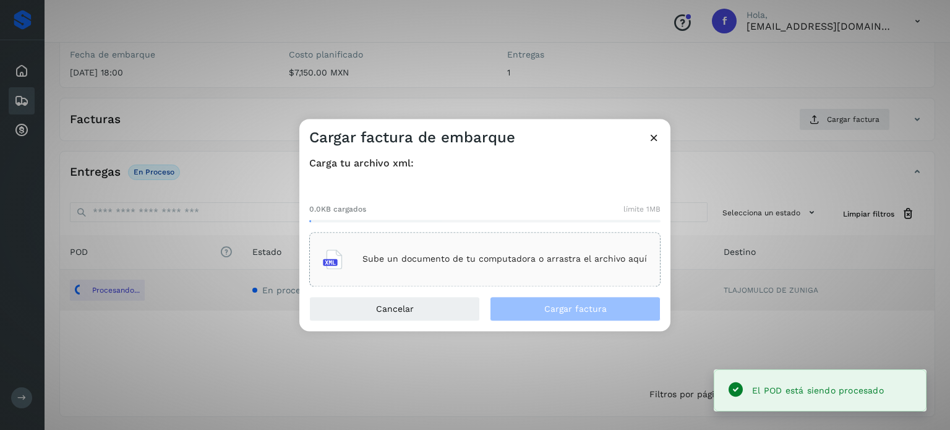
click at [519, 260] on p "Sube un documento de tu computadora o arrastra el archivo aquí" at bounding box center [505, 259] width 285 height 11
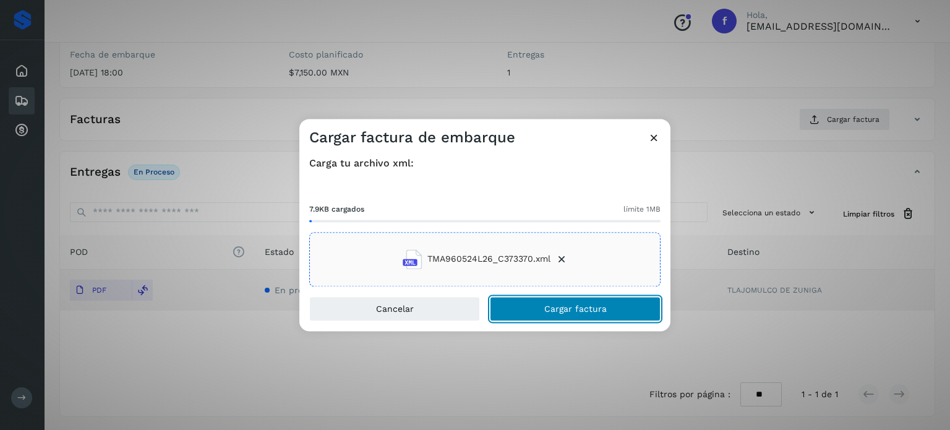
click at [542, 311] on button "Cargar factura" at bounding box center [575, 308] width 171 height 25
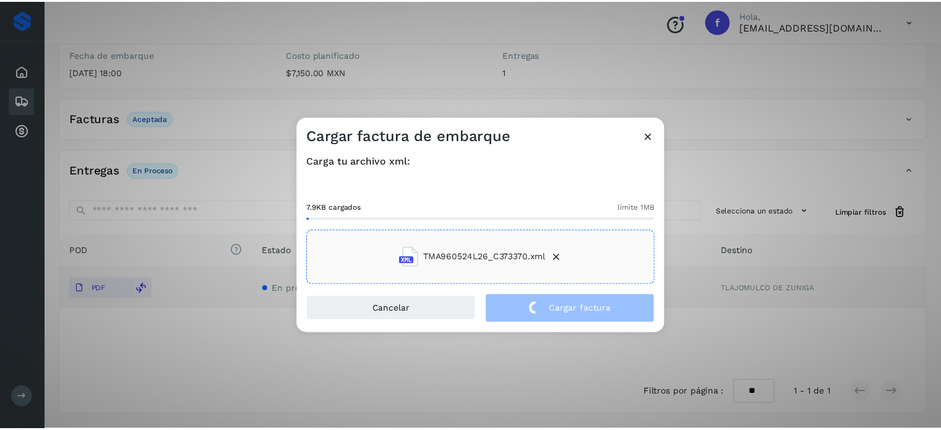
scroll to position [156, 0]
